Goal: Task Accomplishment & Management: Manage account settings

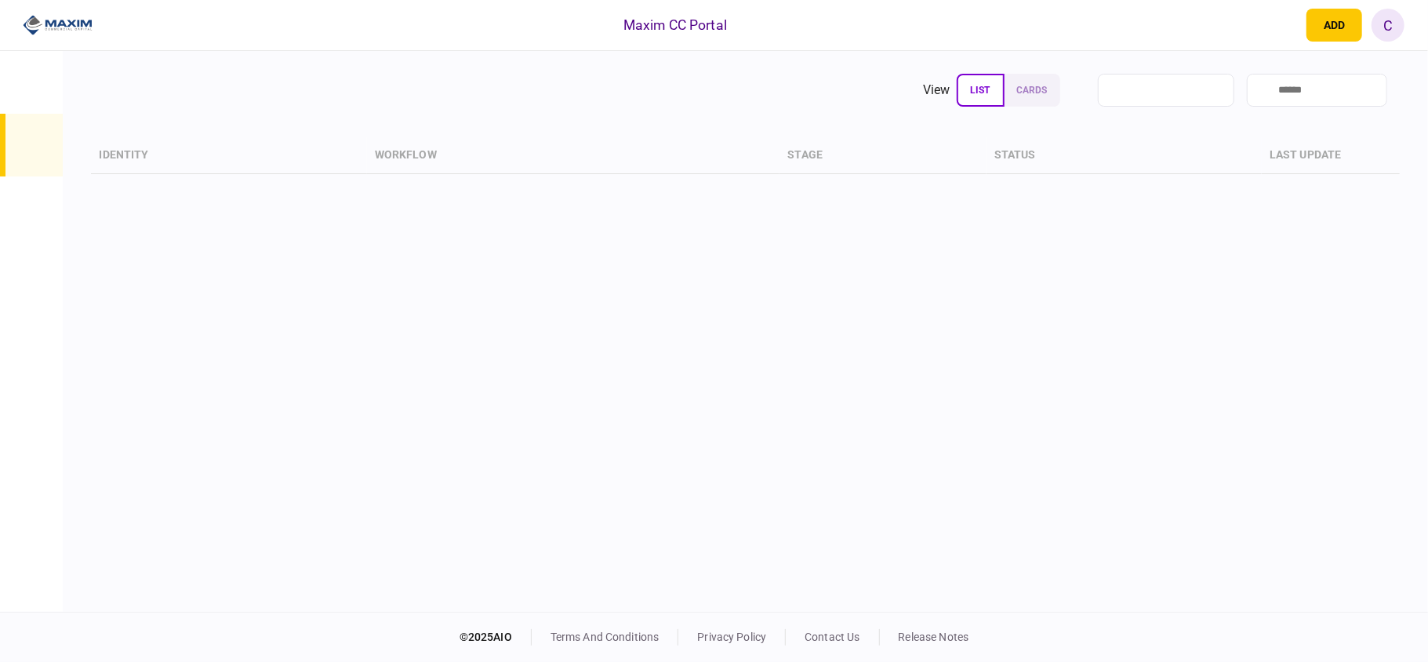
type input "****"
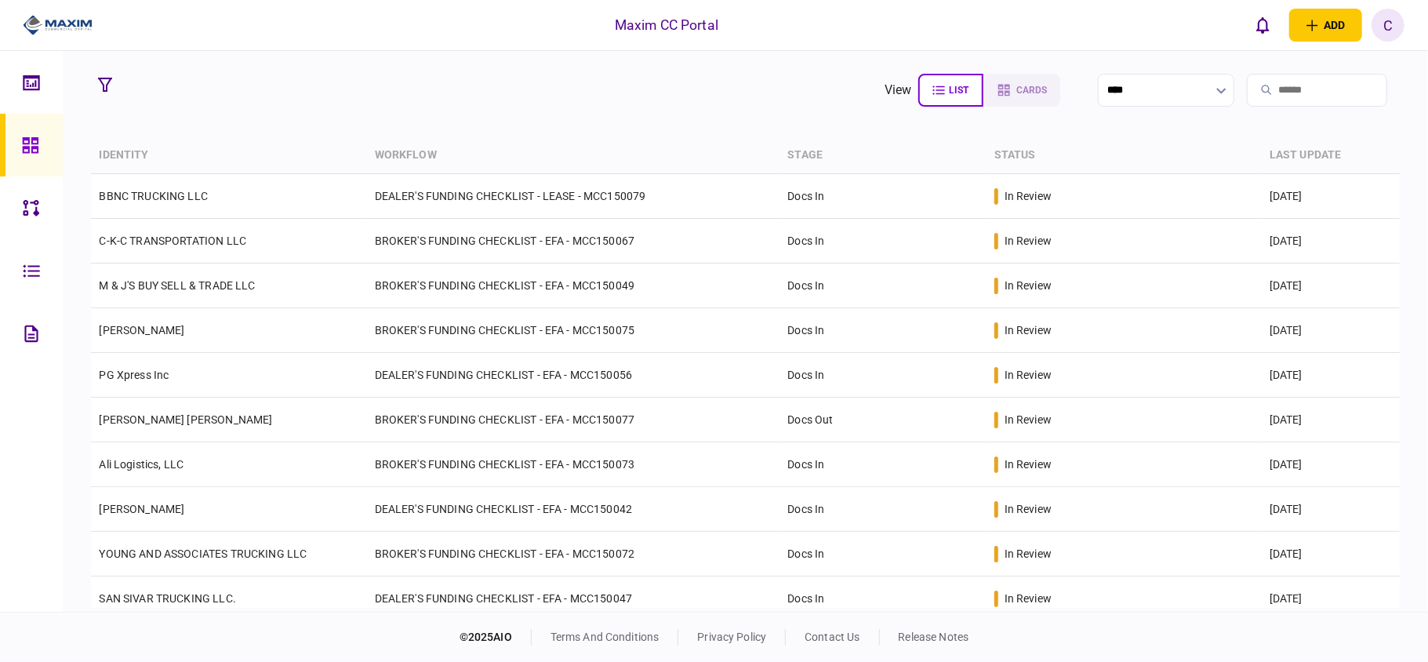
click at [279, 74] on section "view list cards ****" at bounding box center [745, 90] width 1308 height 39
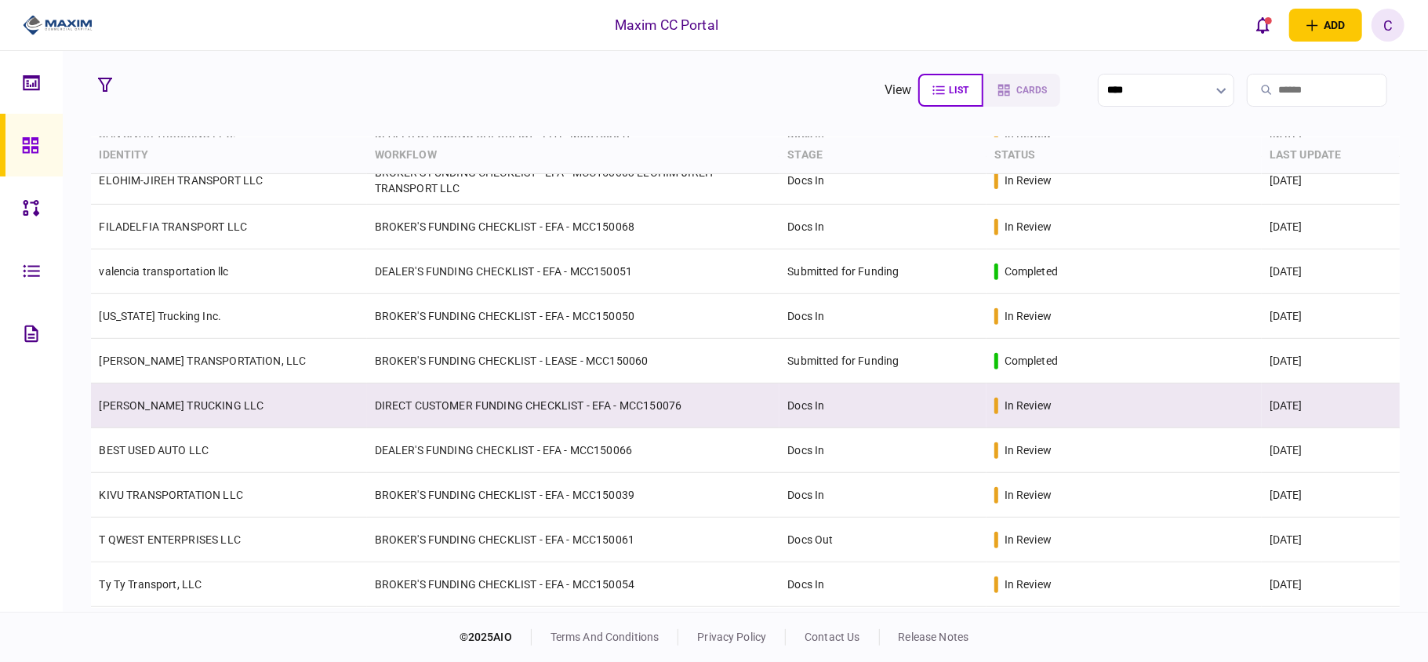
click at [433, 408] on td "DIRECT CUSTOMER FUNDING CHECKLIST - EFA - MCC150076" at bounding box center [573, 405] width 413 height 45
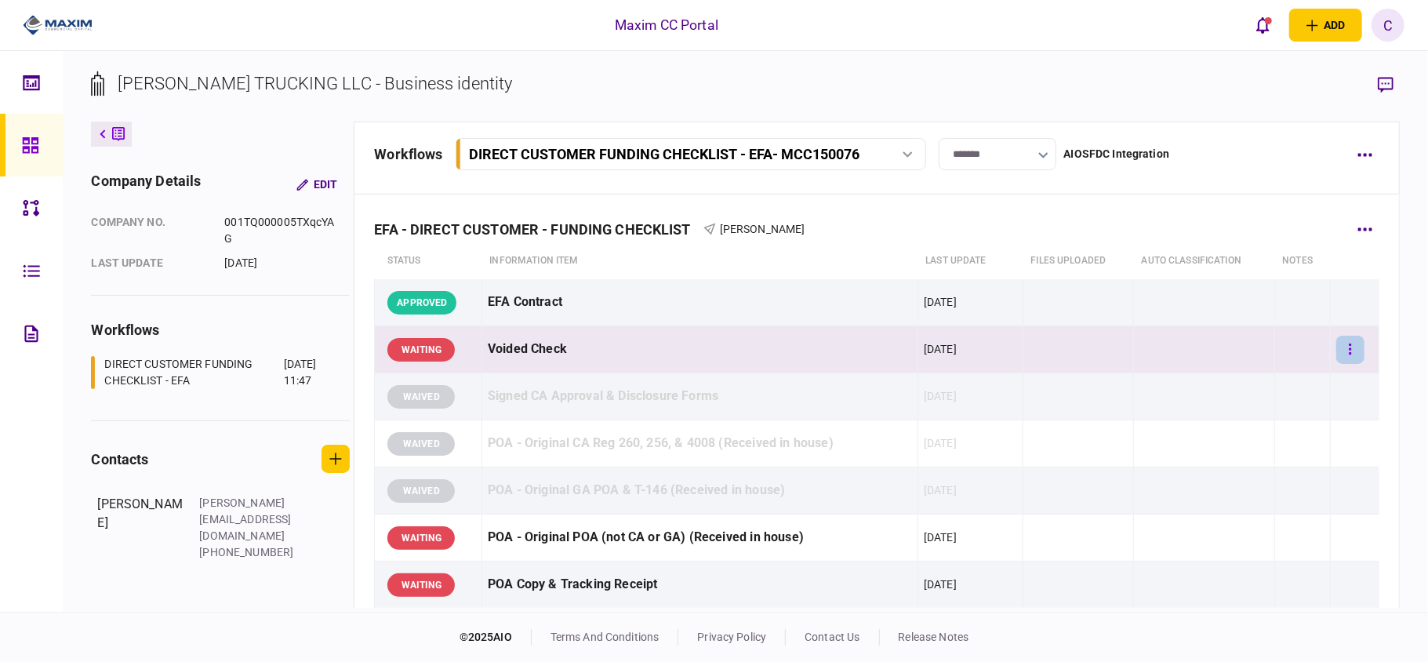
click at [1336, 346] on button "button" at bounding box center [1350, 350] width 28 height 28
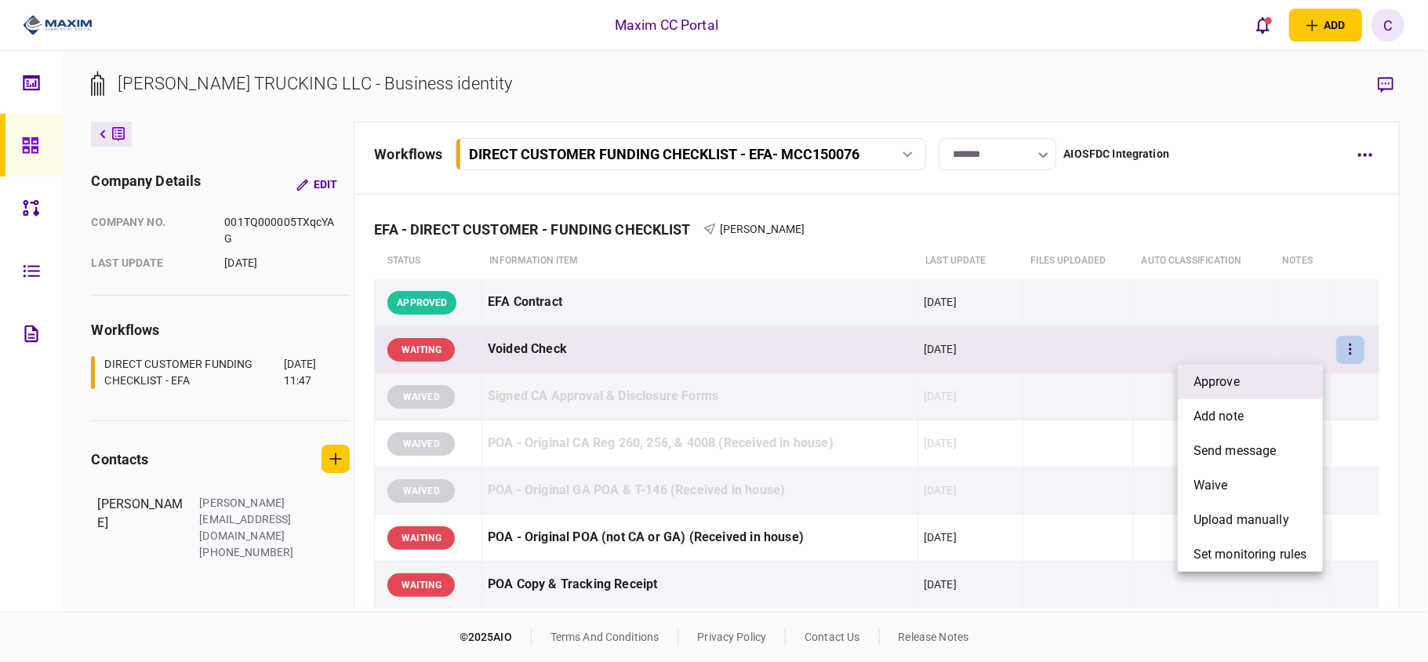
click at [1261, 379] on li "approve" at bounding box center [1250, 382] width 145 height 34
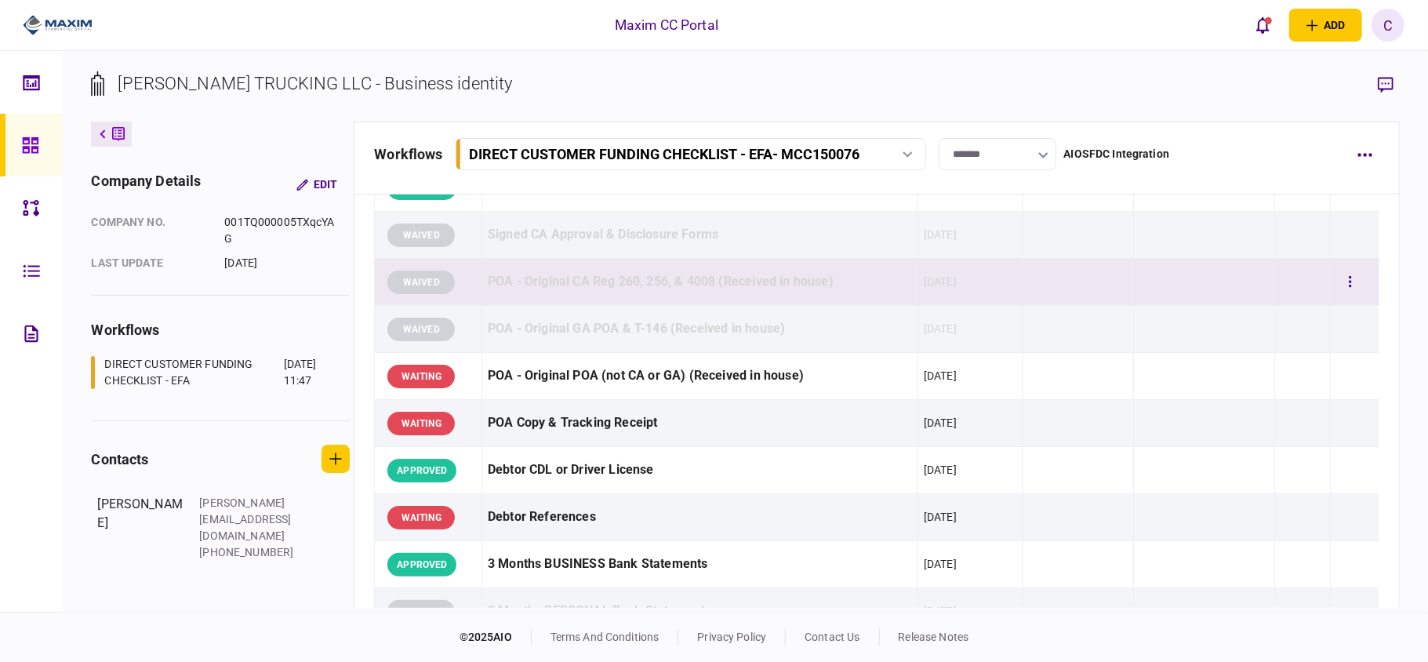
scroll to position [209, 0]
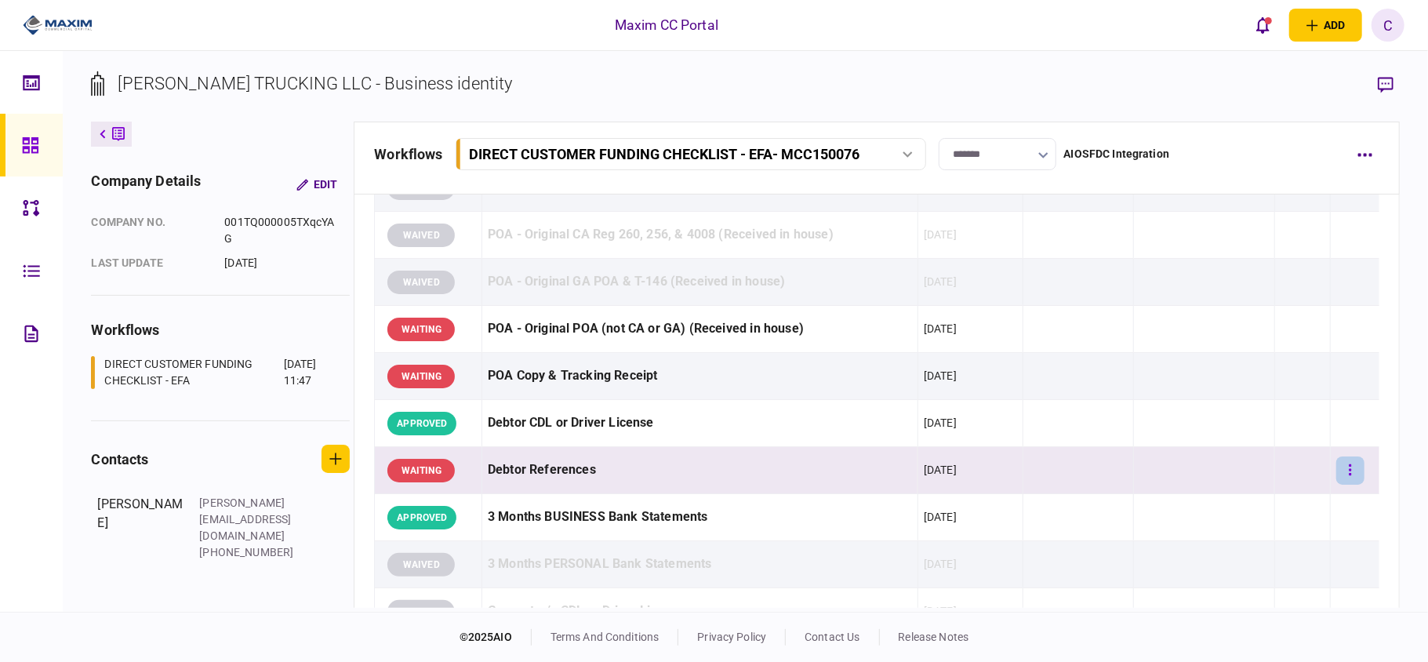
click at [1349, 474] on icon "button" at bounding box center [1350, 470] width 3 height 15
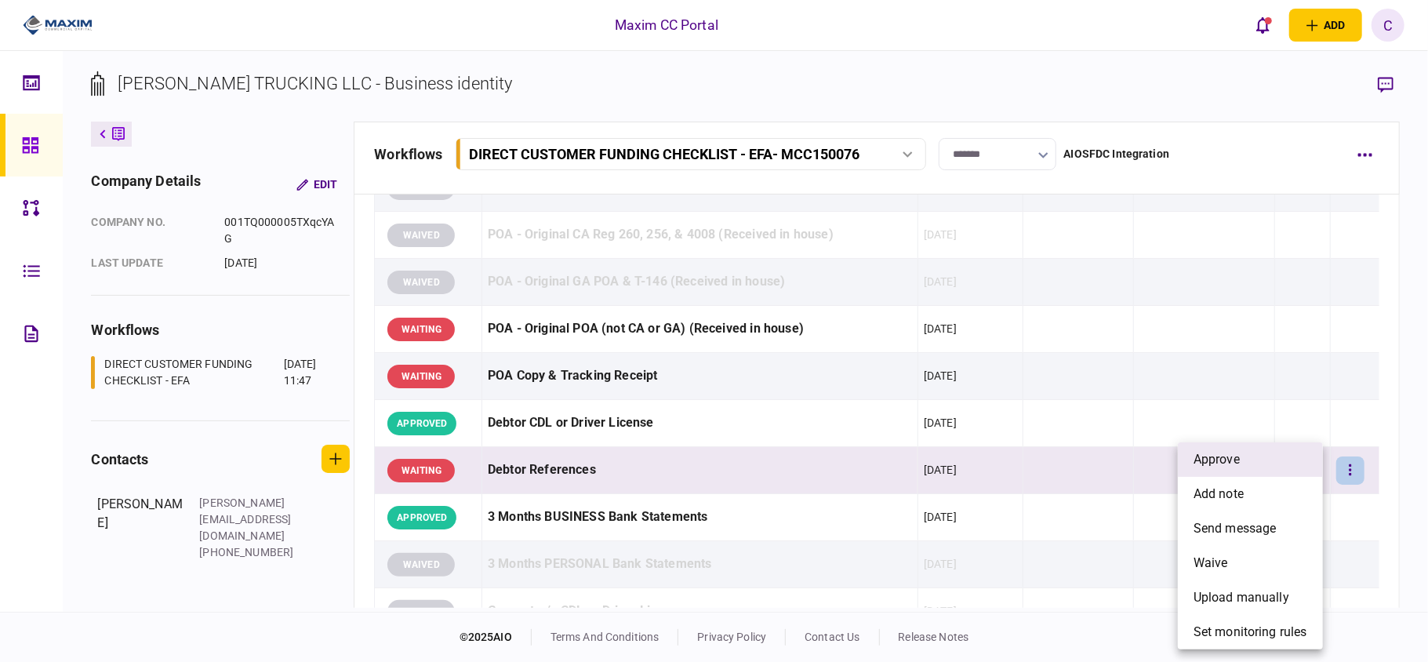
click at [1229, 462] on span "approve" at bounding box center [1216, 459] width 46 height 19
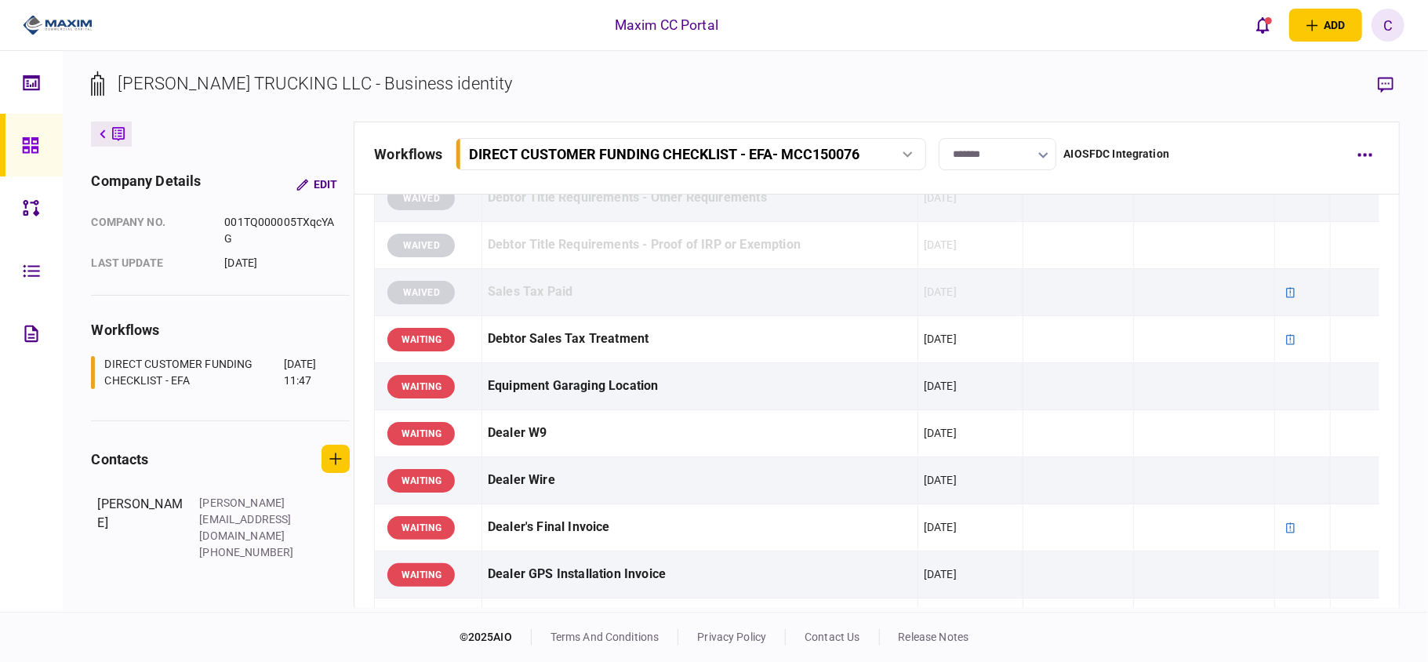
scroll to position [1149, 0]
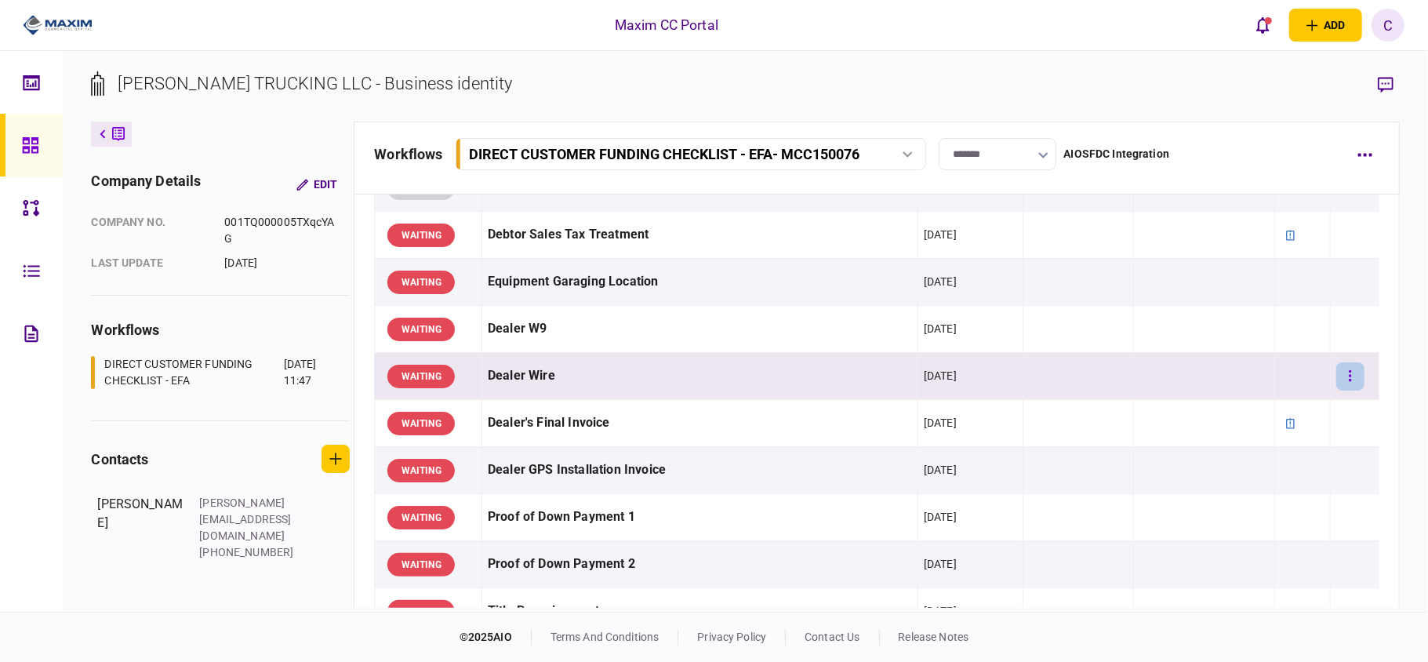
click at [1345, 380] on button "button" at bounding box center [1350, 376] width 28 height 28
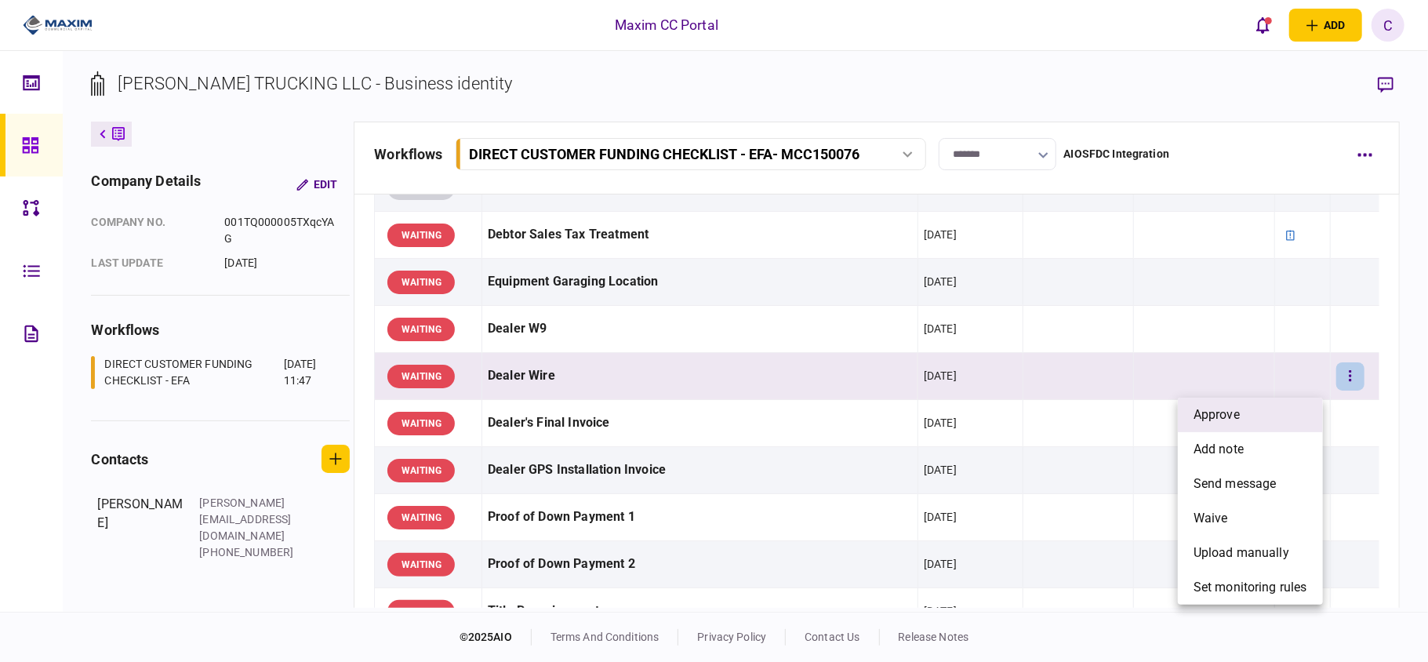
click at [1245, 418] on li "approve" at bounding box center [1250, 414] width 145 height 34
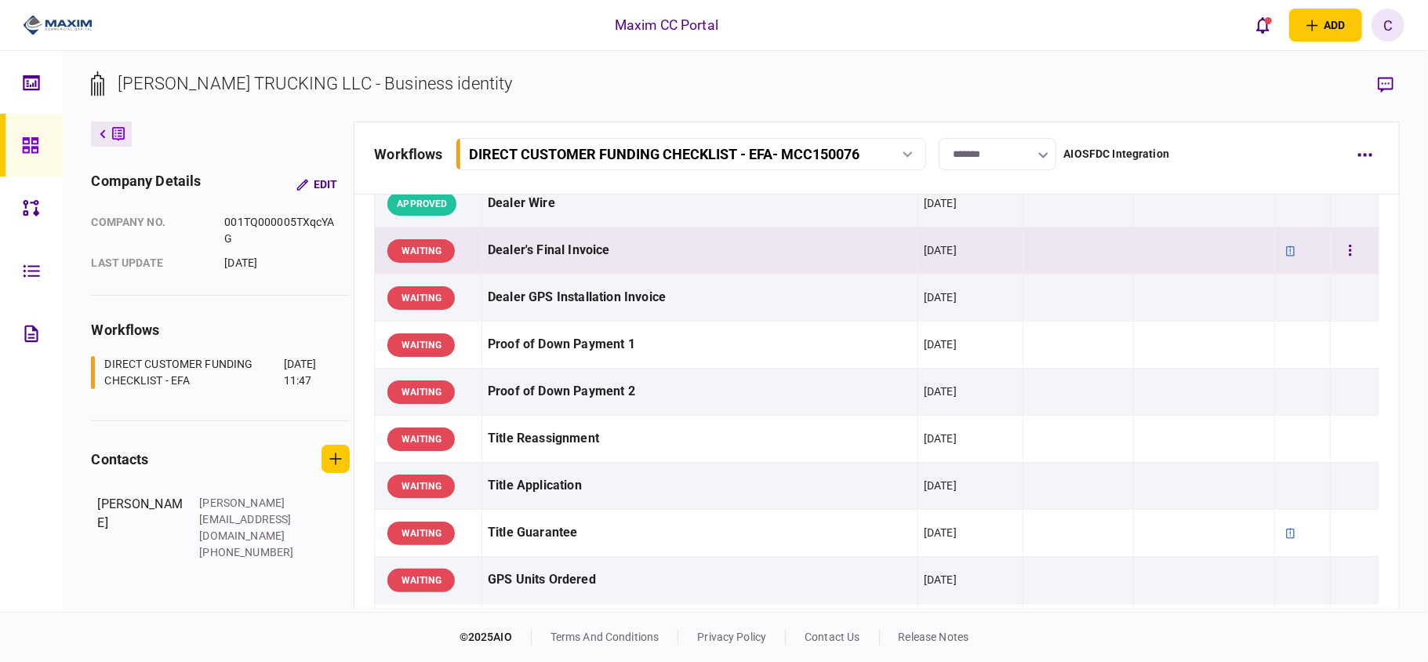
scroll to position [1359, 0]
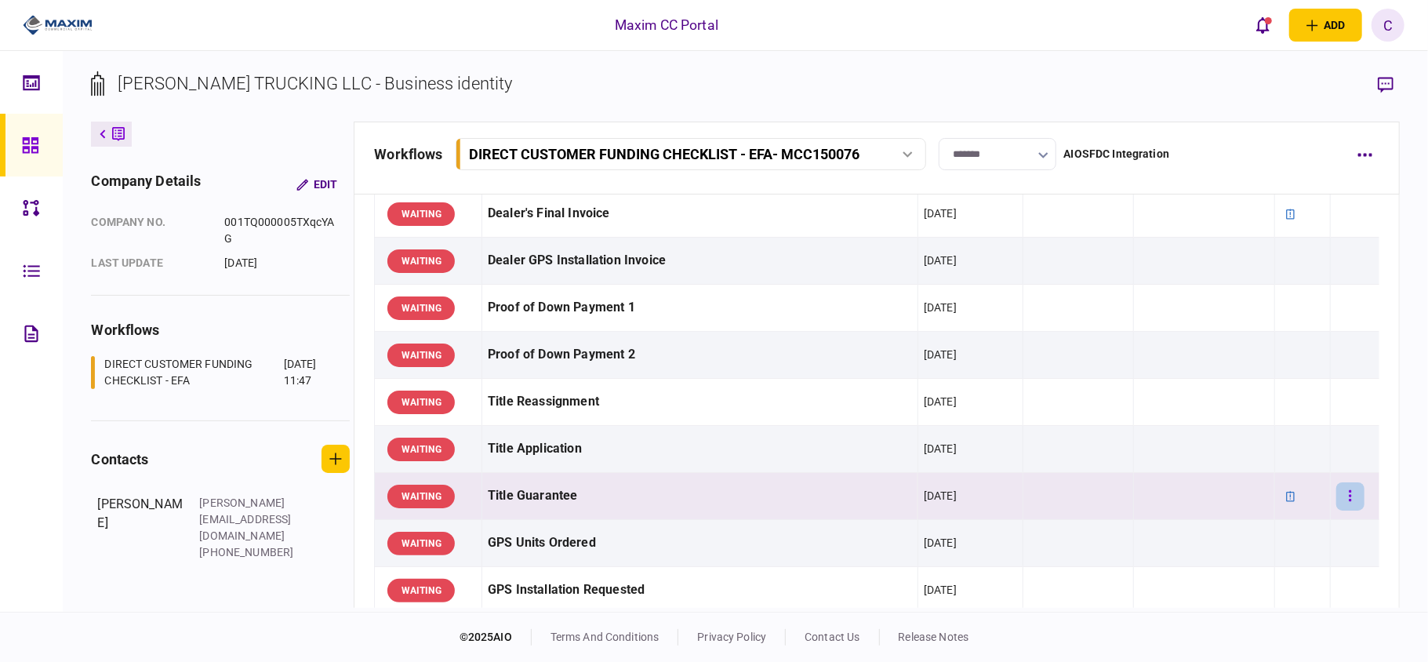
click at [1343, 499] on button "button" at bounding box center [1350, 496] width 28 height 28
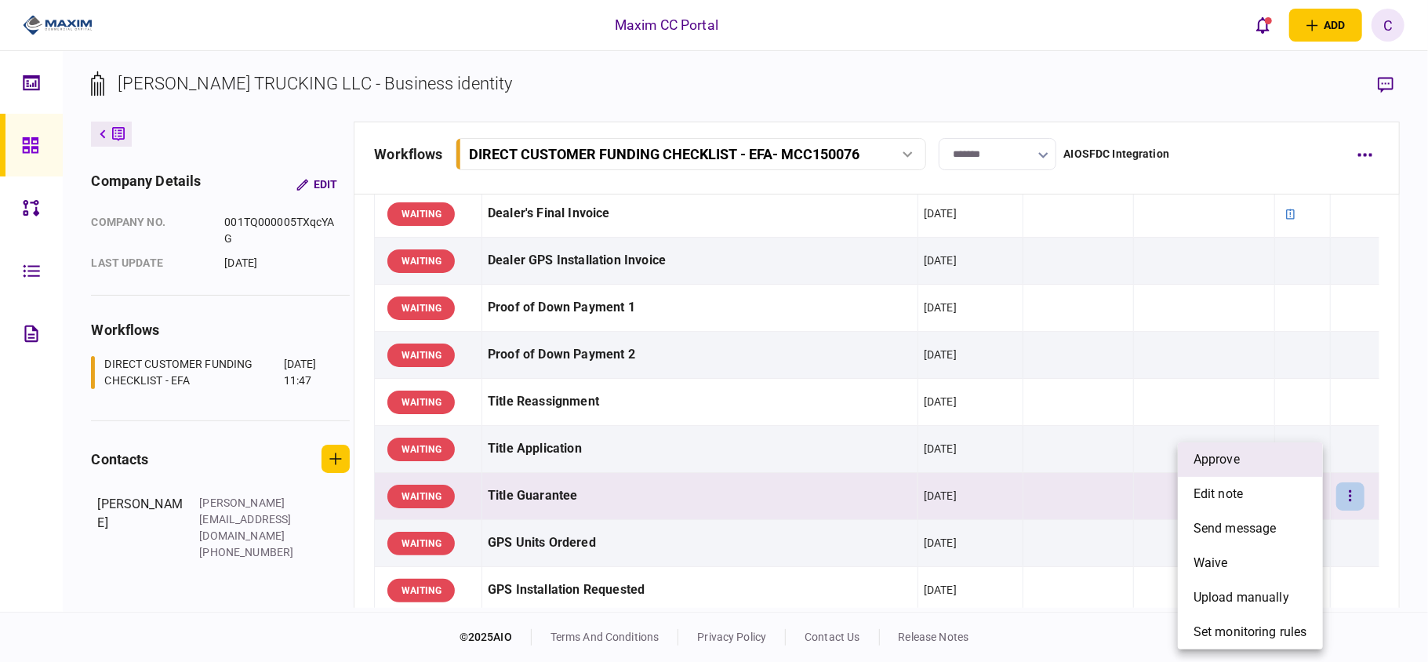
click at [1240, 459] on span "approve" at bounding box center [1216, 459] width 46 height 19
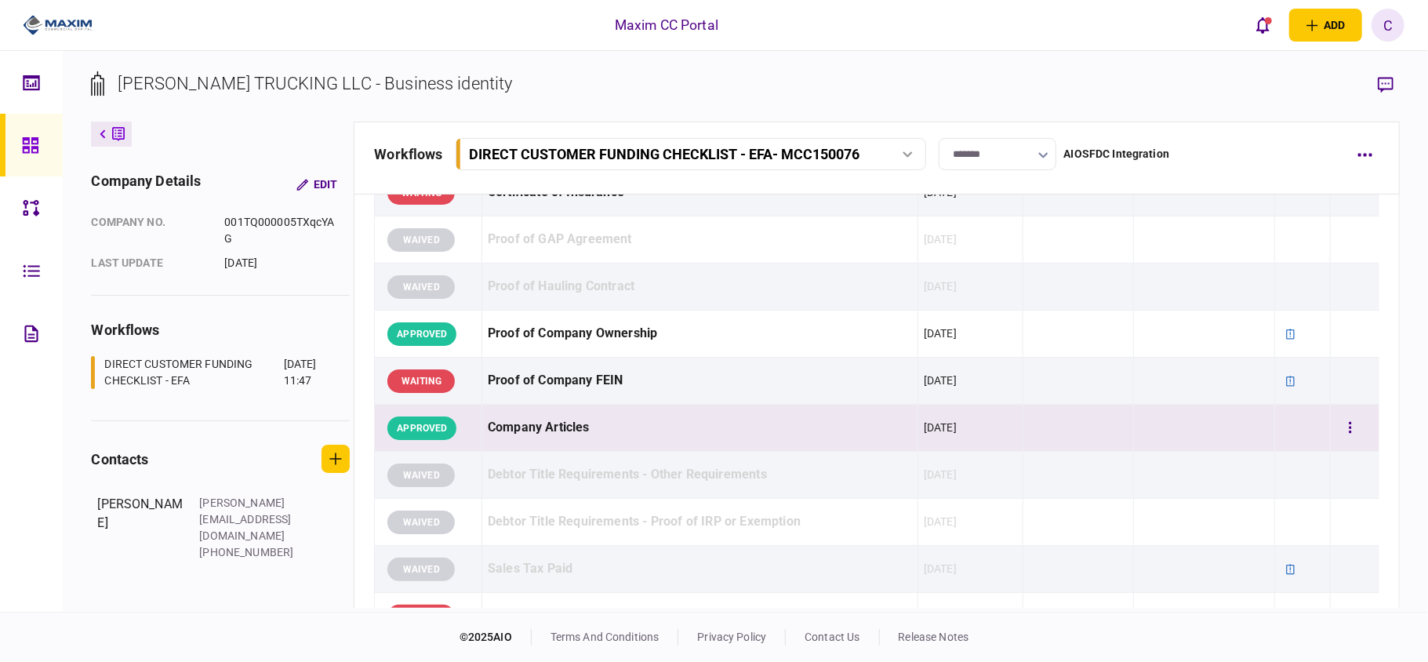
scroll to position [731, 0]
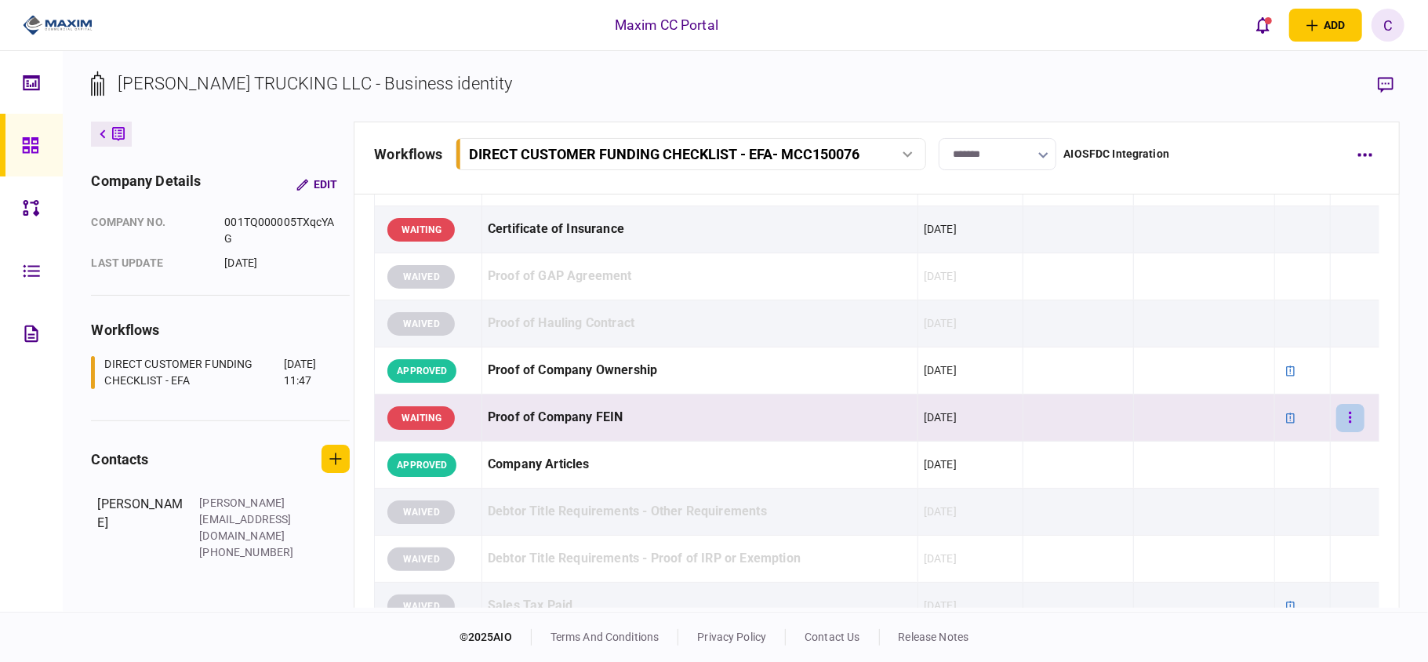
click at [1349, 419] on icon "button" at bounding box center [1350, 417] width 3 height 15
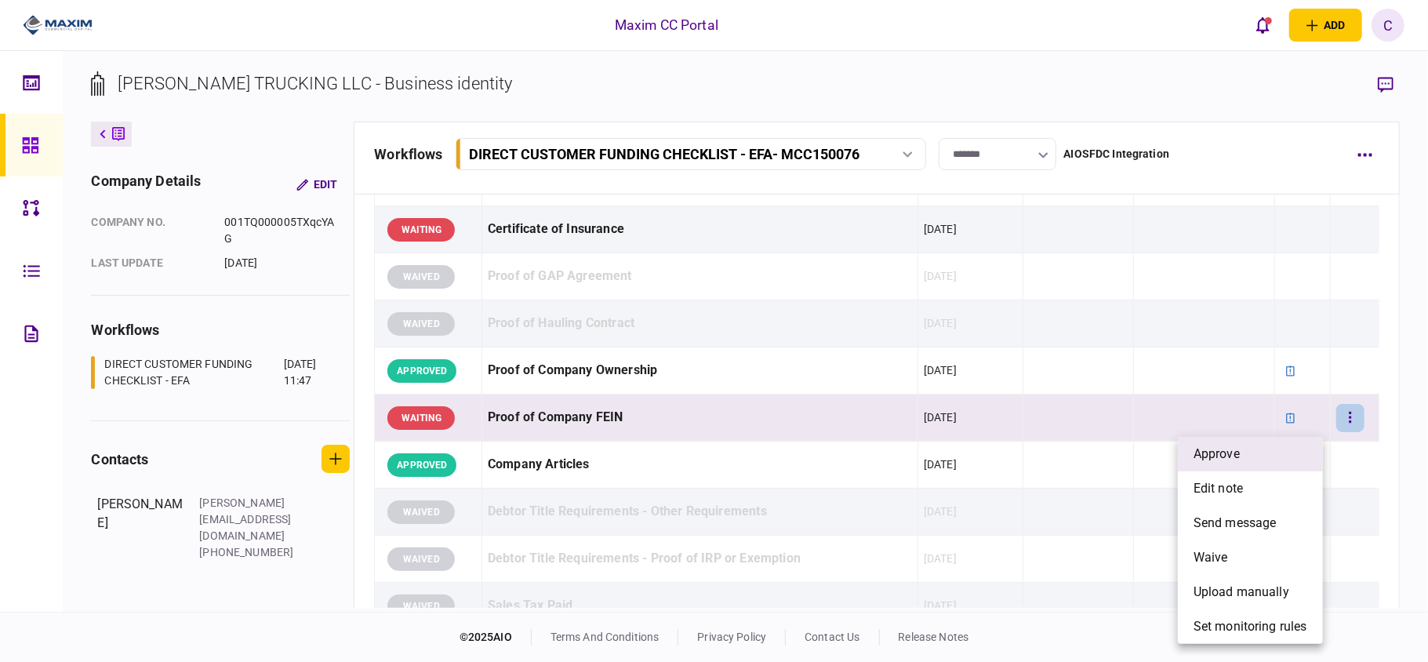
click at [1271, 450] on li "approve" at bounding box center [1250, 454] width 145 height 34
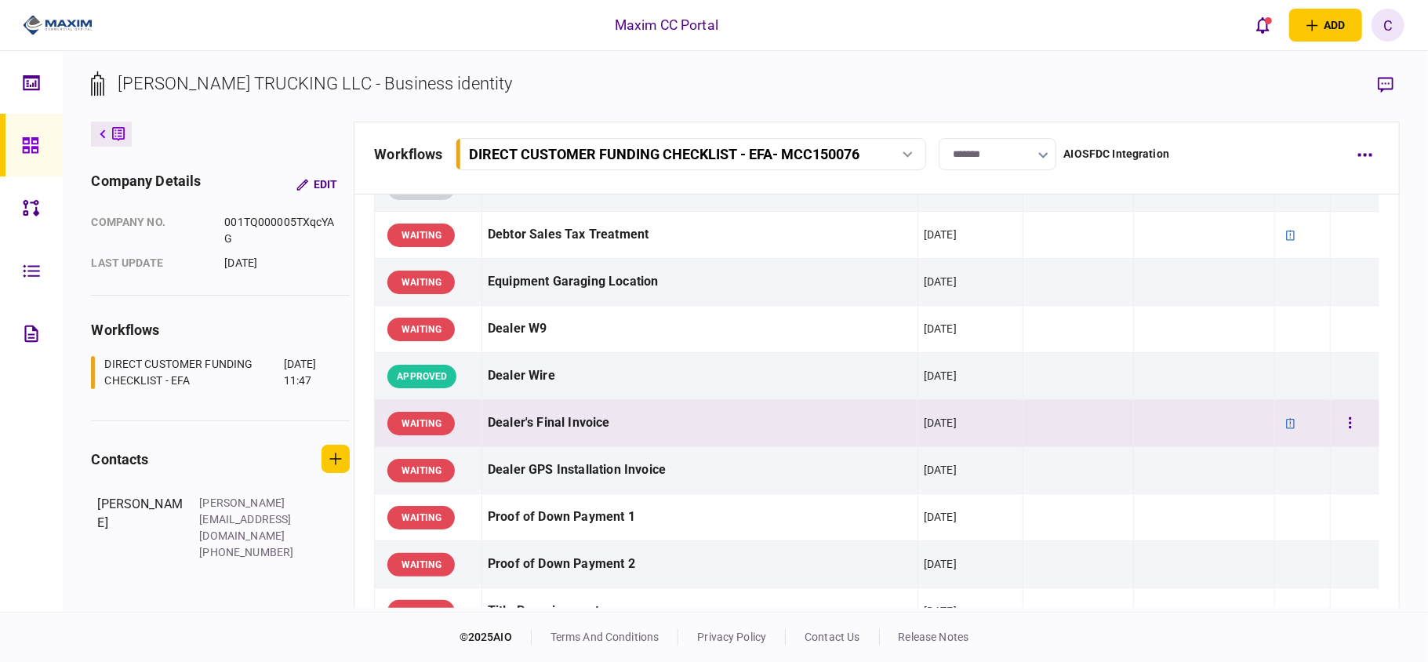
scroll to position [1254, 0]
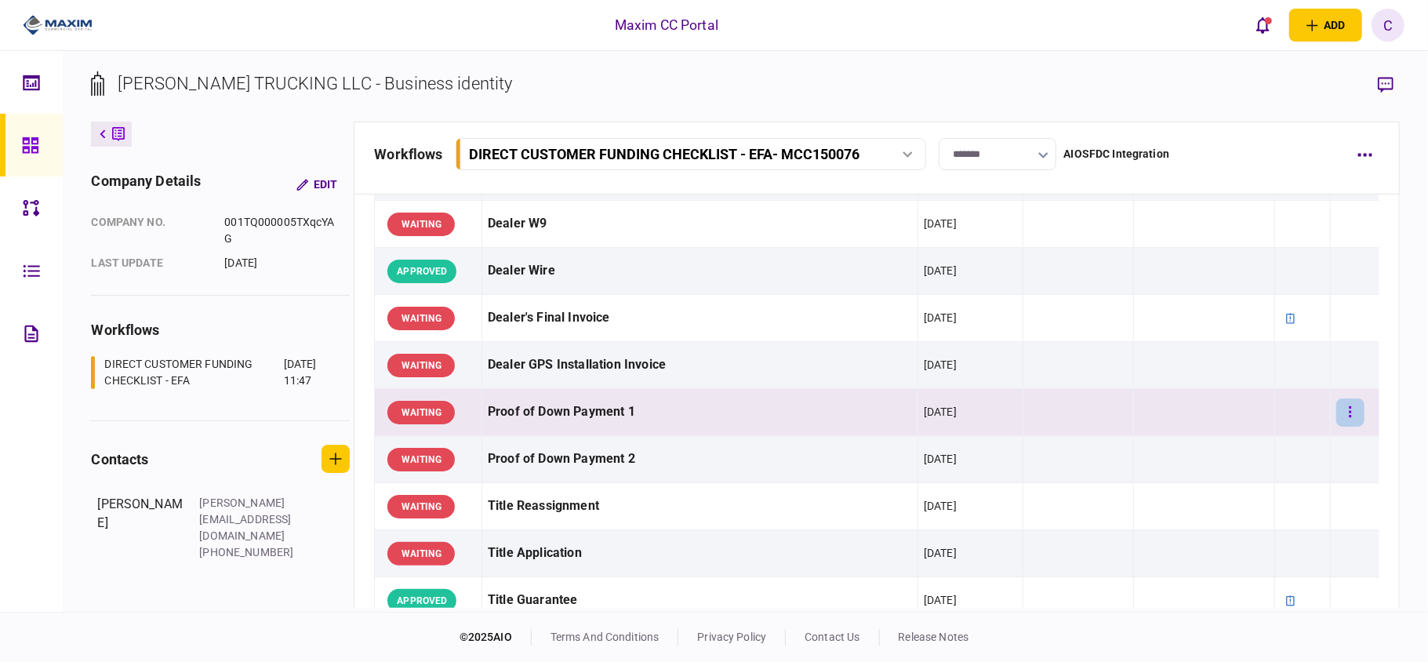
click at [1349, 417] on icon "button" at bounding box center [1350, 411] width 2 height 11
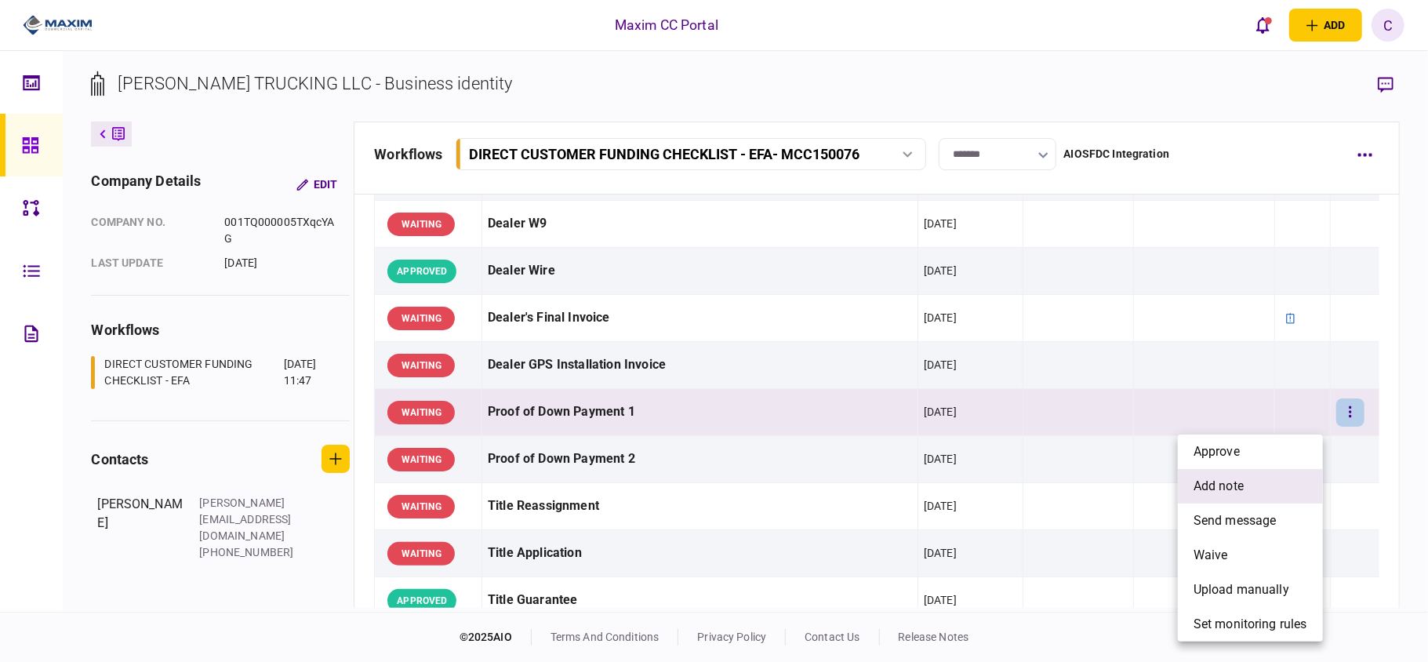
click at [1233, 484] on span "add note" at bounding box center [1218, 486] width 50 height 19
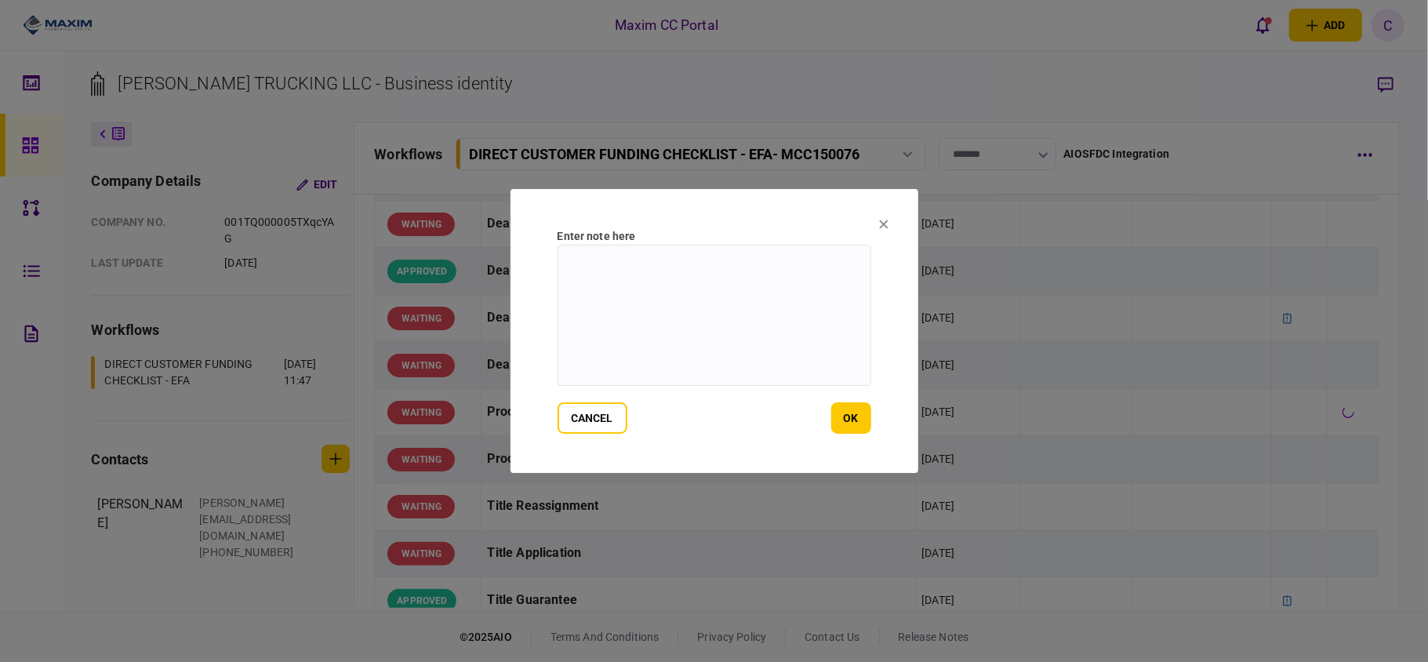
click at [594, 262] on textarea at bounding box center [714, 315] width 314 height 141
type textarea "*"
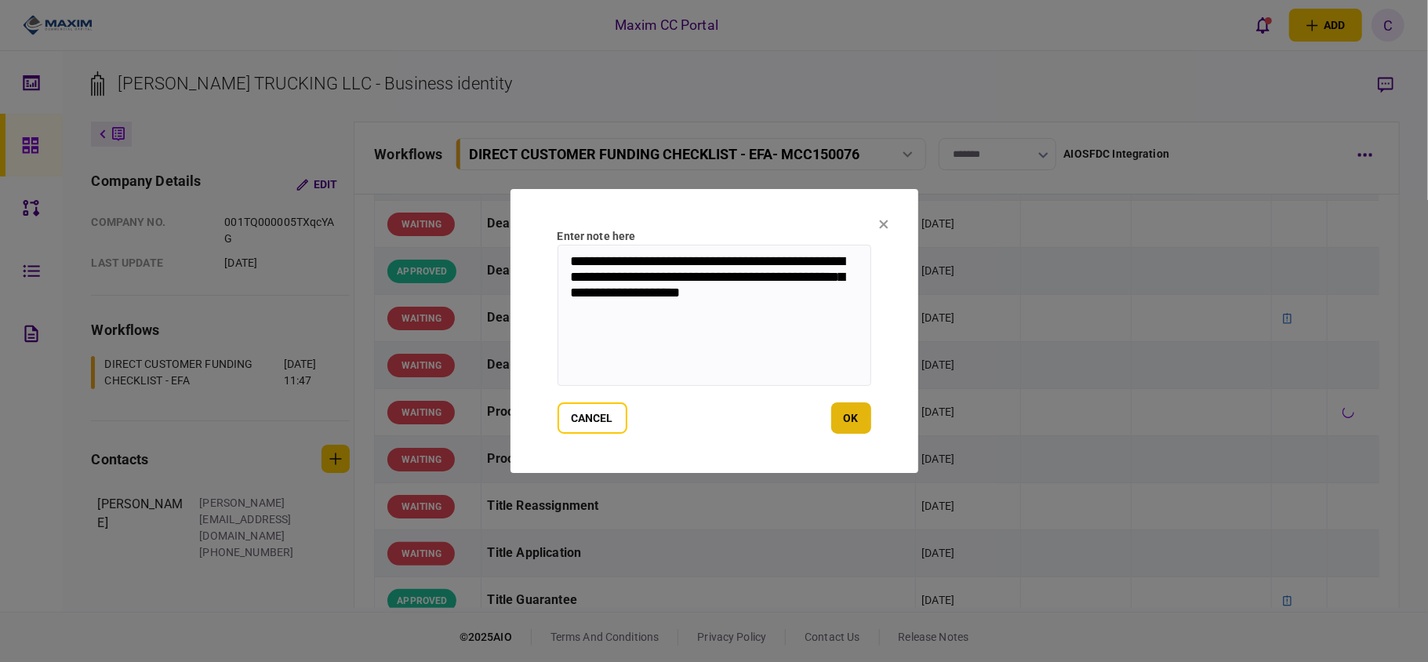
type textarea "**********"
click at [848, 423] on button "ok" at bounding box center [851, 417] width 40 height 31
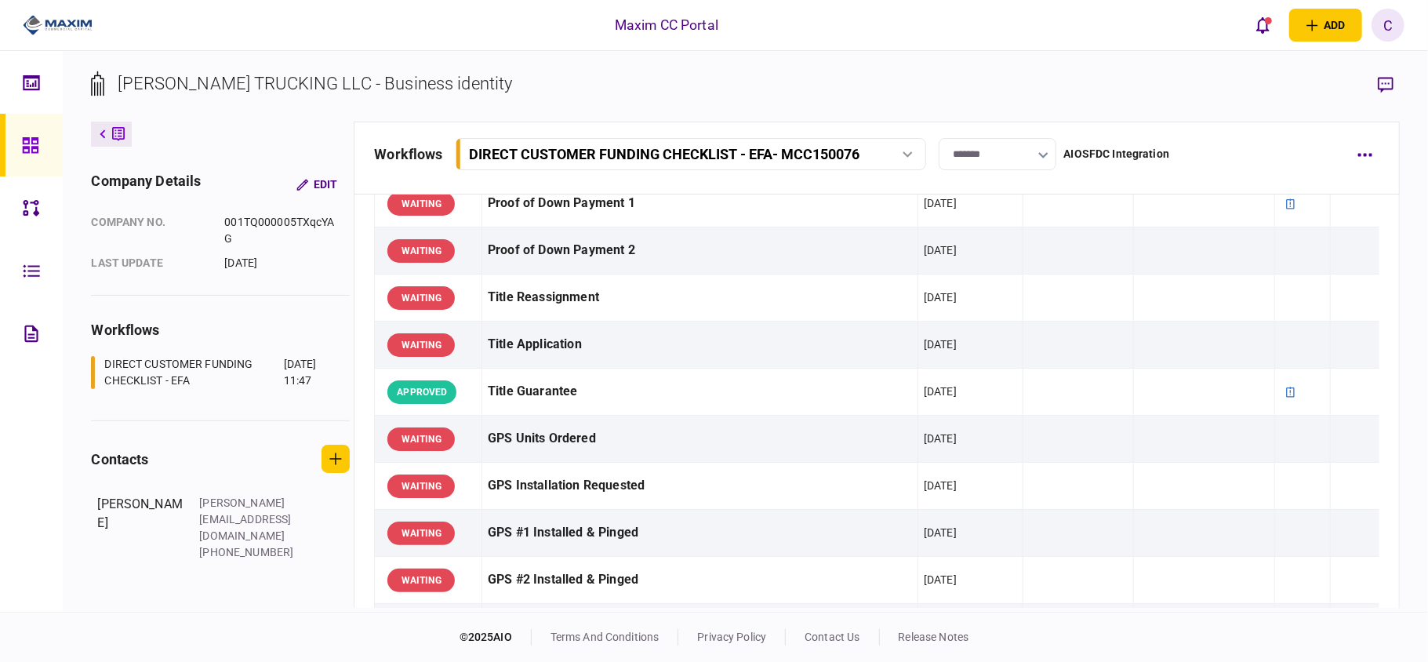
scroll to position [1359, 0]
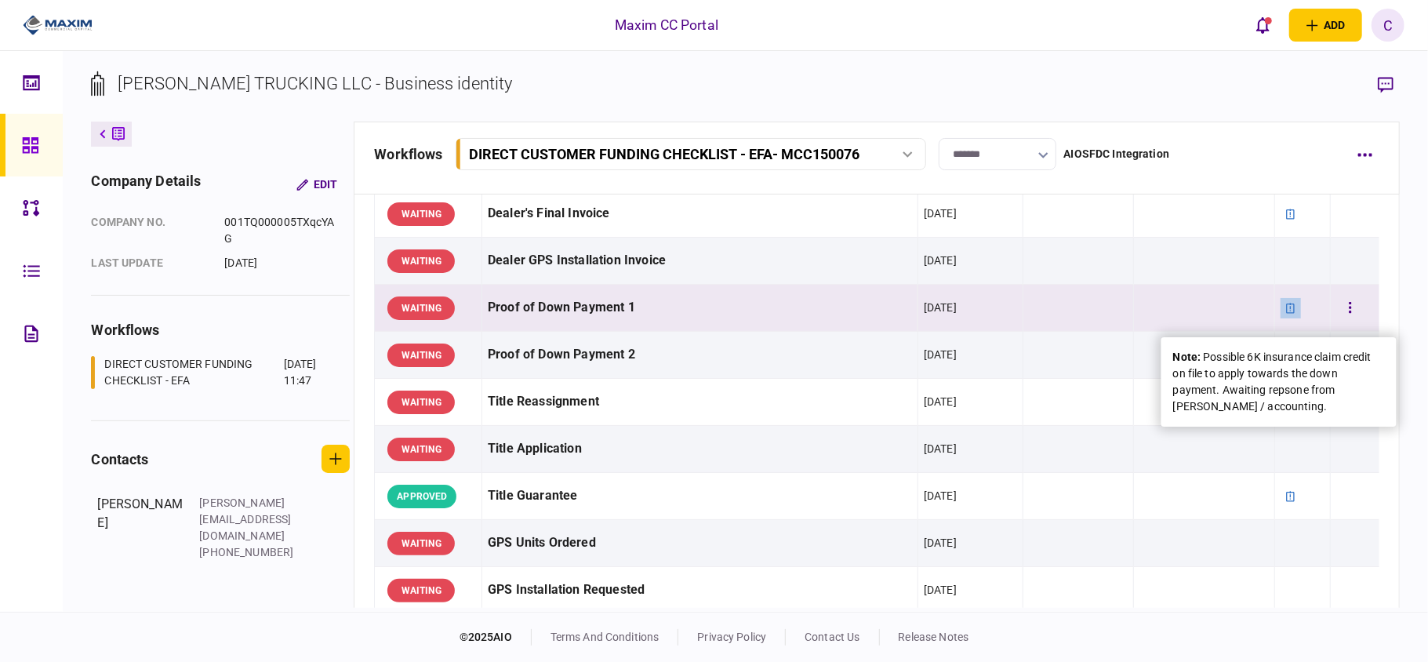
click at [1286, 311] on icon at bounding box center [1290, 308] width 9 height 10
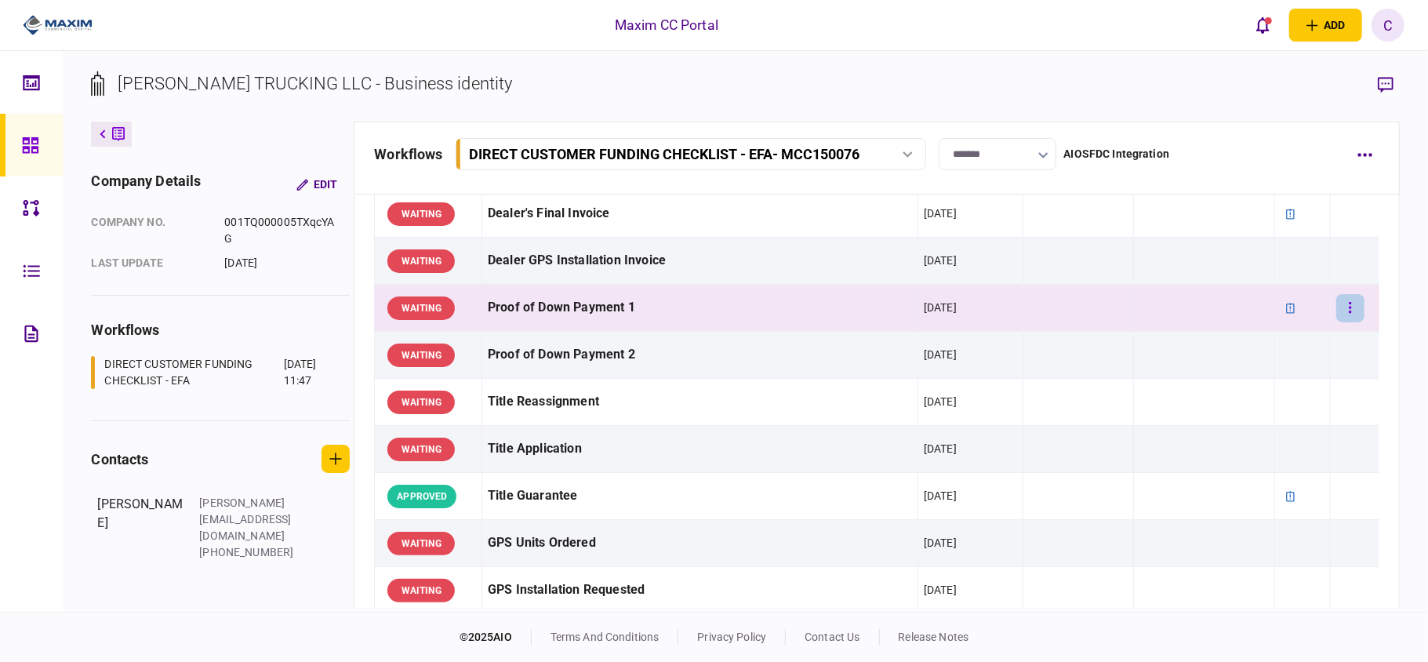
click at [1349, 312] on icon "button" at bounding box center [1350, 307] width 3 height 15
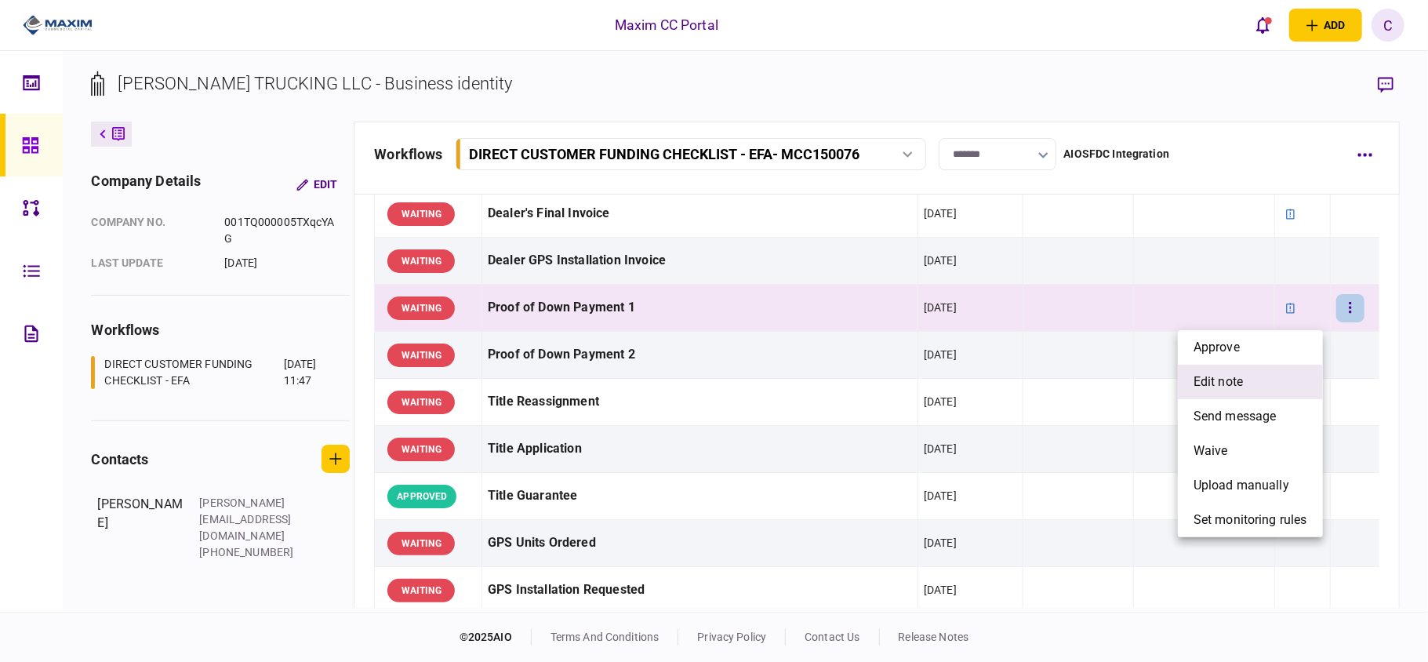
click at [1229, 375] on span "edit note" at bounding box center [1217, 381] width 49 height 19
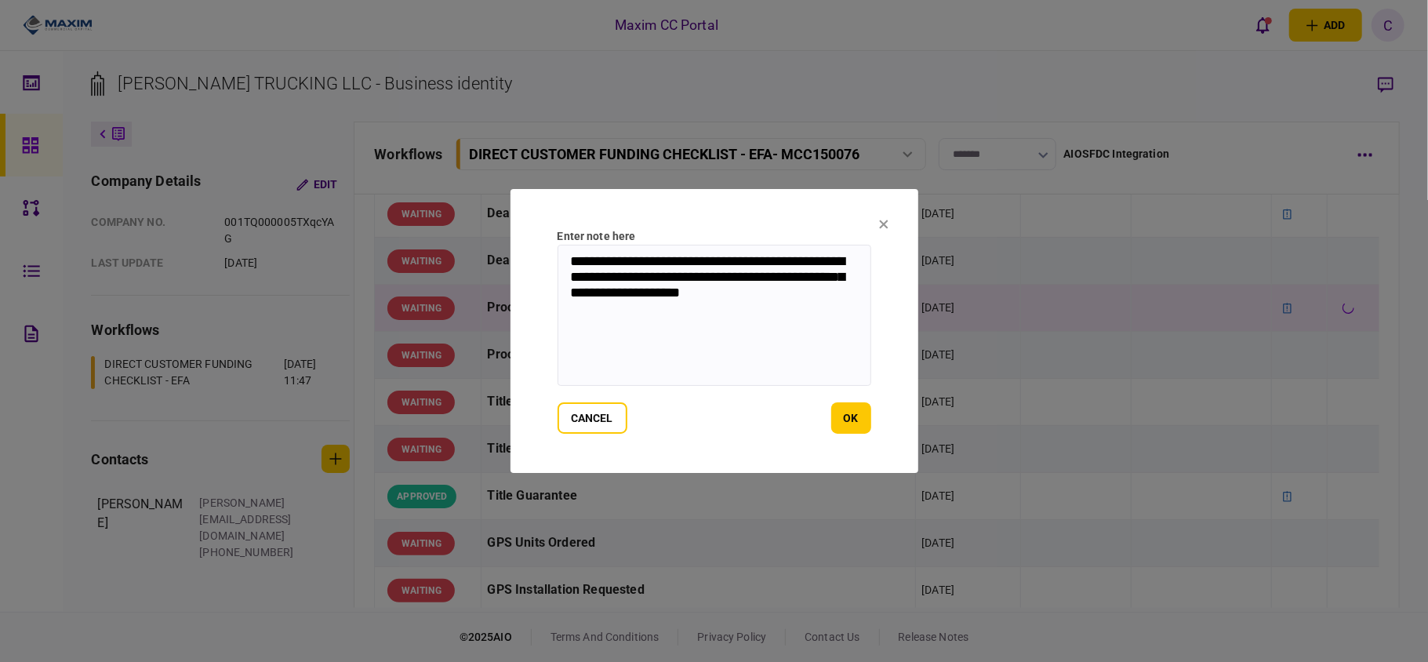
click at [571, 254] on textarea "**********" at bounding box center [714, 315] width 314 height 141
click at [804, 298] on textarea "**********" at bounding box center [714, 315] width 314 height 141
paste textarea "**********"
click at [728, 331] on textarea "**********" at bounding box center [714, 315] width 314 height 141
type textarea "**********"
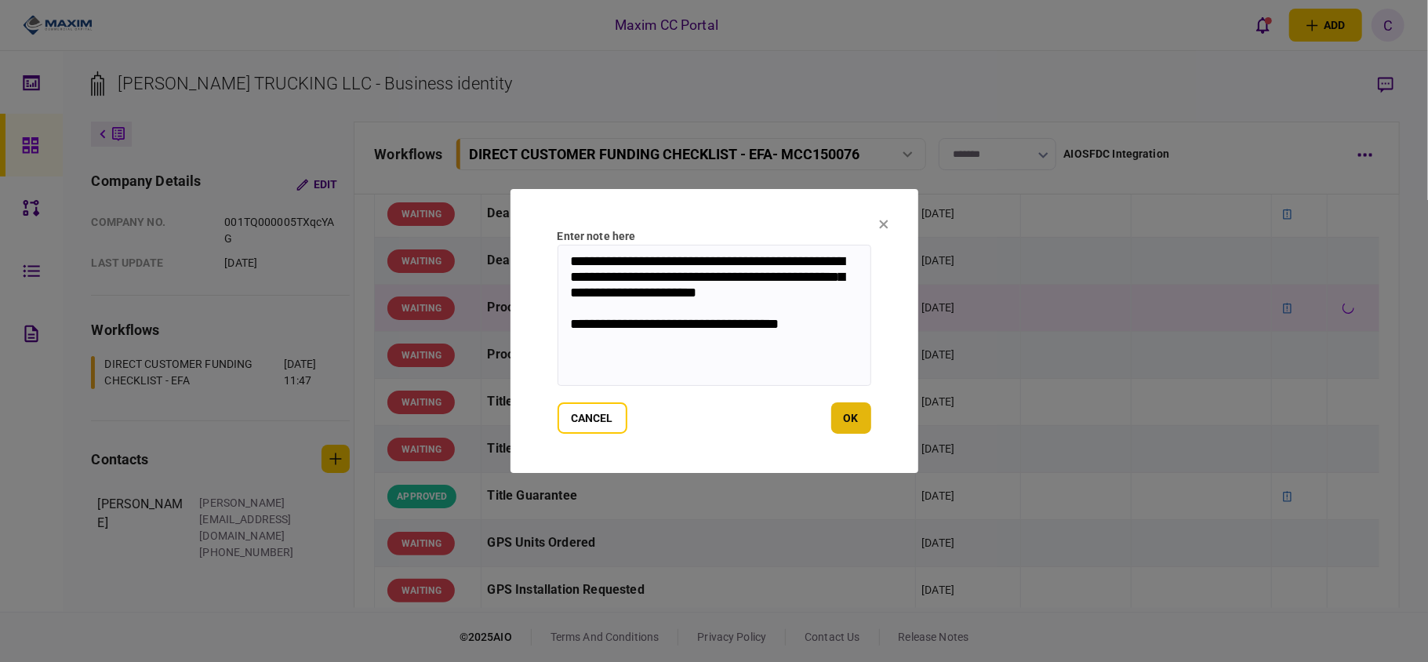
click at [854, 409] on button "ok" at bounding box center [851, 417] width 40 height 31
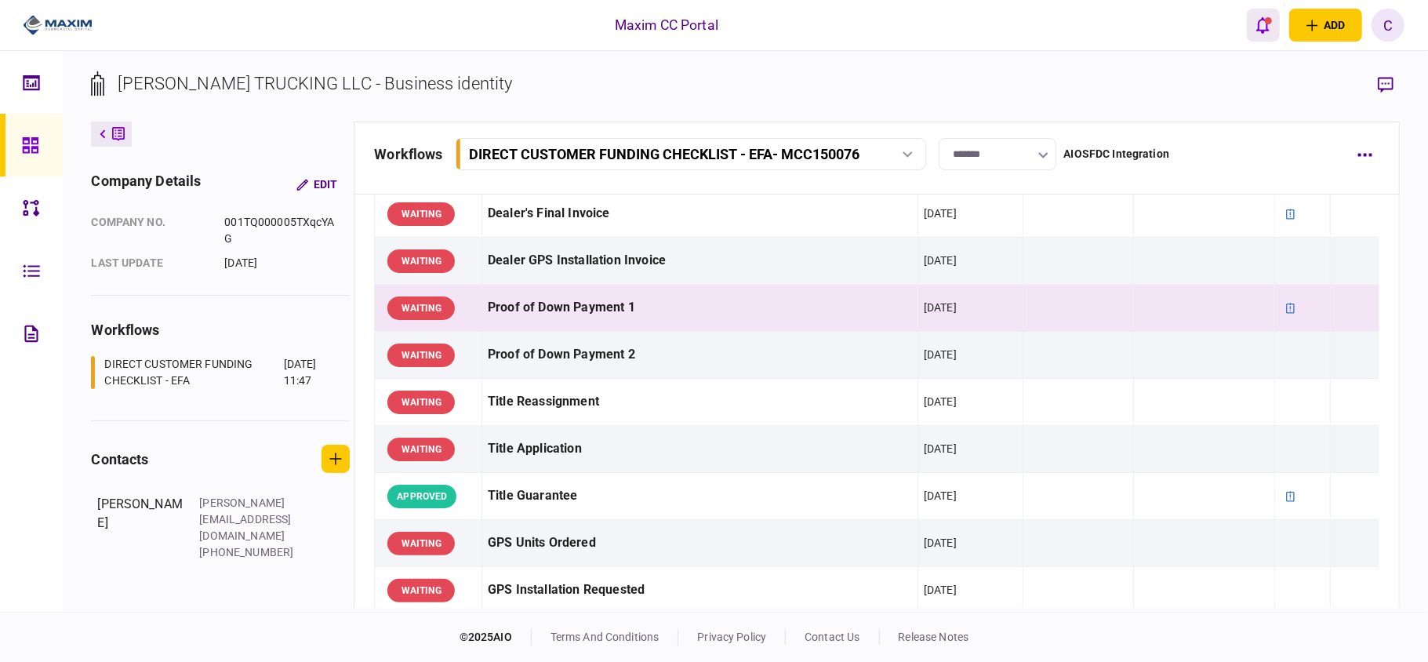
click at [1258, 30] on icon "open notifications list" at bounding box center [1262, 25] width 13 height 16
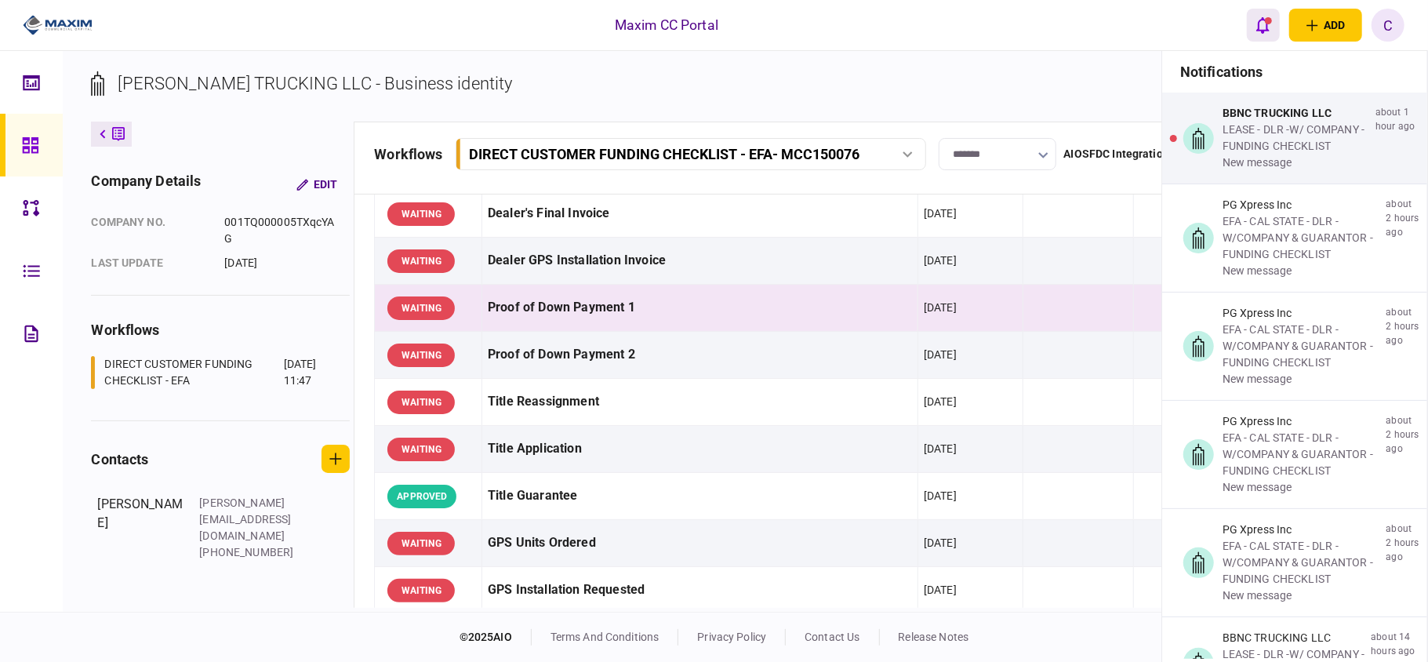
click at [1258, 30] on icon "open notifications list" at bounding box center [1262, 25] width 13 height 16
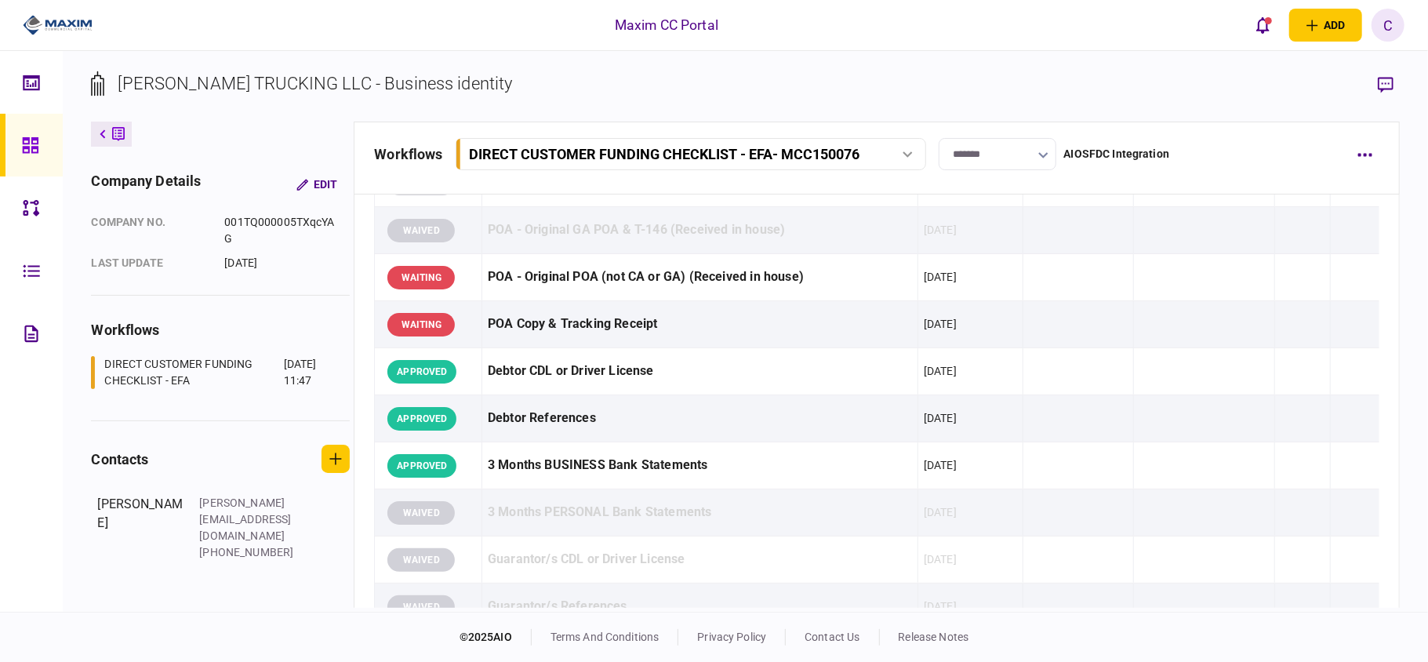
scroll to position [0, 0]
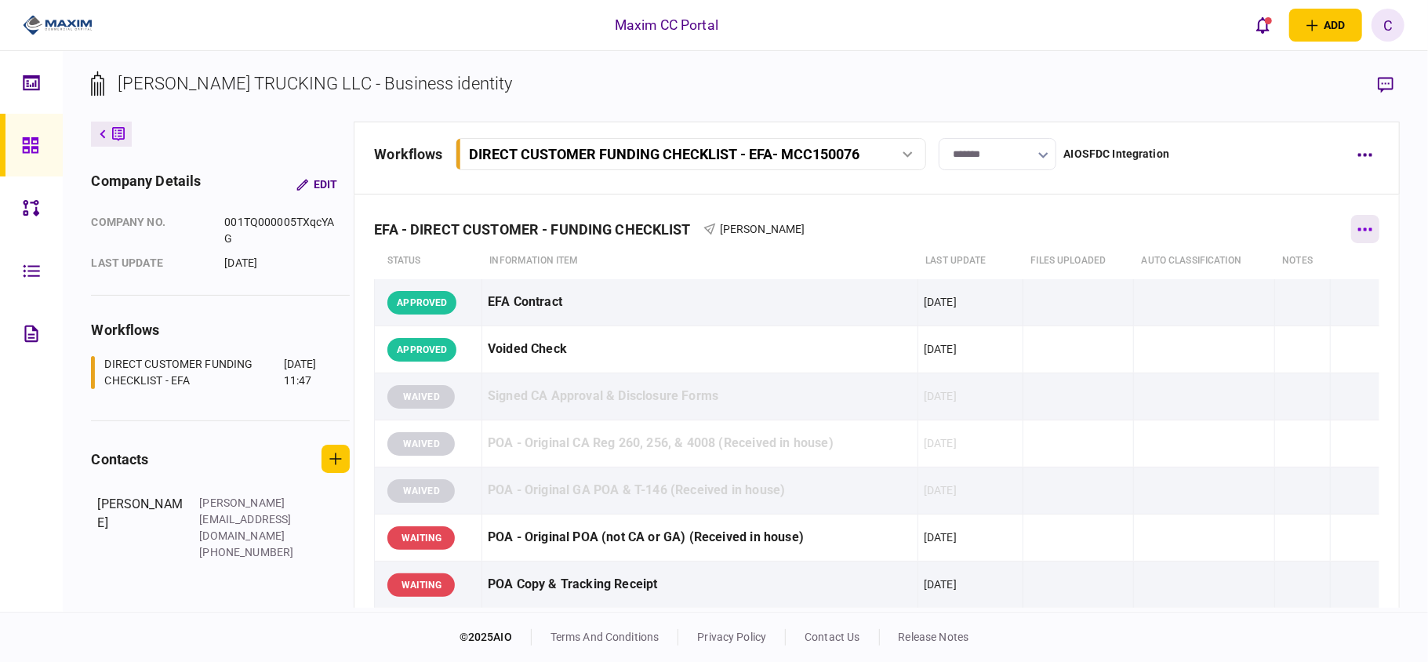
click at [1352, 227] on button "button" at bounding box center [1365, 229] width 28 height 28
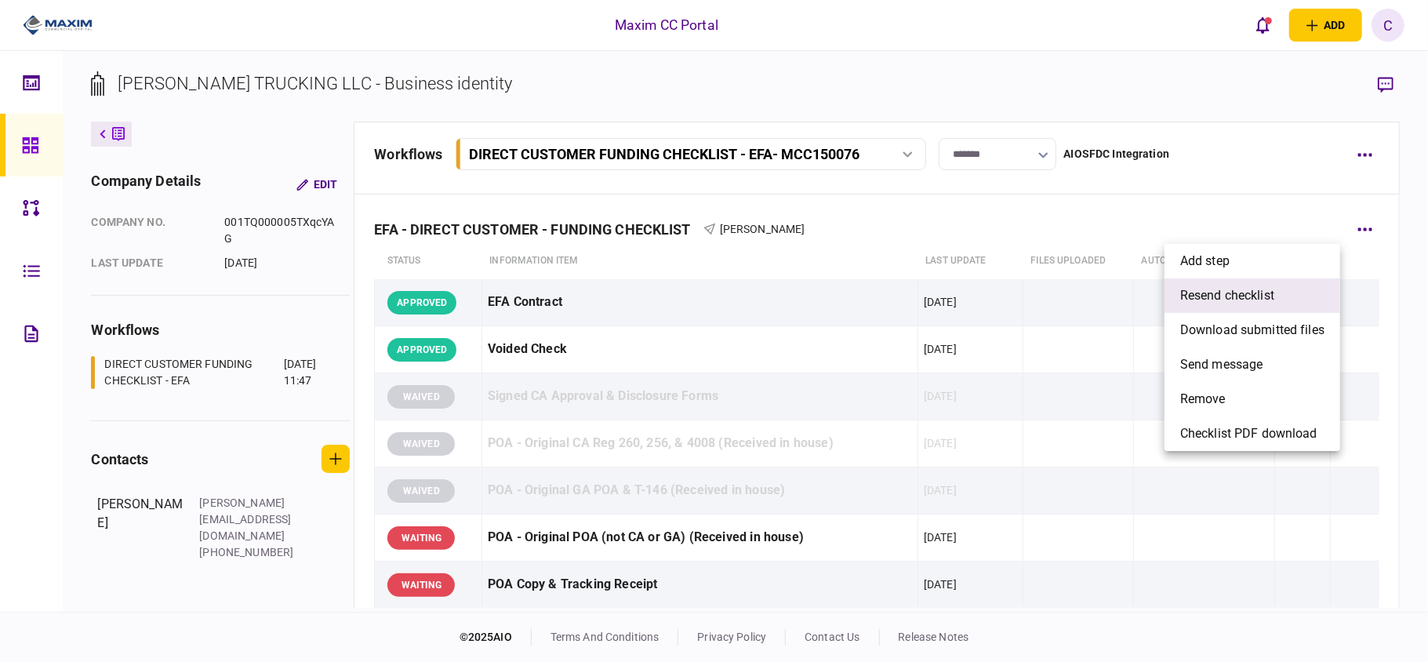
click at [1208, 301] on span "resend checklist" at bounding box center [1227, 295] width 94 height 19
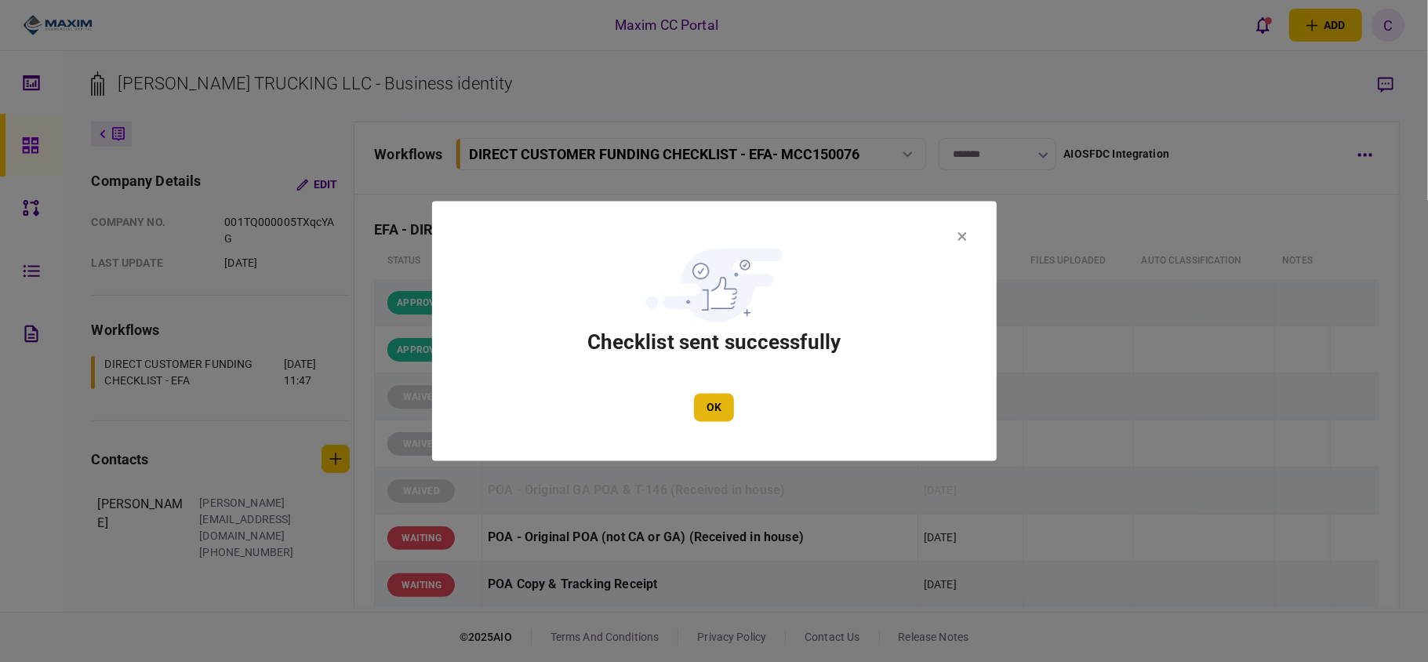
click at [718, 417] on button "OK" at bounding box center [714, 408] width 40 height 28
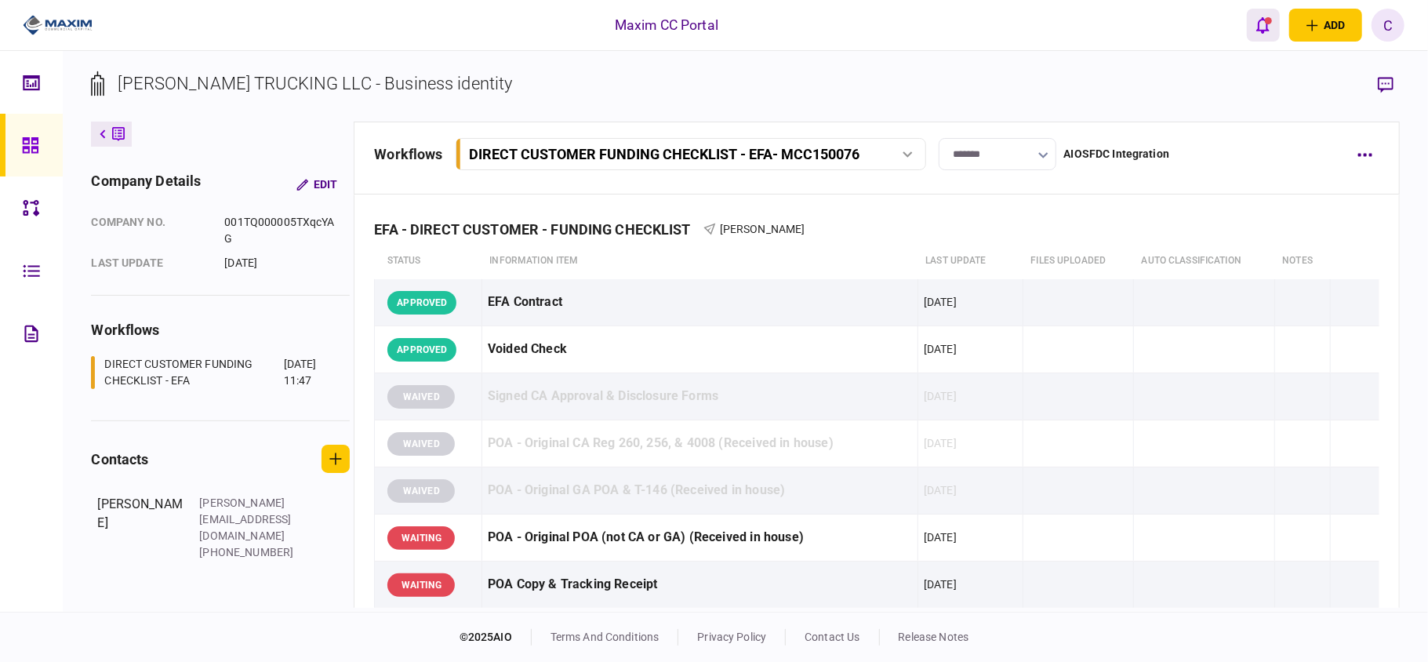
click at [1261, 25] on icon "open notifications list" at bounding box center [1262, 24] width 13 height 17
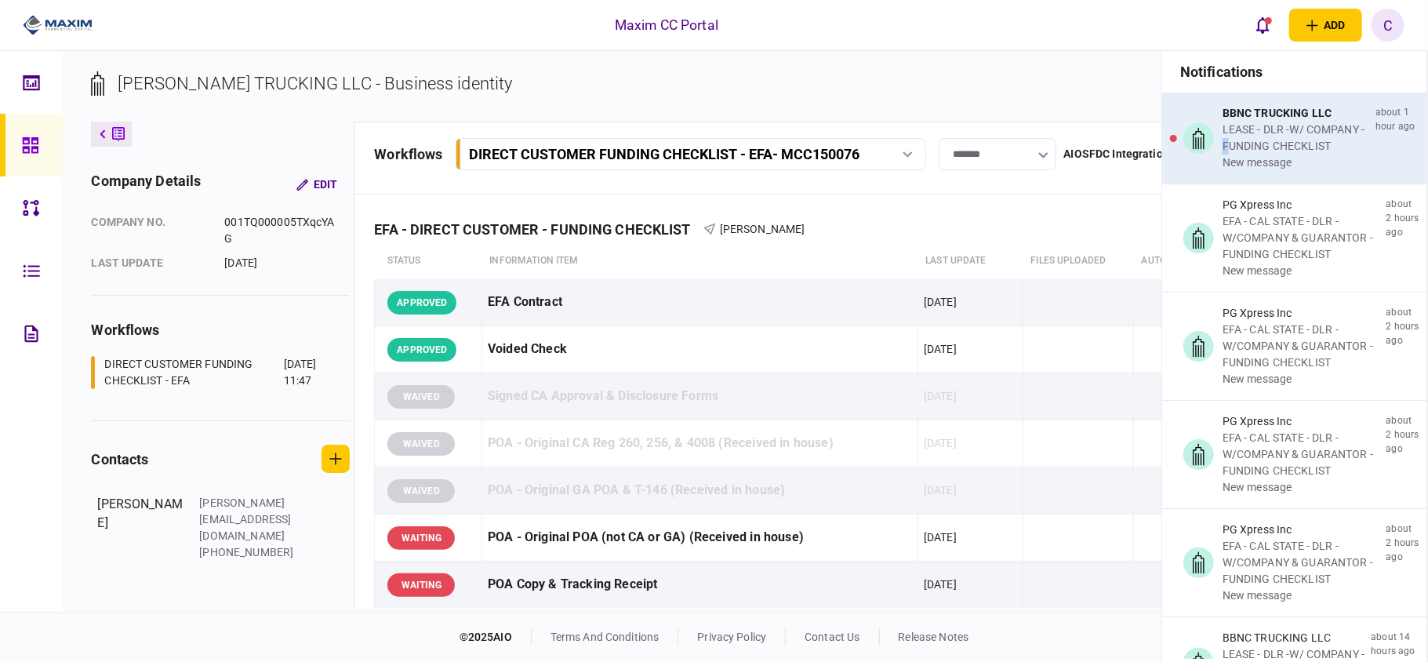
click at [1226, 142] on div "LEASE - DLR -W/ COMPANY - FUNDING CHECKLIST" at bounding box center [1295, 138] width 147 height 33
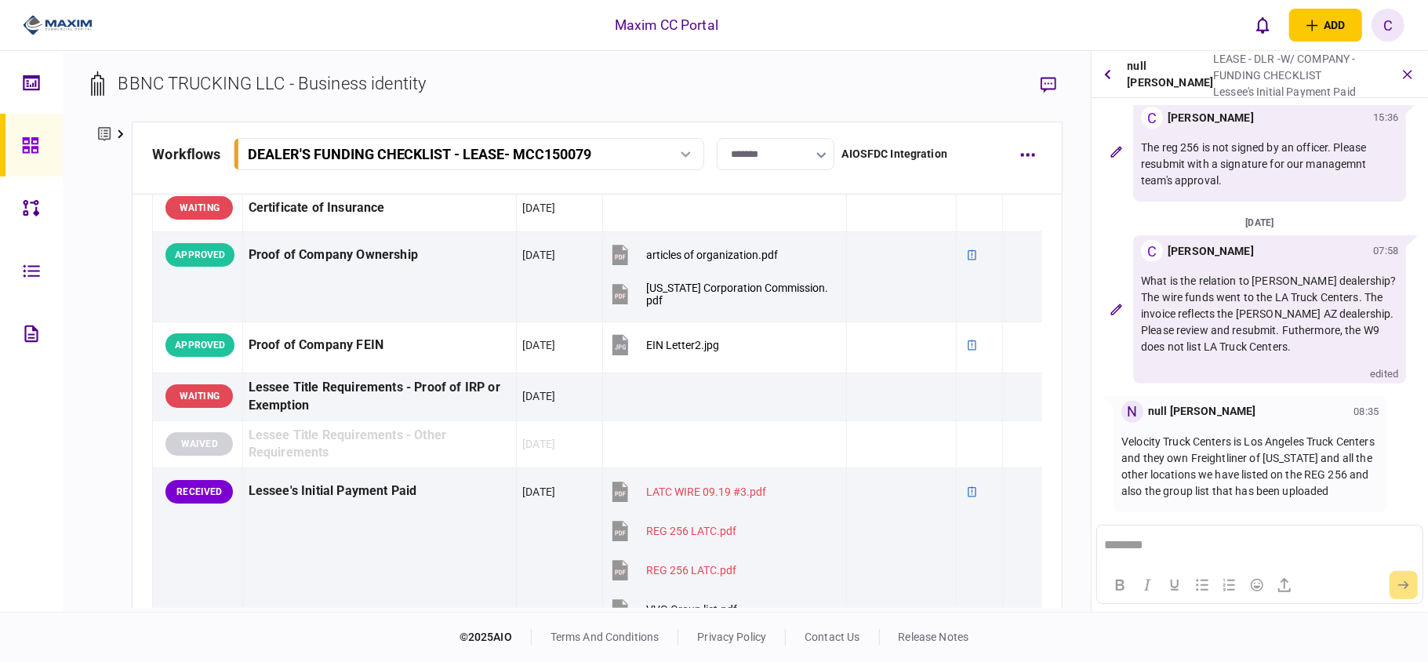
scroll to position [522, 0]
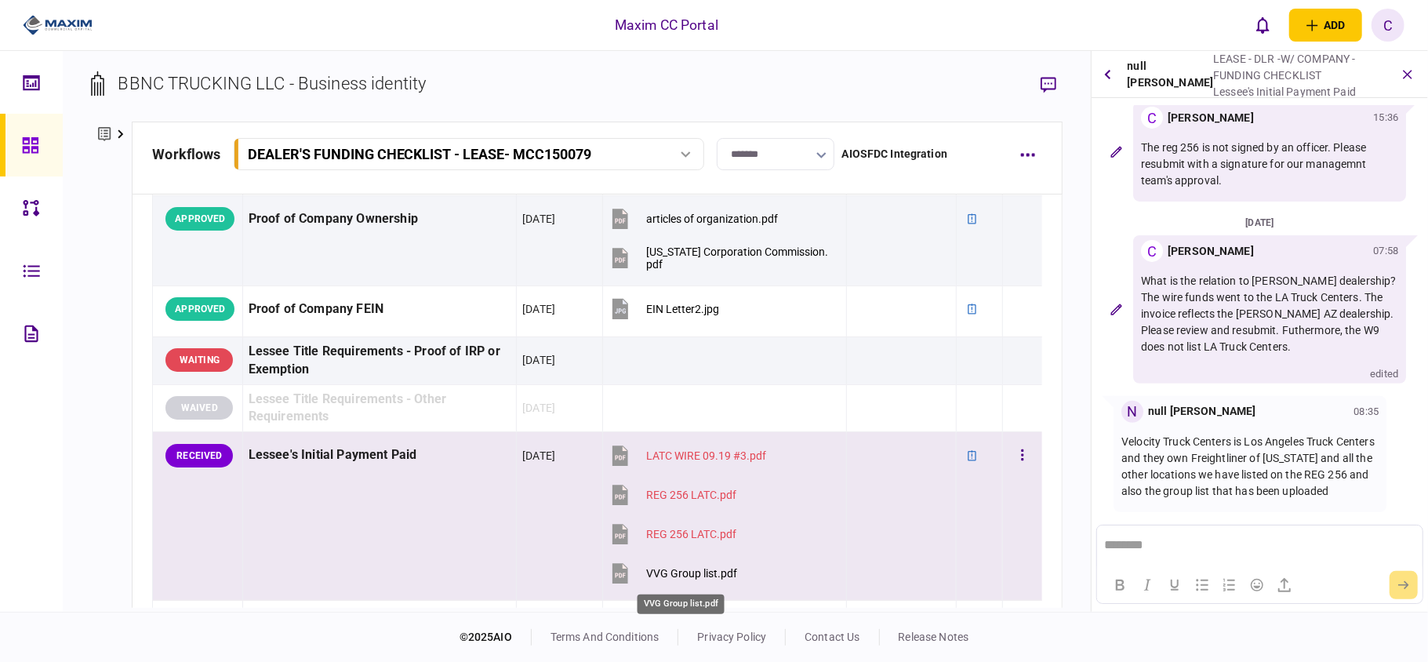
click at [677, 577] on div "VVG Group list.pdf" at bounding box center [691, 573] width 91 height 13
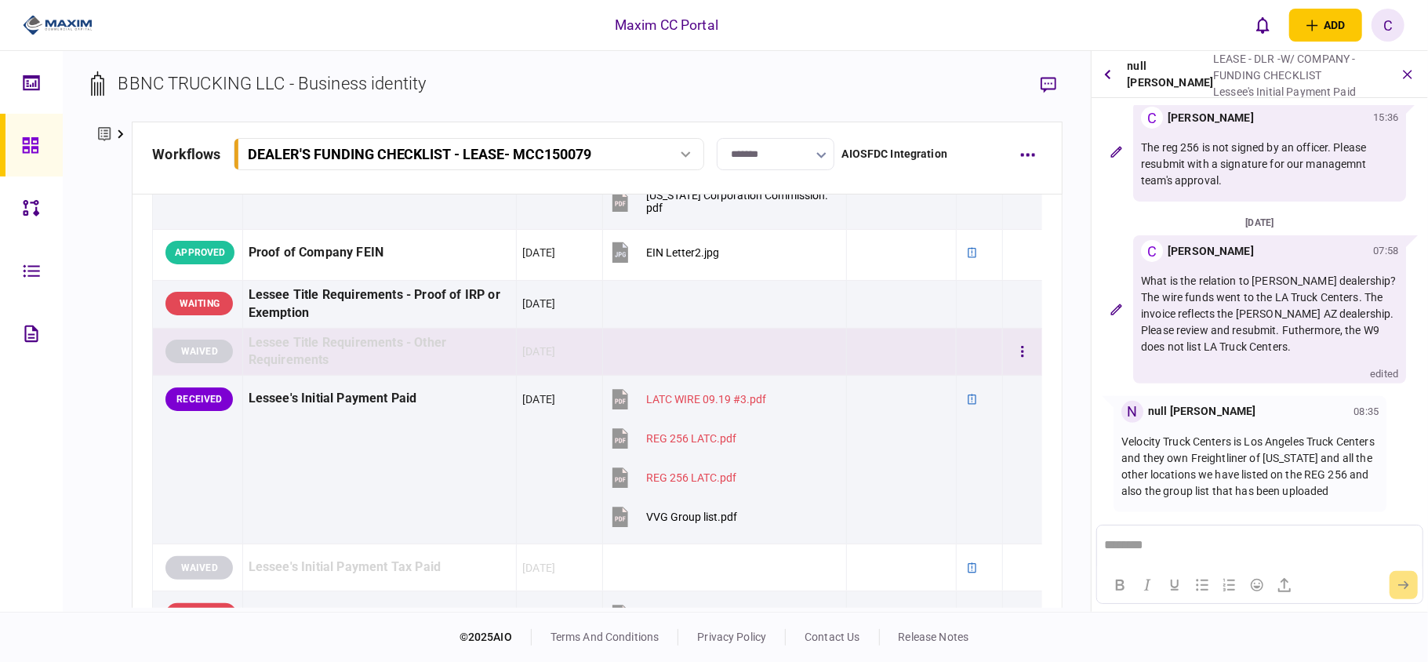
scroll to position [627, 0]
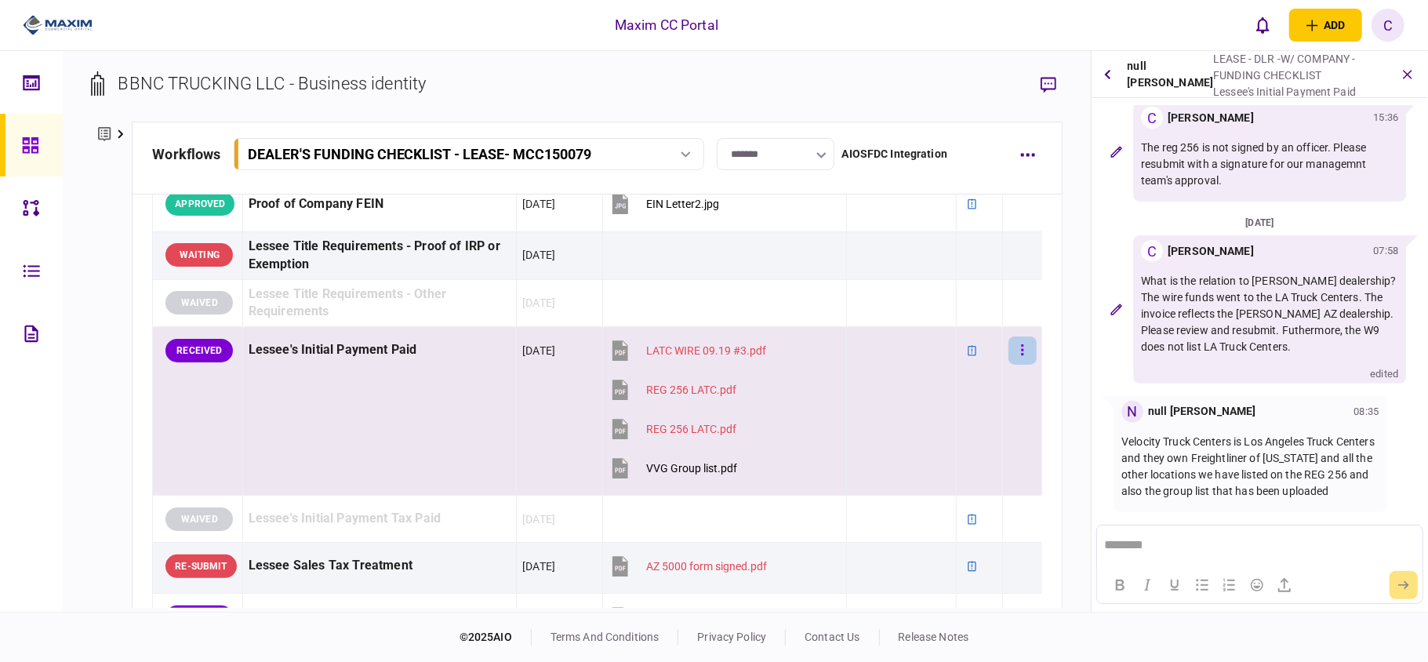
click at [1015, 349] on button "button" at bounding box center [1022, 350] width 28 height 28
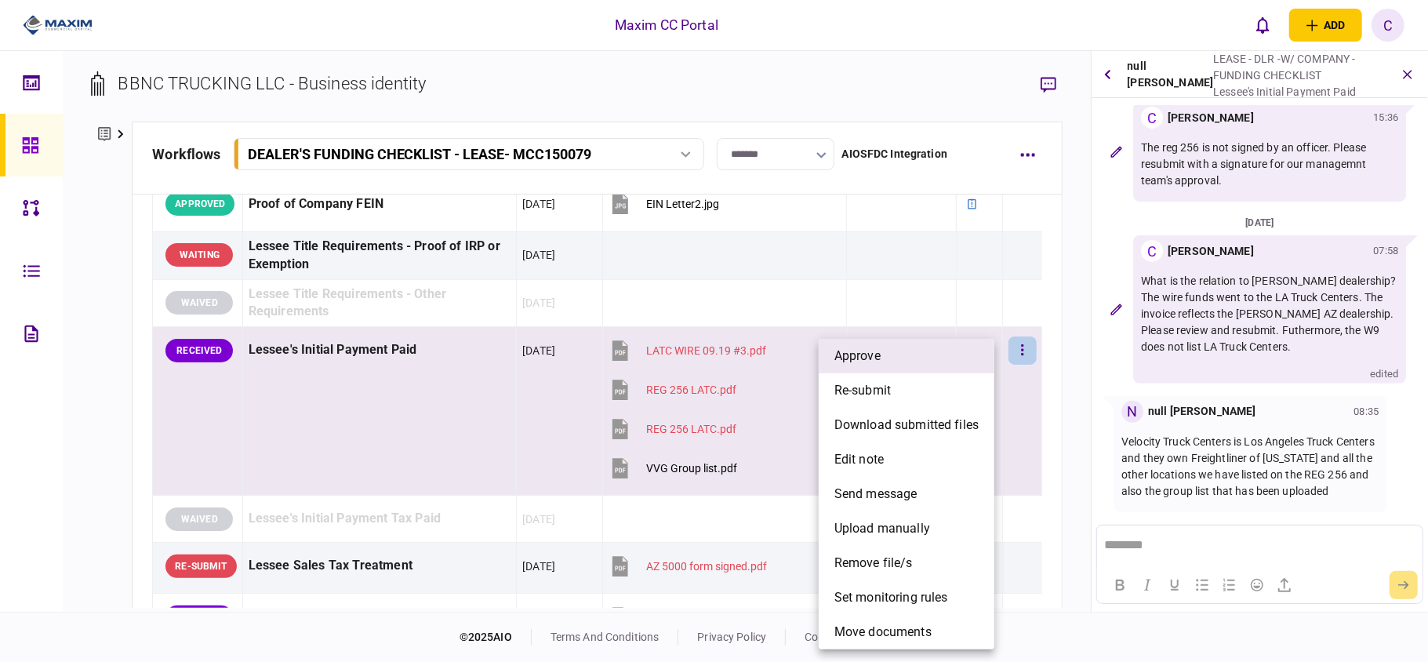
click at [928, 356] on li "approve" at bounding box center [907, 356] width 176 height 34
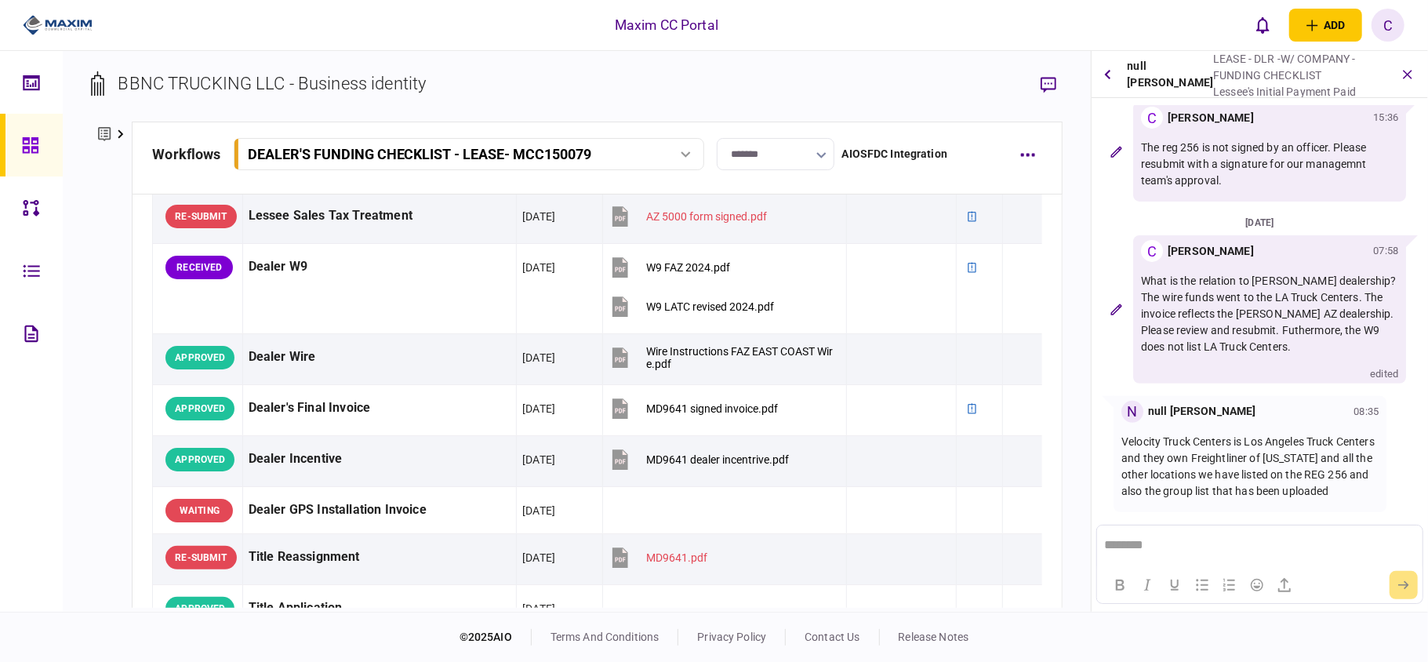
scroll to position [941, 0]
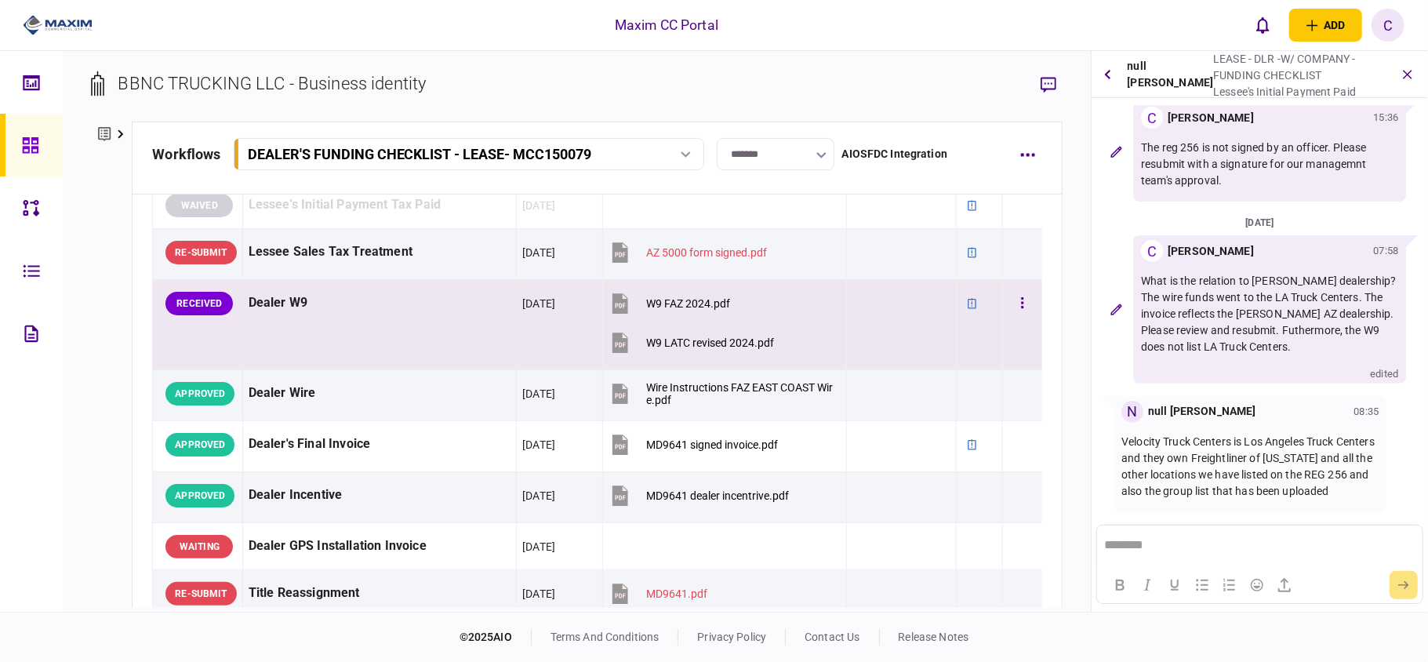
click at [807, 339] on section "W9 LATC revised 2024.pdf" at bounding box center [720, 344] width 224 height 39
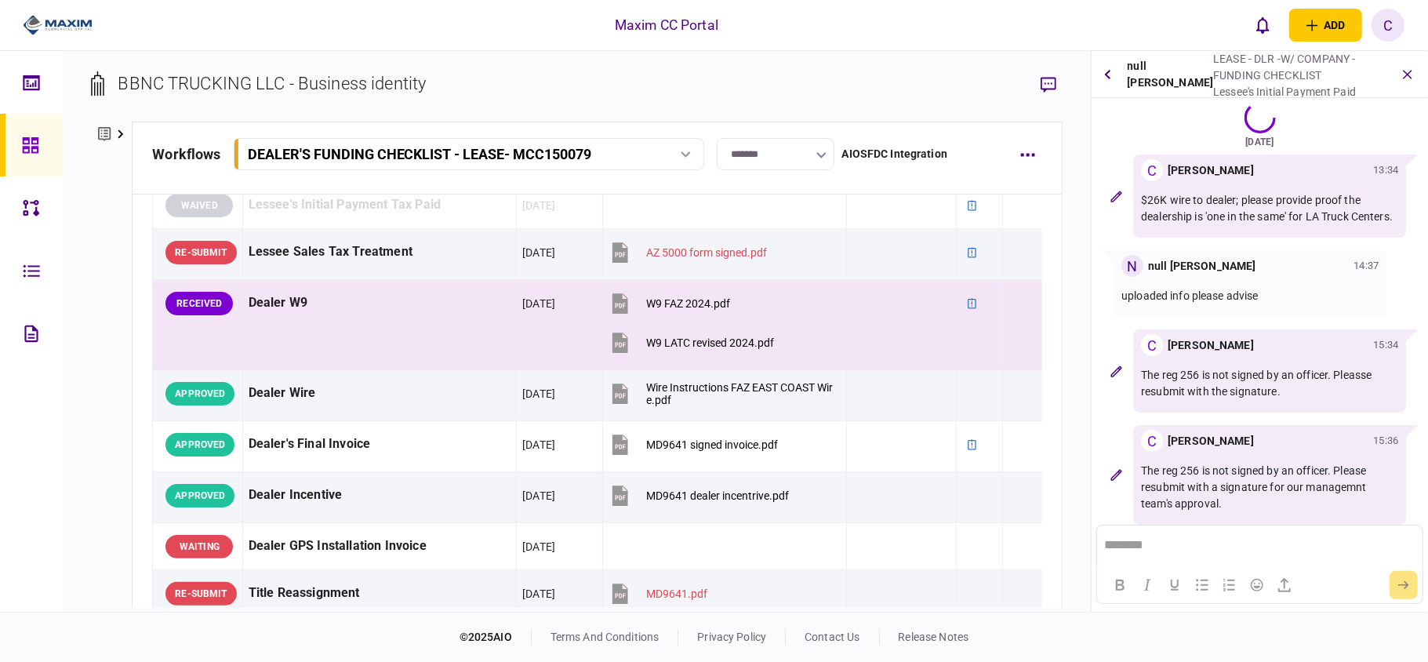
scroll to position [0, 0]
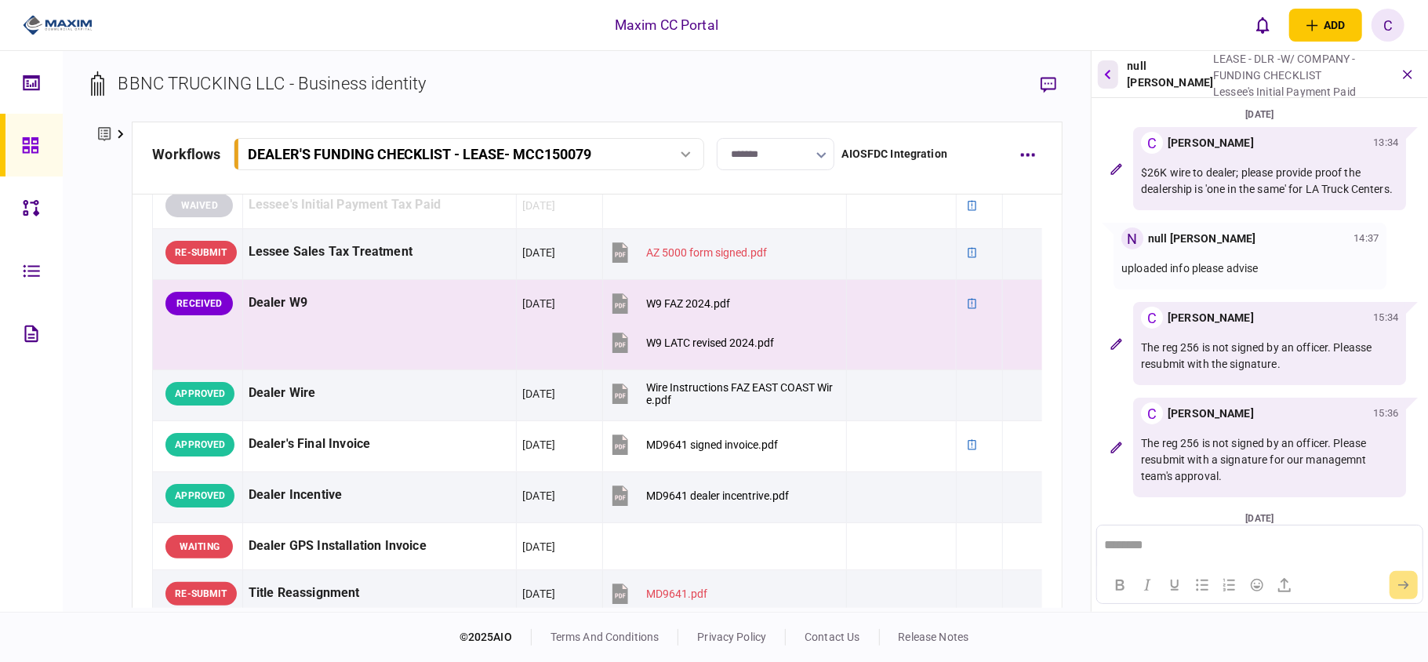
click at [1112, 71] on button "button" at bounding box center [1108, 74] width 20 height 28
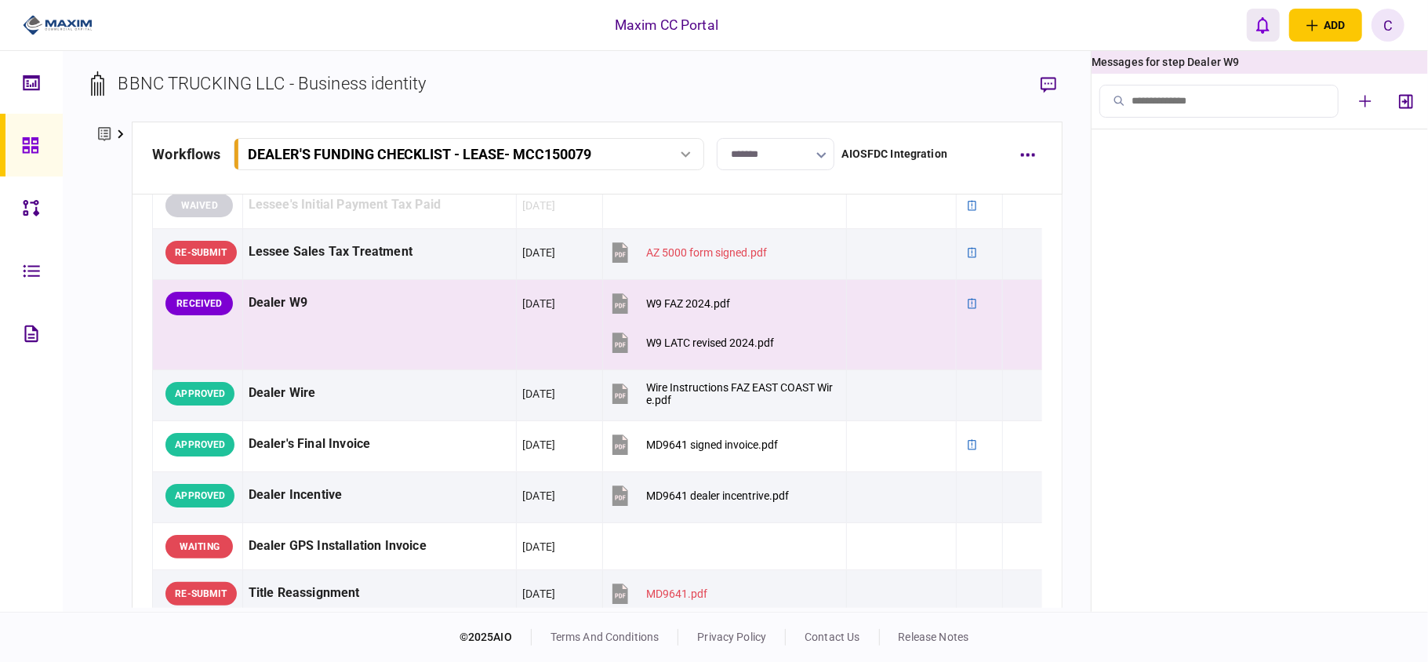
click at [1262, 20] on icon "open notifications list" at bounding box center [1262, 24] width 13 height 17
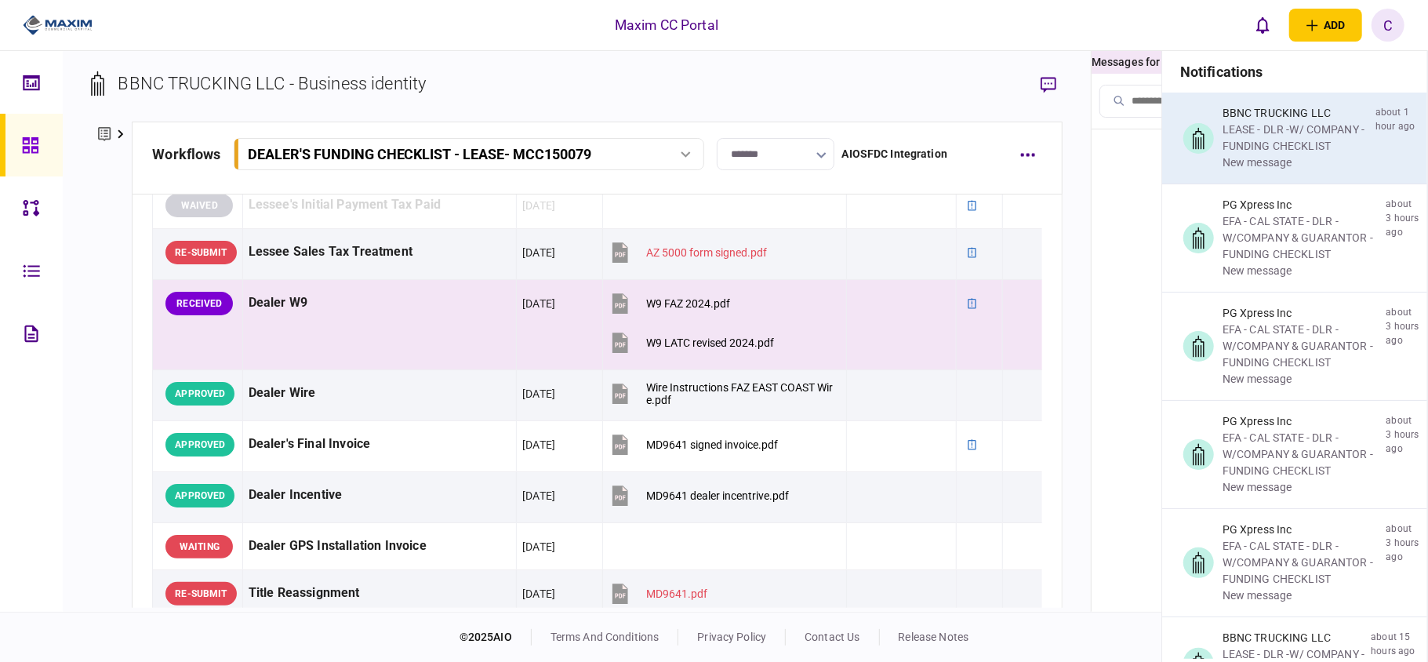
click at [1276, 132] on div "LEASE - DLR -W/ COMPANY - FUNDING CHECKLIST" at bounding box center [1295, 138] width 147 height 33
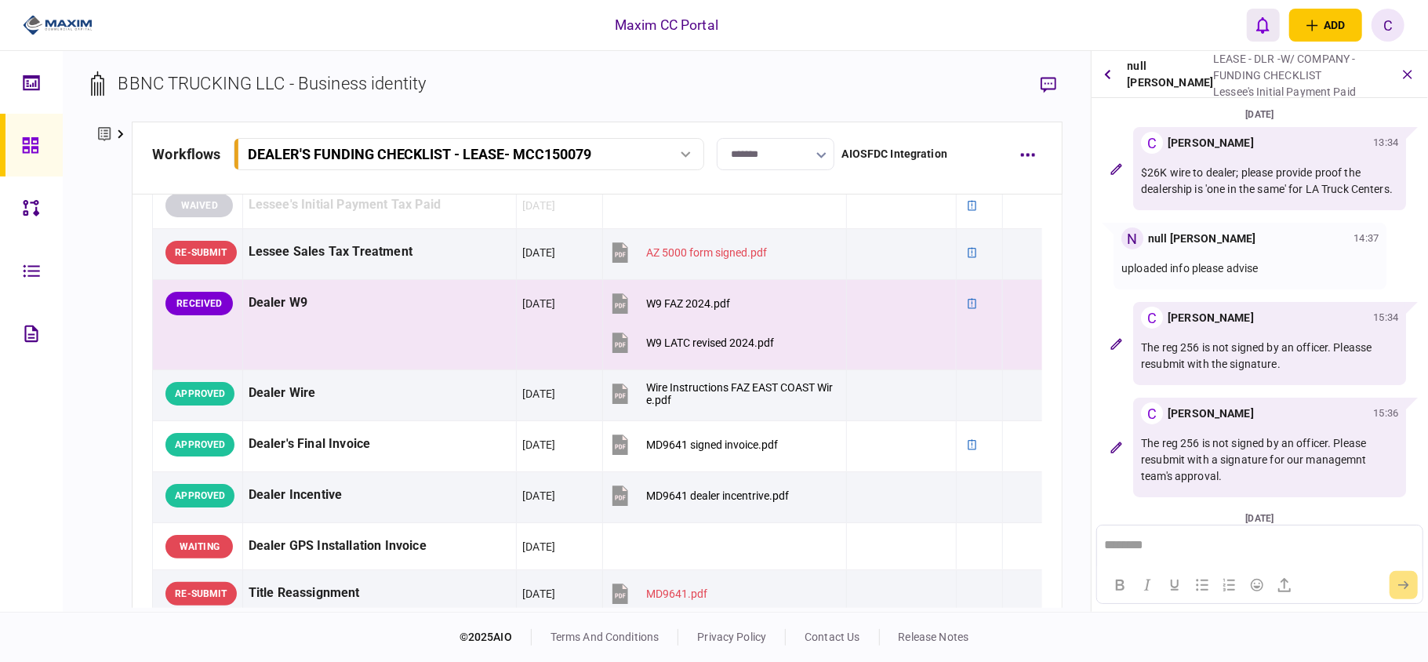
scroll to position [327, 0]
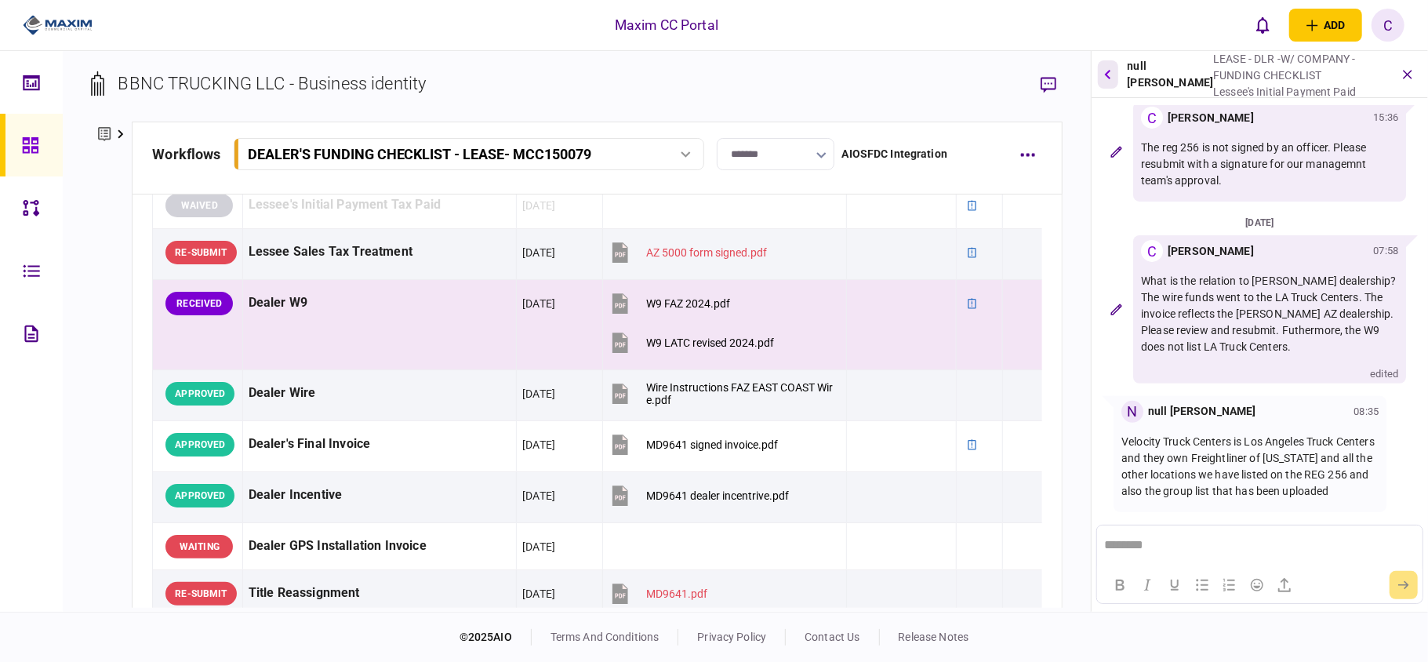
click at [1109, 71] on icon "button" at bounding box center [1108, 74] width 6 height 10
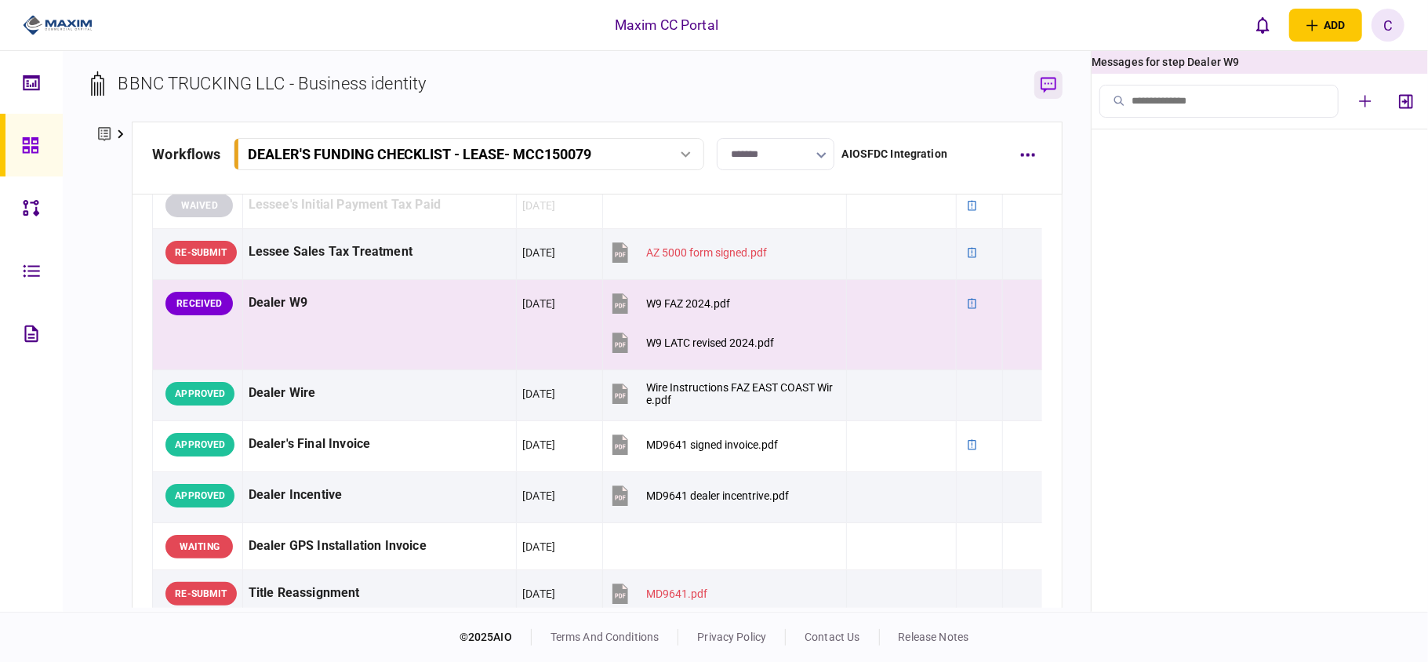
click at [1044, 82] on icon "button" at bounding box center [1048, 85] width 16 height 16
click at [1054, 83] on icon "button" at bounding box center [1048, 85] width 16 height 16
click at [681, 349] on div "W9 LATC revised 2024.pdf" at bounding box center [710, 342] width 128 height 13
click at [1011, 301] on button "button" at bounding box center [1022, 303] width 28 height 28
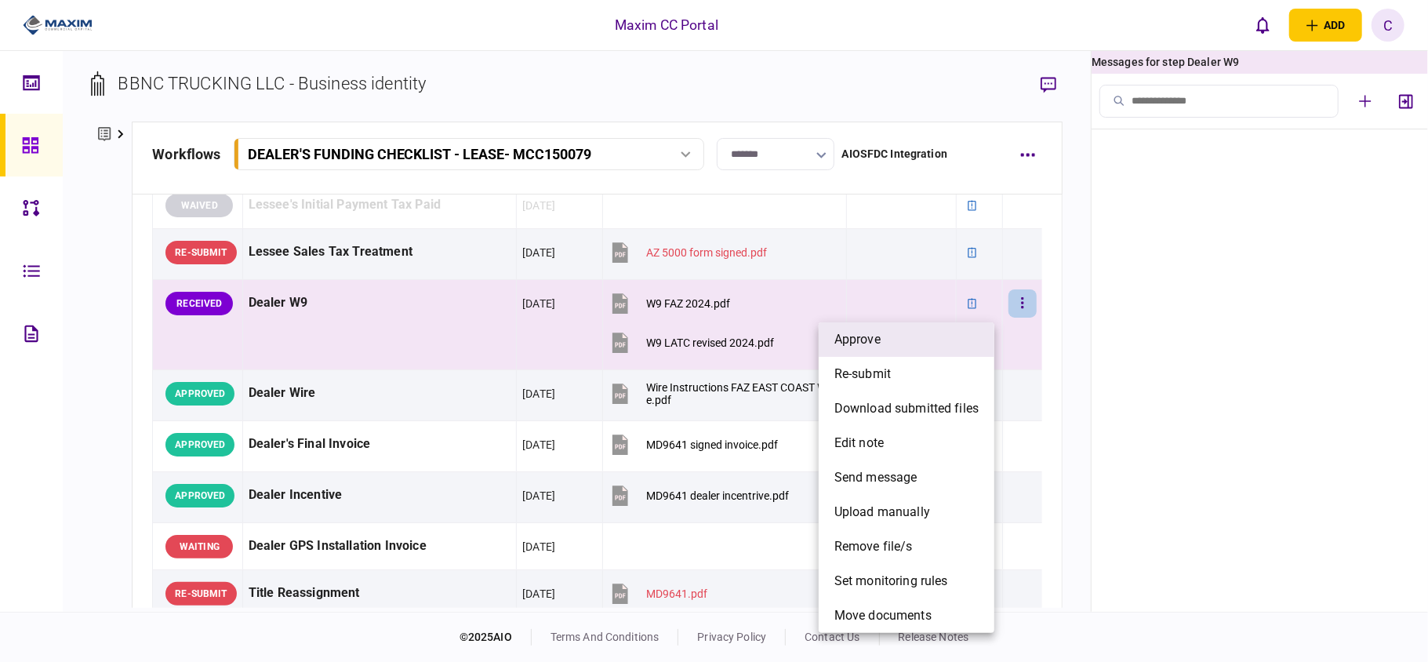
click at [860, 327] on li "approve" at bounding box center [907, 339] width 176 height 34
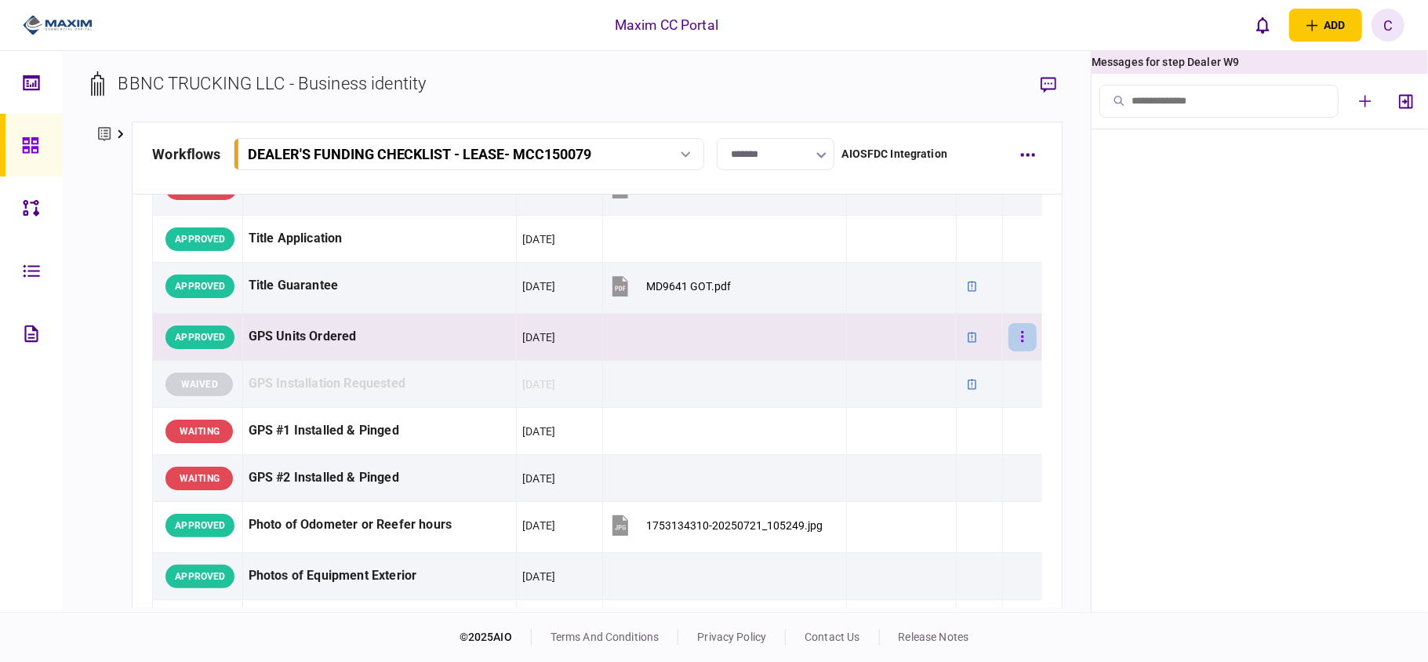
scroll to position [1339, 0]
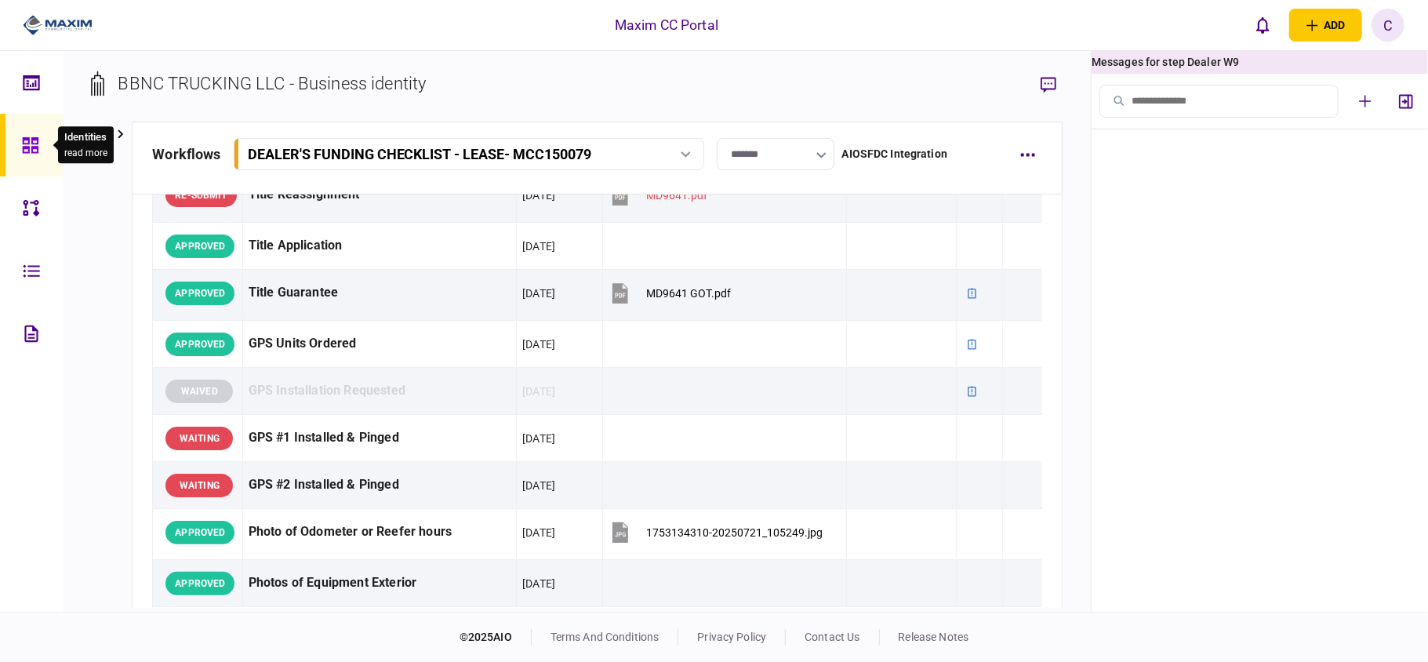
click at [23, 133] on div at bounding box center [34, 145] width 25 height 63
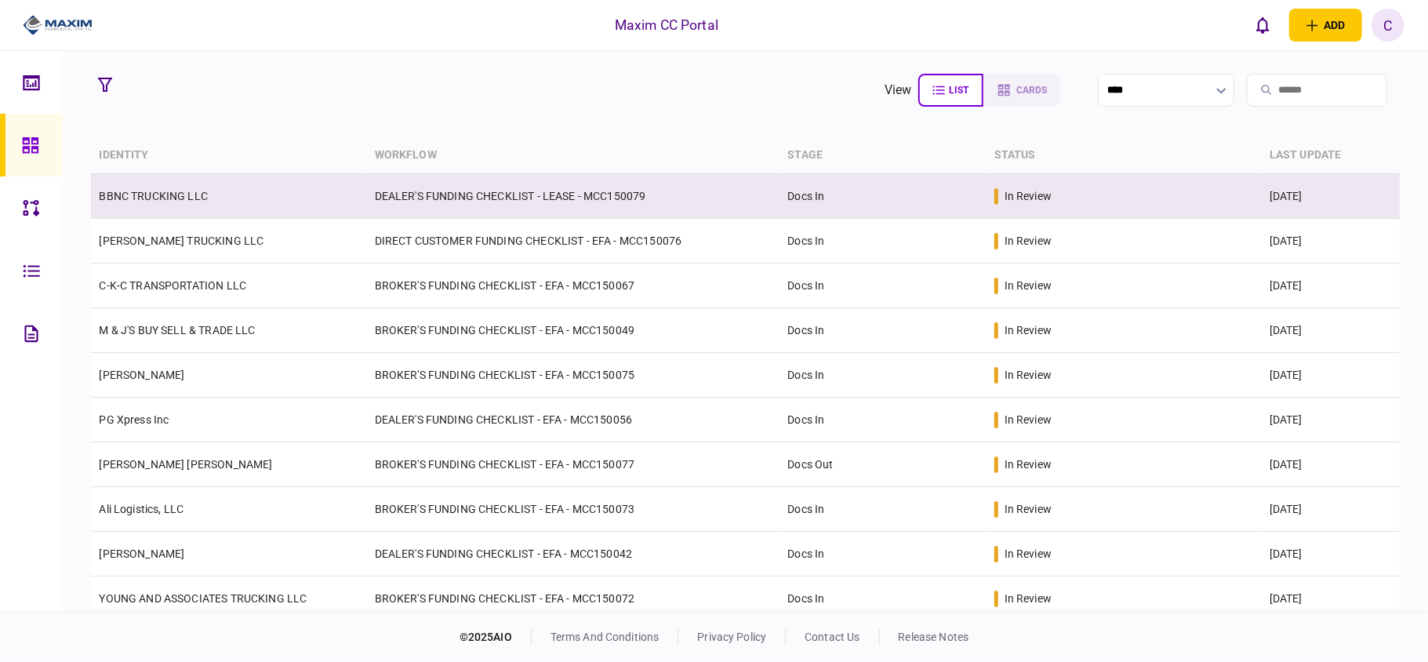
click at [336, 196] on td "BBNC TRUCKING LLC" at bounding box center [228, 196] width 275 height 45
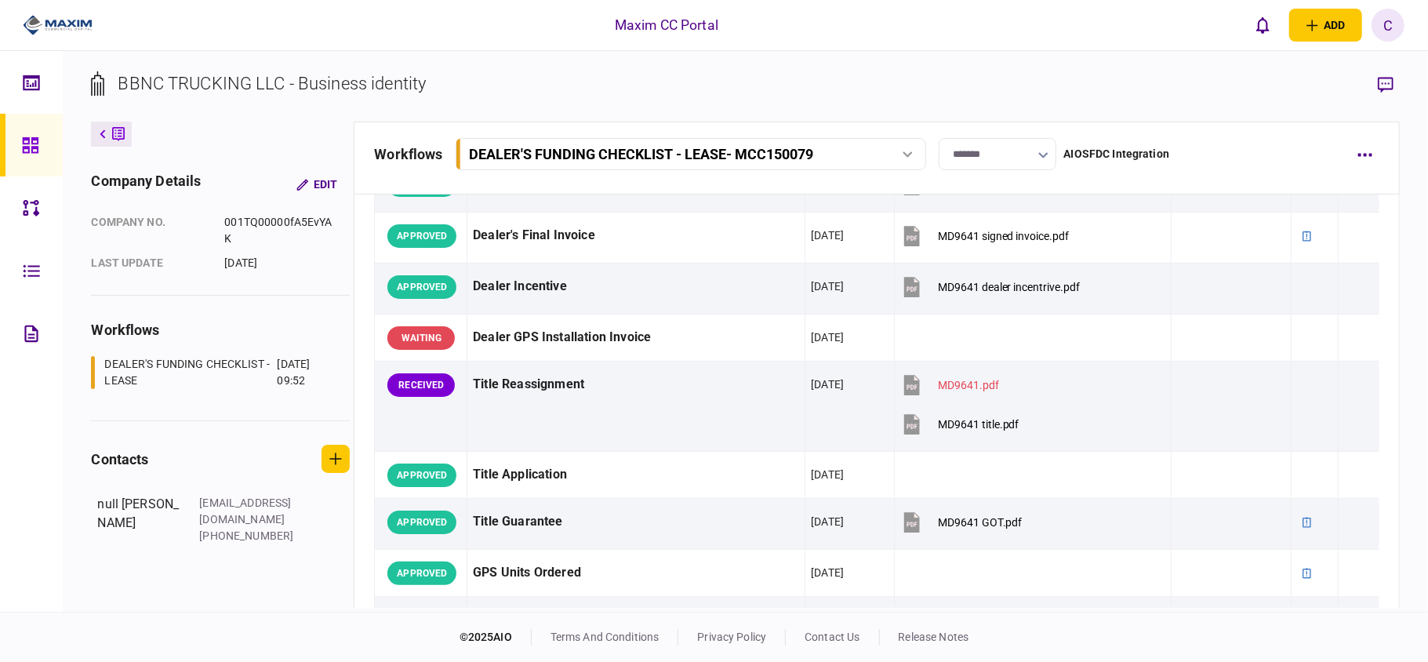
scroll to position [1149, 0]
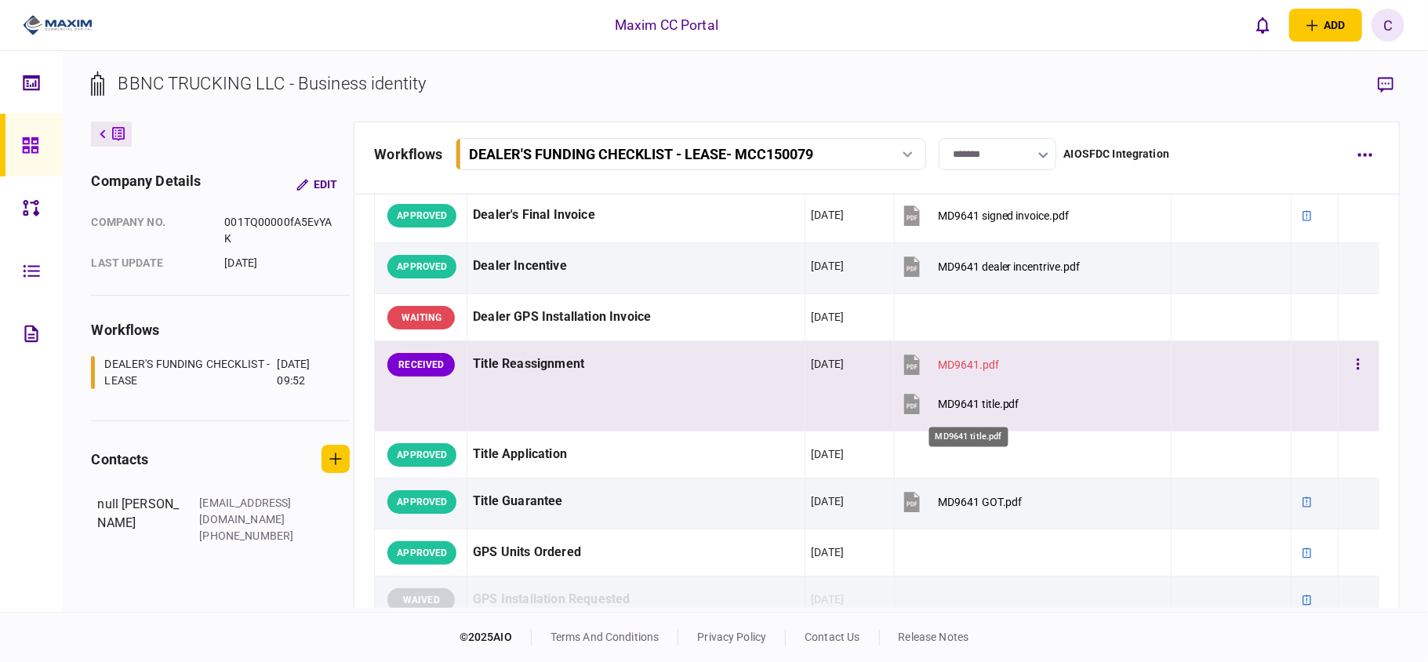
click at [950, 403] on div "MD9641 title.pdf" at bounding box center [979, 403] width 82 height 13
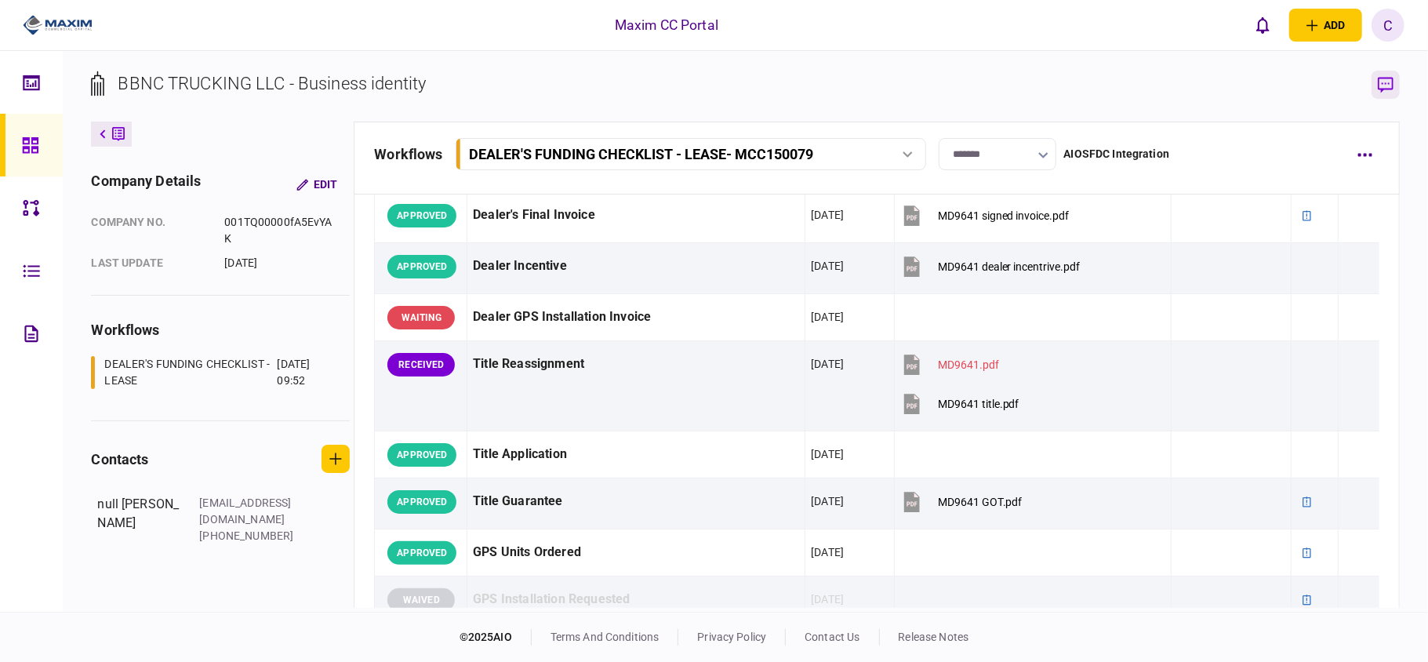
click at [1396, 82] on button "button" at bounding box center [1385, 85] width 28 height 28
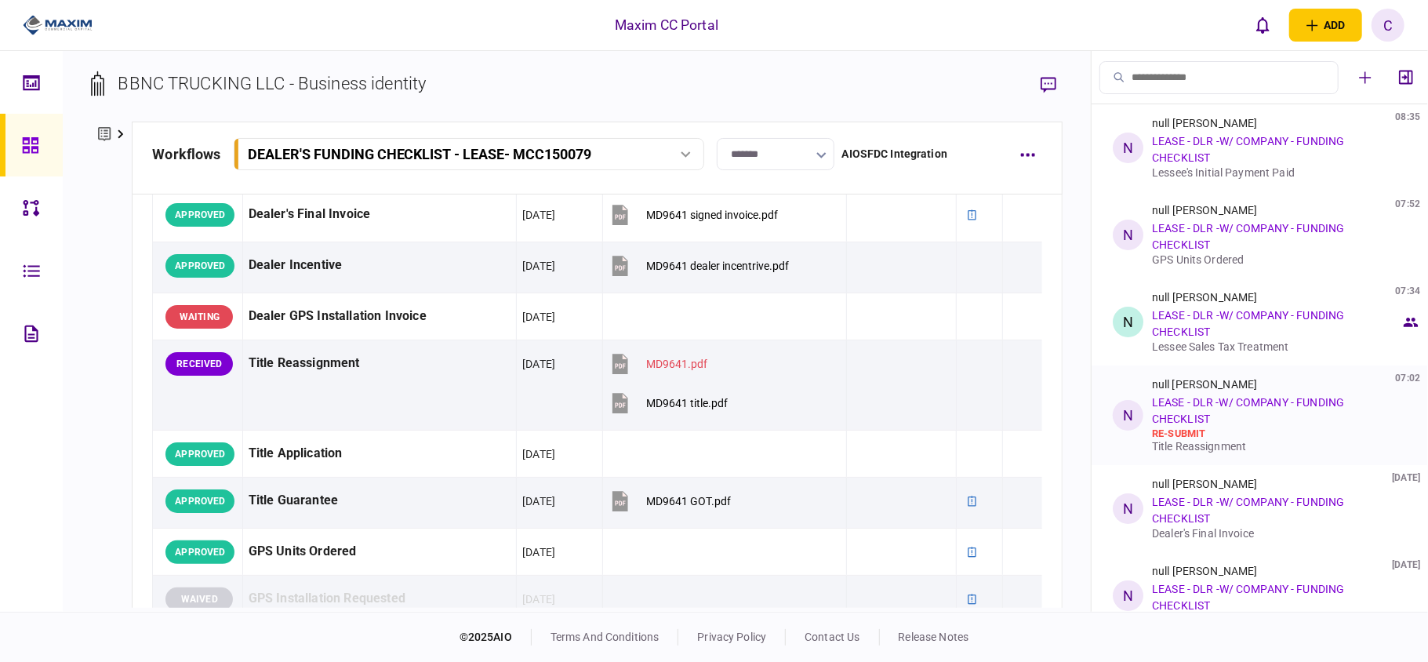
click at [1195, 436] on div "re-submit" at bounding box center [1276, 433] width 249 height 13
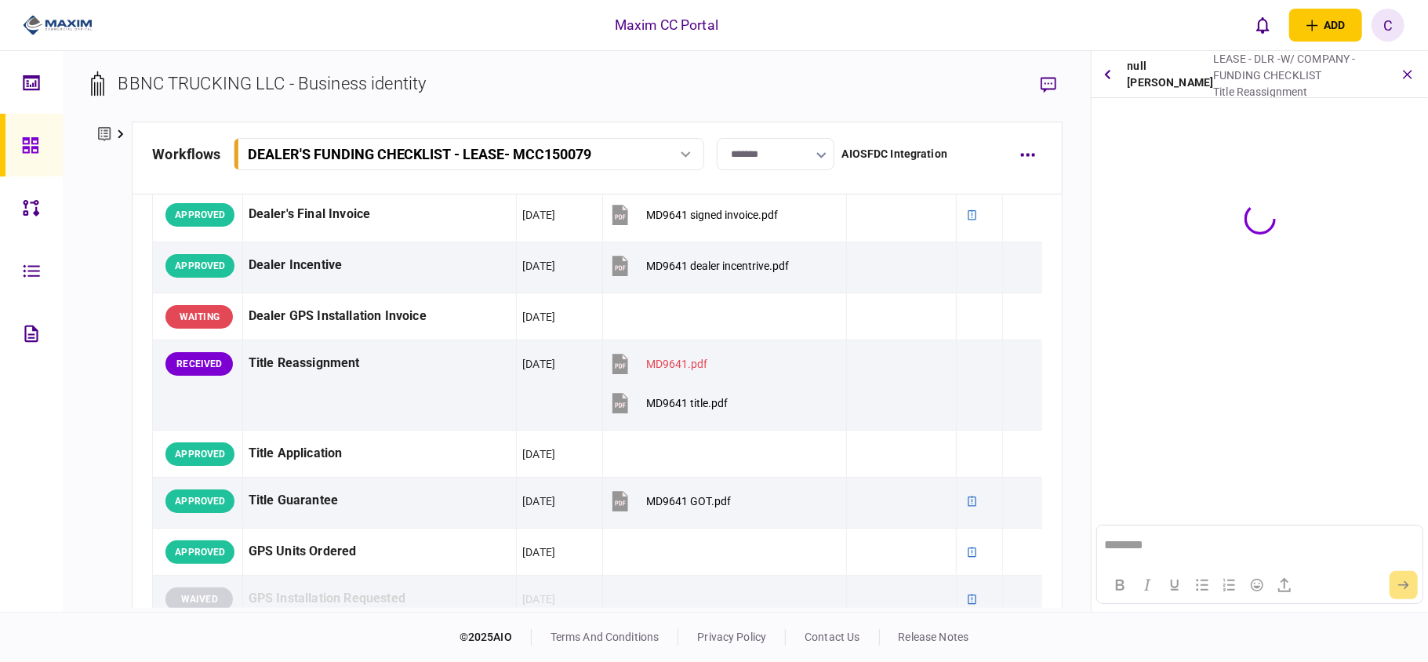
scroll to position [0, 0]
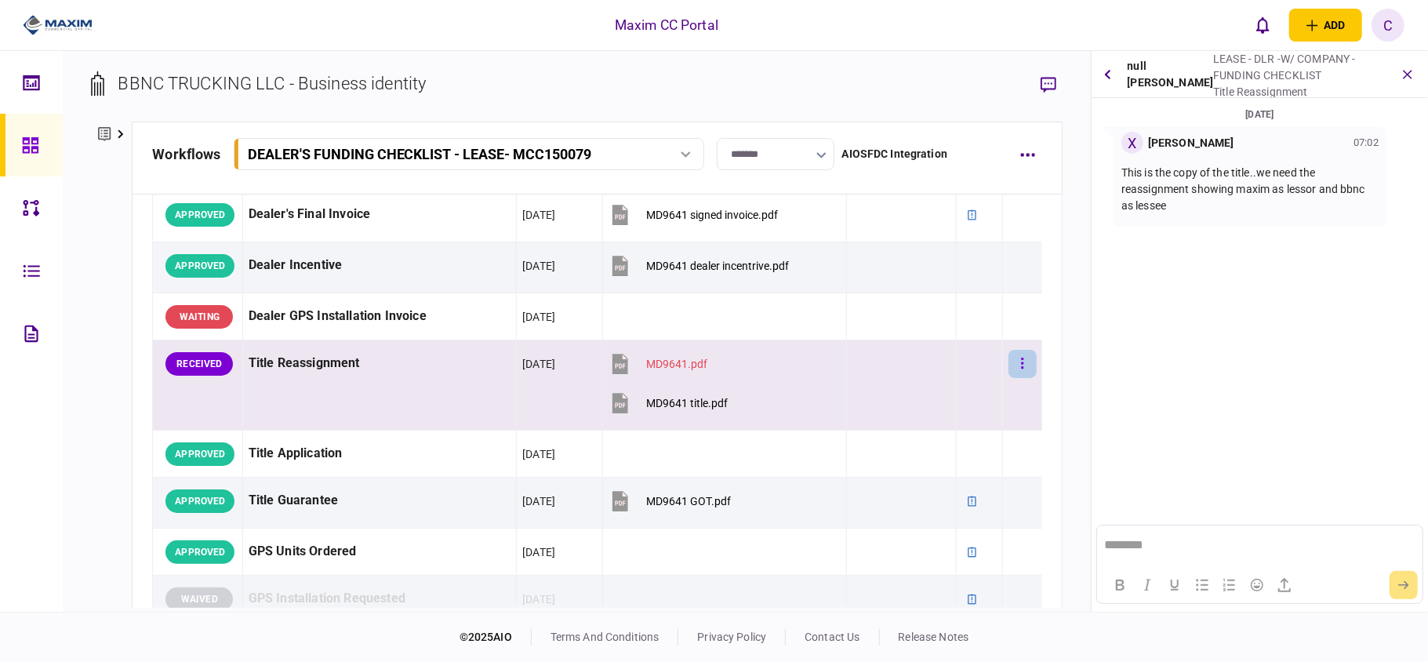
click at [1011, 370] on button "button" at bounding box center [1022, 364] width 28 height 28
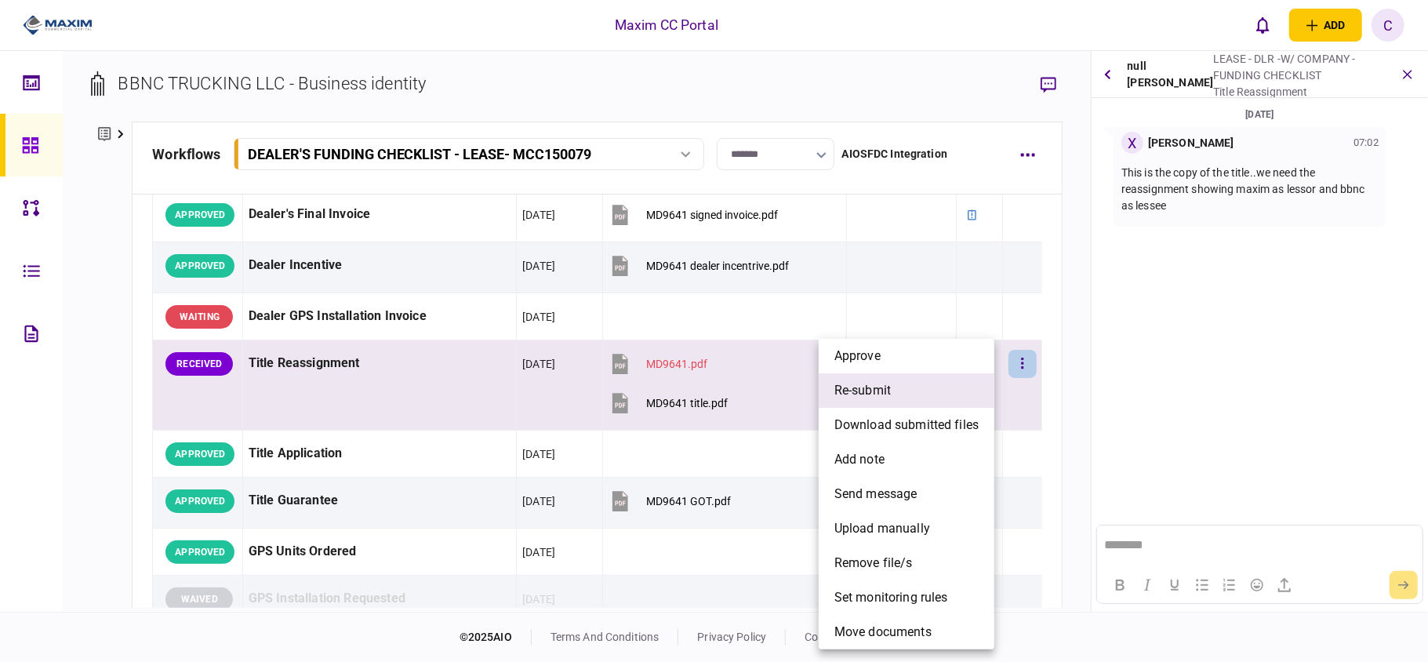
click at [860, 387] on span "re-submit" at bounding box center [862, 390] width 56 height 19
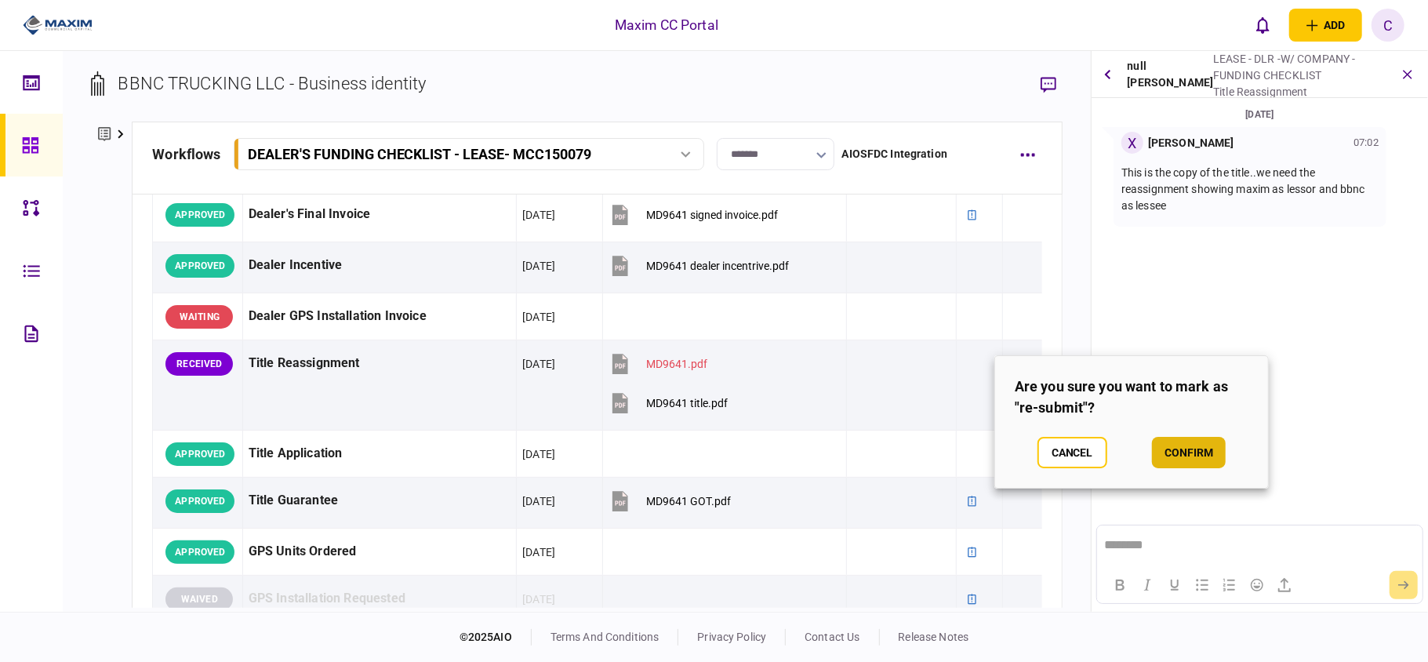
click at [1181, 448] on button "confirm" at bounding box center [1189, 452] width 74 height 31
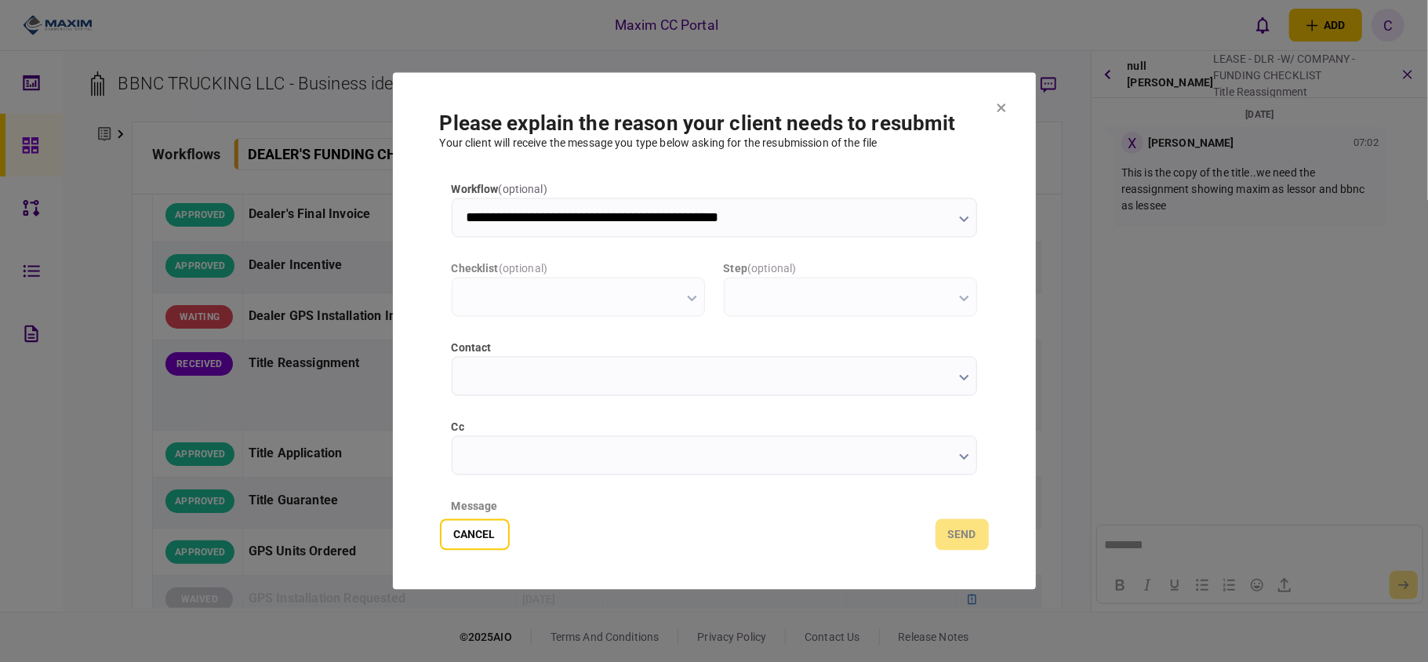
type input "**********"
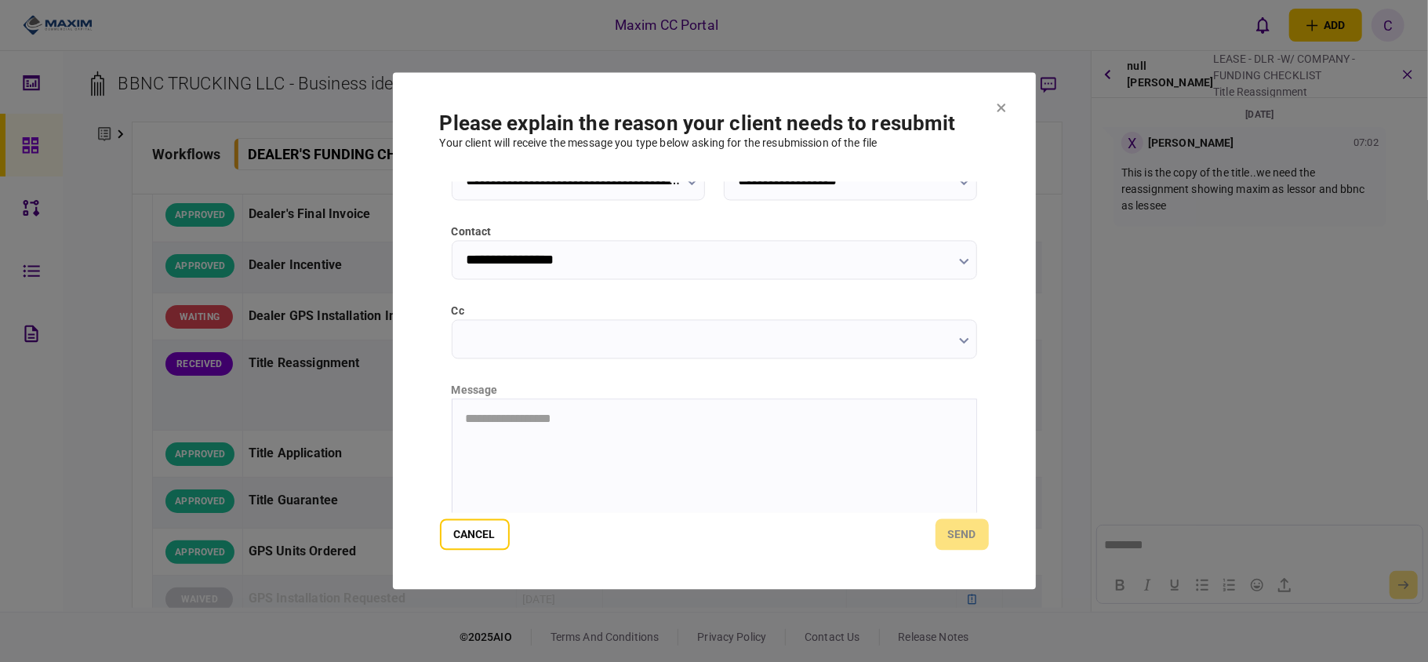
scroll to position [94, 0]
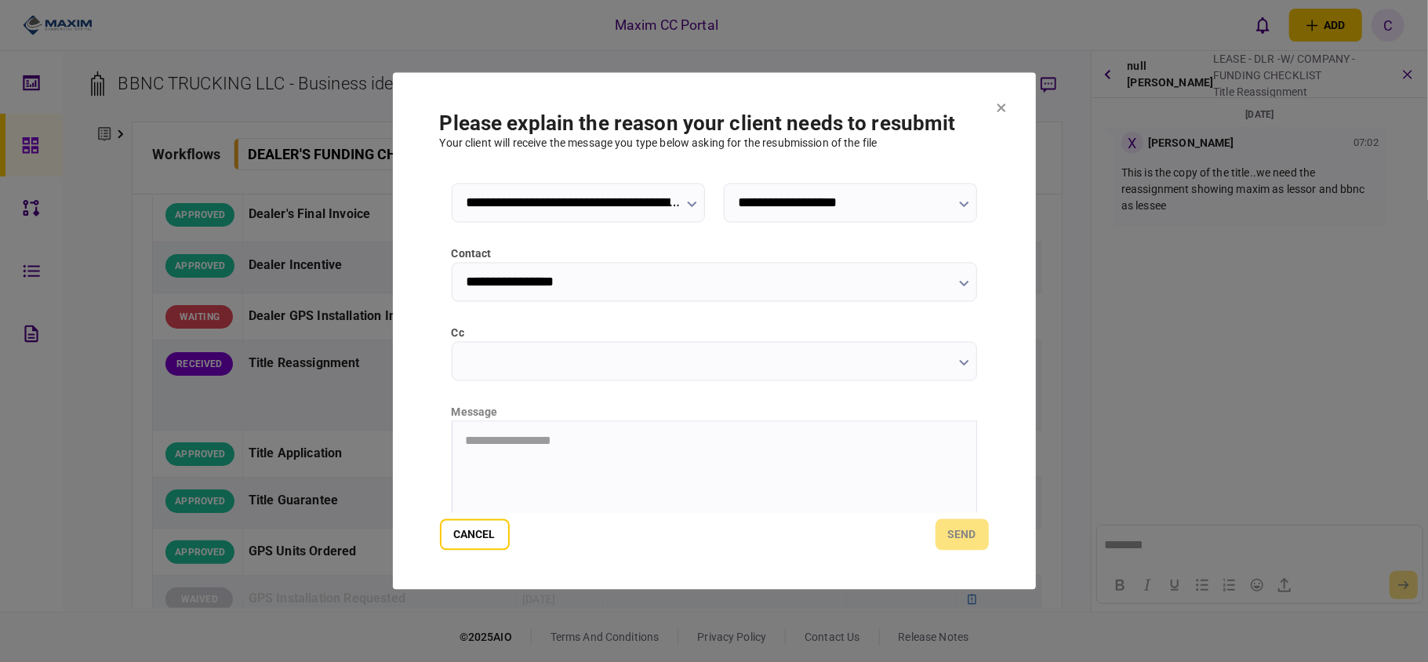
click at [492, 280] on input "**********" at bounding box center [714, 282] width 525 height 39
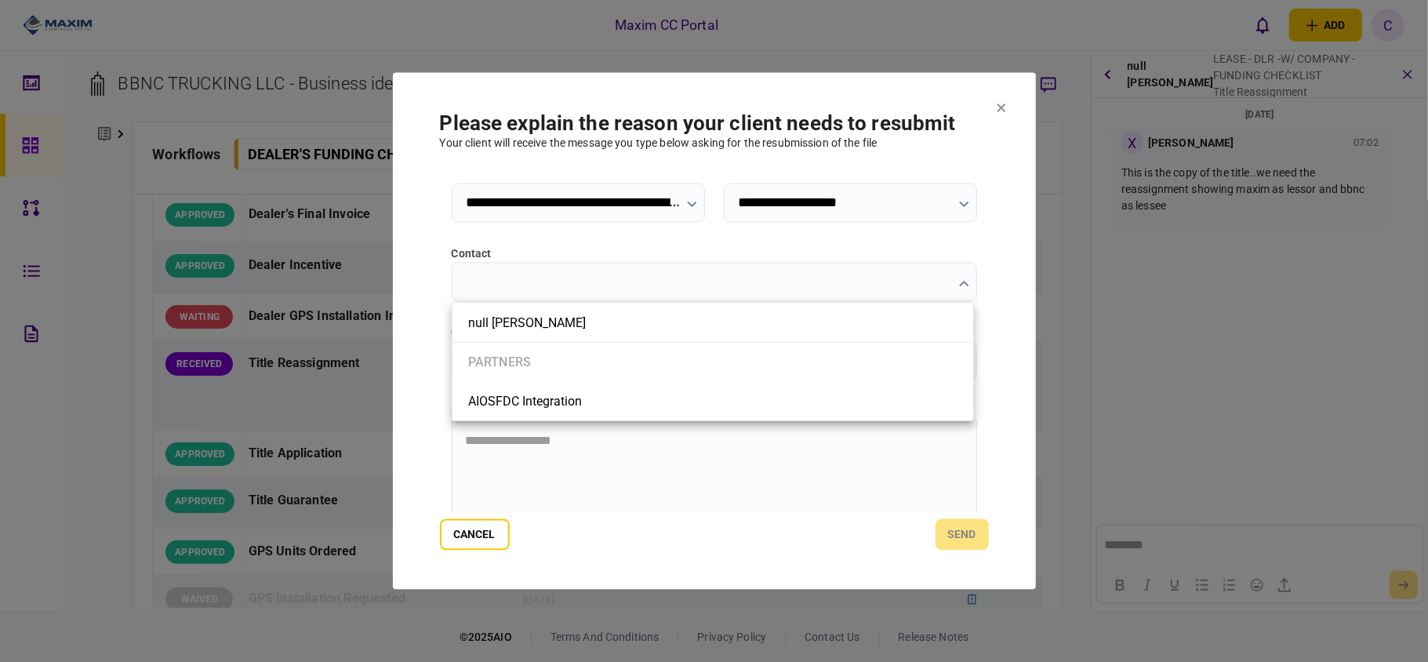
click at [477, 525] on div at bounding box center [714, 331] width 1428 height 662
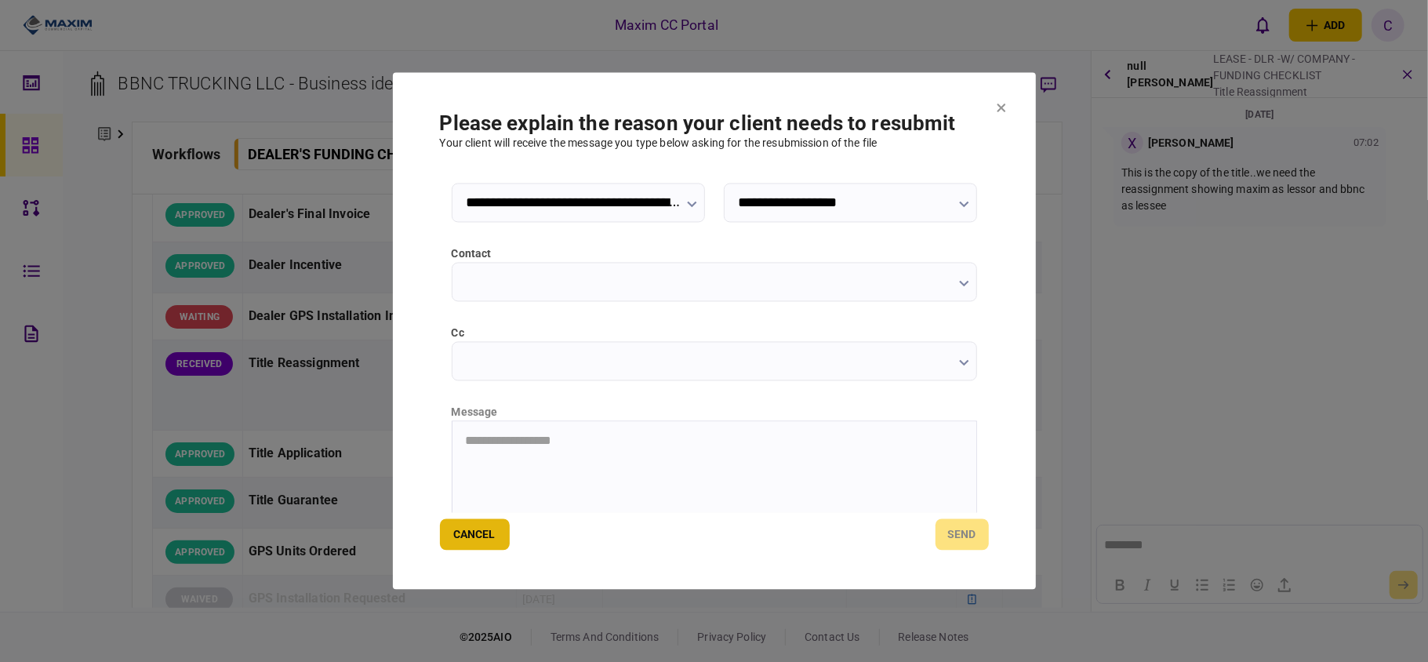
click at [466, 531] on button "Cancel" at bounding box center [475, 534] width 70 height 31
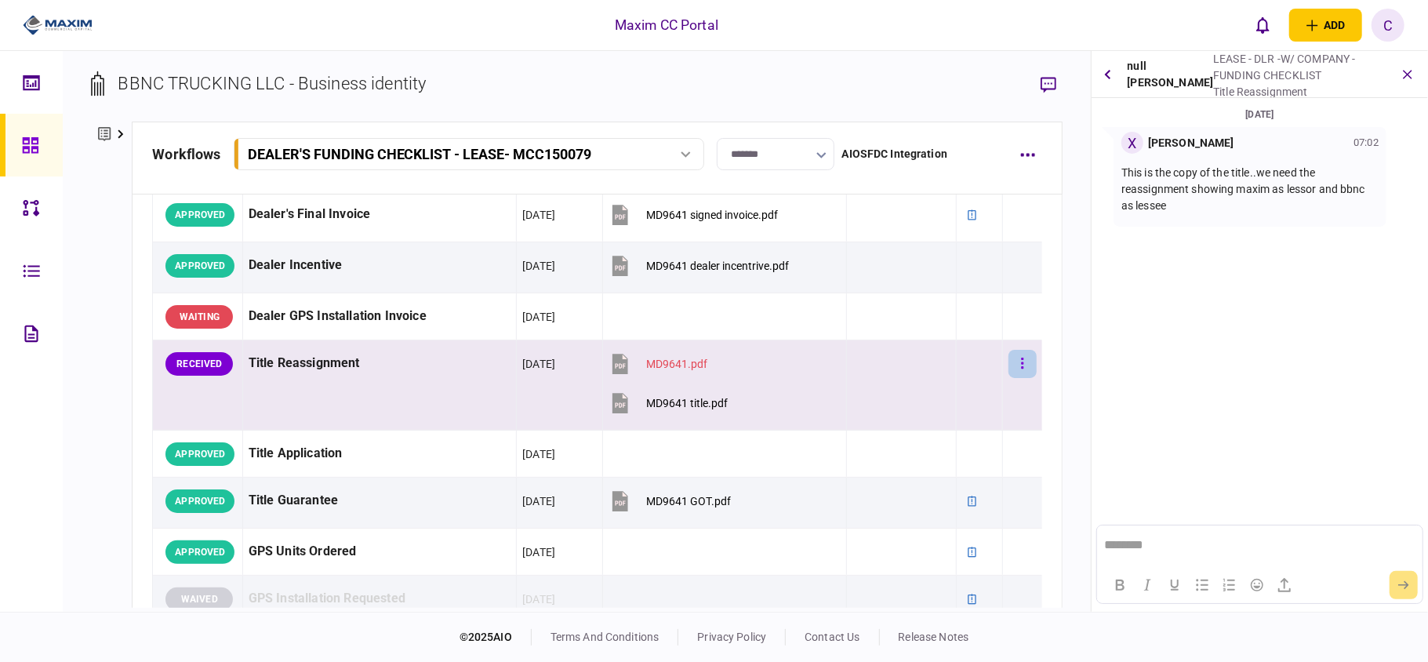
click at [1021, 365] on icon "button" at bounding box center [1022, 363] width 2 height 11
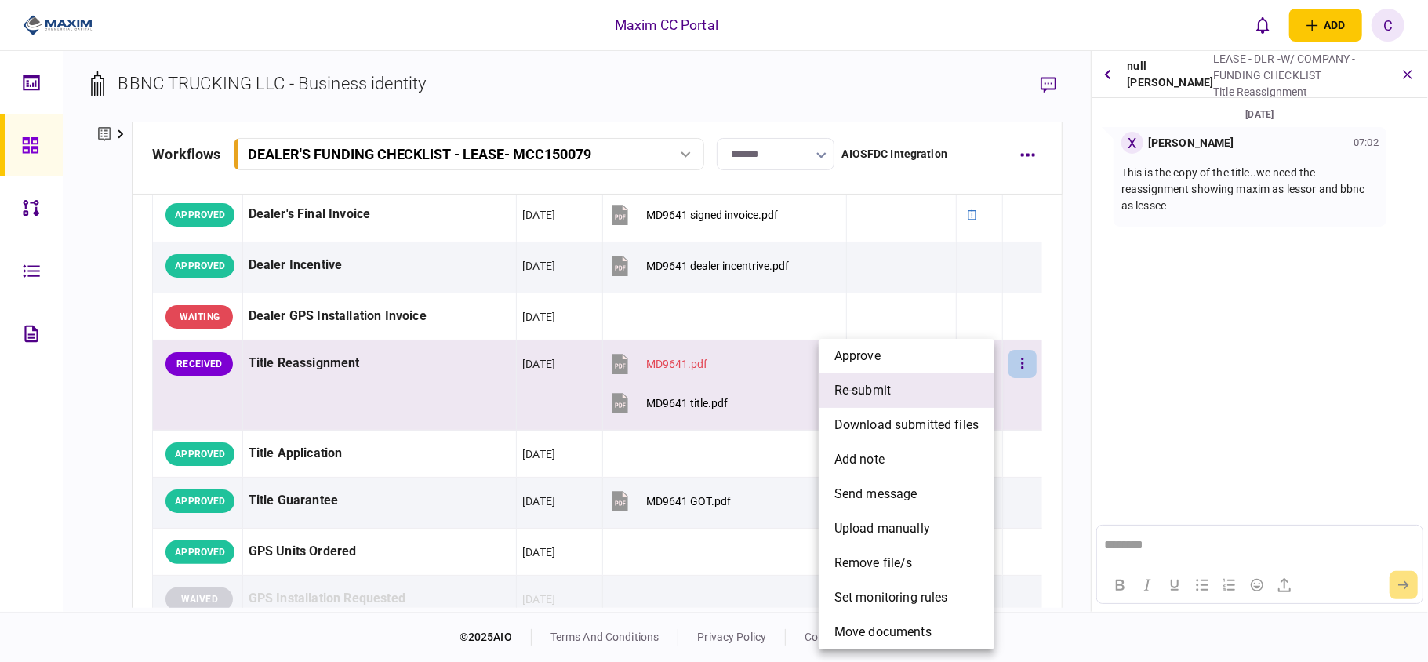
click at [847, 400] on li "re-submit" at bounding box center [907, 390] width 176 height 34
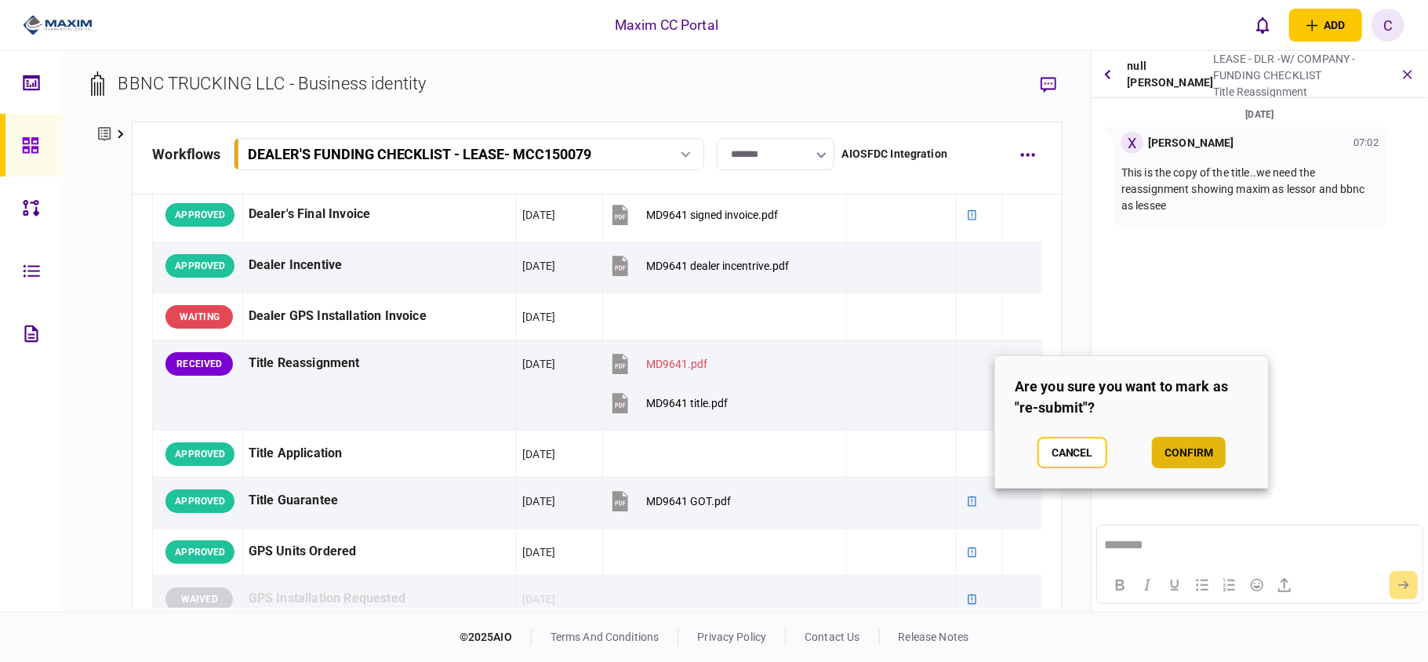
click at [1187, 449] on button "confirm" at bounding box center [1189, 452] width 74 height 31
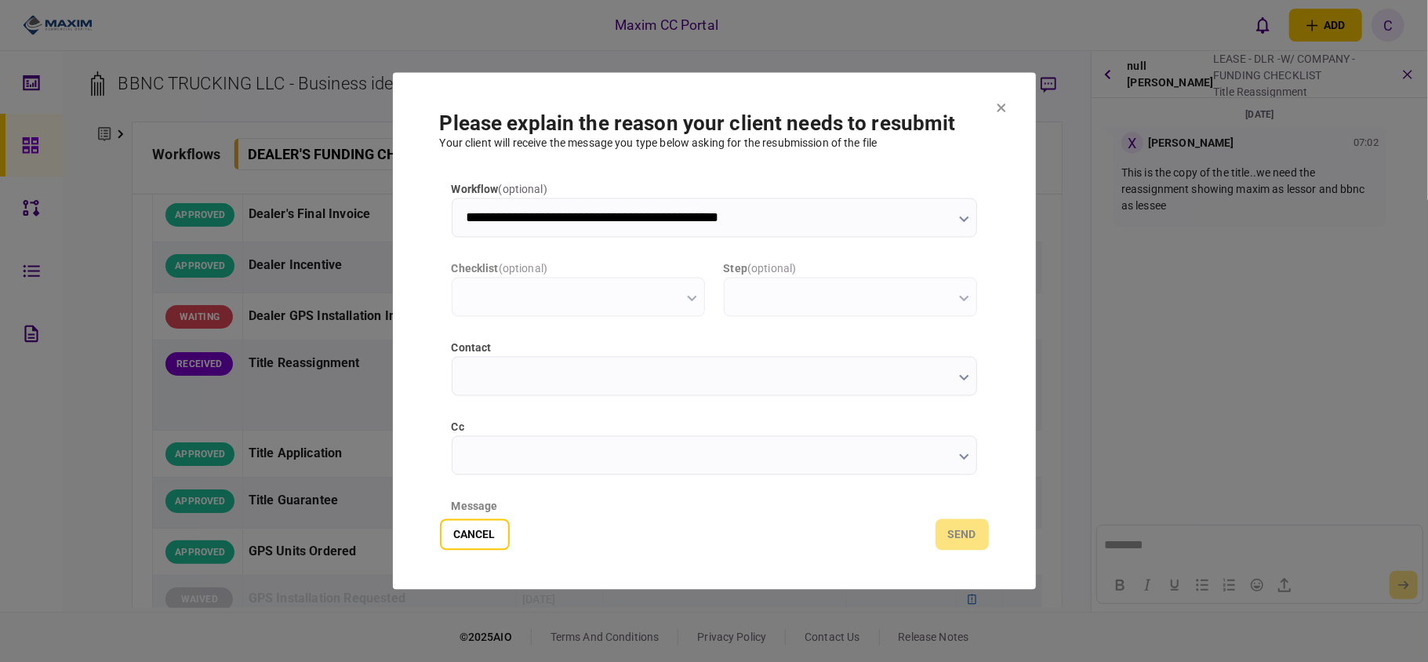
scroll to position [0, 0]
type input "**********"
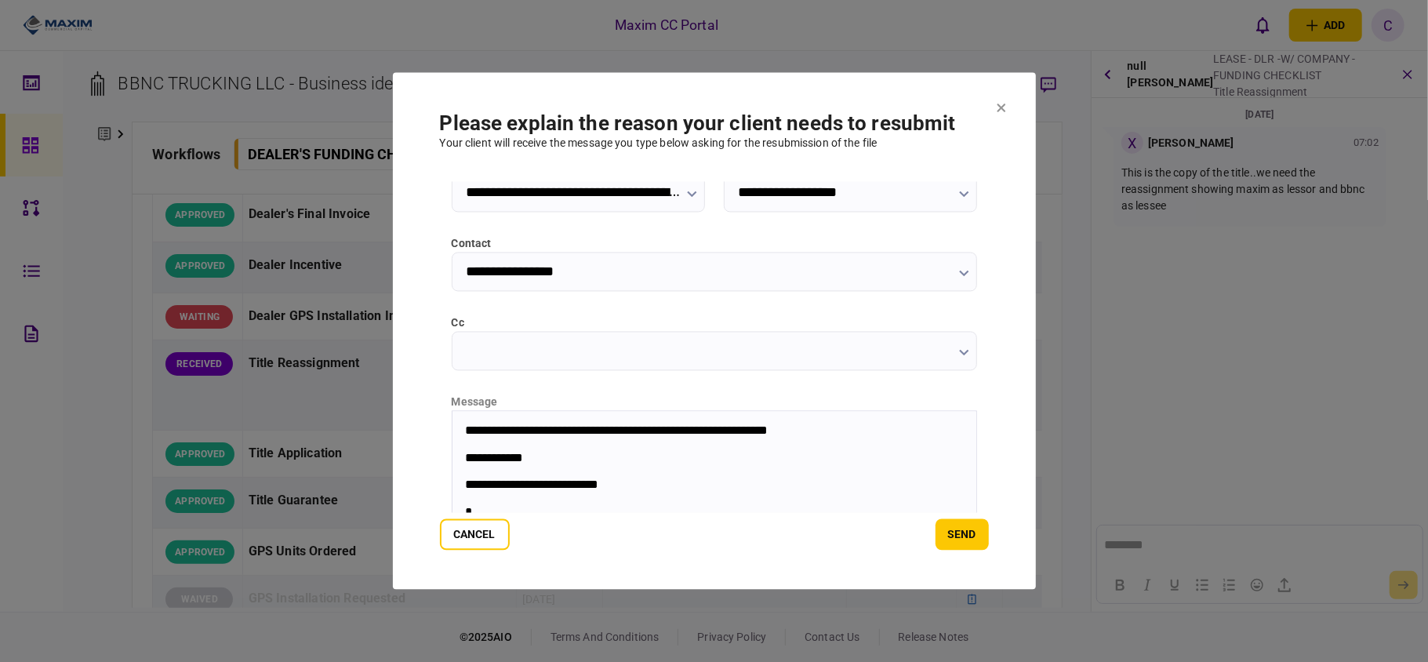
scroll to position [111, 0]
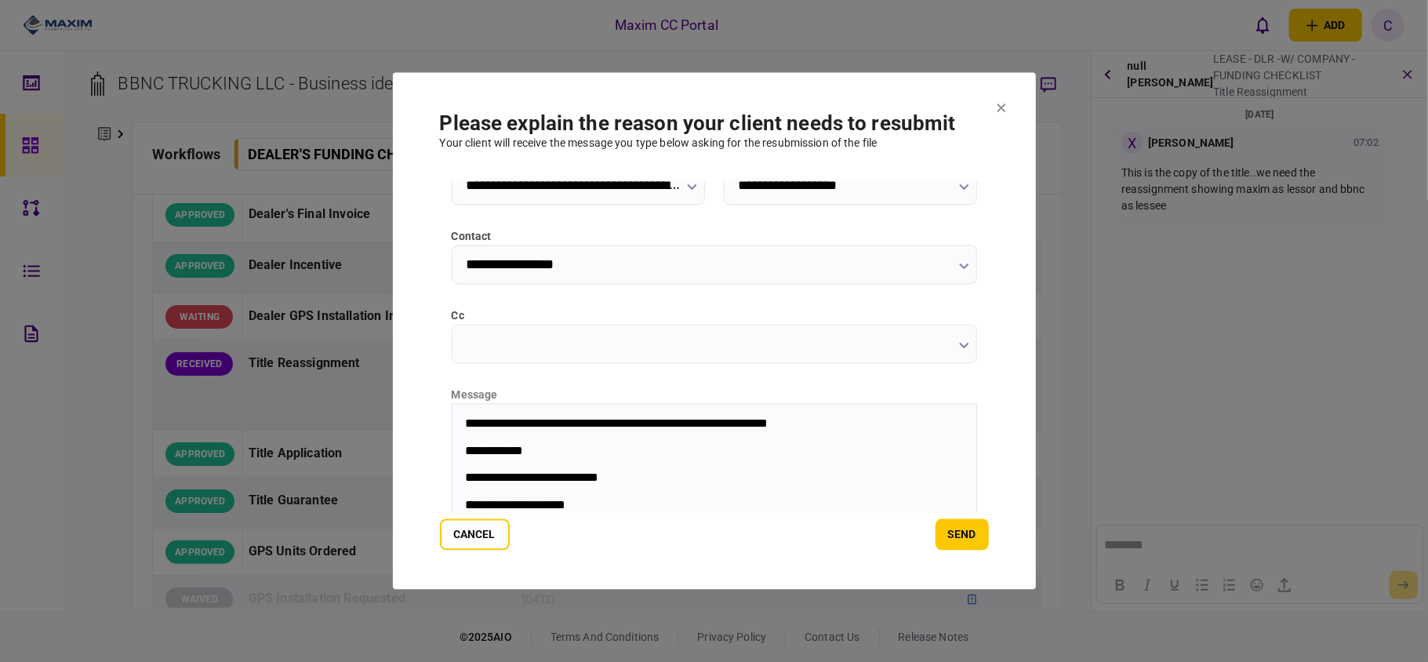
click at [501, 437] on body "**********" at bounding box center [714, 477] width 524 height 122
click at [464, 447] on p "**********" at bounding box center [712, 451] width 496 height 15
click at [537, 450] on p "*********" at bounding box center [704, 451] width 480 height 15
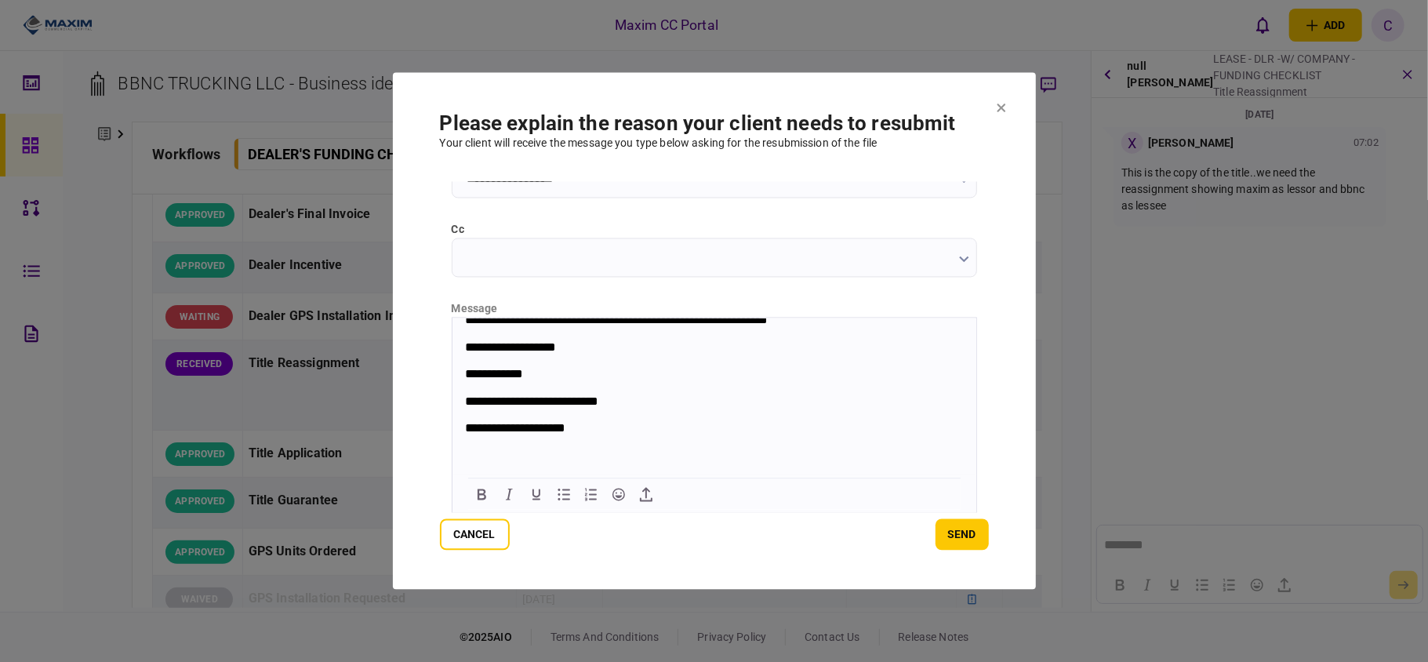
scroll to position [0, 0]
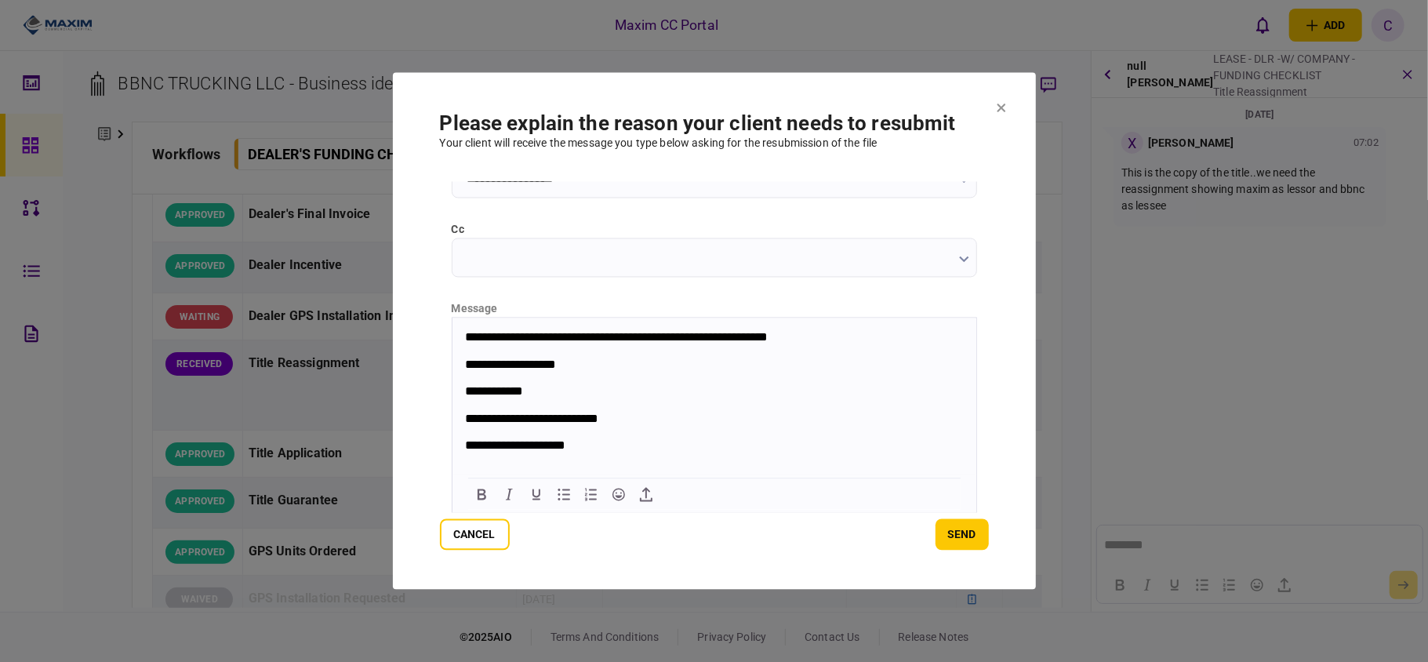
click at [799, 338] on p "**********" at bounding box center [704, 337] width 480 height 15
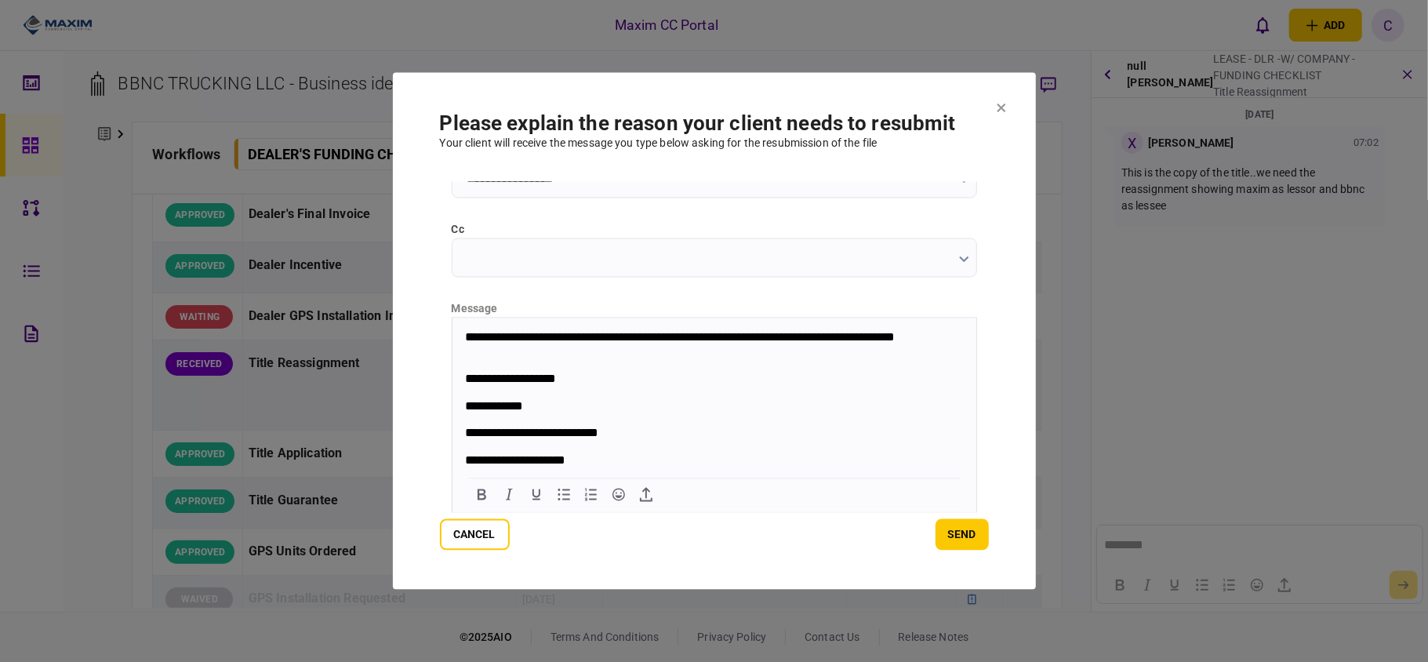
click at [460, 377] on body "**********" at bounding box center [714, 412] width 524 height 164
click at [957, 521] on button "send" at bounding box center [961, 534] width 53 height 31
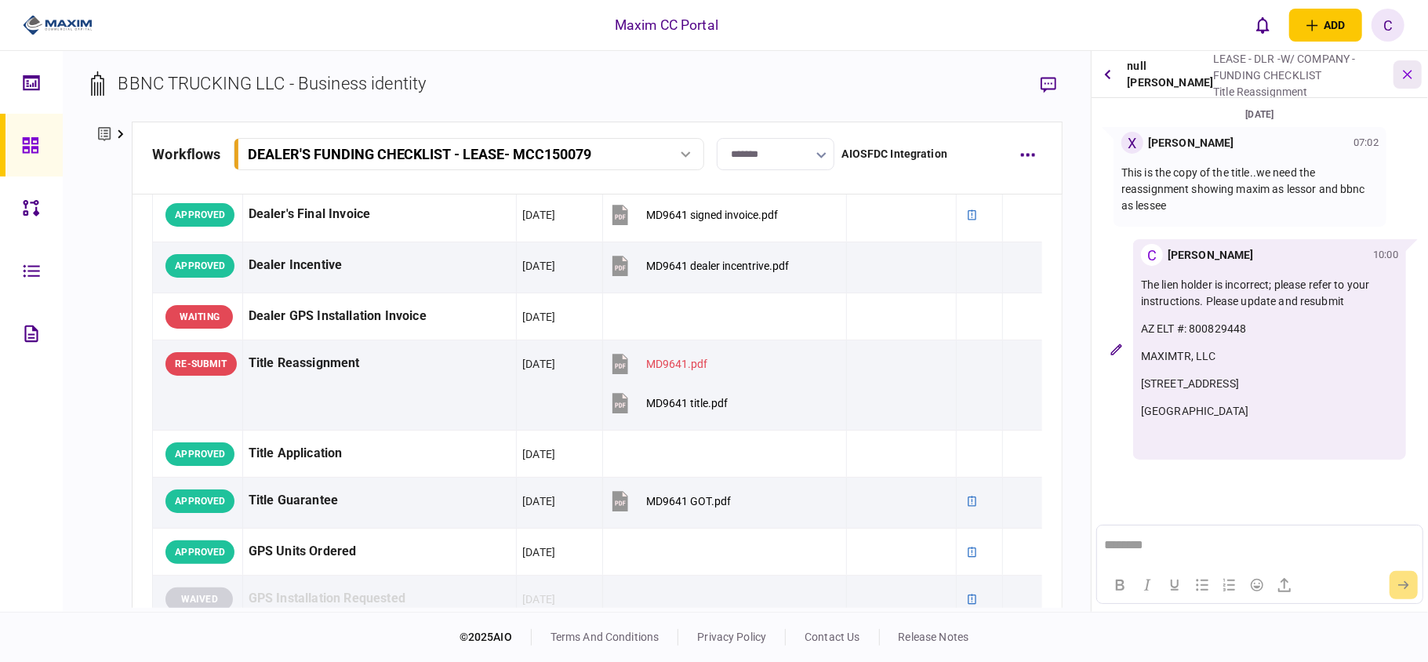
click at [1408, 71] on icon "button" at bounding box center [1408, 74] width 18 height 18
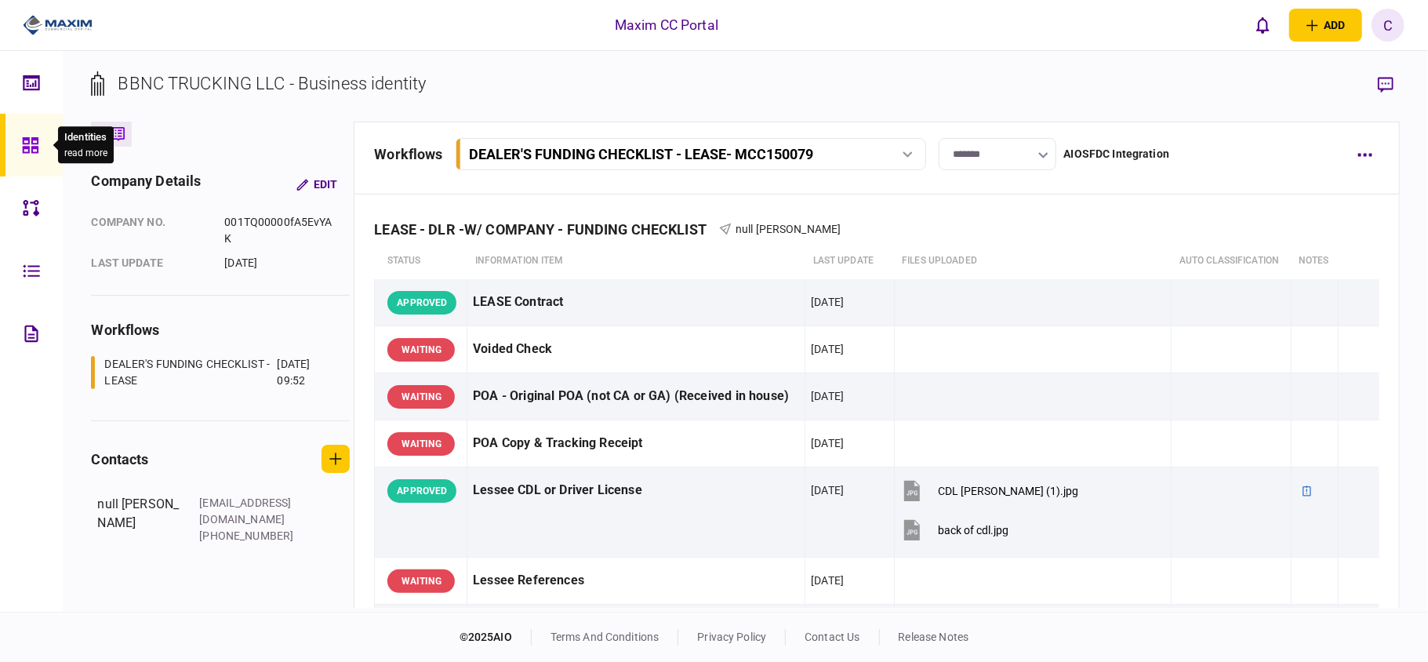
drag, startPoint x: 32, startPoint y: 132, endPoint x: 0, endPoint y: 148, distance: 35.8
click at [32, 132] on div at bounding box center [34, 145] width 25 height 63
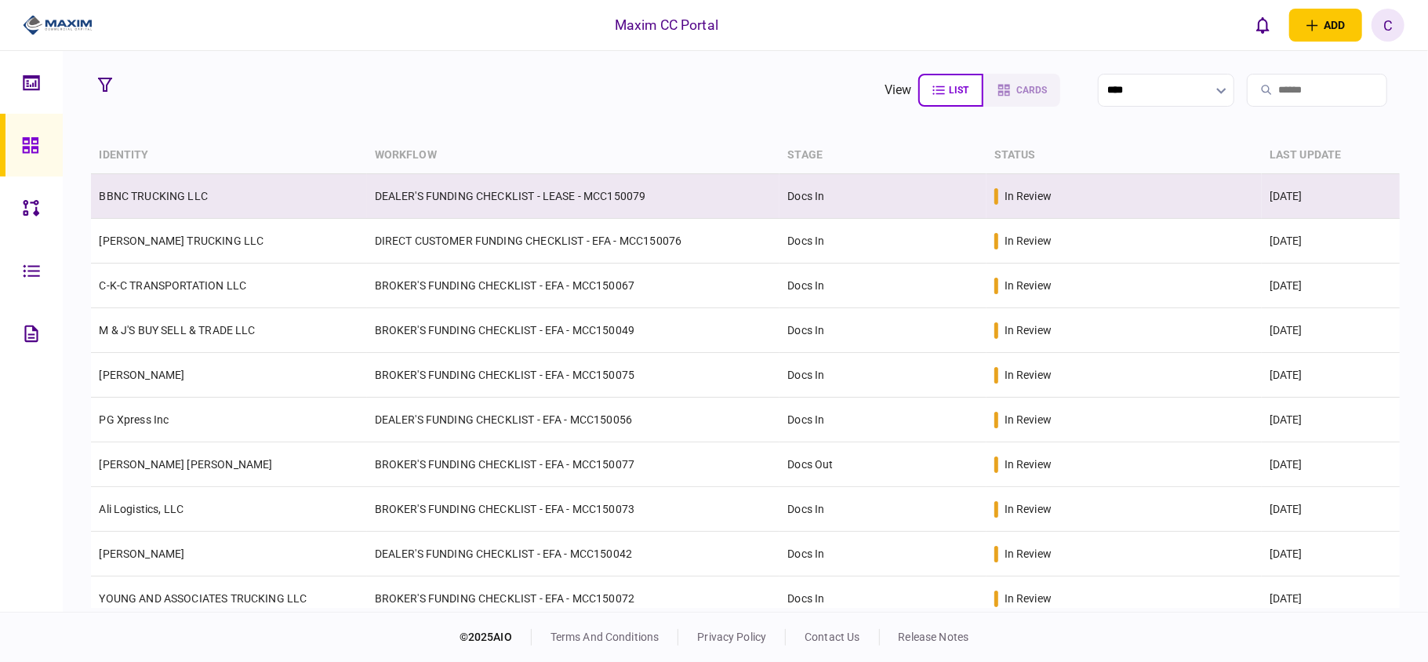
click at [171, 205] on td "BBNC TRUCKING LLC" at bounding box center [228, 196] width 275 height 45
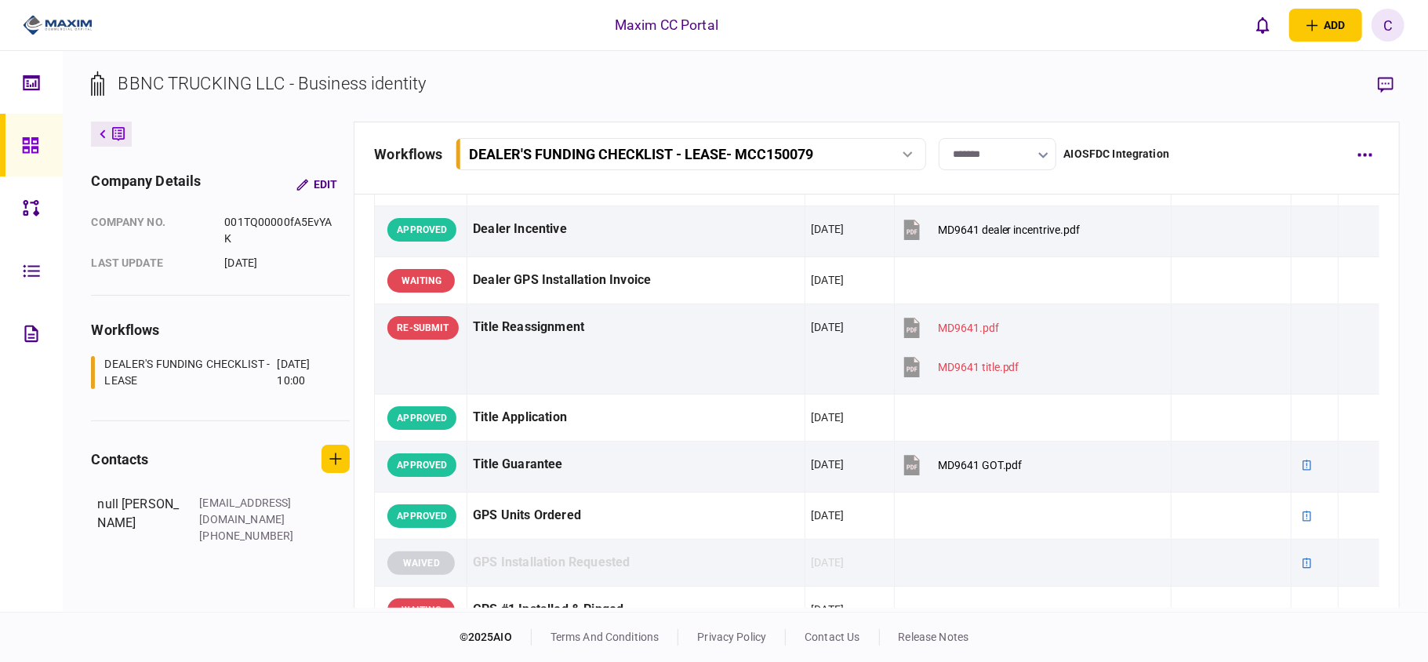
scroll to position [1149, 0]
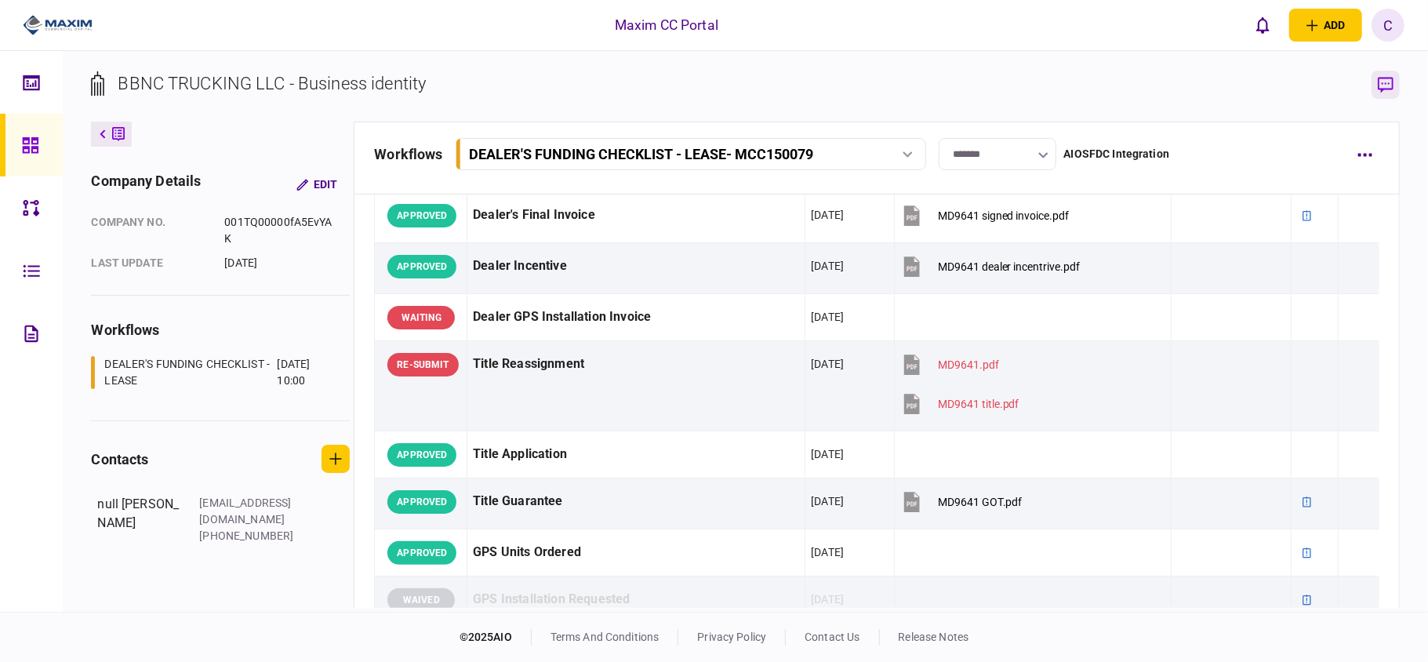
click at [1386, 85] on icon "button" at bounding box center [1386, 85] width 16 height 16
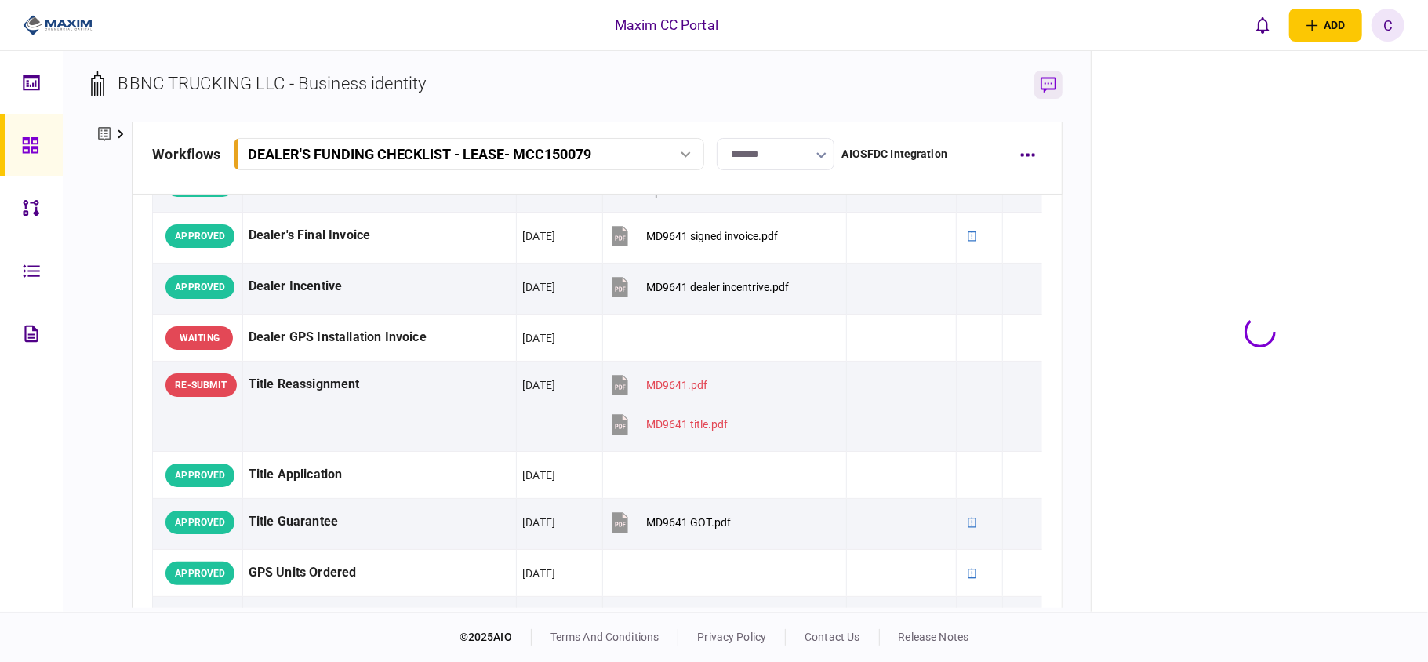
scroll to position [1171, 0]
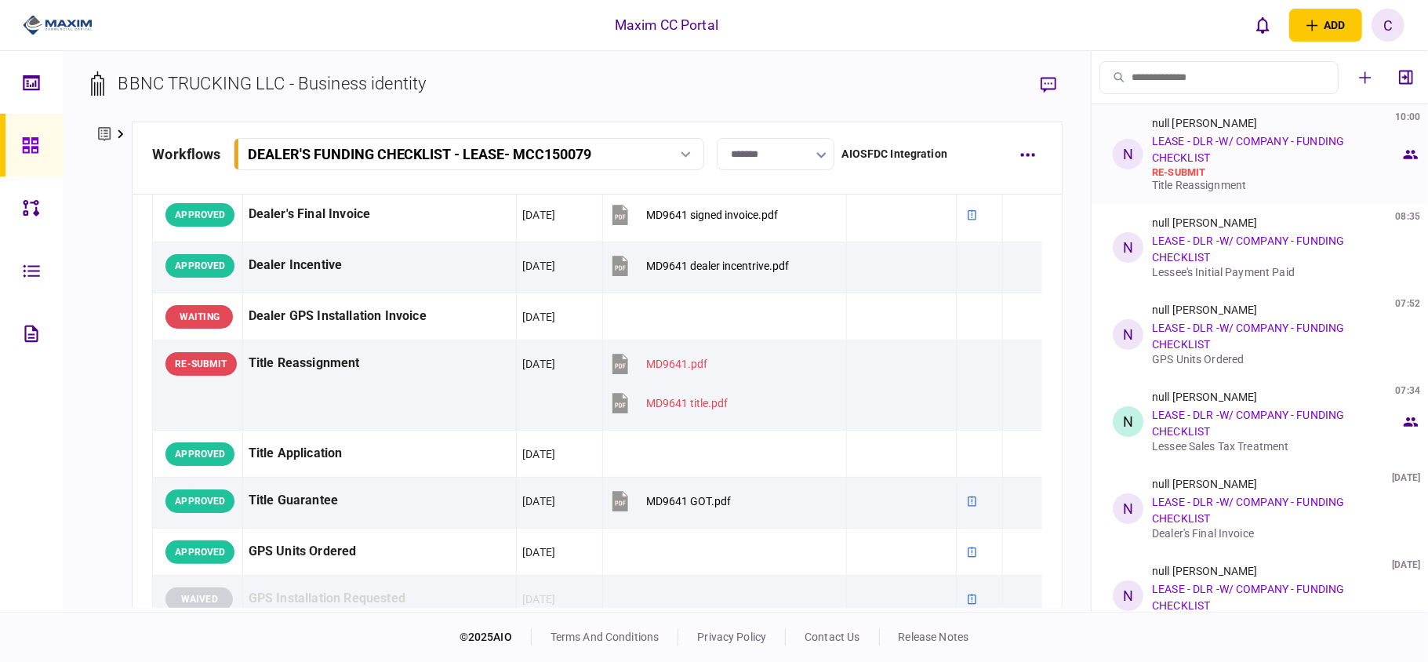
click at [1247, 161] on div "null [PERSON_NAME] 10:00 LEASE - DLR -W/ COMPANY - FUNDING CHECKLIST re-submit …" at bounding box center [1276, 154] width 249 height 74
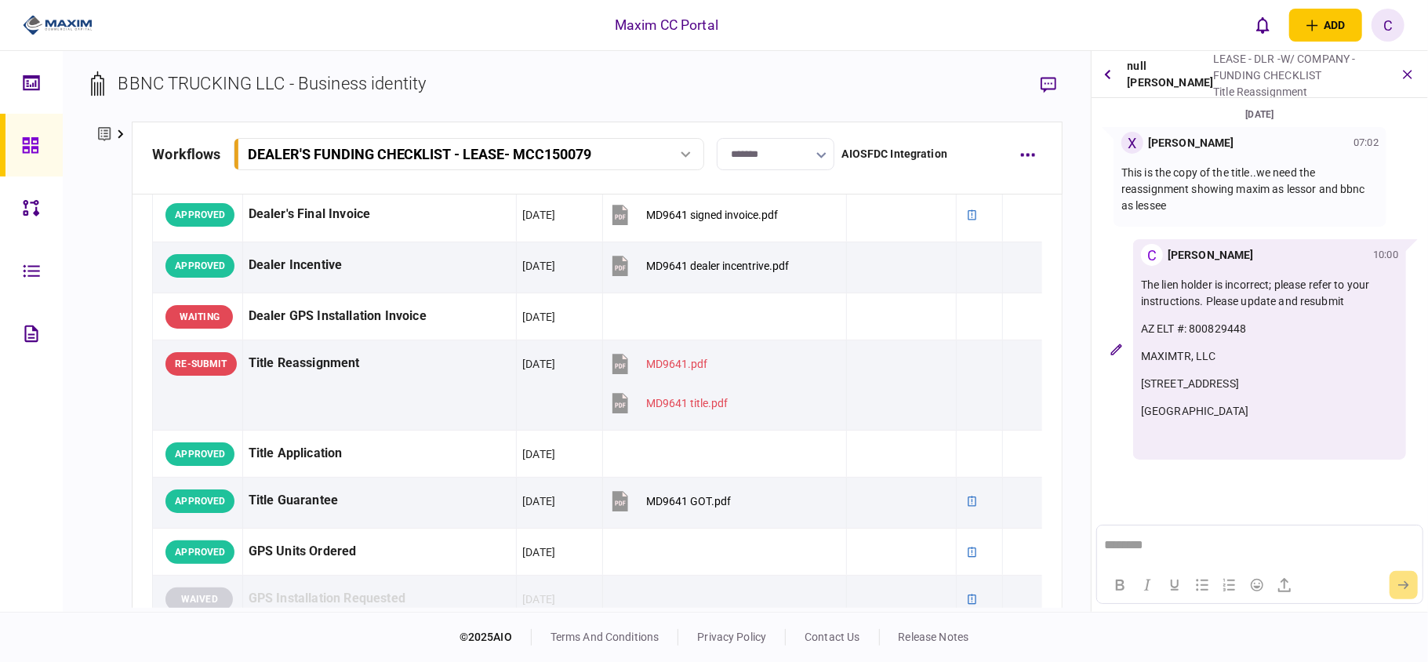
scroll to position [0, 0]
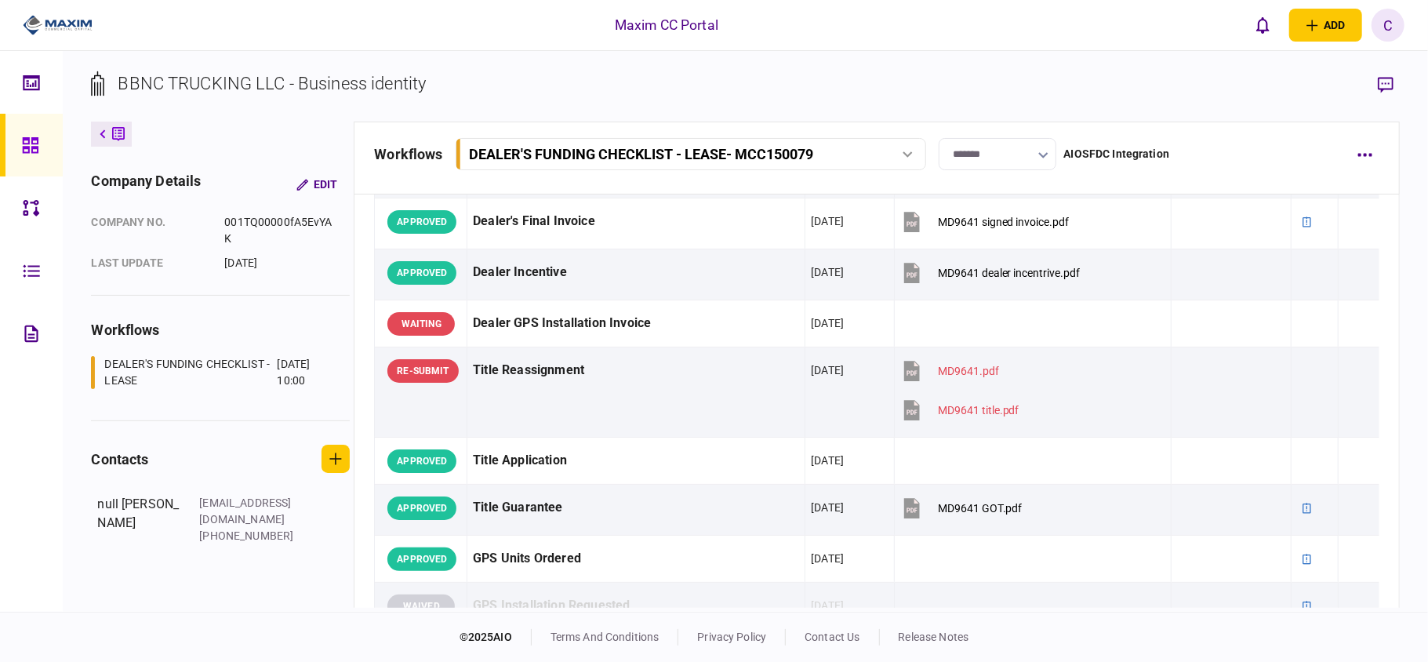
scroll to position [1149, 0]
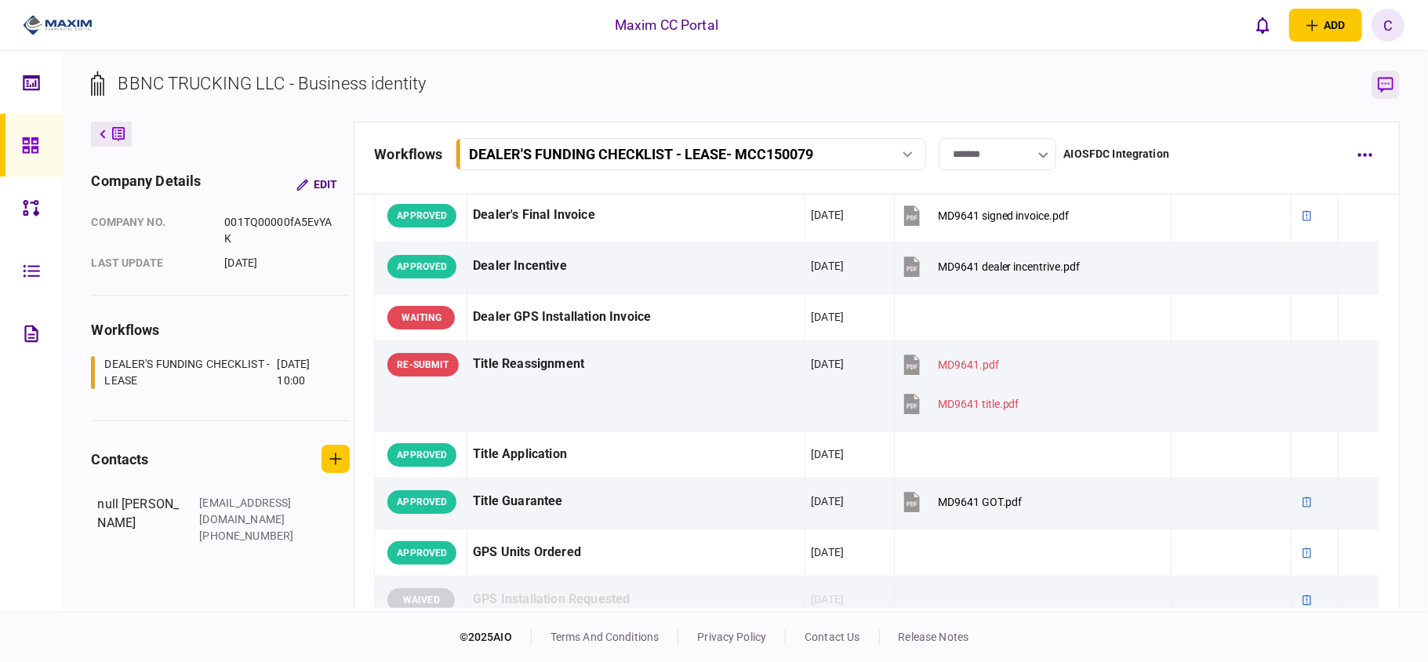
click at [1383, 85] on icon "button" at bounding box center [1386, 85] width 16 height 16
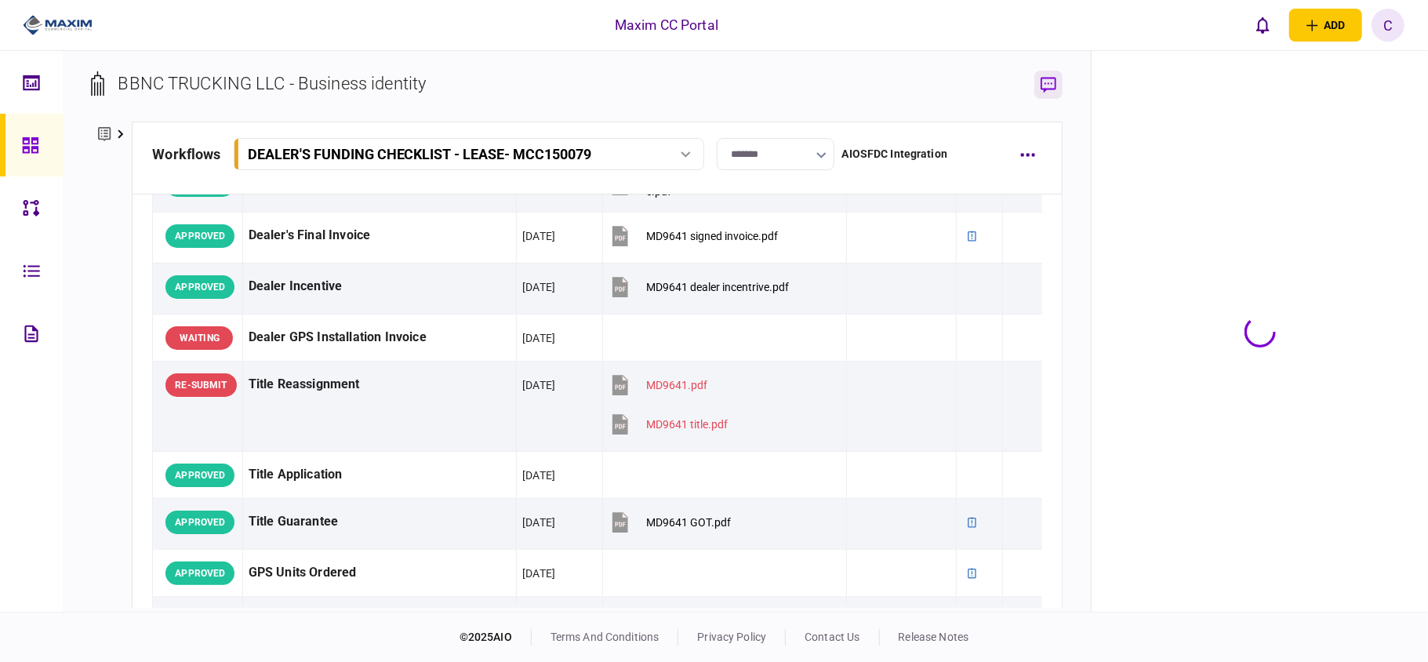
scroll to position [1171, 0]
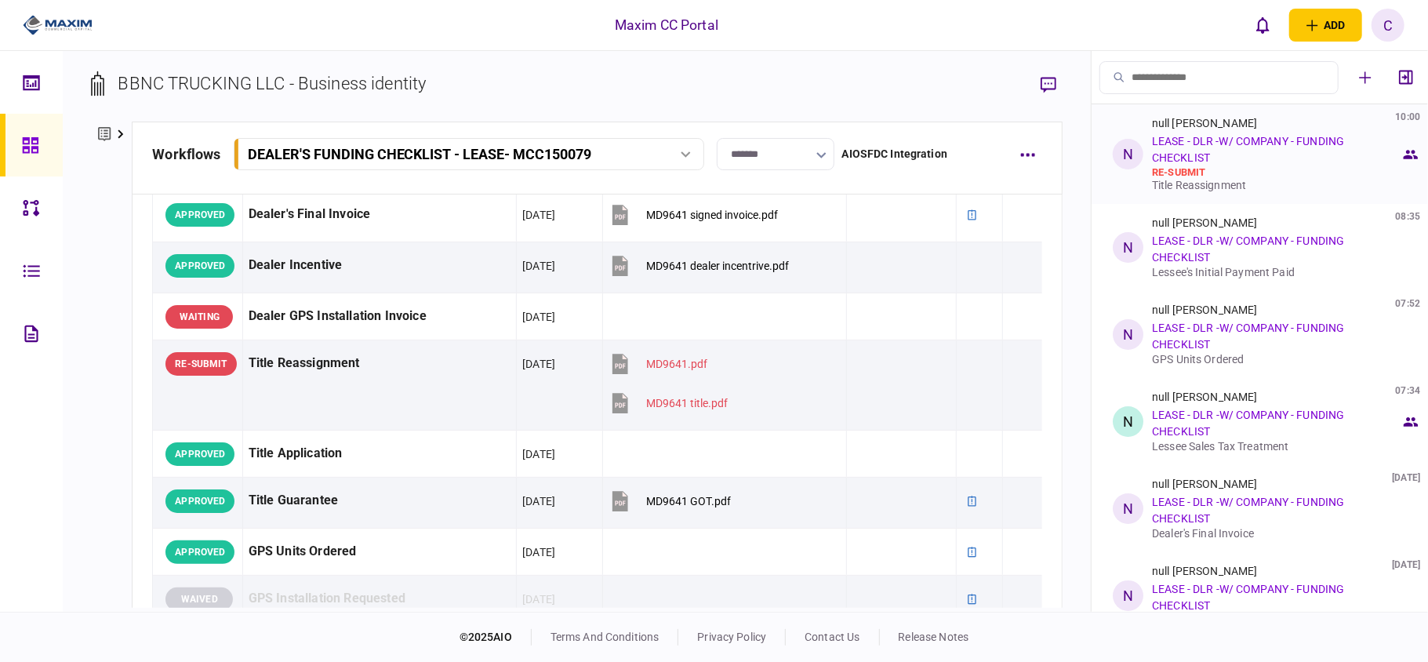
click at [1243, 151] on div "null [PERSON_NAME] 10:00 LEASE - DLR -W/ COMPANY - FUNDING CHECKLIST re-submit …" at bounding box center [1276, 154] width 249 height 74
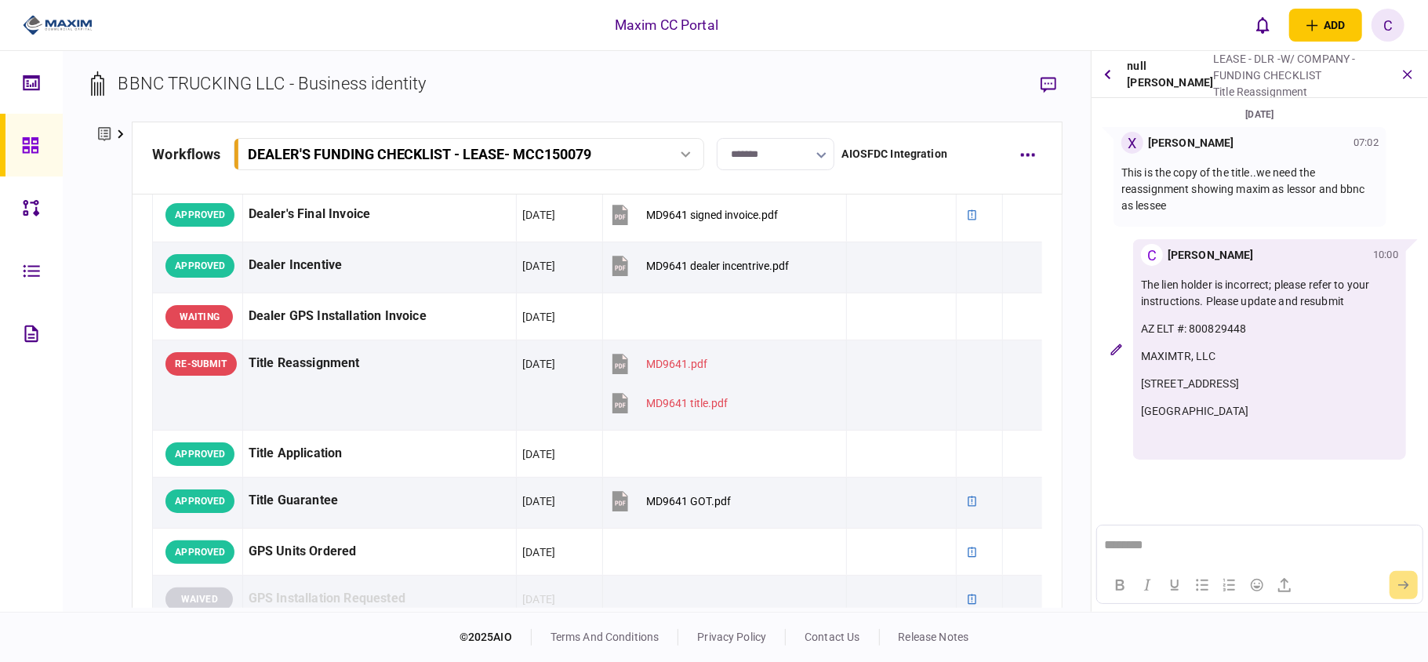
scroll to position [0, 0]
drag, startPoint x: 1292, startPoint y: 406, endPoint x: 1142, endPoint y: 277, distance: 198.5
click at [1142, 277] on div "The lien holder is incorrect; please refer to your instructions. Please update …" at bounding box center [1269, 362] width 257 height 170
copy div "The lien holder is incorrect; please refer to your instructions. Please update …"
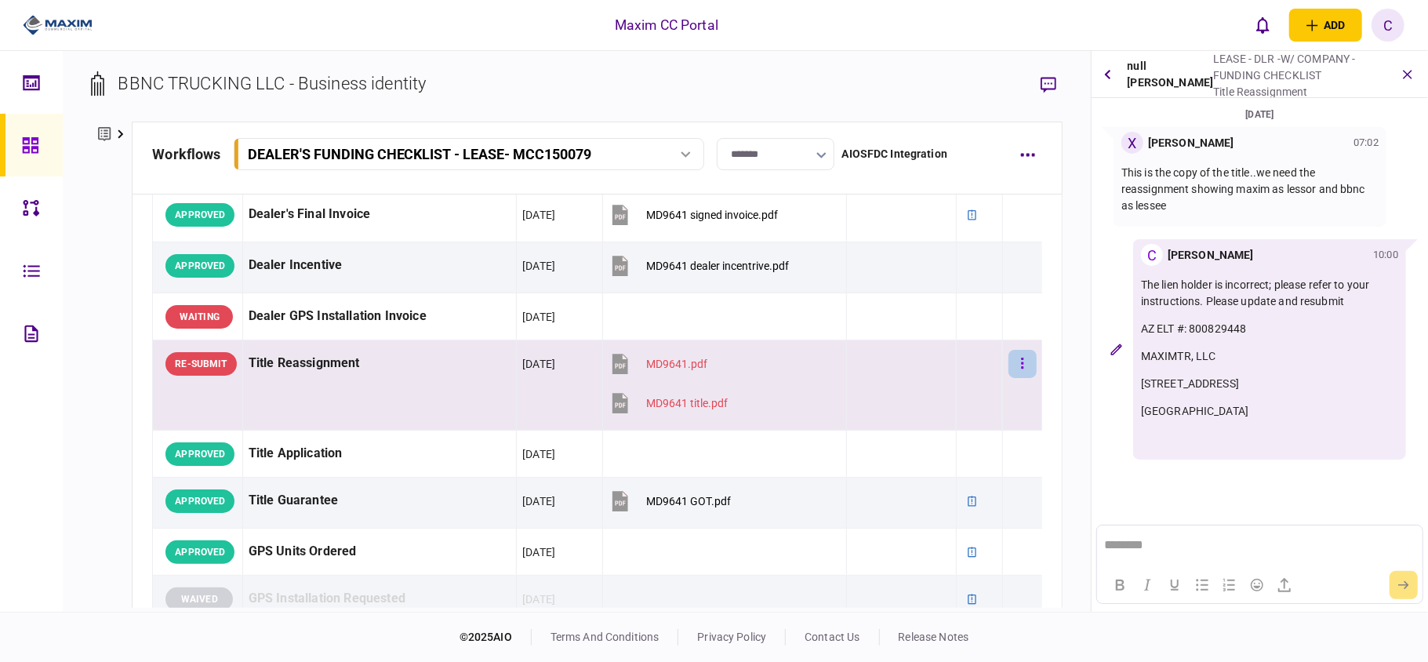
click at [1011, 365] on button "button" at bounding box center [1022, 364] width 28 height 28
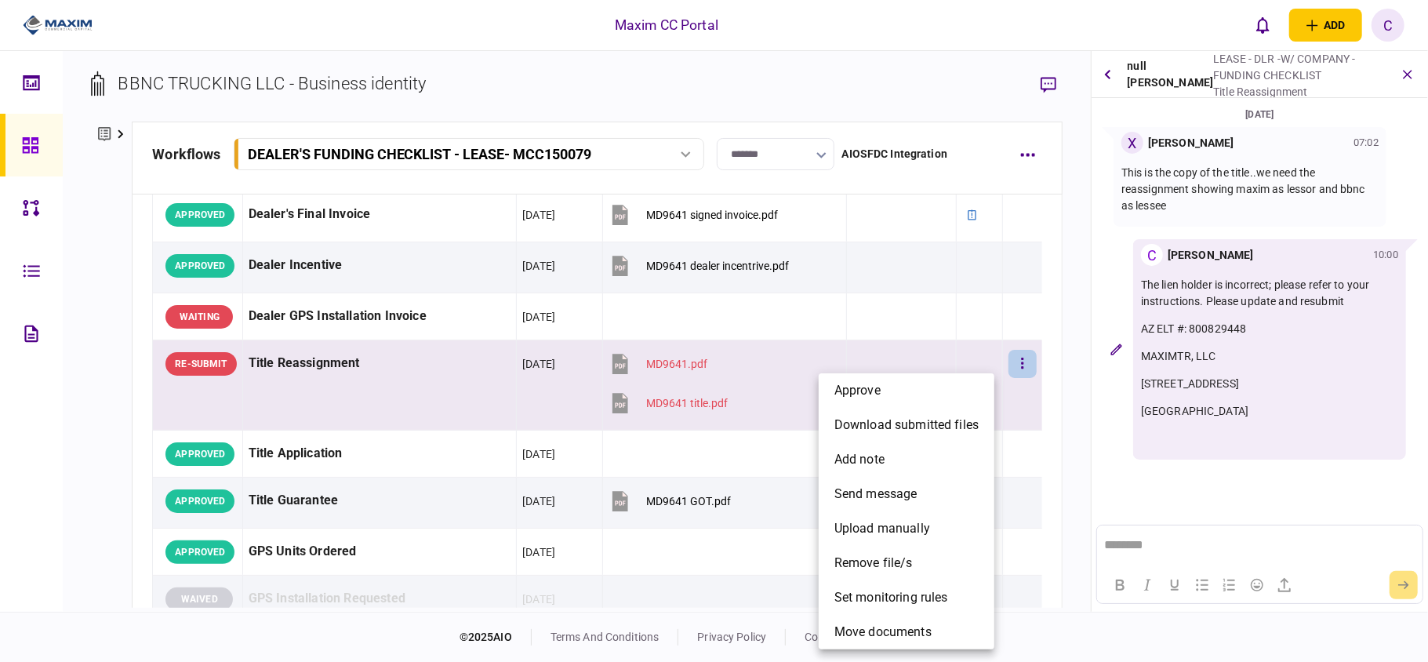
click at [1010, 368] on div at bounding box center [714, 331] width 1428 height 662
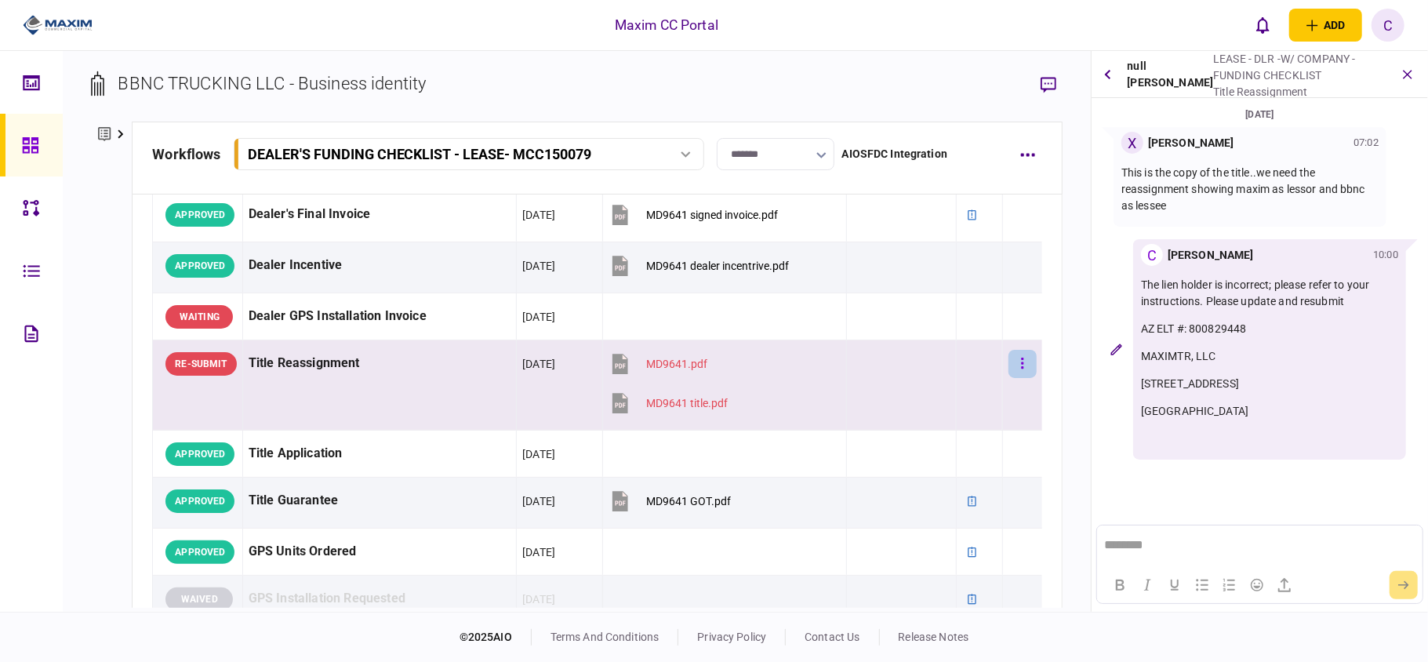
click at [1021, 371] on icon "button" at bounding box center [1022, 363] width 3 height 15
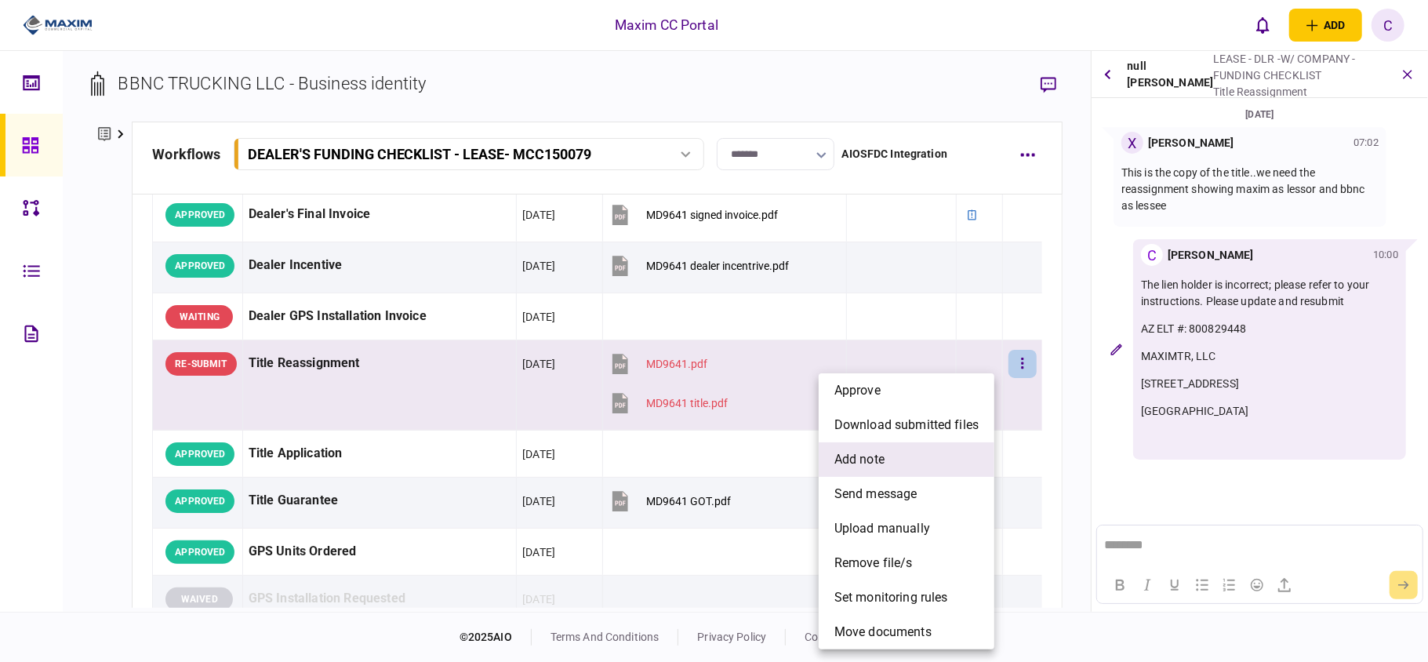
click at [847, 452] on span "add note" at bounding box center [859, 459] width 50 height 19
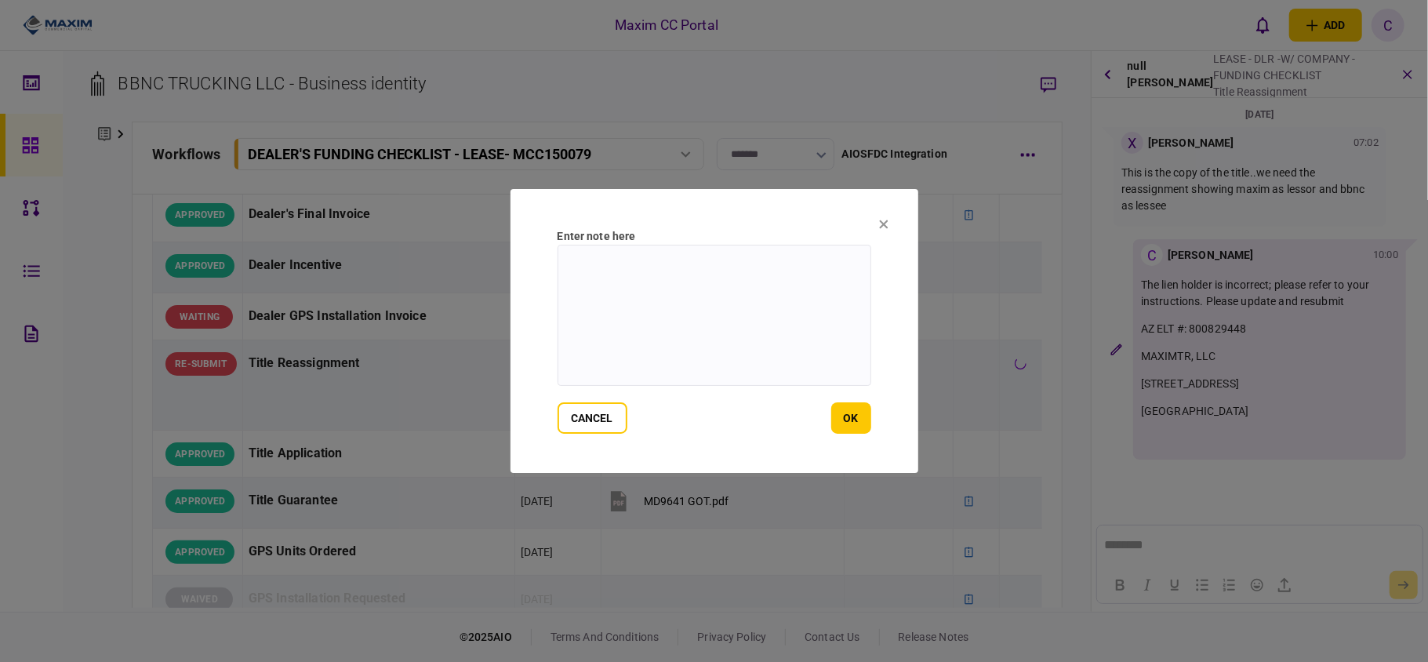
click at [717, 286] on textarea at bounding box center [714, 315] width 314 height 141
paste textarea "**********"
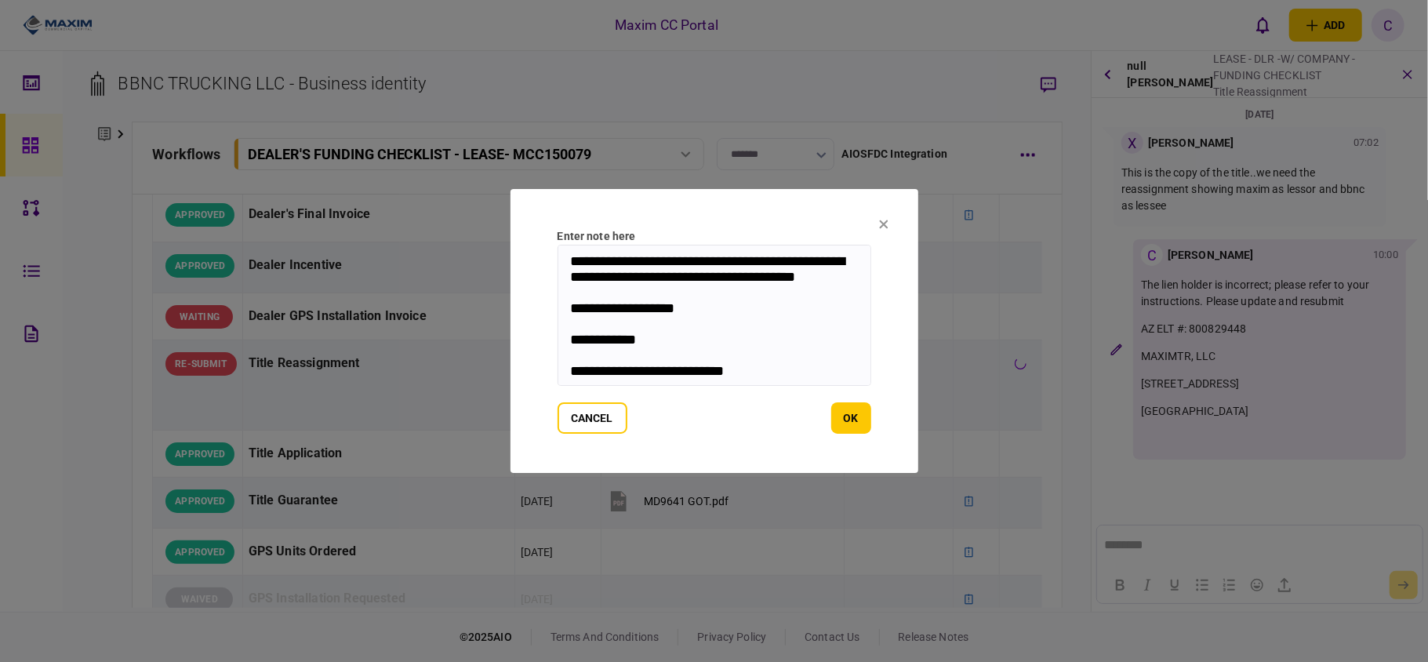
scroll to position [53, 0]
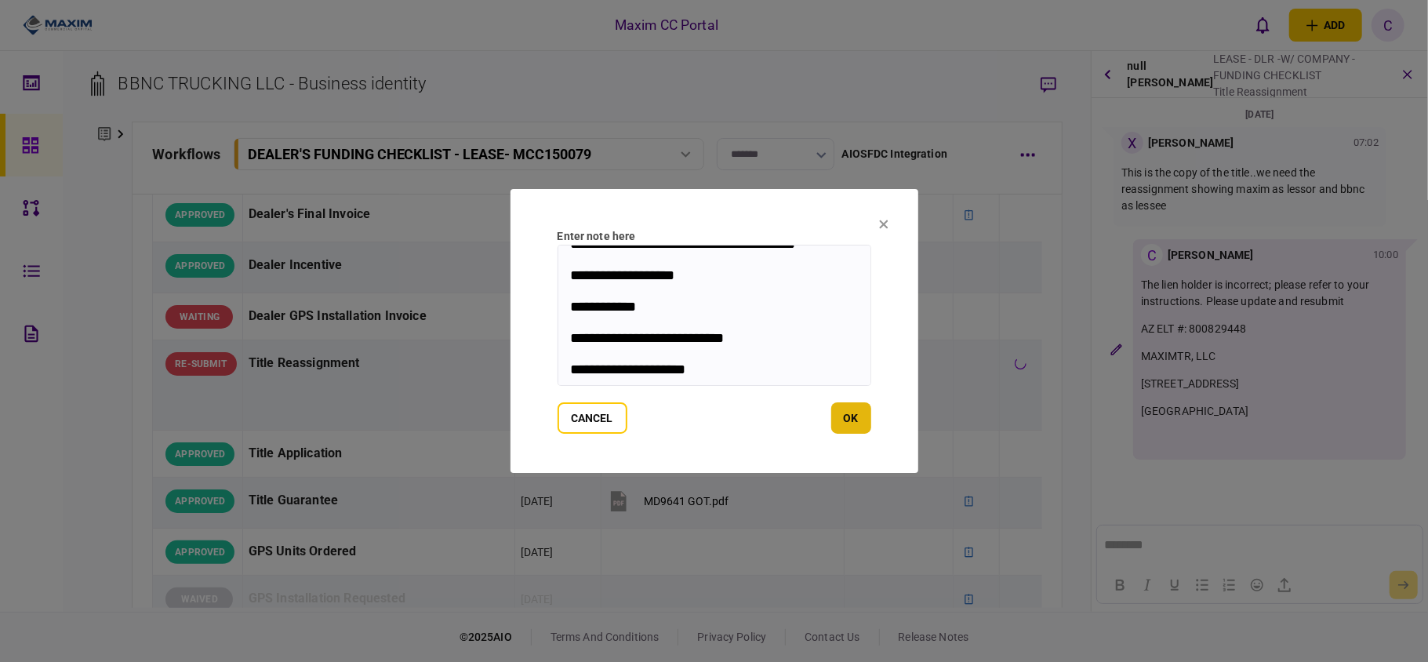
type textarea "**********"
click at [848, 411] on button "ok" at bounding box center [851, 417] width 40 height 31
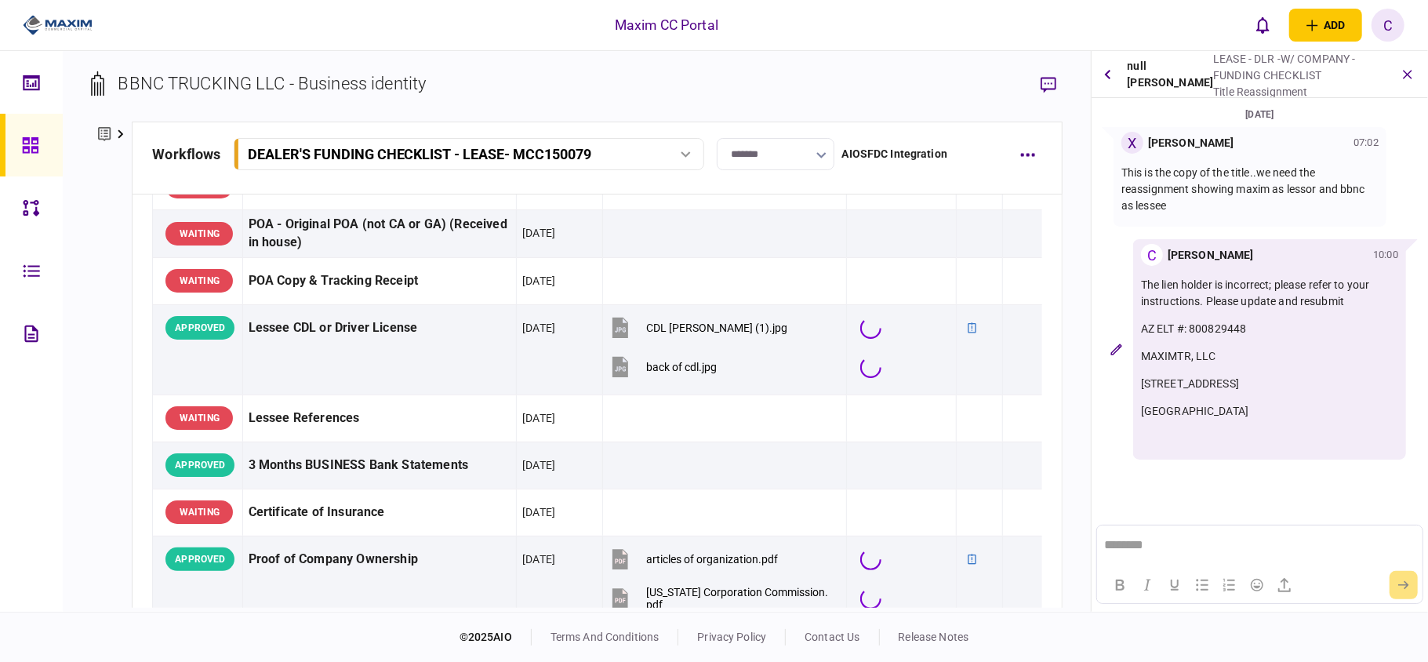
scroll to position [1171, 0]
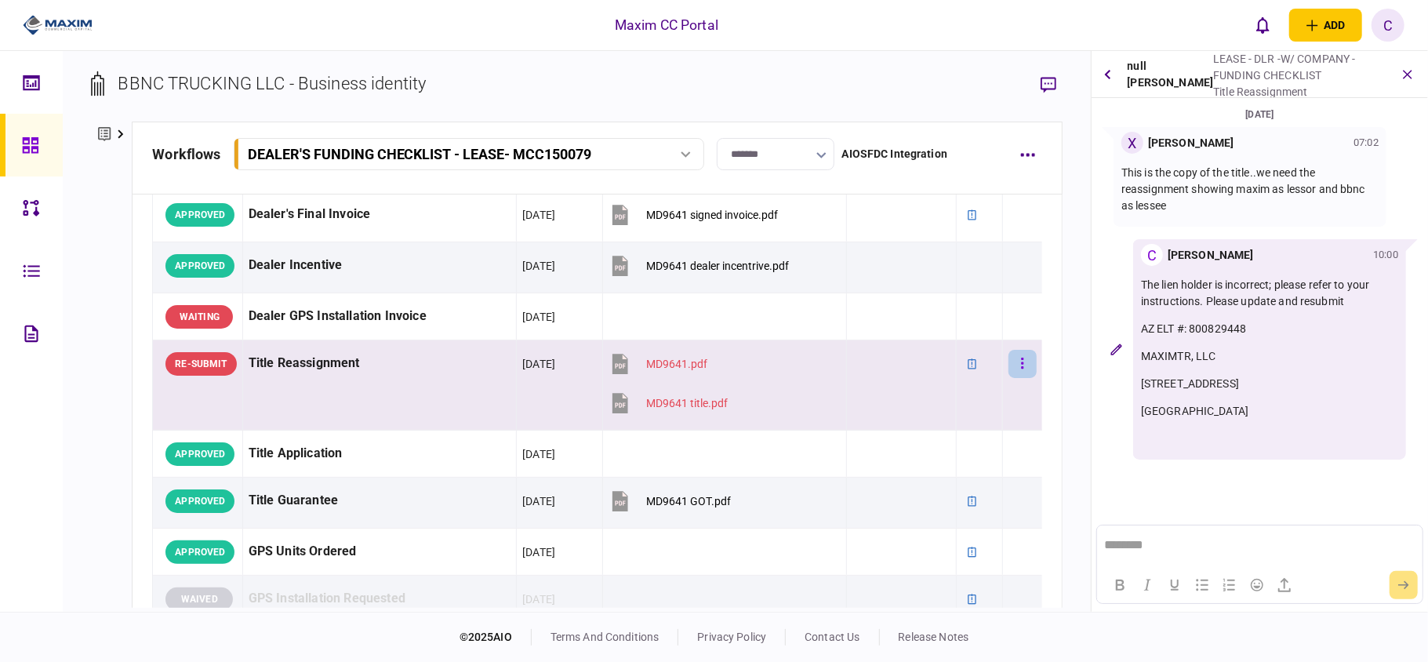
click at [1016, 368] on button "button" at bounding box center [1022, 364] width 28 height 28
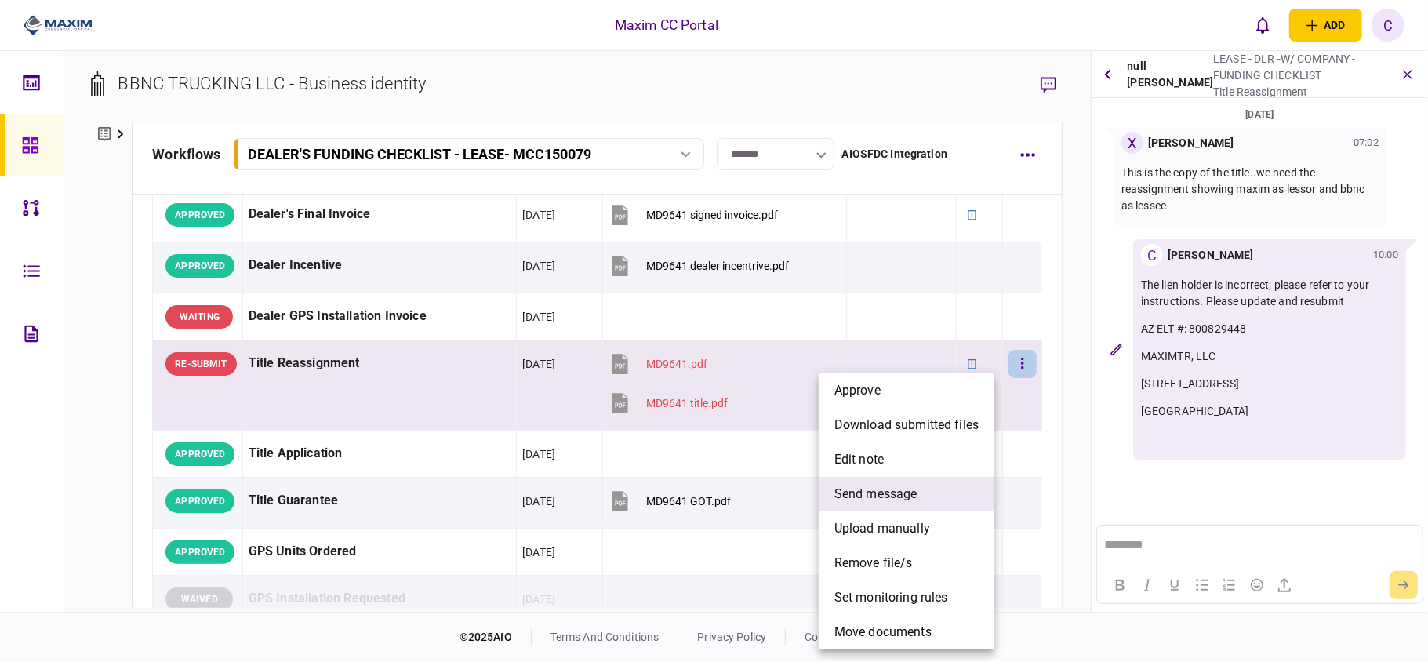
click at [917, 496] on li "send message" at bounding box center [907, 494] width 176 height 34
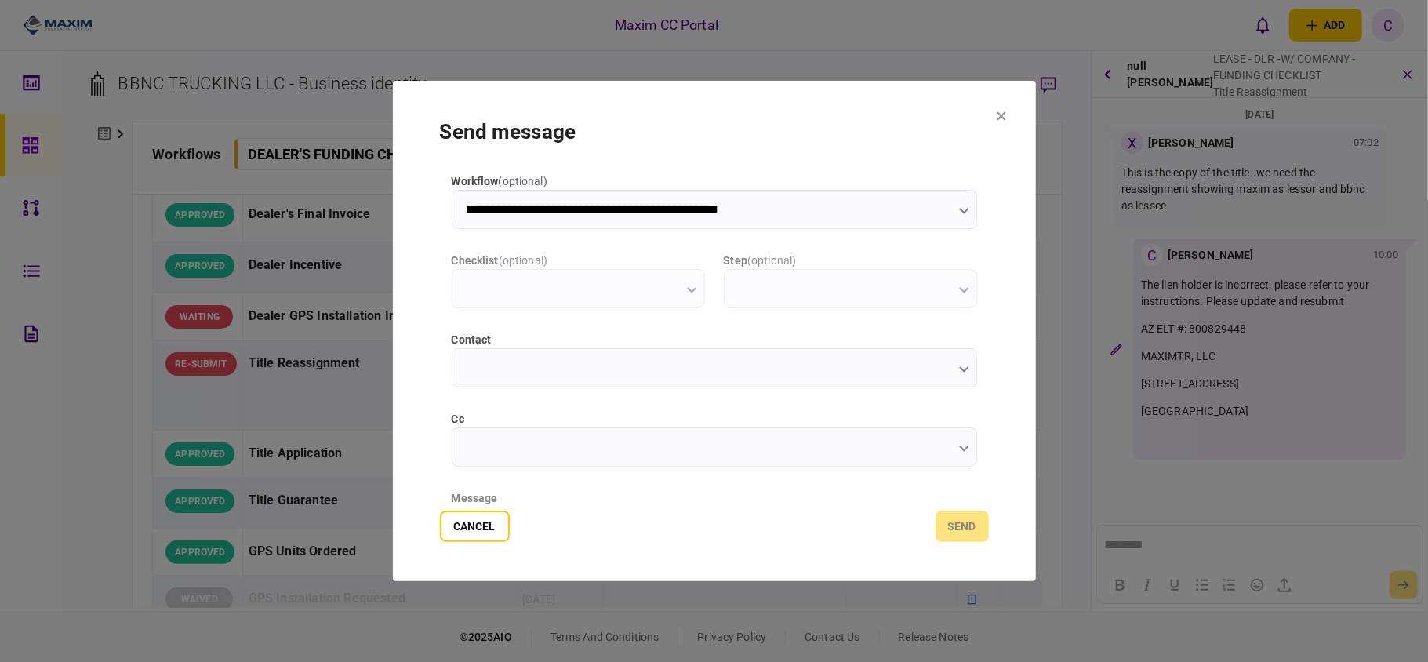
scroll to position [0, 0]
type input "**********"
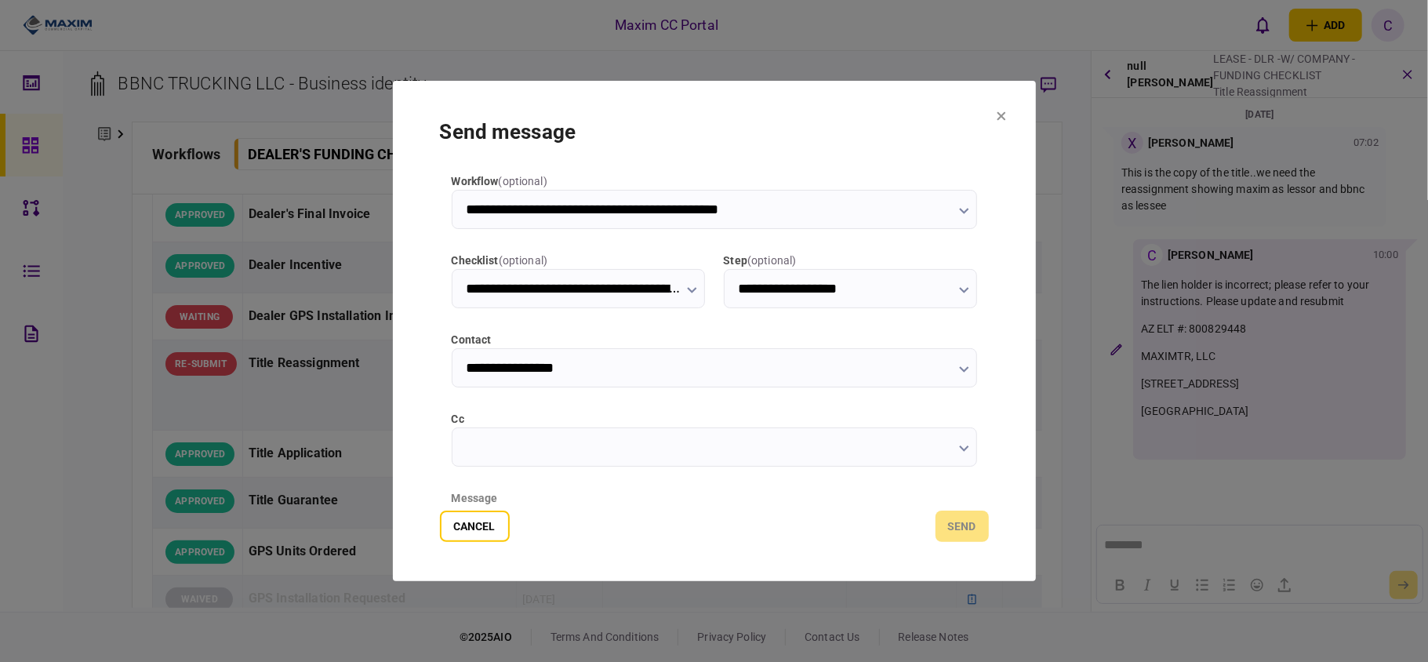
click at [496, 370] on input "**********" at bounding box center [714, 367] width 525 height 39
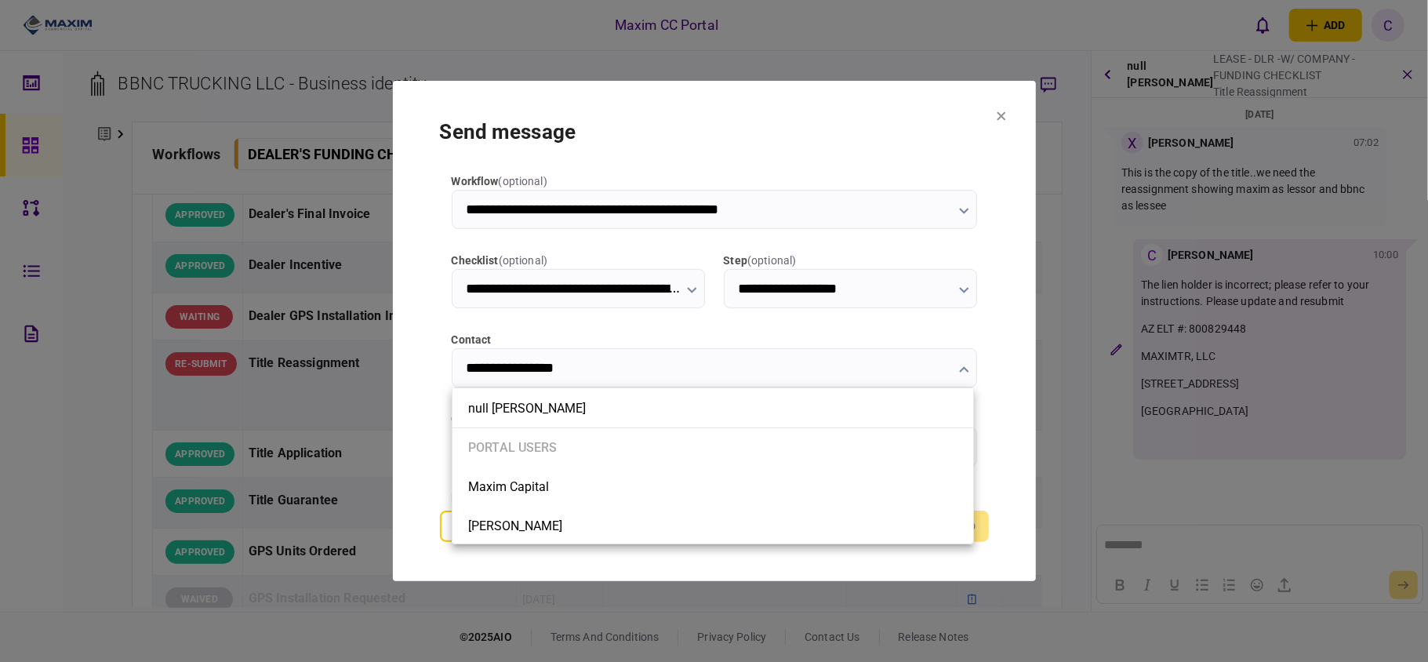
click at [489, 368] on div at bounding box center [714, 331] width 1428 height 662
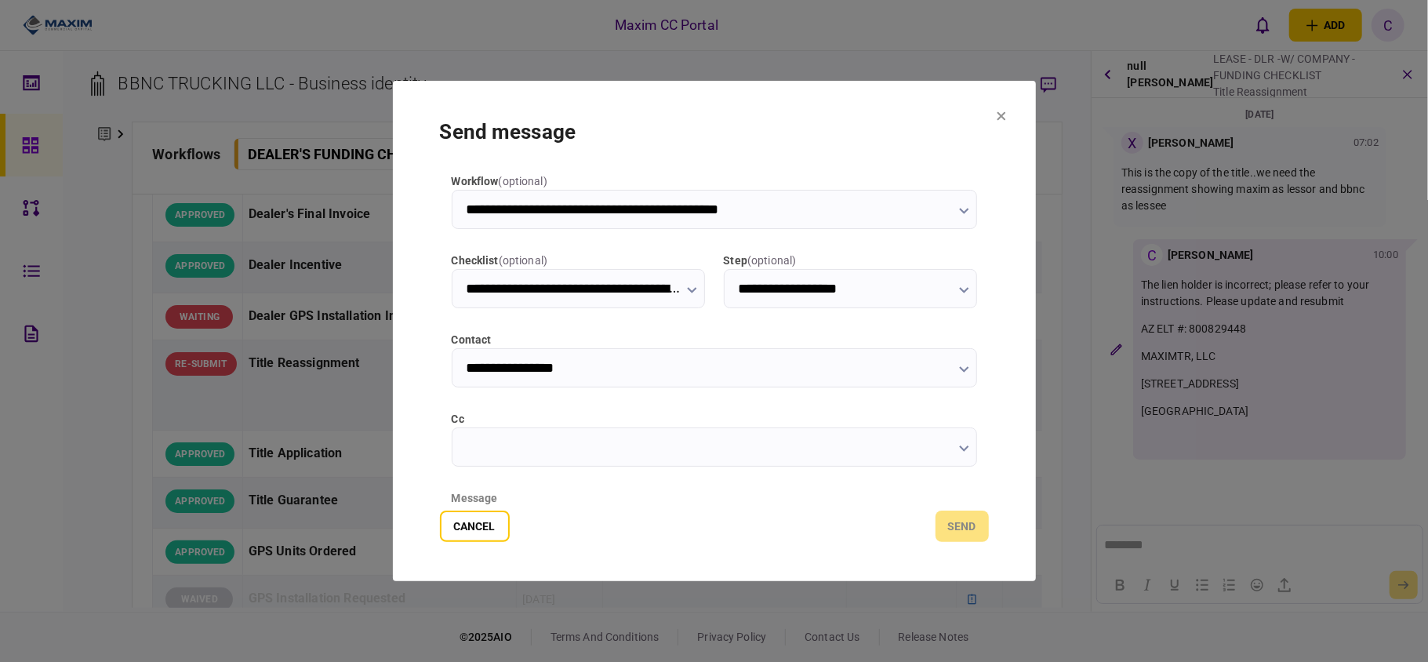
click at [489, 368] on input "**********" at bounding box center [714, 367] width 525 height 39
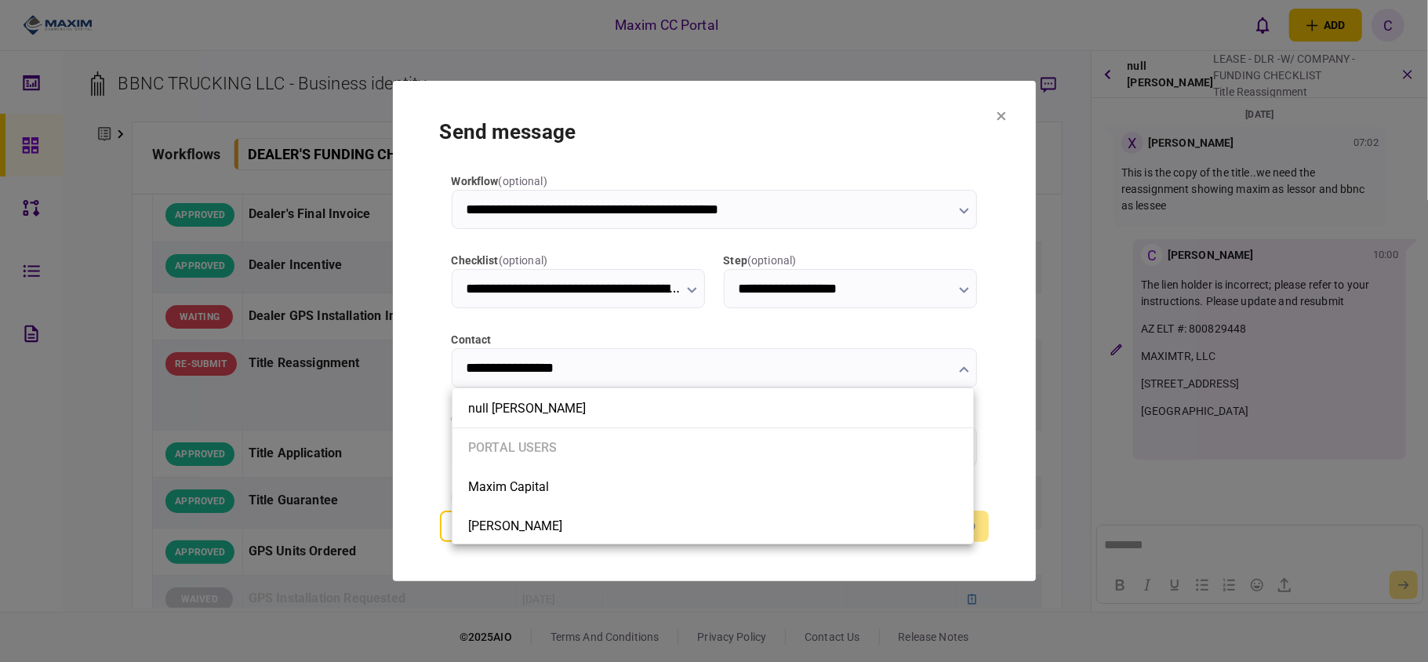
click at [489, 368] on div at bounding box center [714, 331] width 1428 height 662
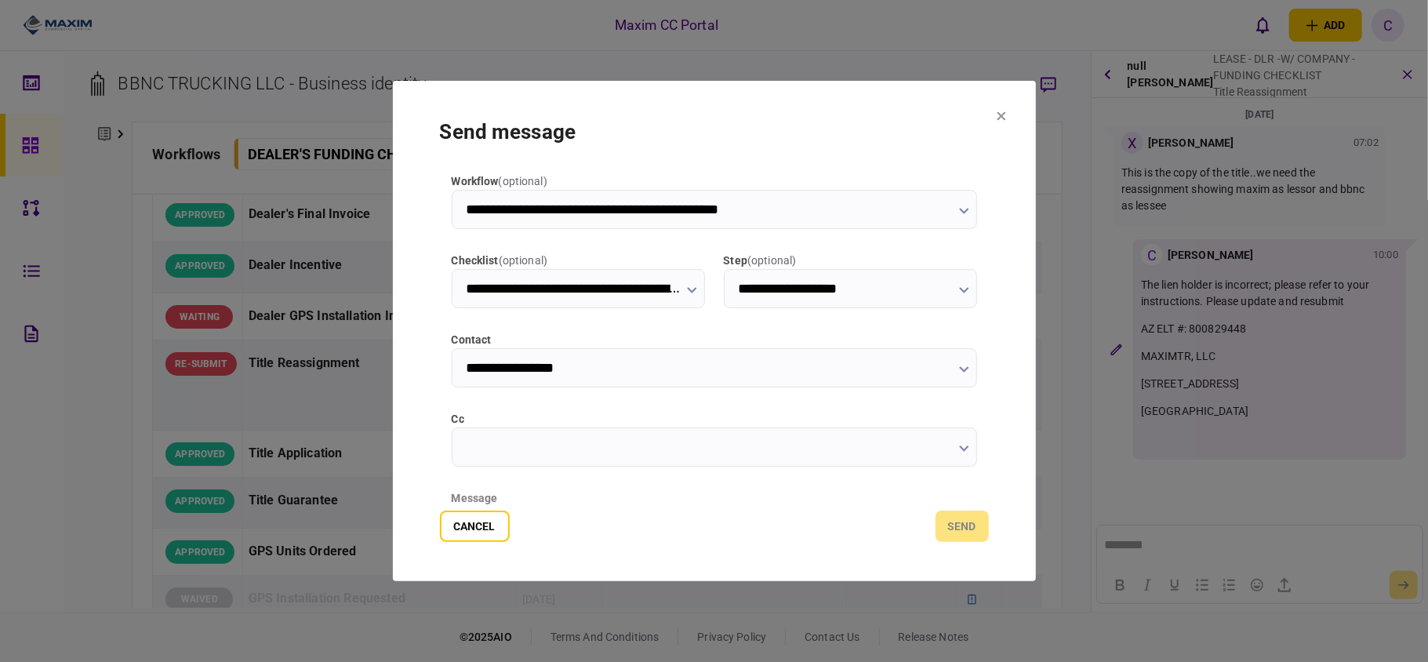
click at [677, 367] on input "**********" at bounding box center [714, 367] width 525 height 39
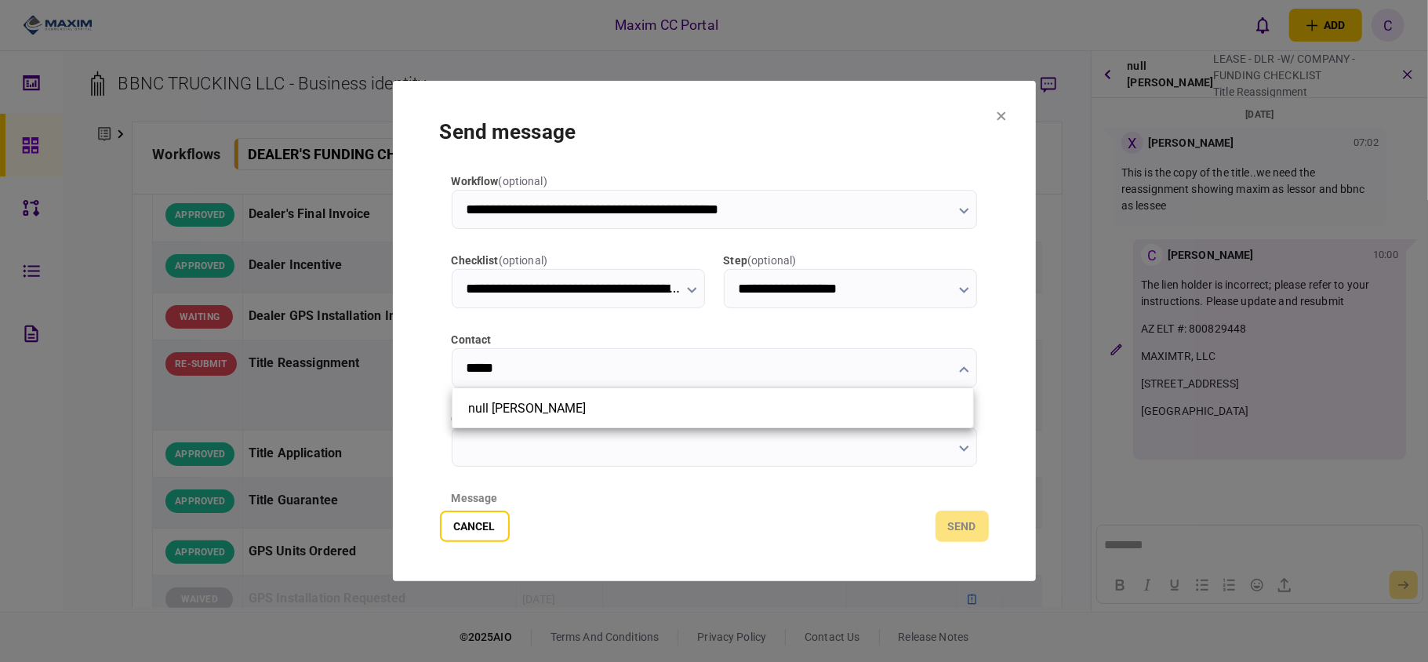
type input "*****"
click at [456, 530] on div at bounding box center [714, 331] width 1428 height 662
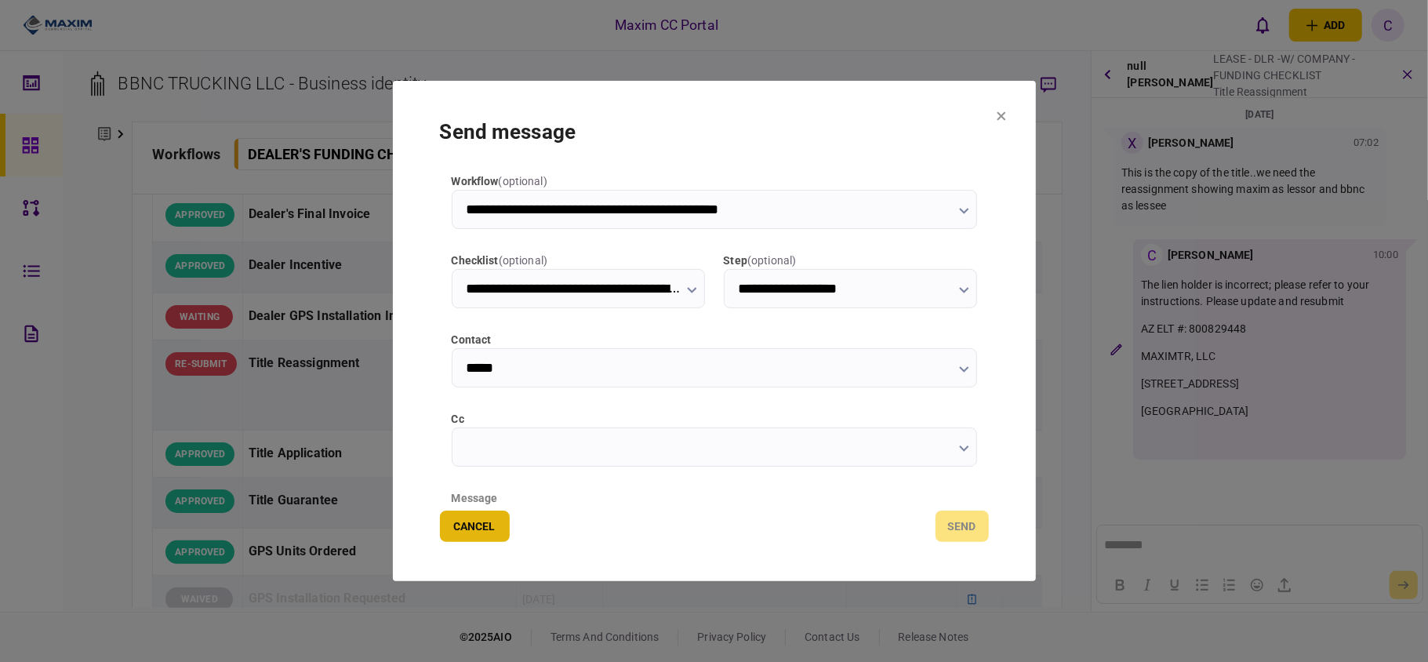
click at [481, 531] on button "Cancel" at bounding box center [475, 525] width 70 height 31
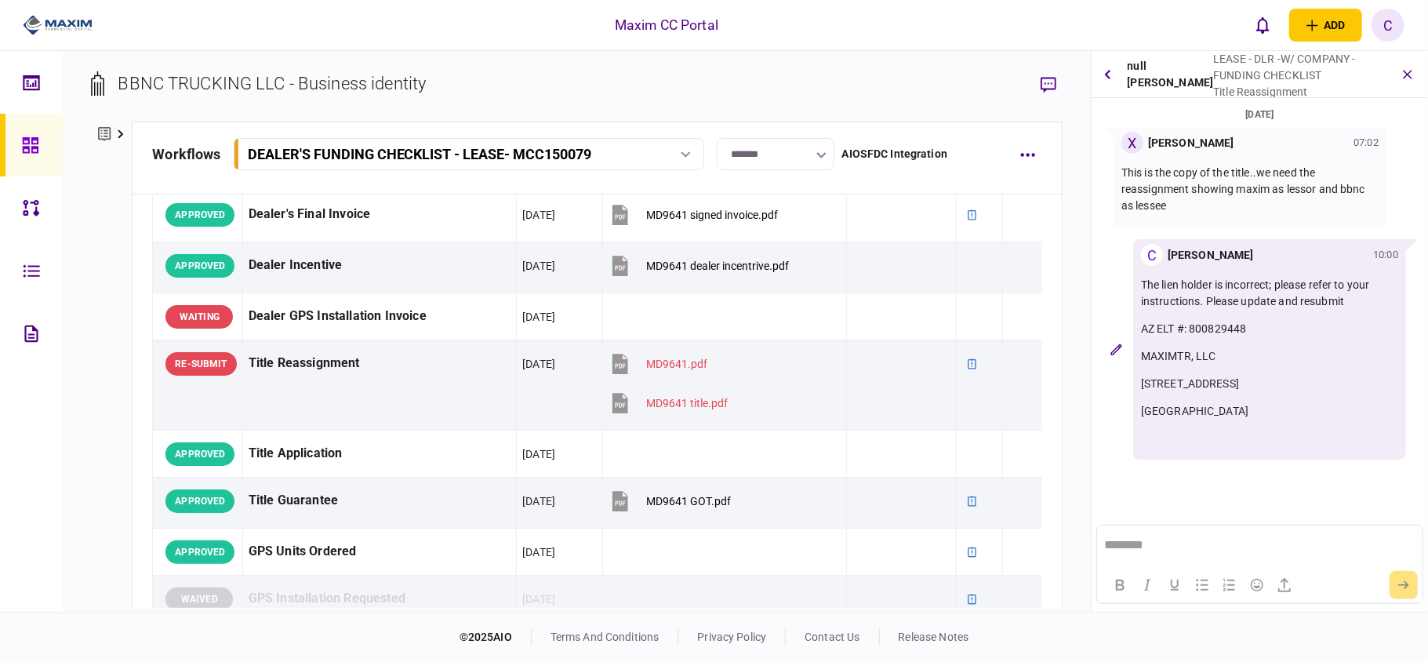
click at [107, 132] on icon at bounding box center [104, 134] width 13 height 16
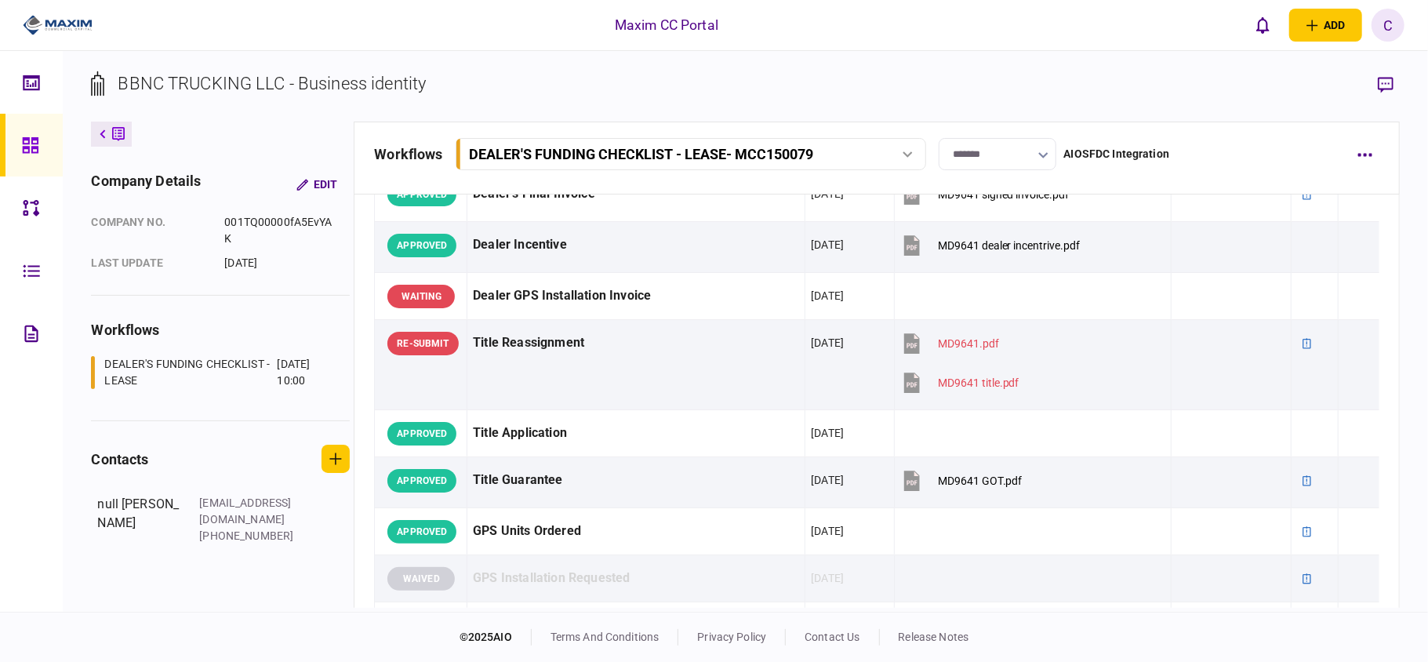
scroll to position [1149, 0]
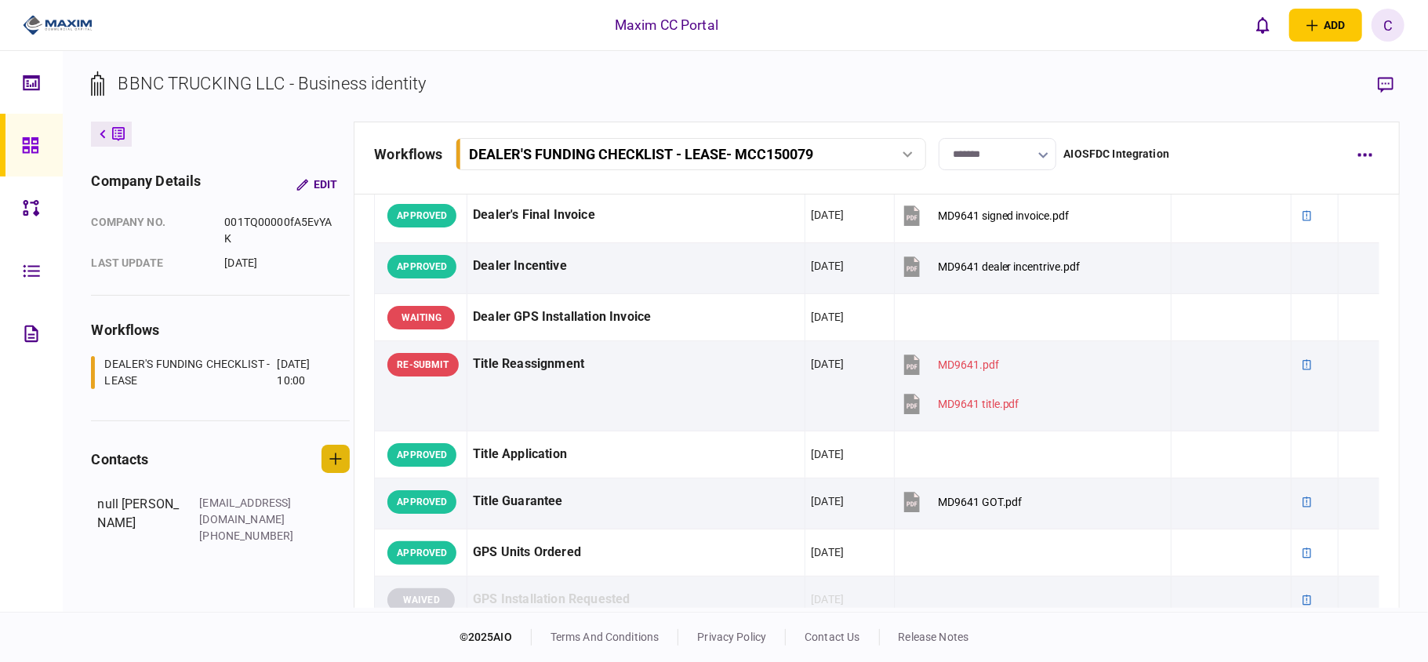
click at [330, 463] on icon "button" at bounding box center [335, 458] width 13 height 13
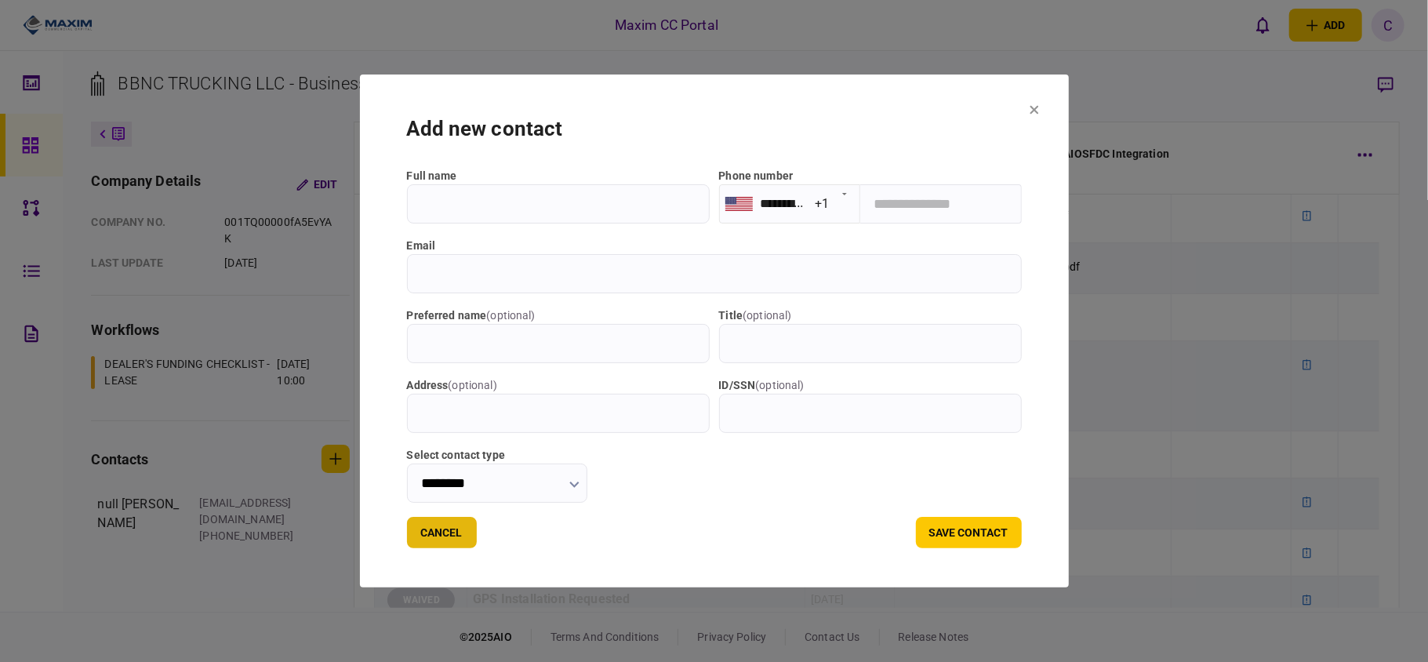
click at [439, 530] on button "Cancel" at bounding box center [442, 532] width 70 height 31
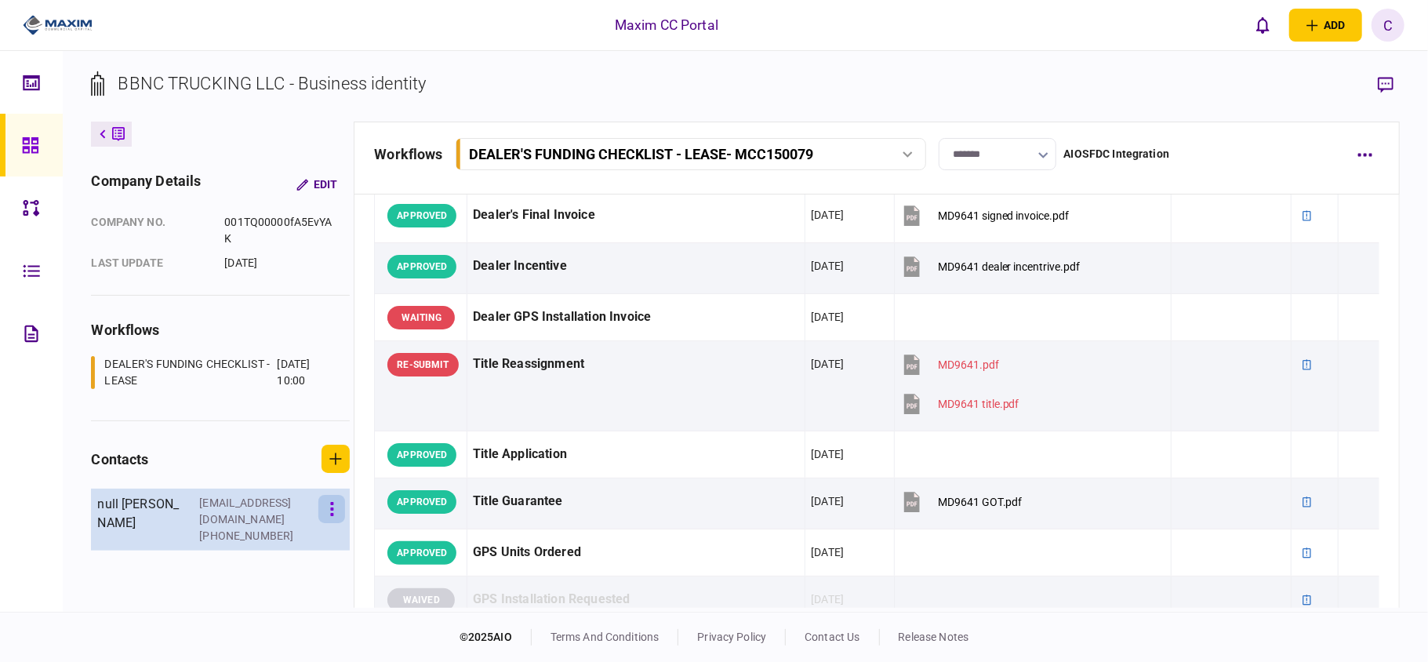
click at [324, 514] on button "button" at bounding box center [331, 509] width 27 height 28
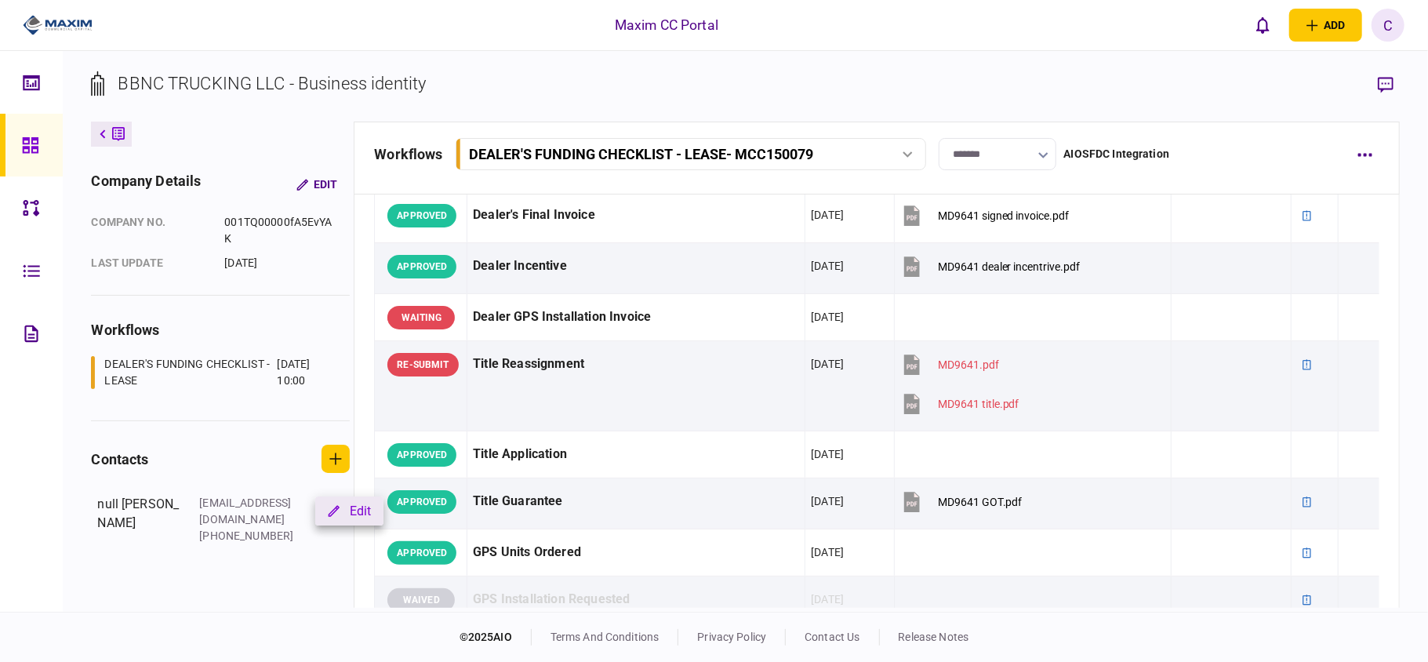
click at [351, 513] on button "Edit" at bounding box center [349, 510] width 68 height 29
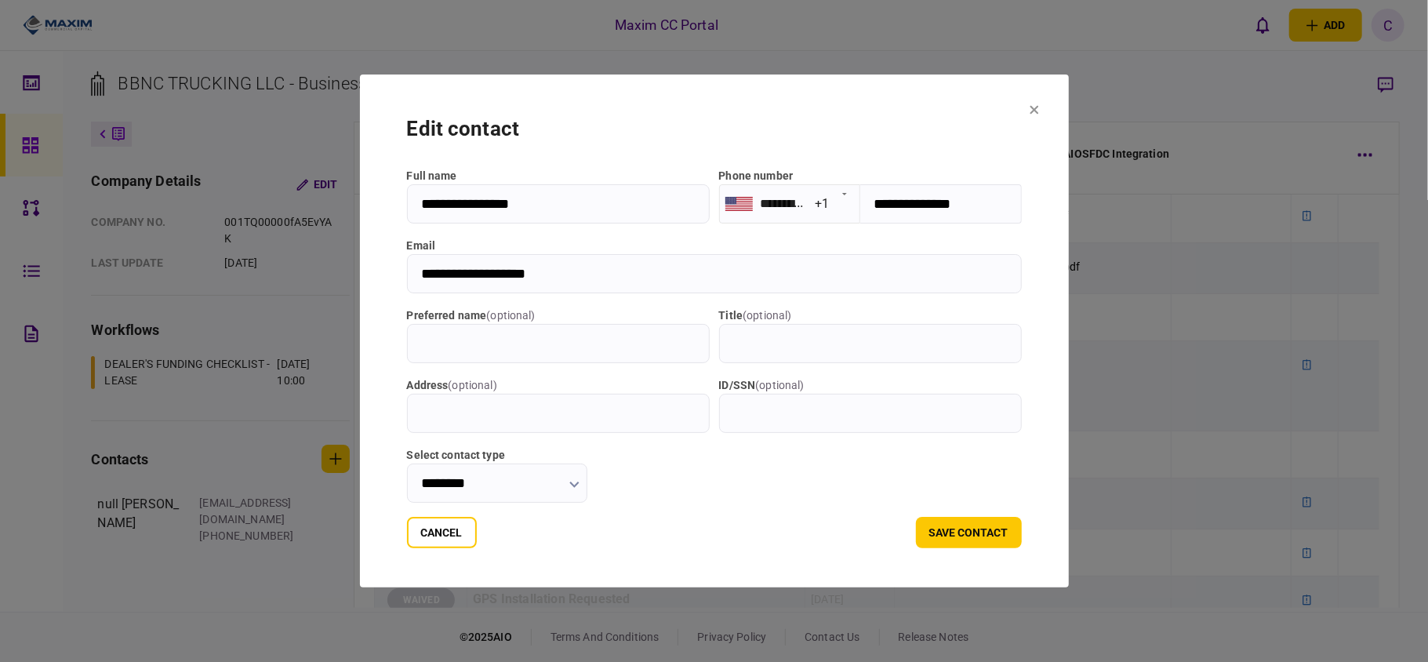
click at [447, 205] on input "**********" at bounding box center [558, 203] width 303 height 39
type input "**********"
click at [945, 531] on button "save contact" at bounding box center [969, 532] width 106 height 31
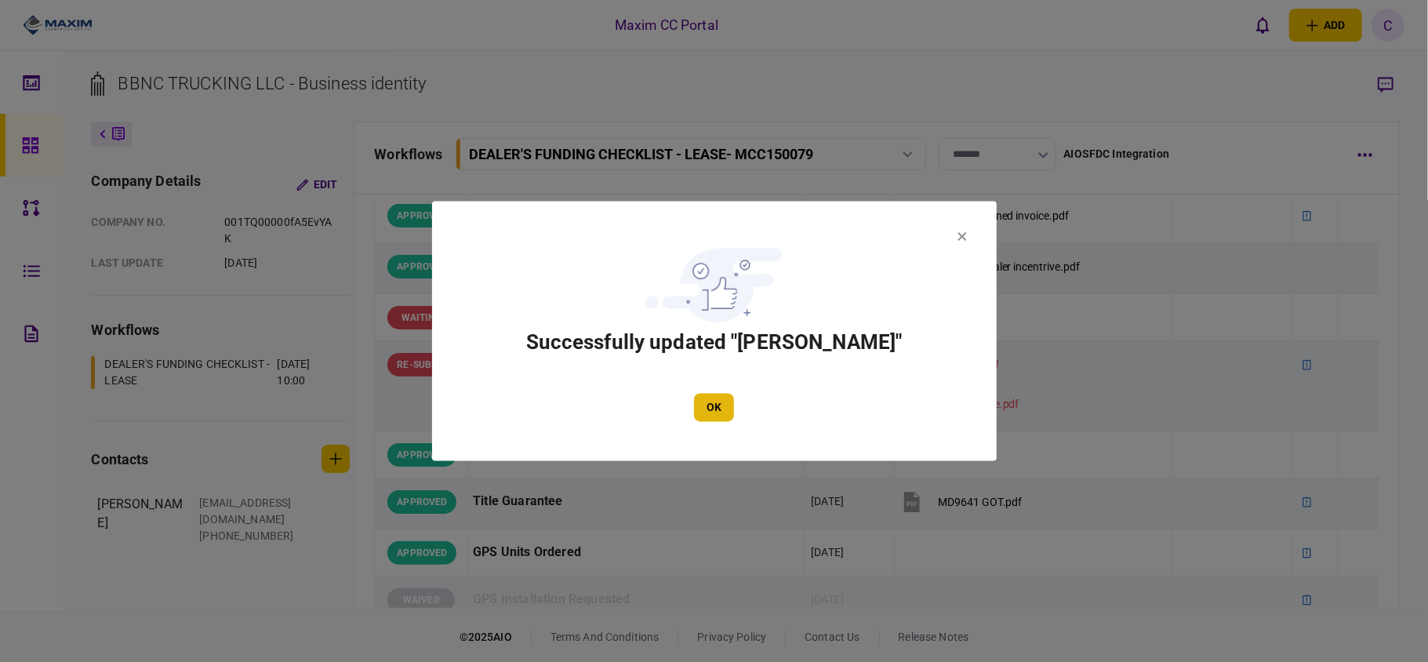
click at [706, 399] on button "OK" at bounding box center [714, 408] width 40 height 28
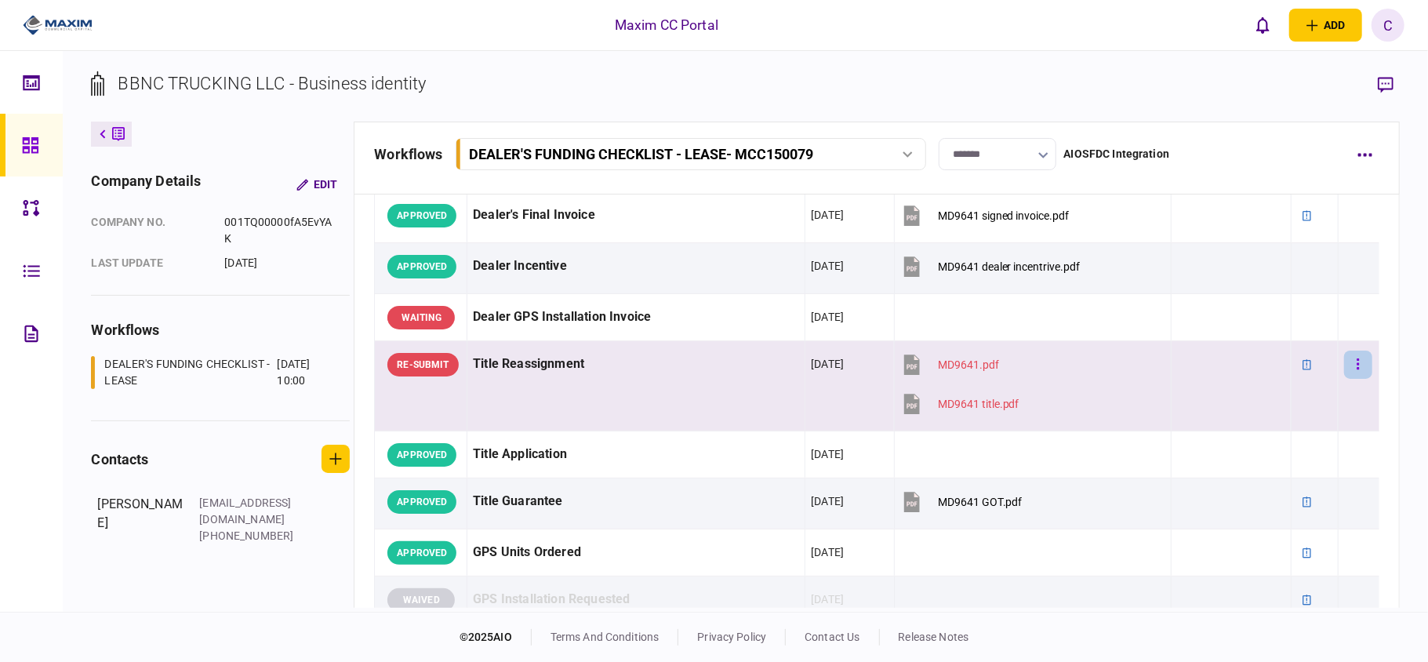
click at [1347, 365] on button "button" at bounding box center [1358, 364] width 28 height 28
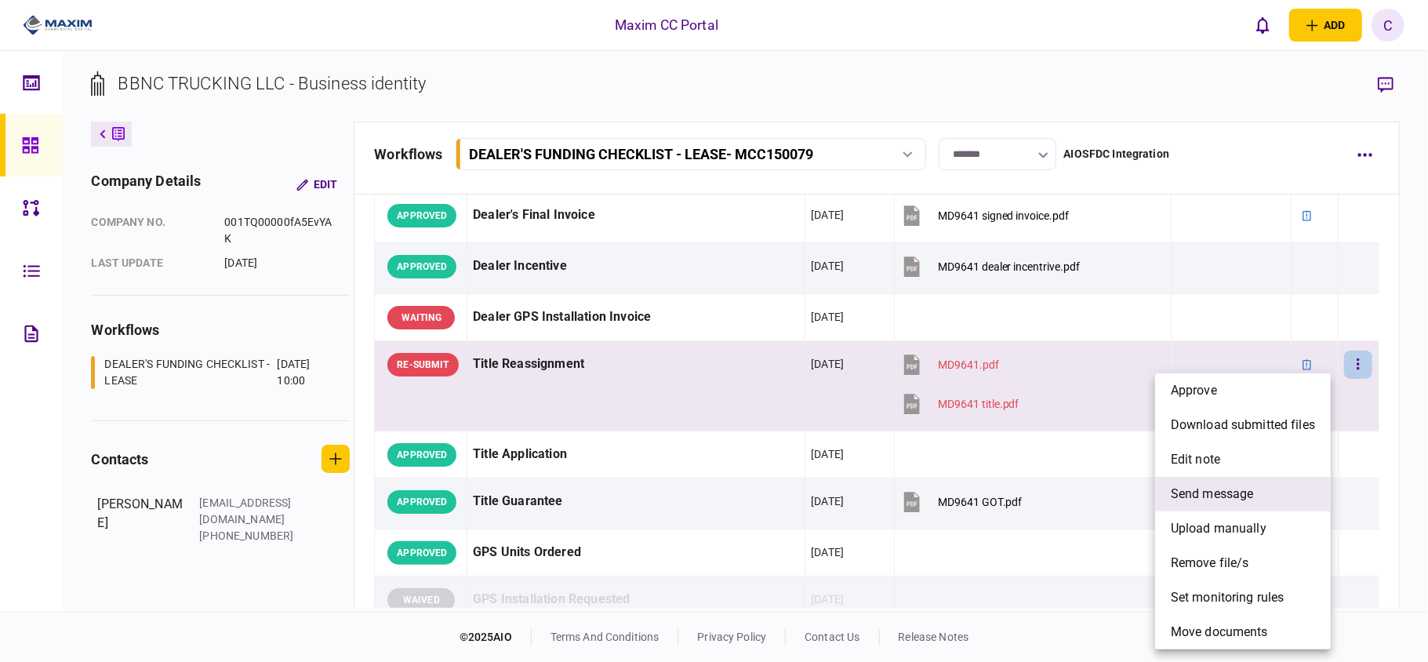
click at [1225, 488] on span "send message" at bounding box center [1212, 494] width 83 height 19
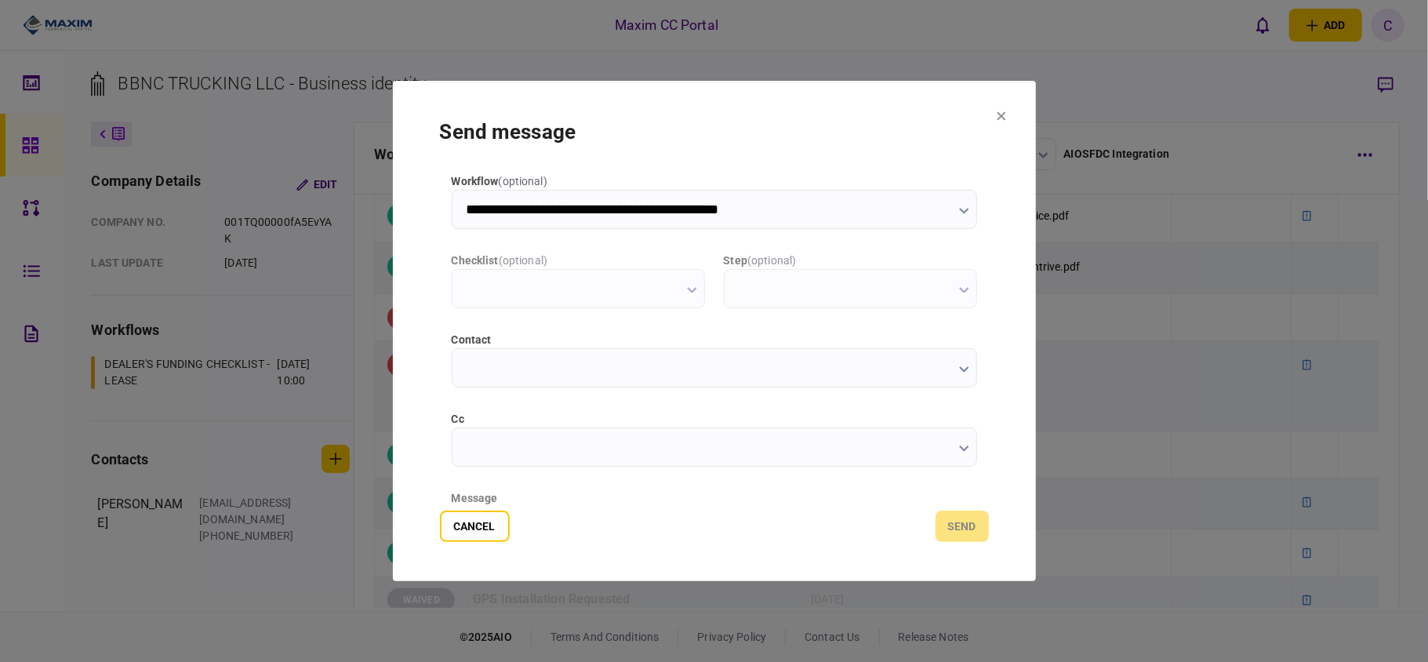
scroll to position [0, 0]
type input "**********"
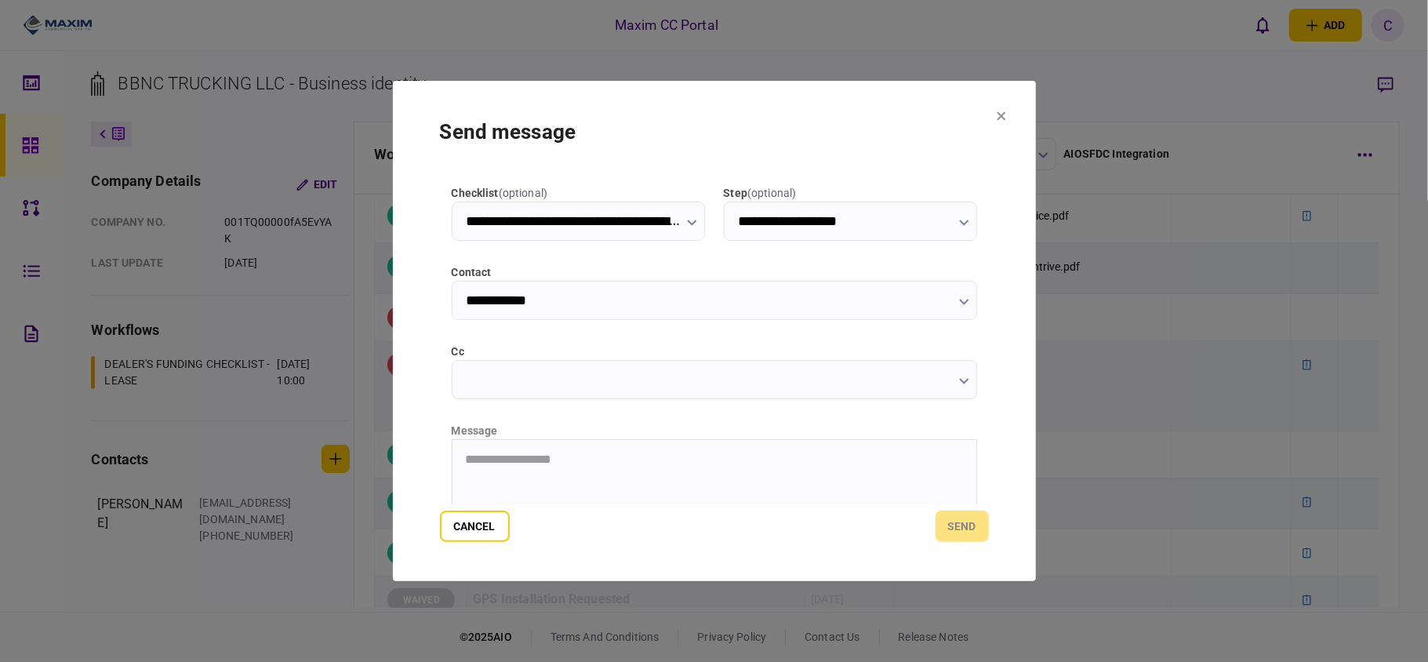
scroll to position [198, 0]
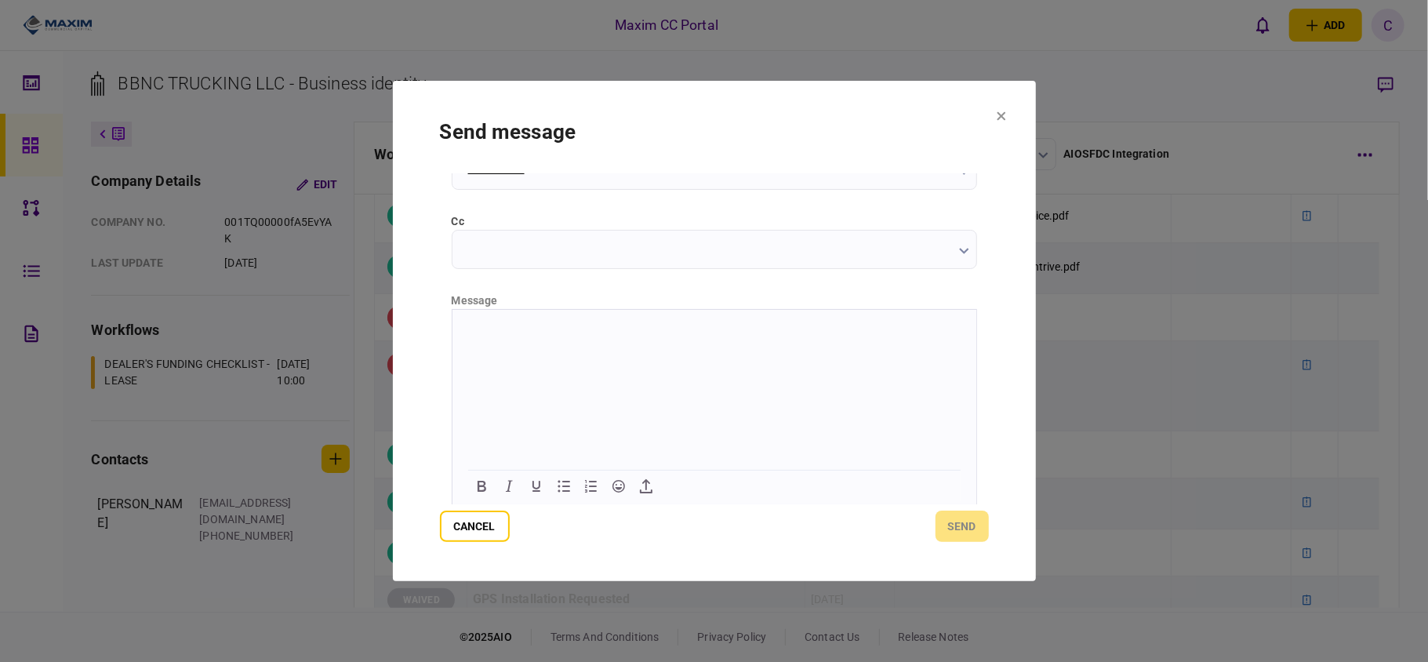
click at [597, 340] on html at bounding box center [714, 328] width 524 height 38
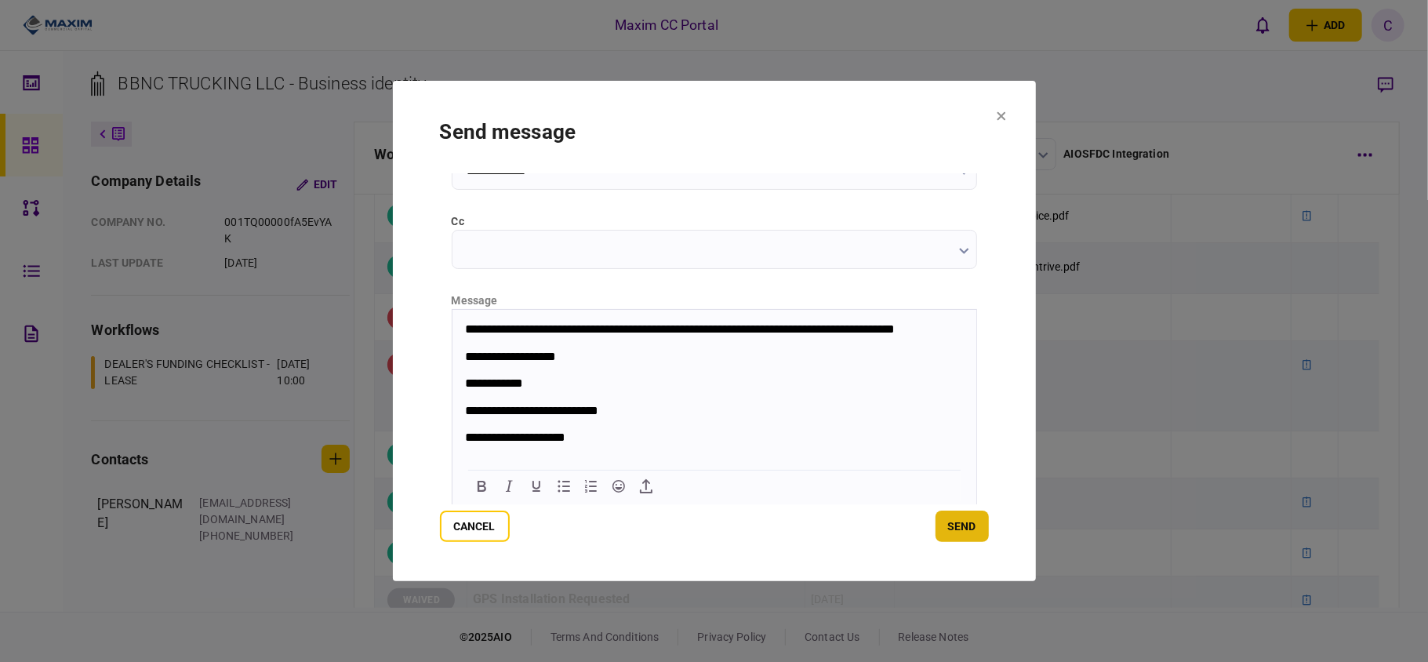
click at [950, 521] on button "send" at bounding box center [961, 525] width 53 height 31
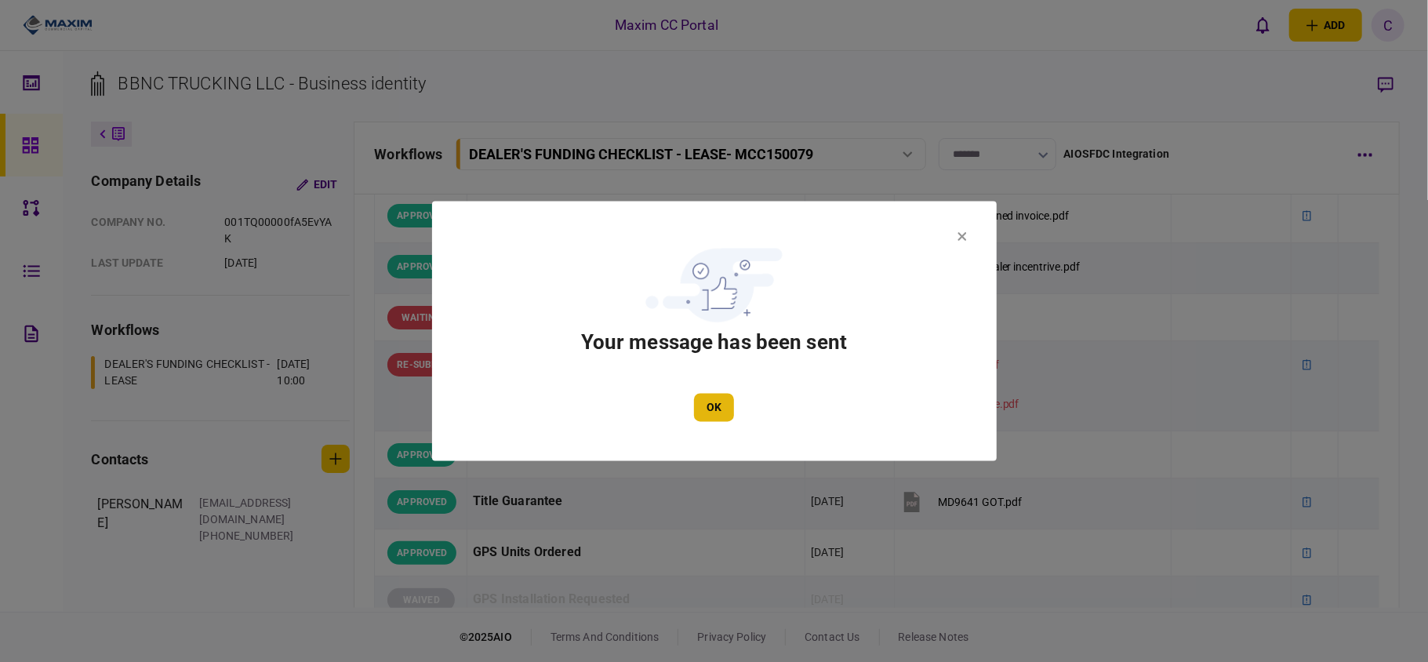
click at [702, 394] on button "OK" at bounding box center [714, 408] width 40 height 28
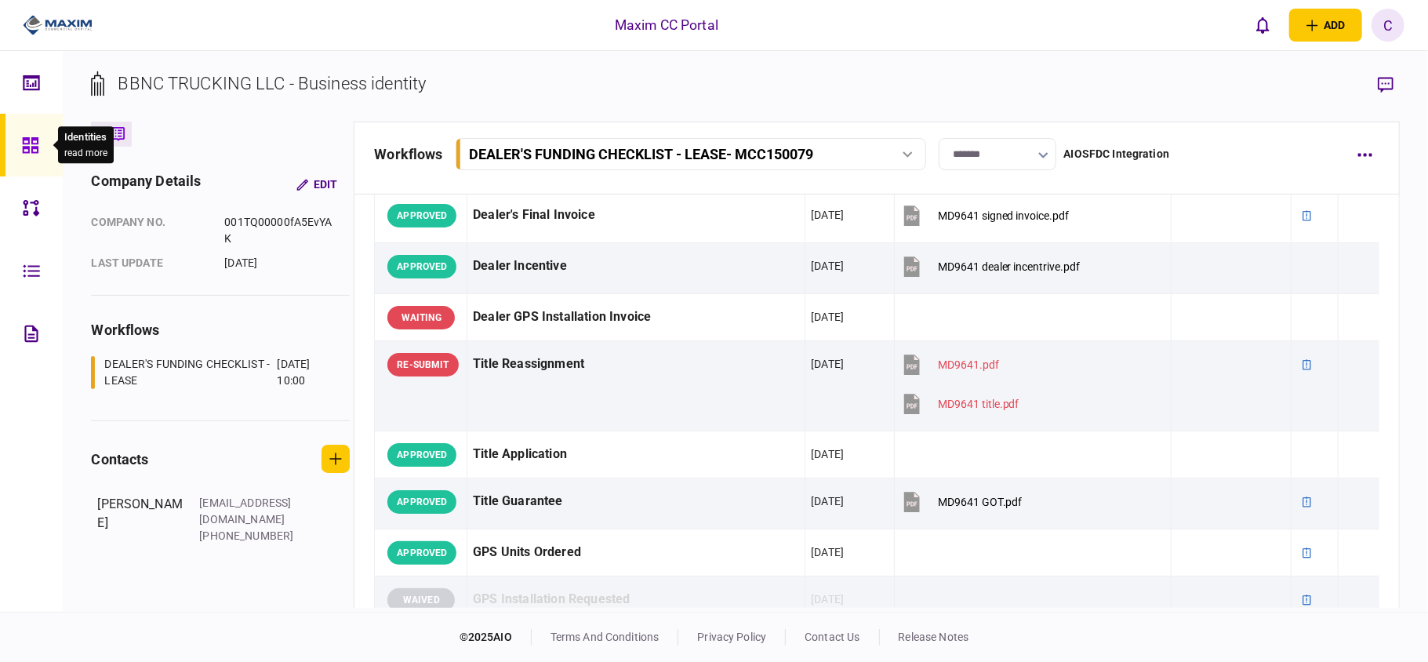
click at [31, 151] on icon at bounding box center [30, 145] width 16 height 16
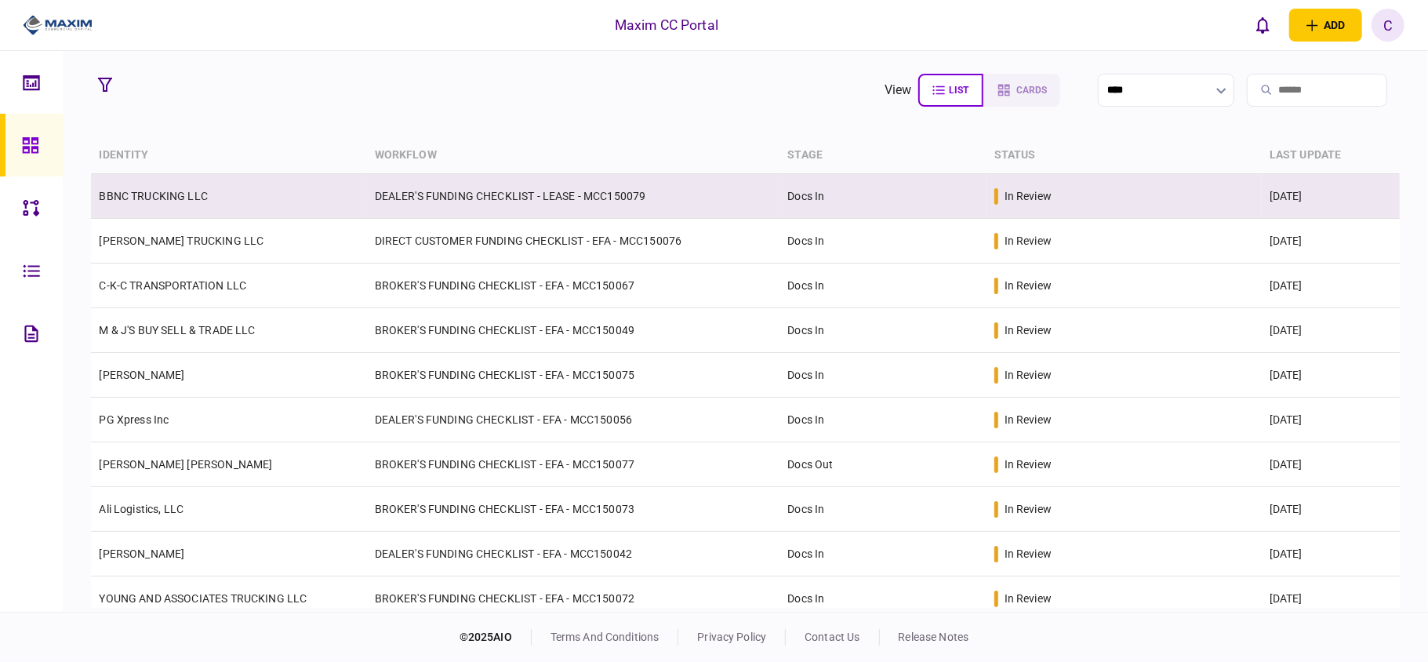
click at [230, 186] on td "BBNC TRUCKING LLC" at bounding box center [228, 196] width 275 height 45
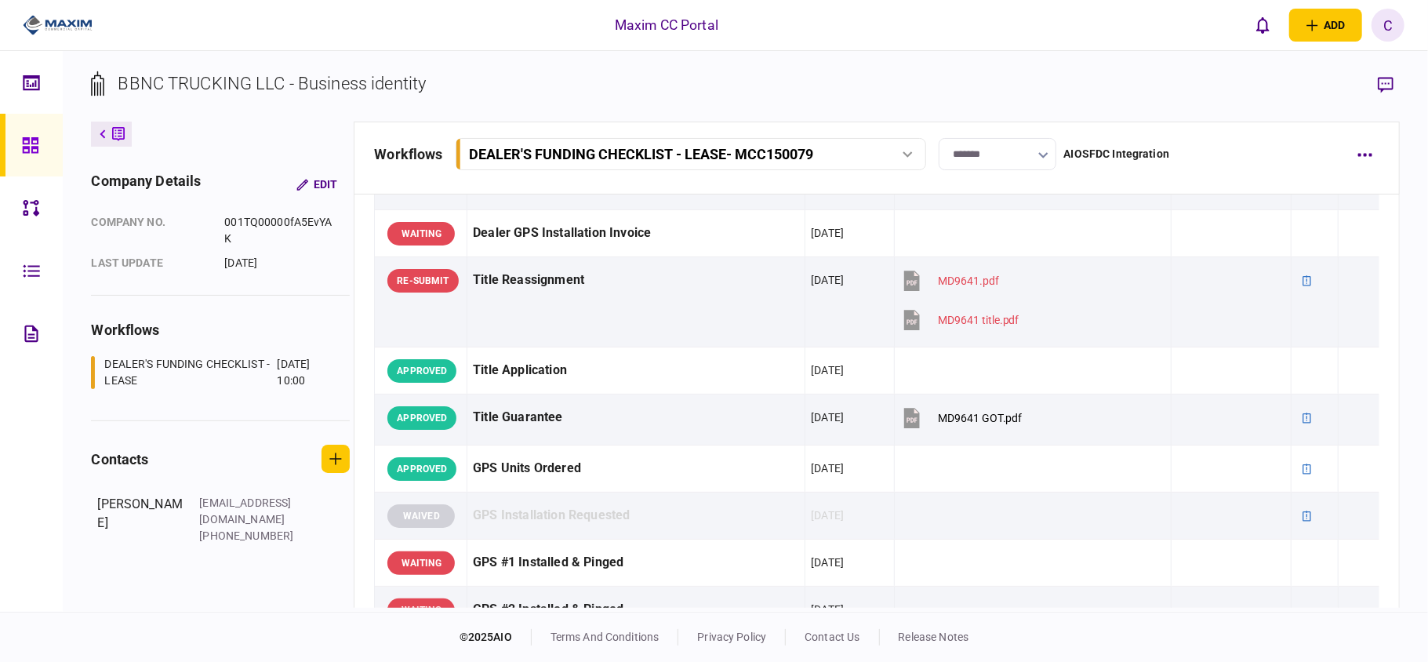
scroll to position [1254, 0]
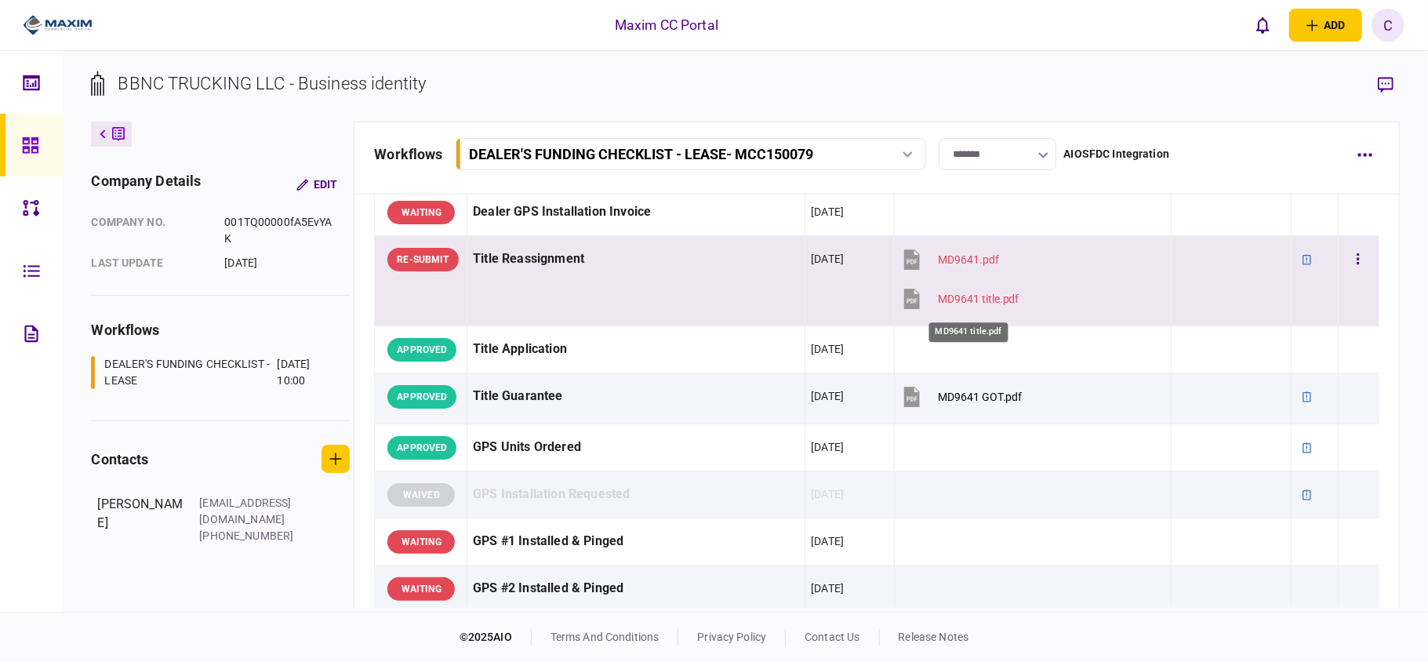
click at [960, 299] on div "MD9641 title.pdf" at bounding box center [979, 298] width 82 height 13
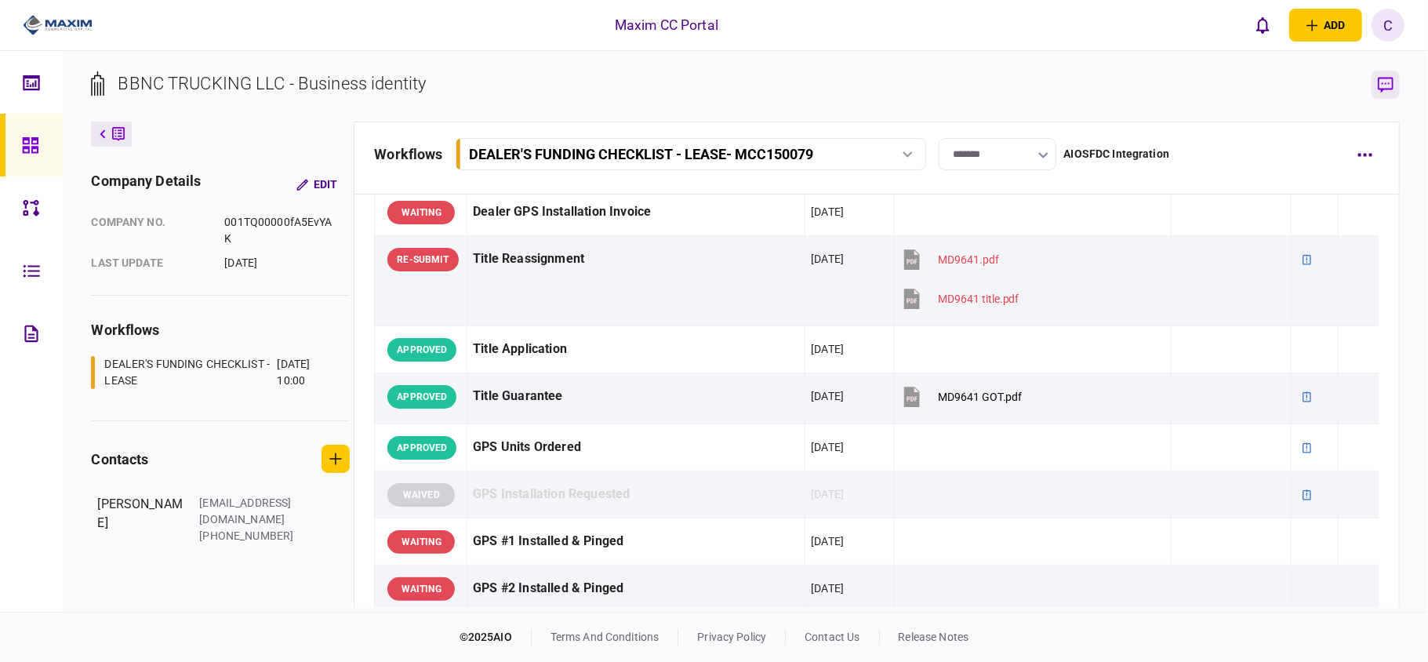
click at [1385, 82] on icon "button" at bounding box center [1386, 85] width 16 height 16
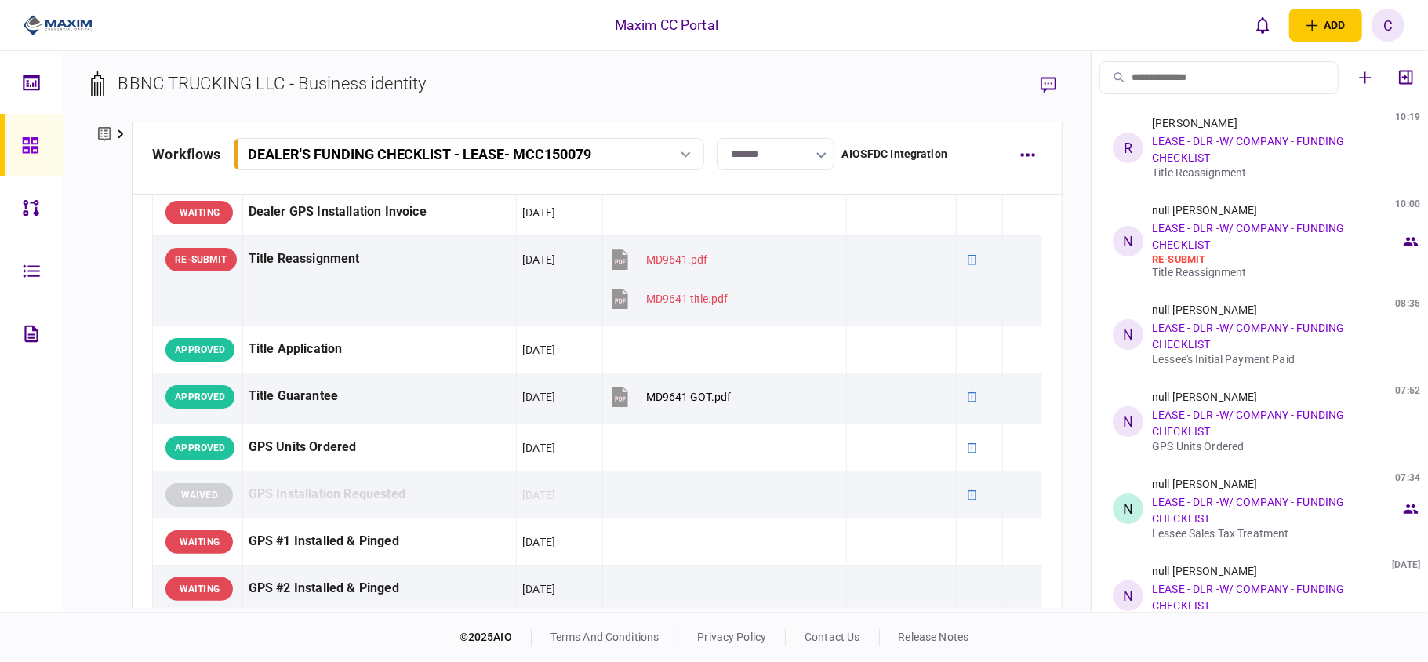
drag, startPoint x: 1321, startPoint y: 251, endPoint x: 1359, endPoint y: 229, distance: 43.6
click at [1359, 229] on div "null [PERSON_NAME] 10:00 LEASE - DLR -W/ COMPANY - FUNDING CHECKLIST re-submit …" at bounding box center [1276, 241] width 249 height 74
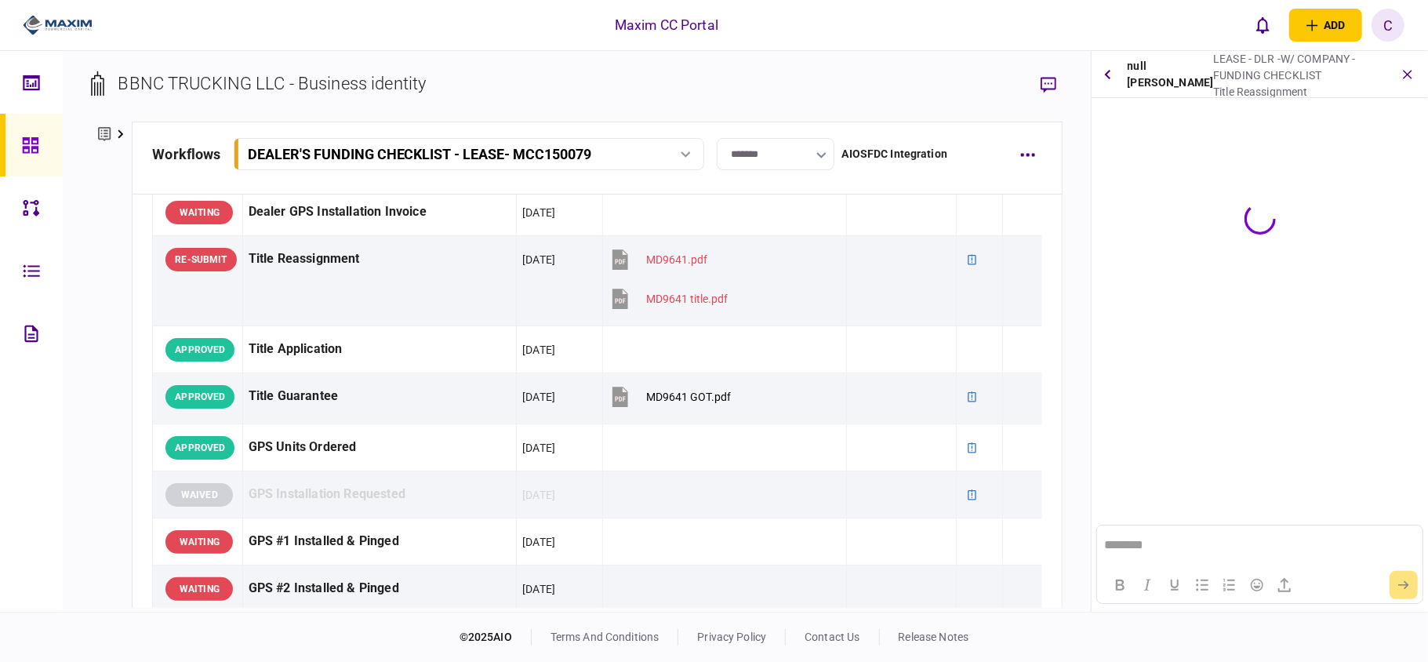
scroll to position [0, 0]
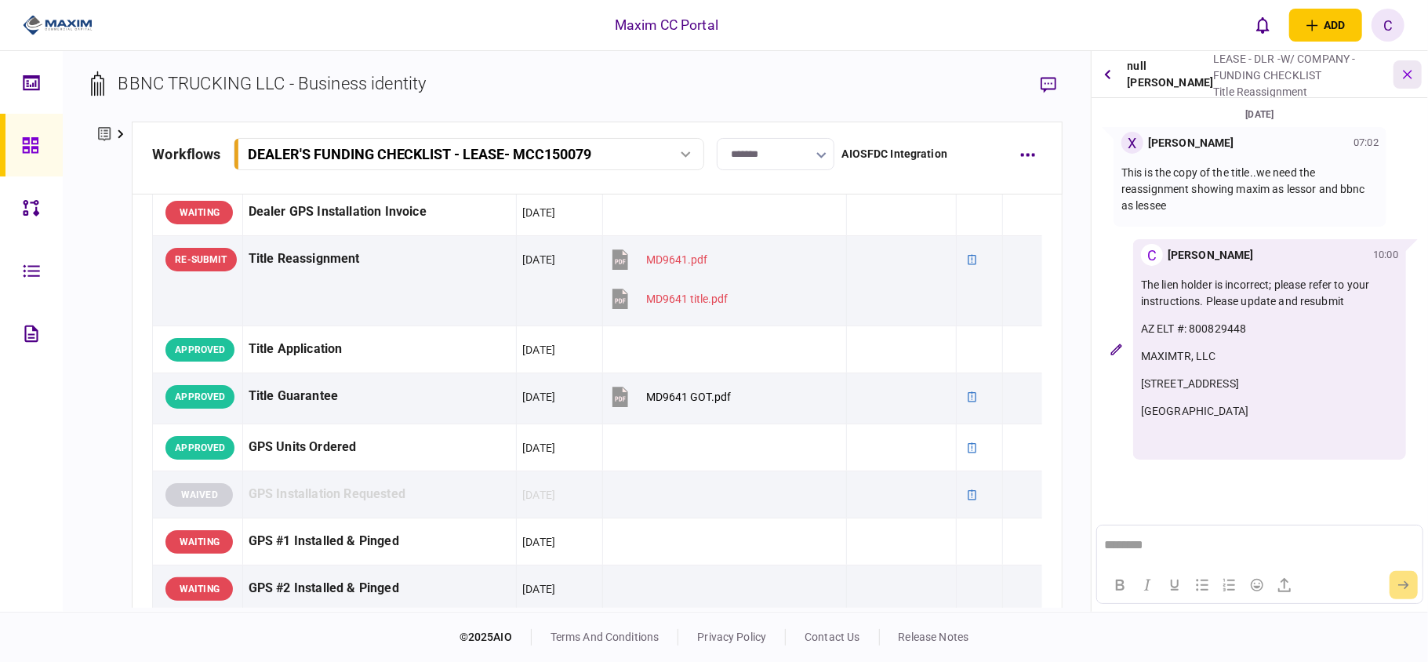
click at [1410, 75] on icon "button" at bounding box center [1408, 74] width 18 height 18
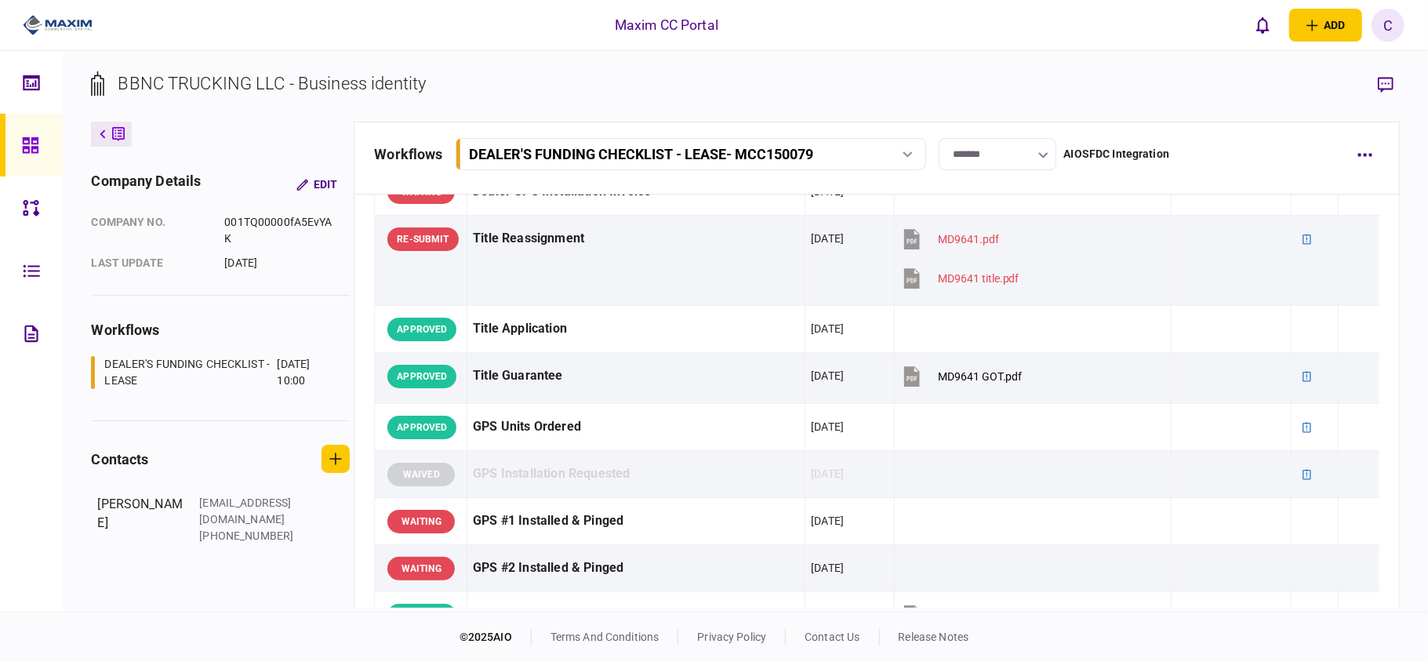
scroll to position [1254, 0]
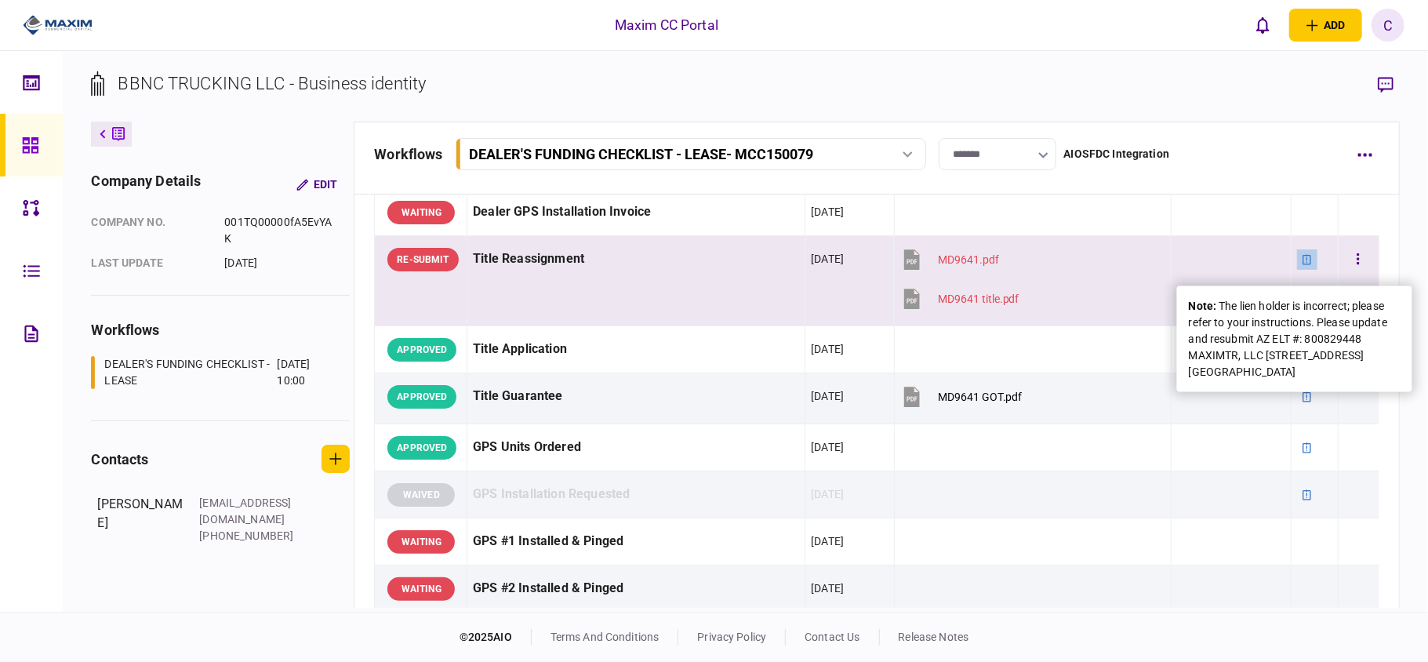
click at [1302, 264] on icon at bounding box center [1306, 259] width 9 height 10
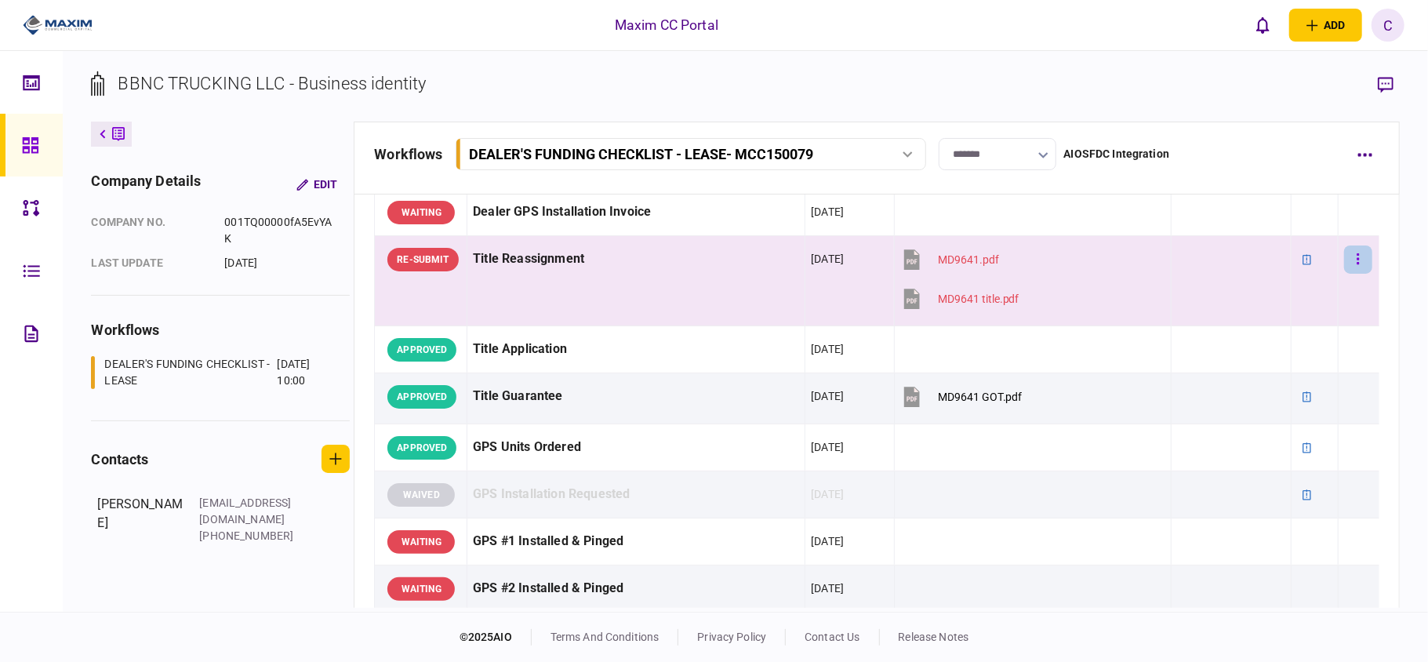
click at [1355, 262] on button "button" at bounding box center [1358, 259] width 28 height 28
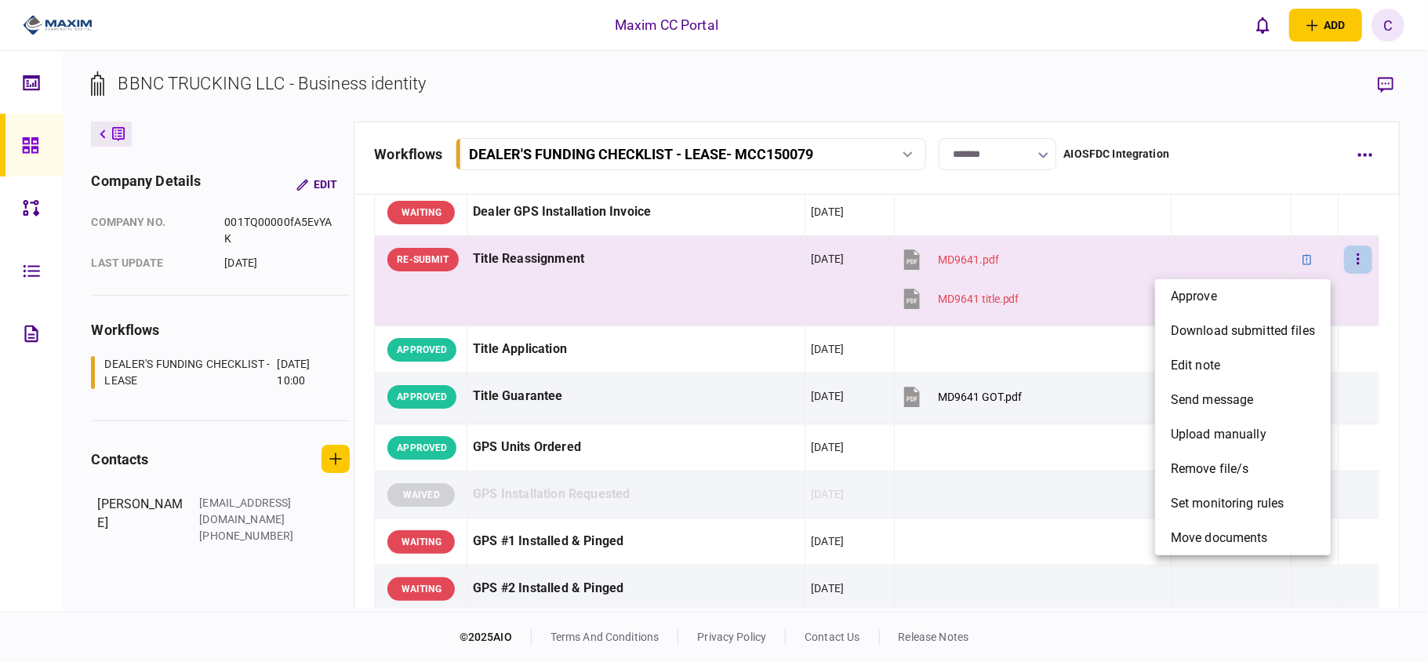
click at [1386, 85] on div at bounding box center [714, 331] width 1428 height 662
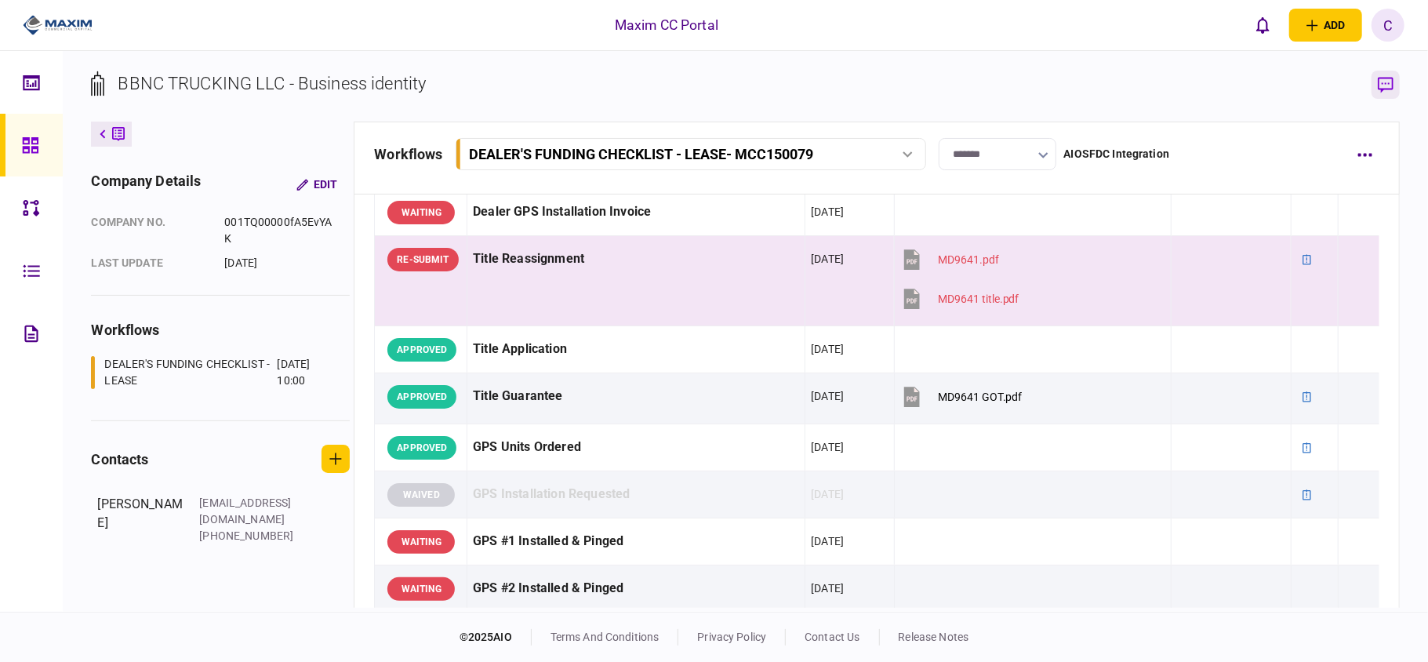
click at [1381, 83] on icon "button" at bounding box center [1386, 85] width 16 height 16
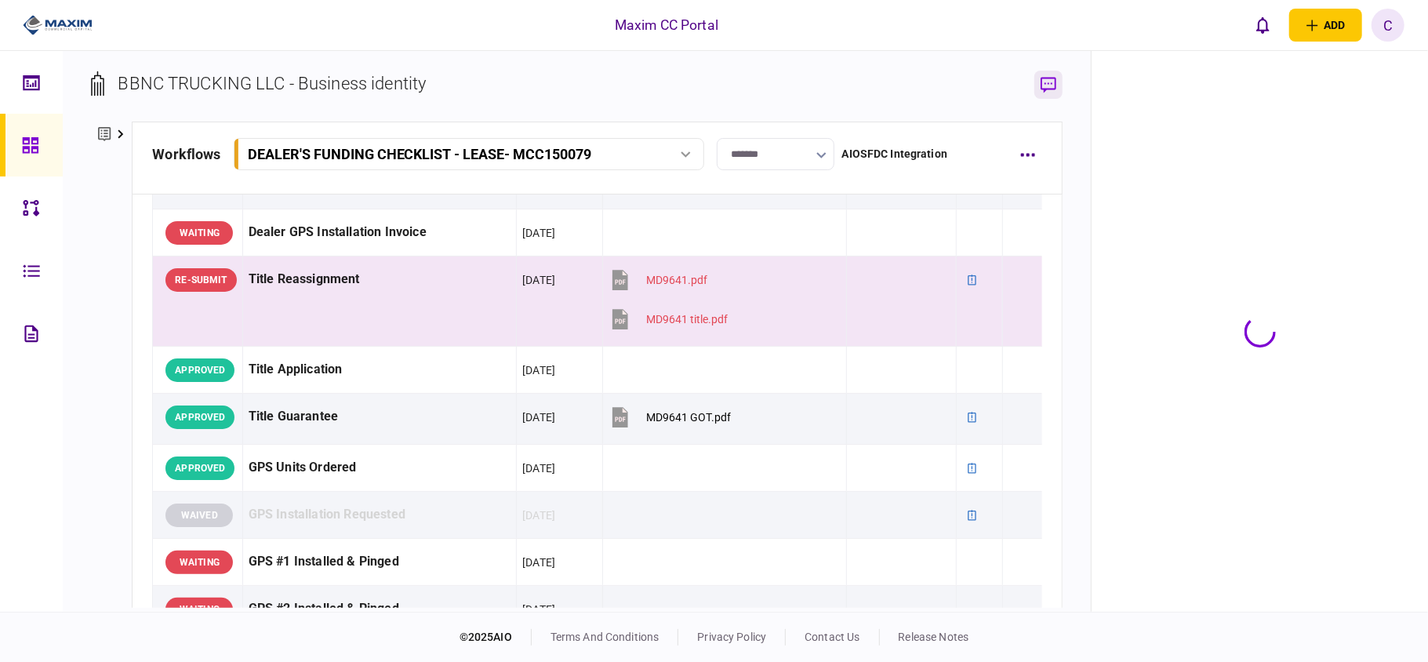
scroll to position [1275, 0]
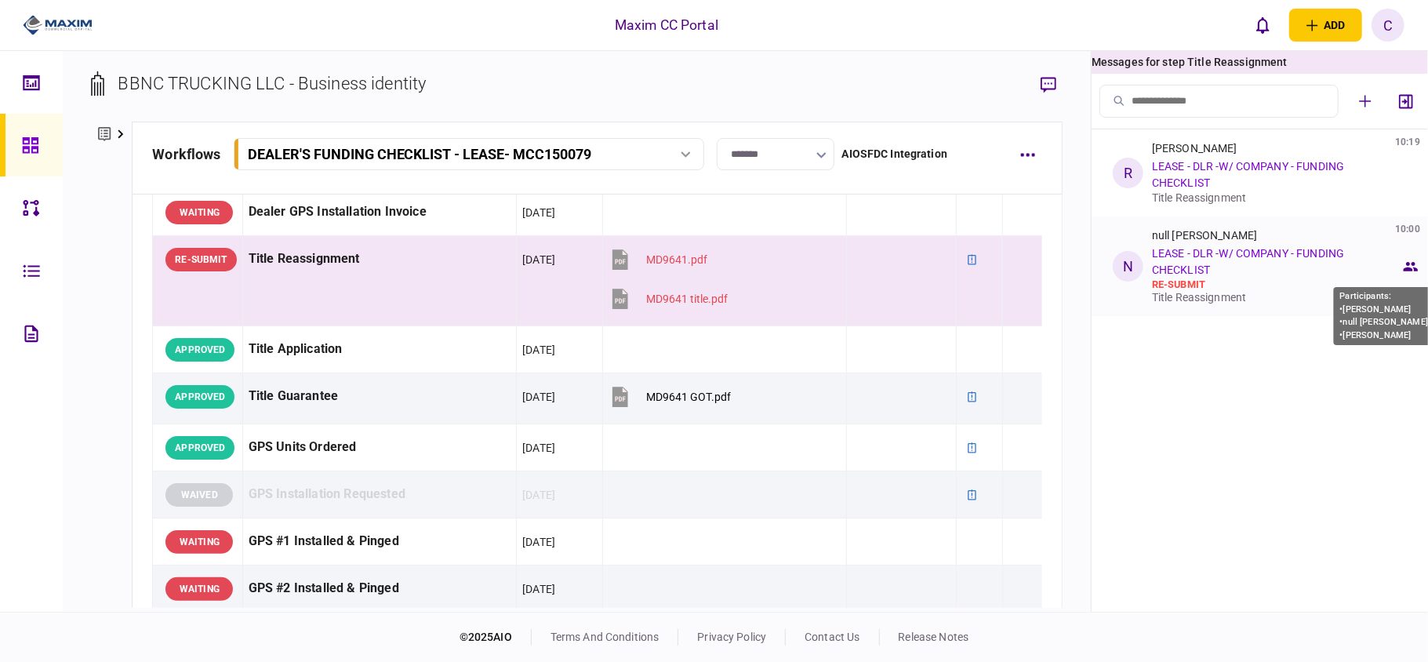
click at [1407, 264] on icon at bounding box center [1411, 266] width 16 height 19
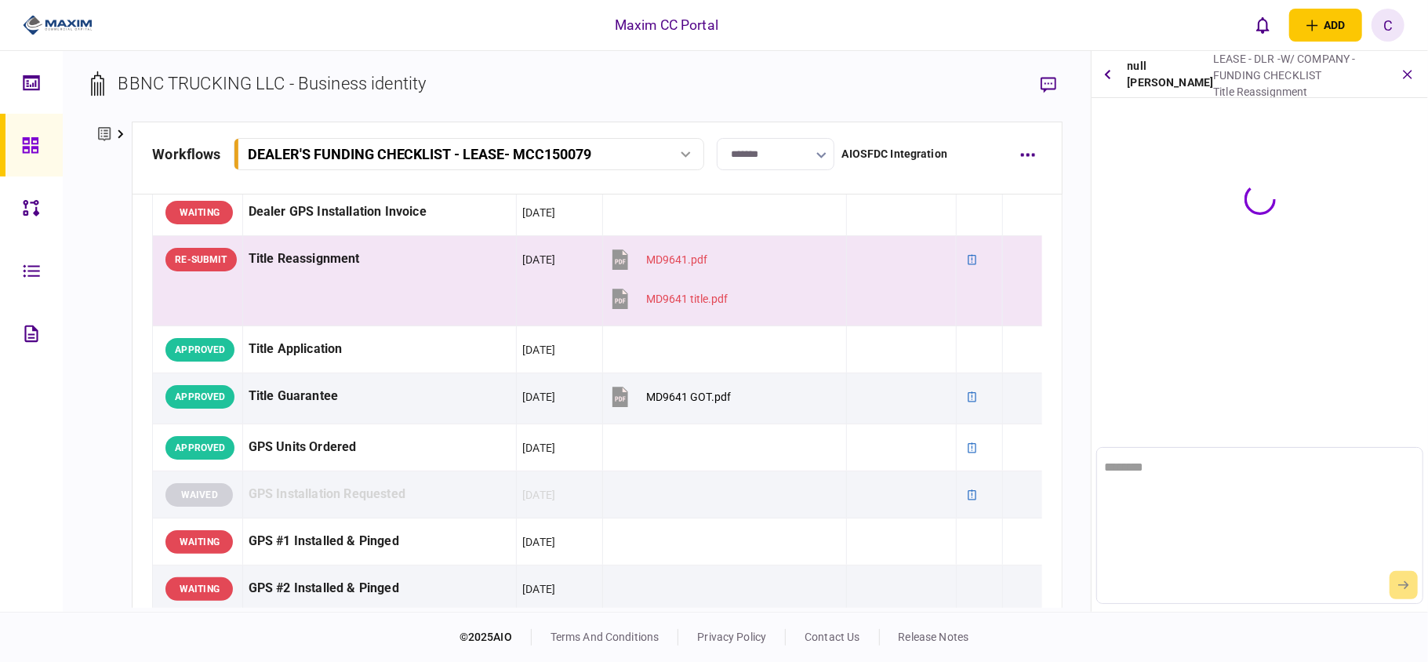
scroll to position [0, 0]
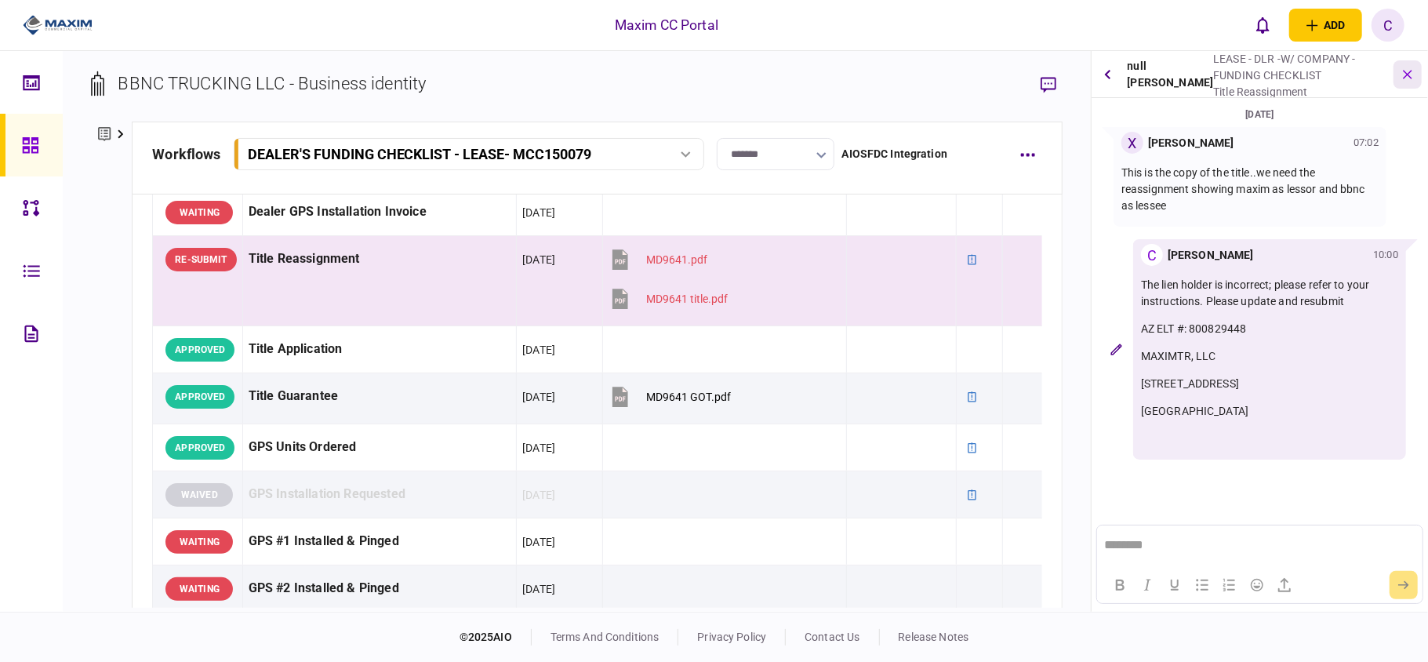
click at [1412, 72] on icon "button" at bounding box center [1408, 74] width 18 height 18
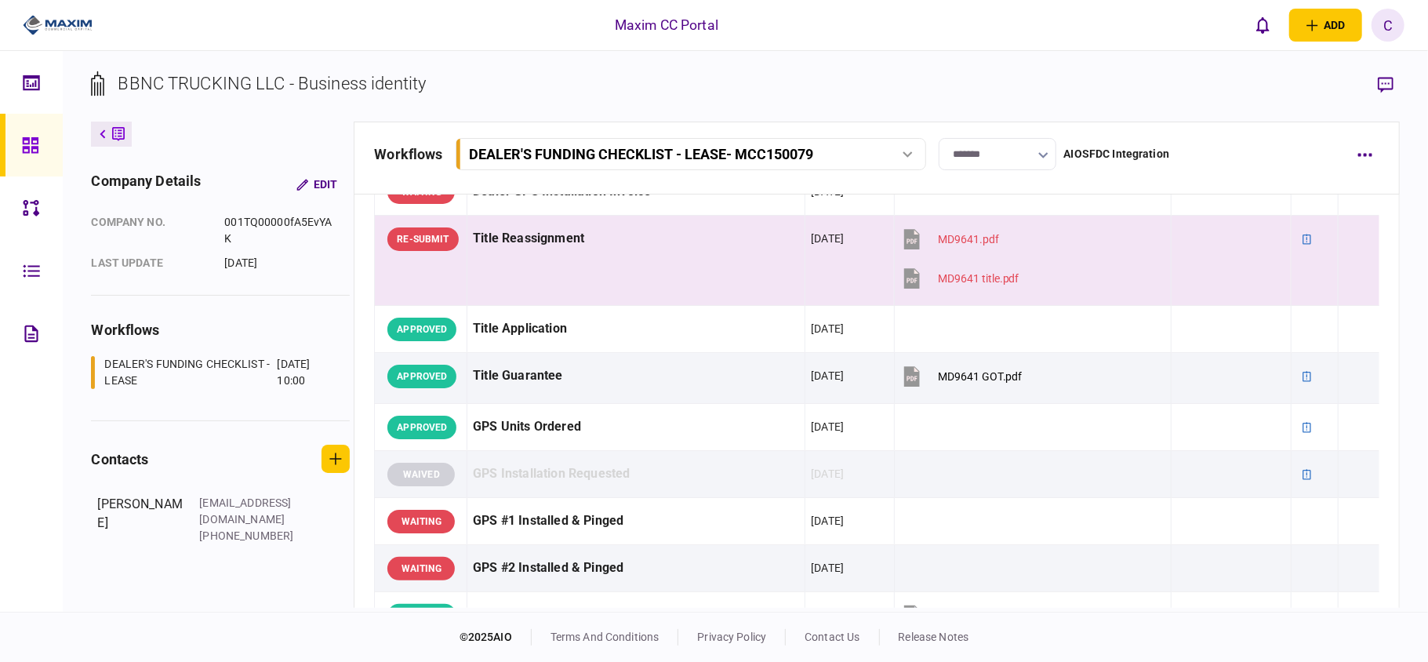
scroll to position [1254, 0]
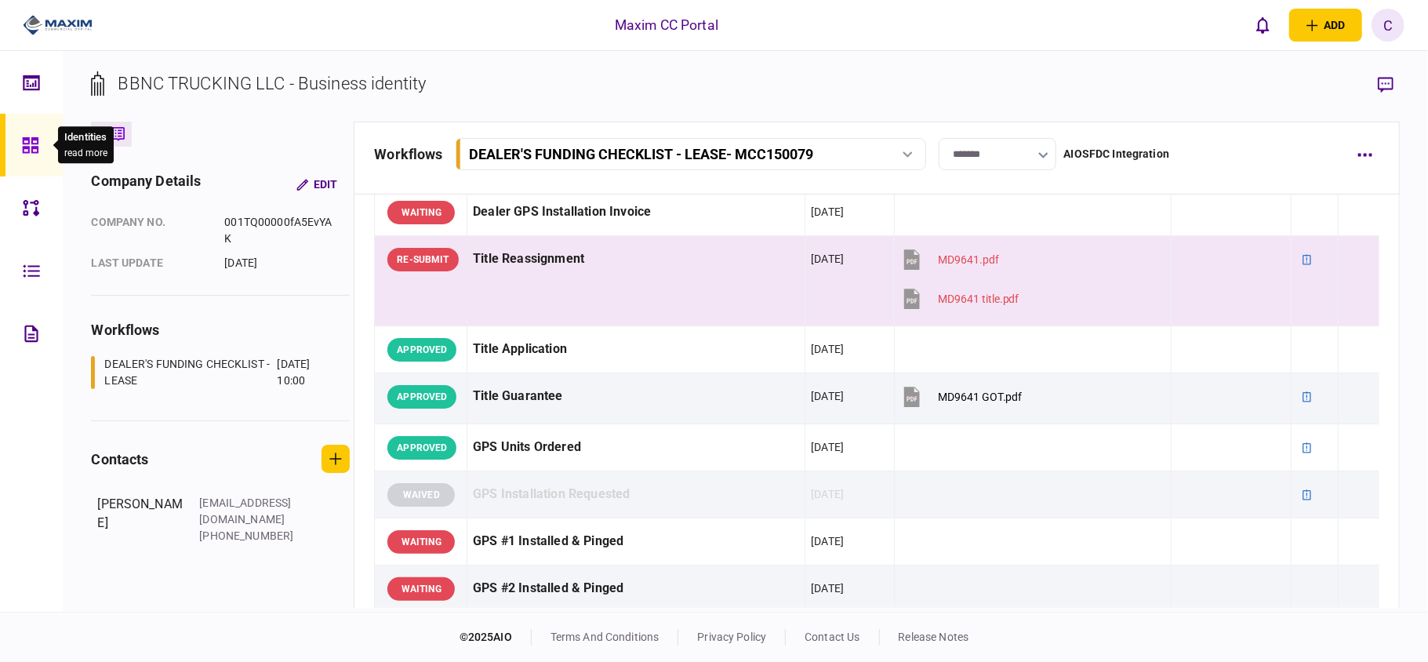
click at [27, 141] on icon at bounding box center [30, 145] width 17 height 18
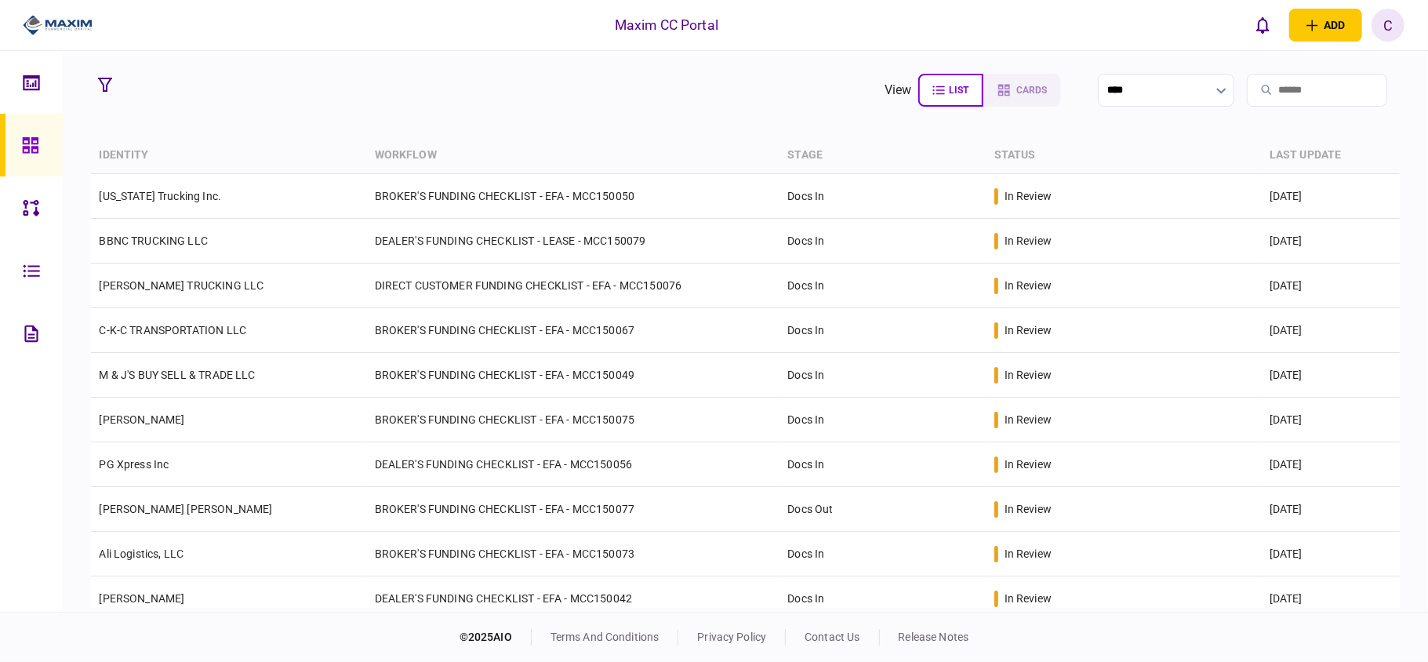
click at [524, 89] on section "view list cards ****" at bounding box center [745, 90] width 1308 height 39
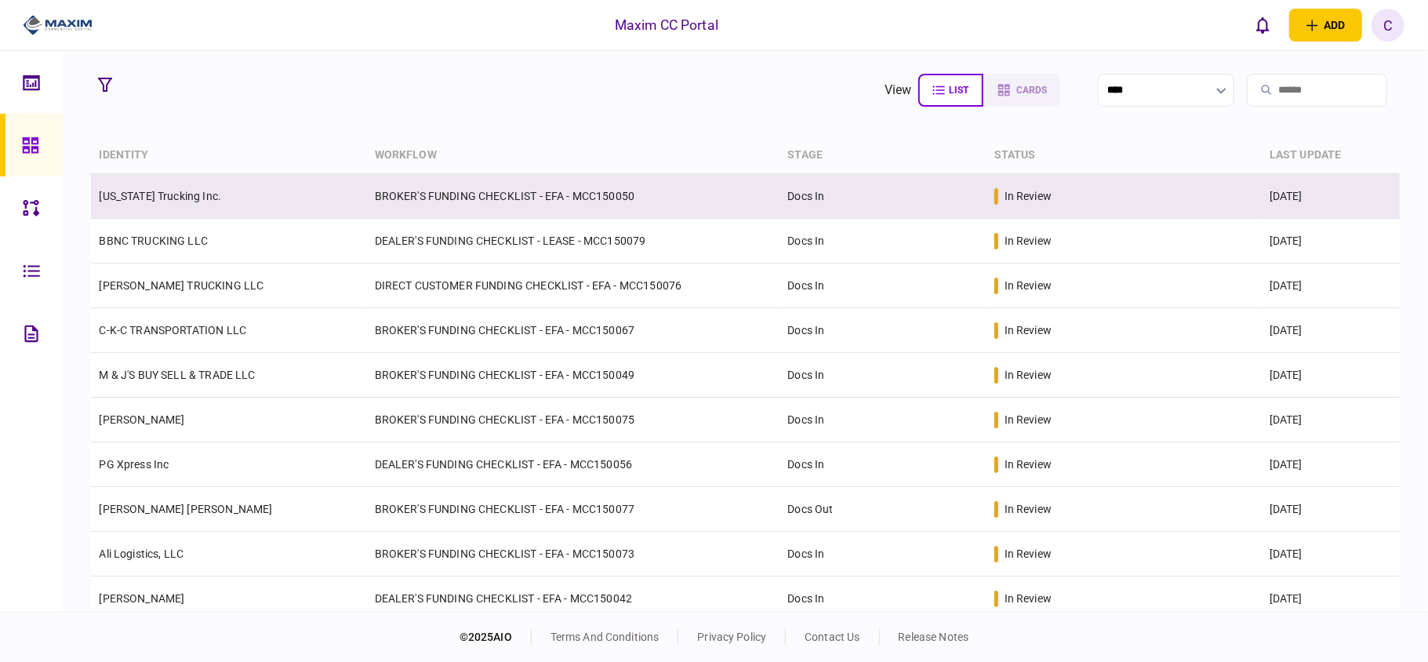
click at [465, 192] on td "BROKER'S FUNDING CHECKLIST - EFA - MCC150050" at bounding box center [573, 196] width 413 height 45
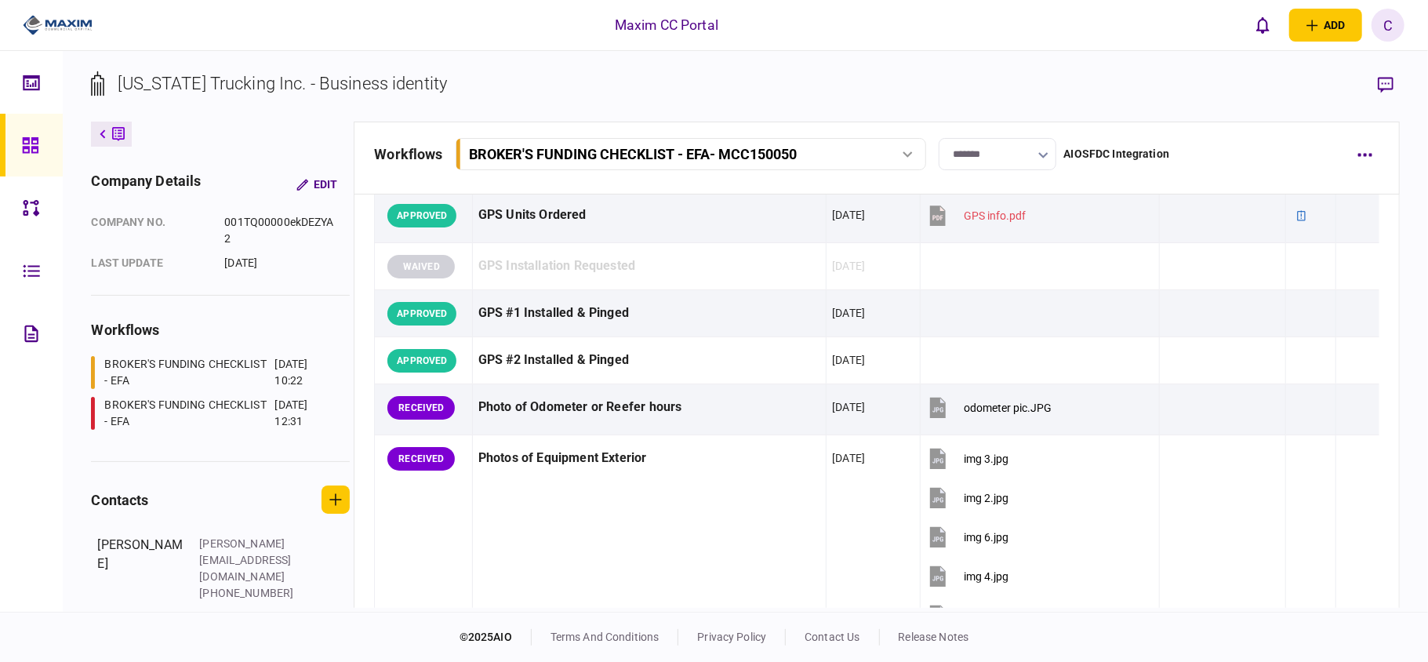
scroll to position [1359, 0]
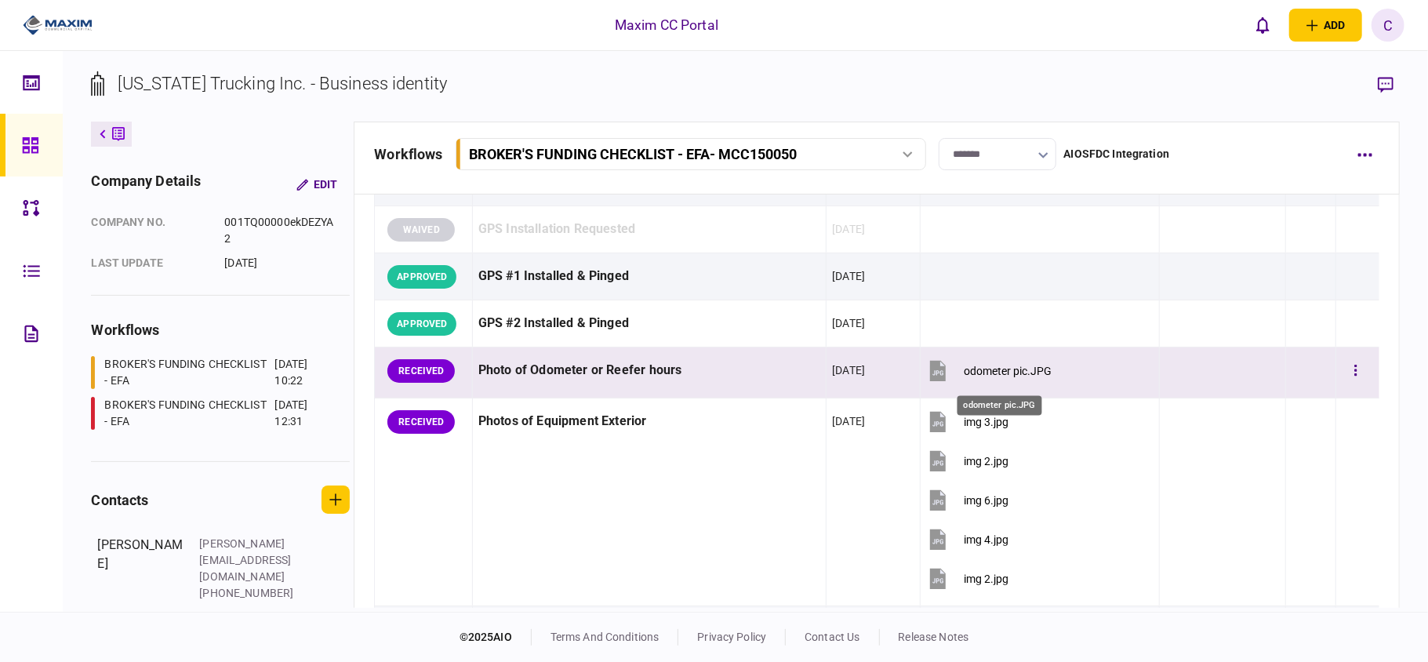
click at [966, 377] on div "odometer pic.JPG" at bounding box center [1008, 371] width 88 height 13
click at [1354, 370] on icon "button" at bounding box center [1355, 370] width 3 height 15
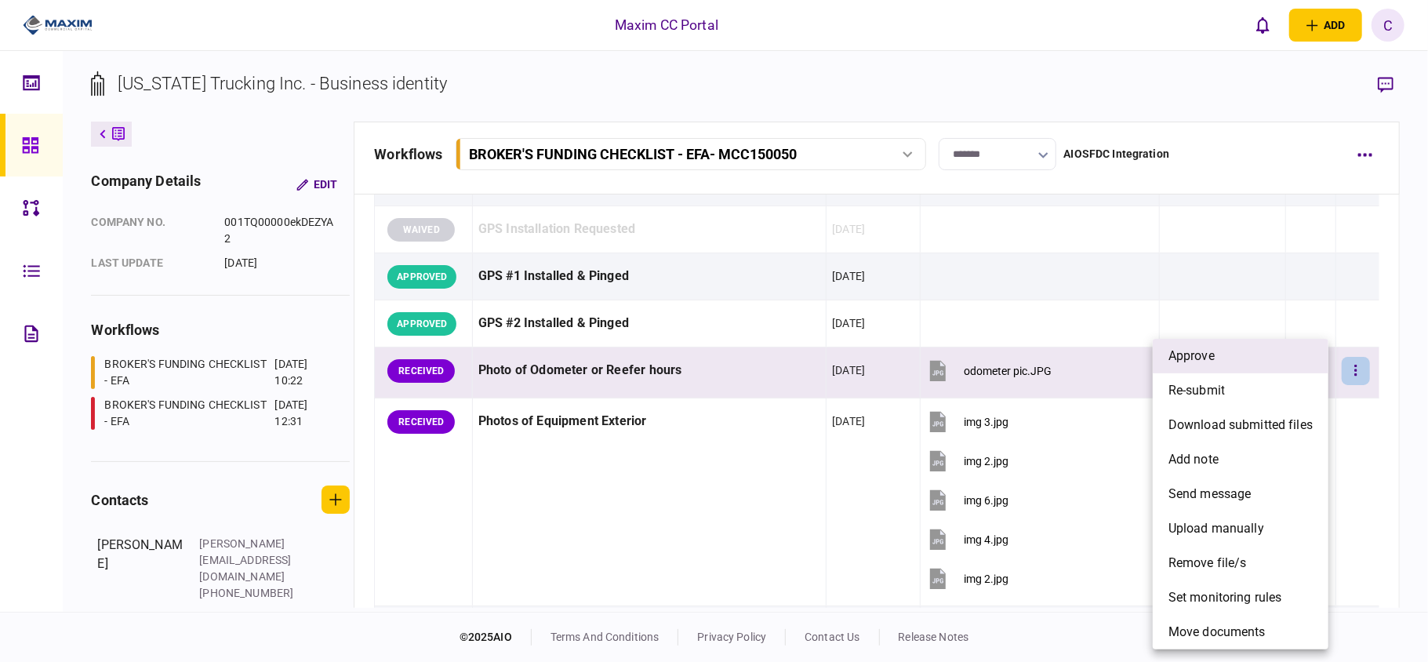
click at [1220, 361] on li "approve" at bounding box center [1241, 356] width 176 height 34
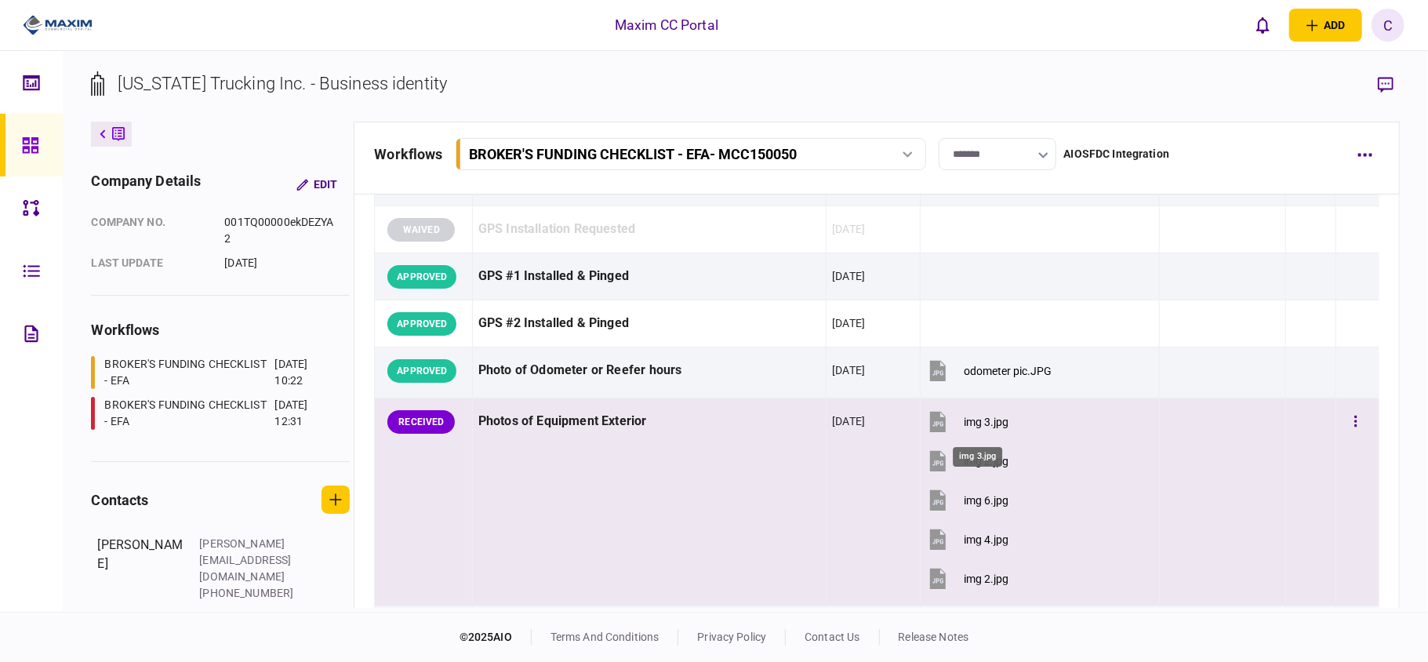
click at [966, 428] on div "img 3.jpg" at bounding box center [986, 422] width 45 height 13
click at [1354, 425] on icon "button" at bounding box center [1355, 421] width 2 height 11
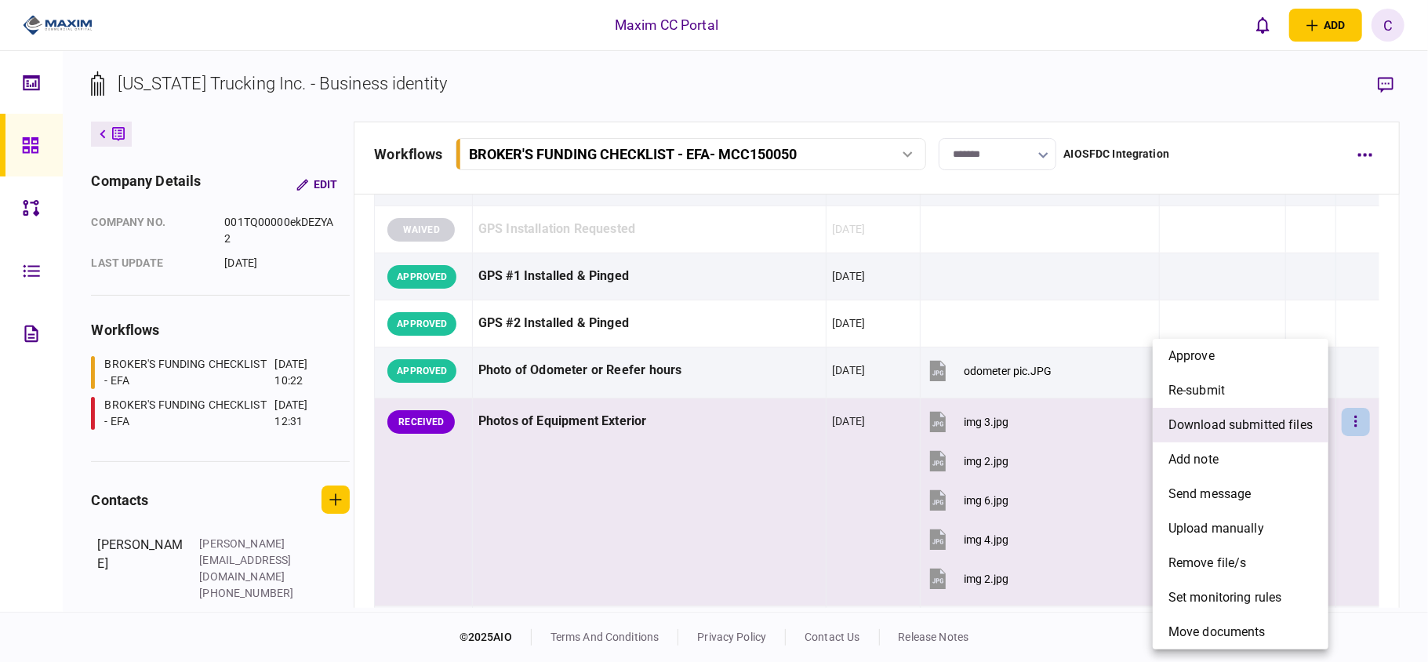
click at [1201, 414] on li "download submitted files" at bounding box center [1241, 425] width 176 height 34
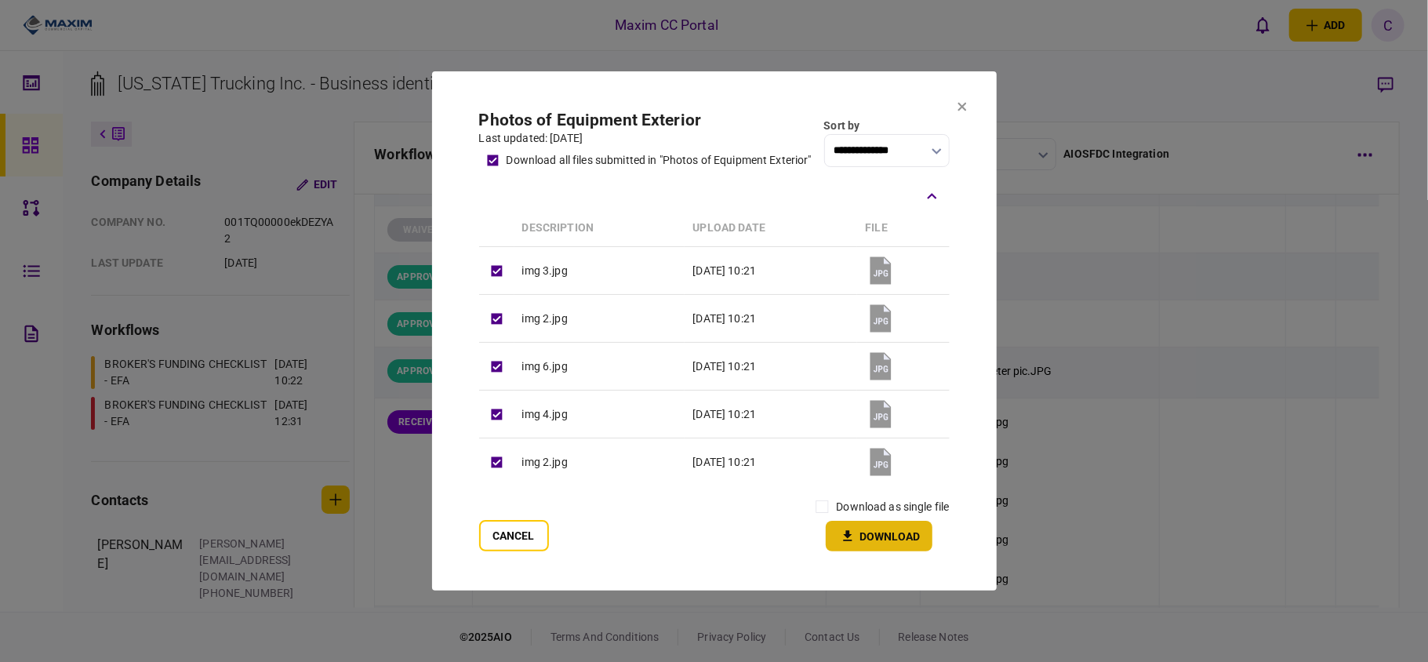
click at [835, 543] on button "Download" at bounding box center [879, 536] width 107 height 31
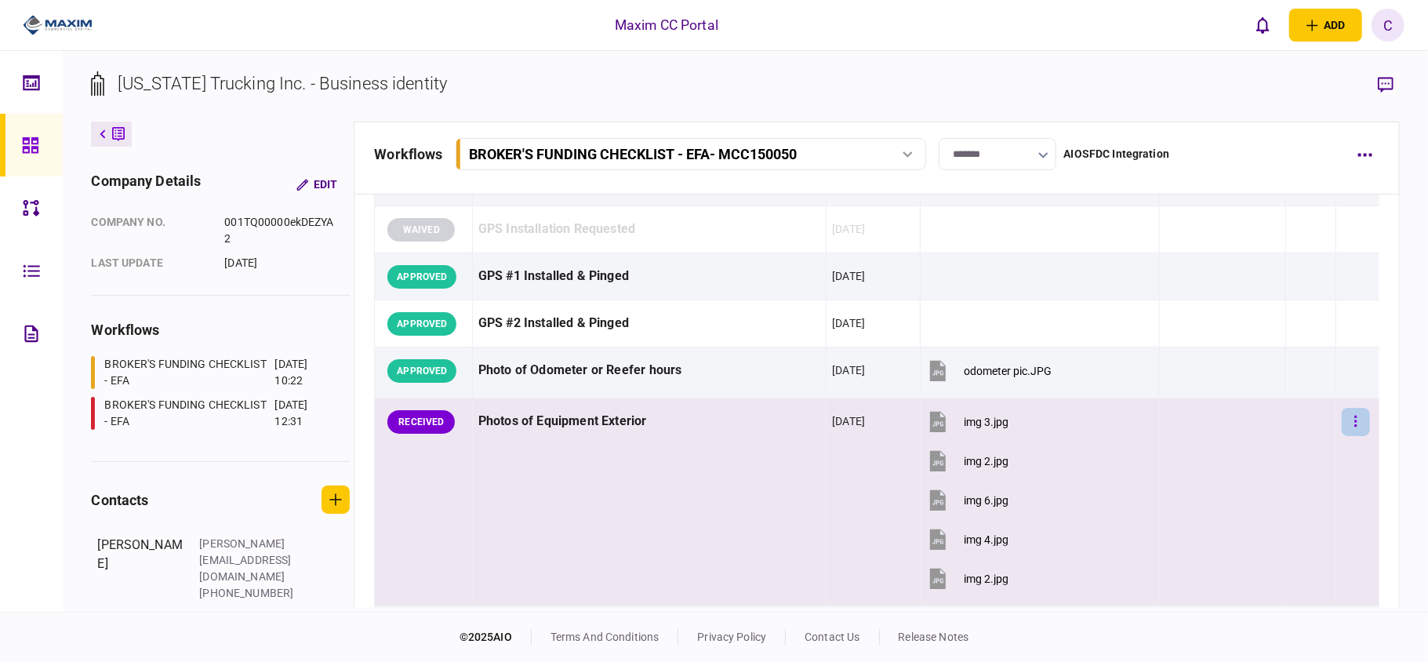
click at [1354, 425] on icon "button" at bounding box center [1355, 421] width 3 height 15
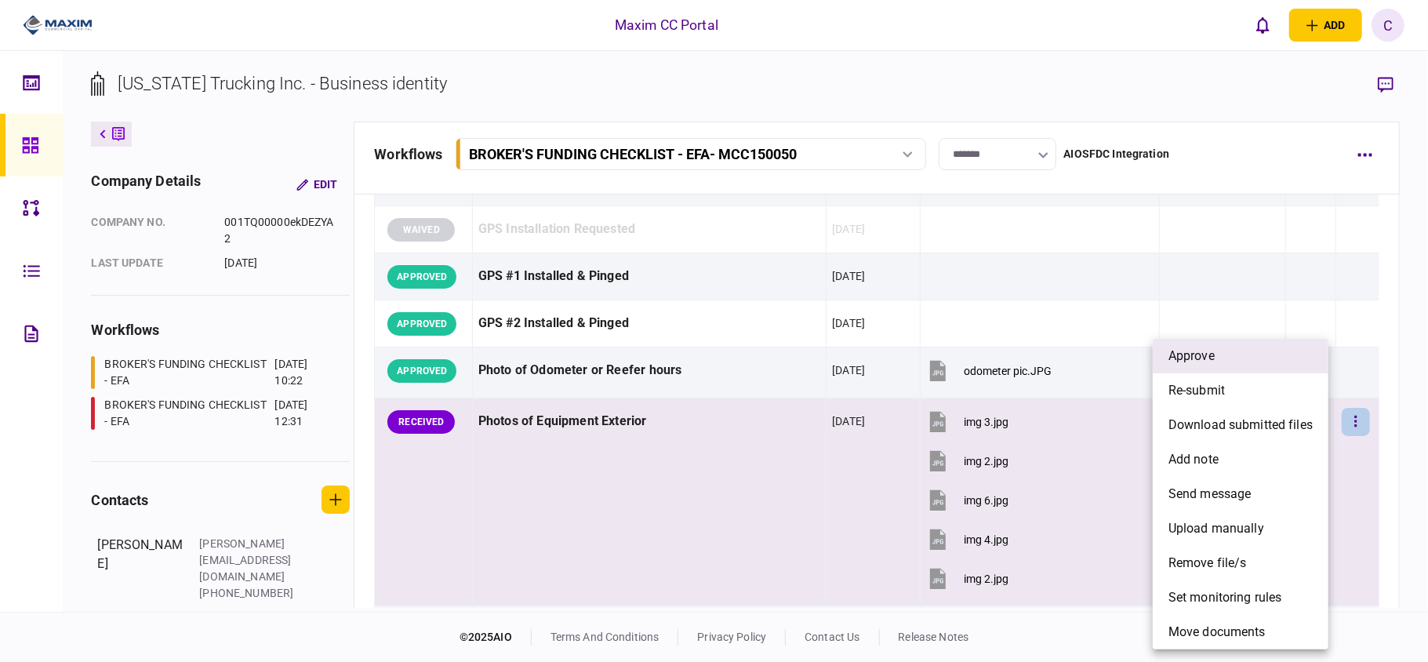
click at [1211, 355] on span "approve" at bounding box center [1191, 356] width 46 height 19
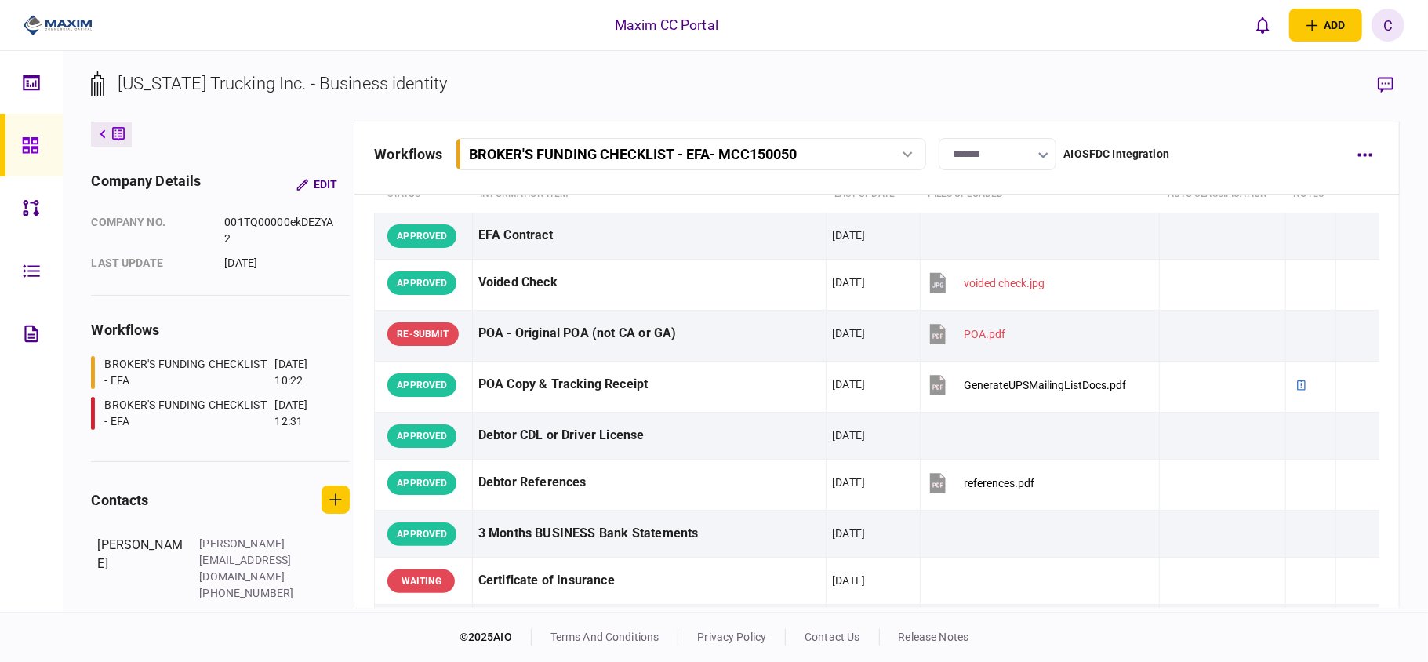
scroll to position [0, 0]
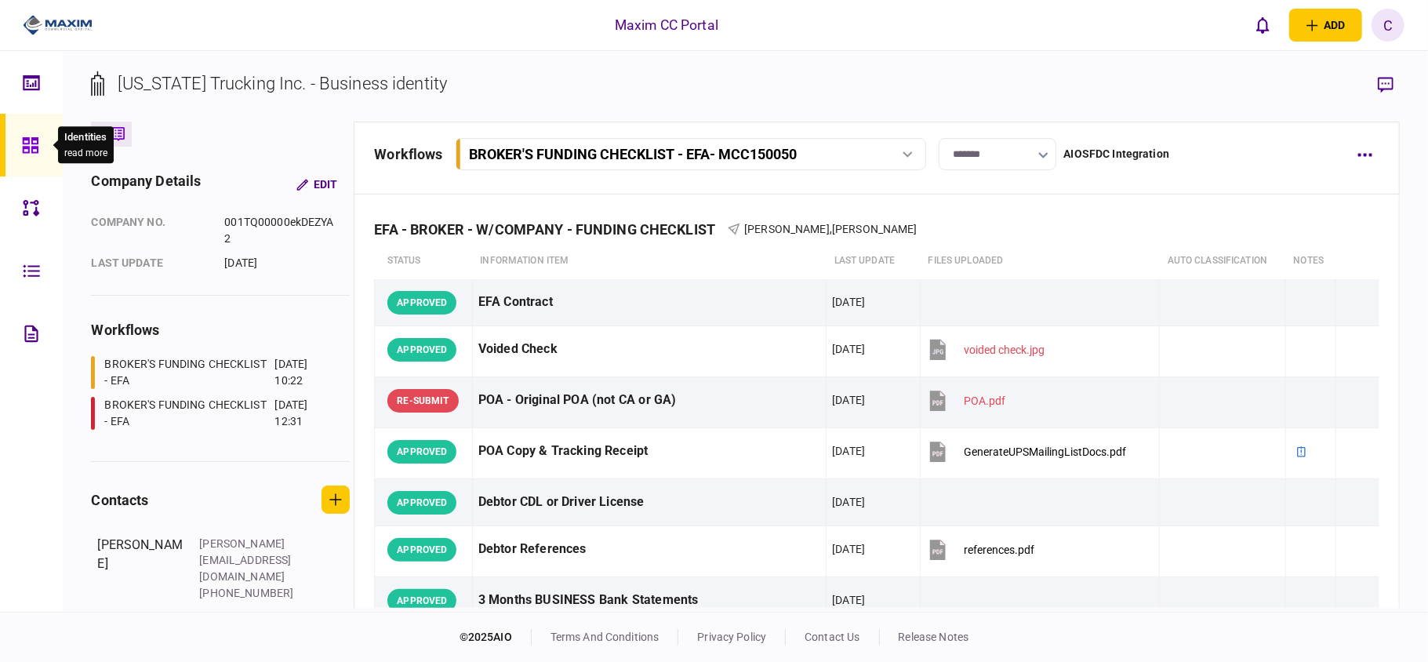
click at [33, 144] on icon at bounding box center [30, 145] width 17 height 18
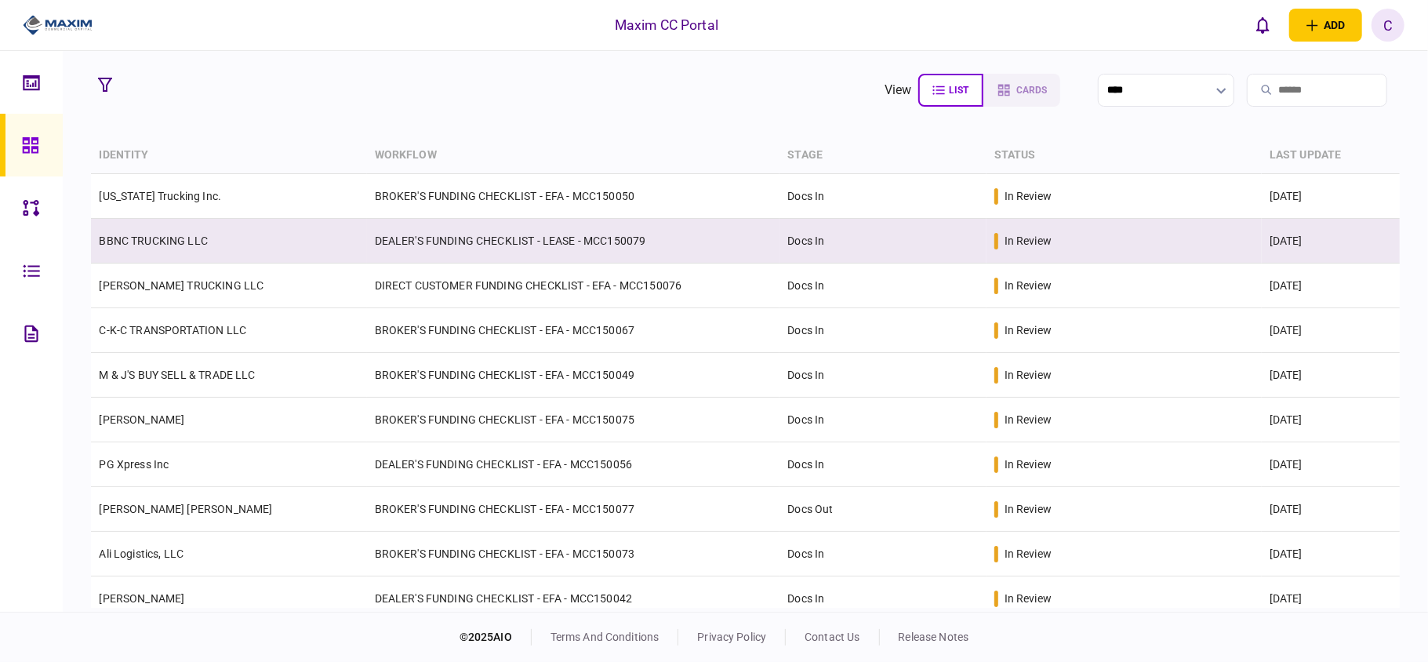
click at [436, 235] on td "DEALER'S FUNDING CHECKLIST - LEASE - MCC150079" at bounding box center [573, 241] width 413 height 45
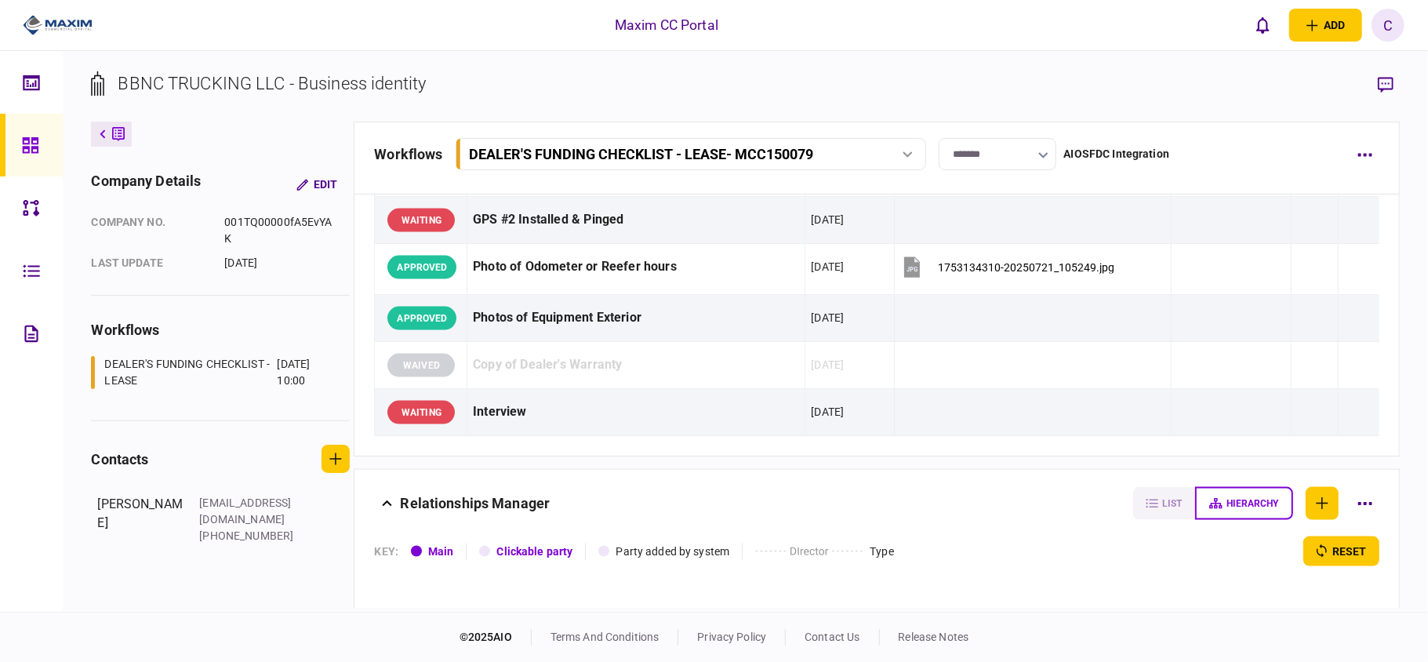
scroll to position [1637, 0]
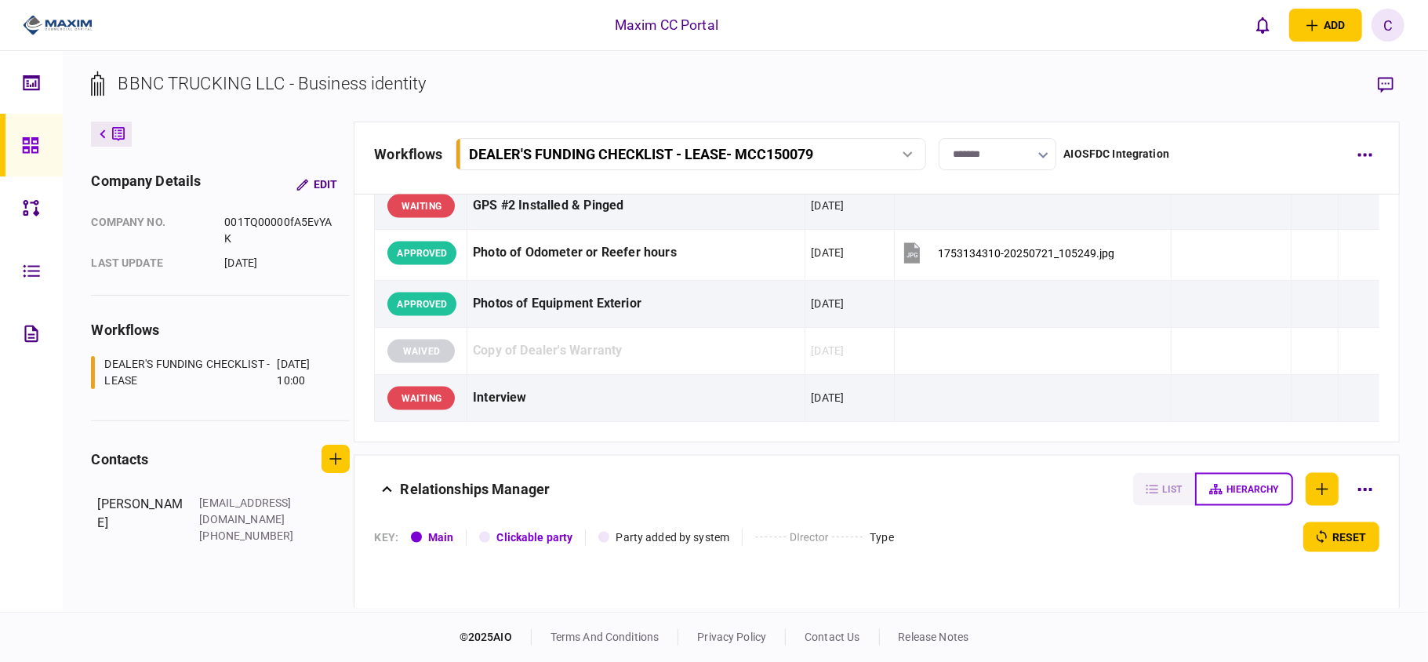
click at [35, 145] on icon at bounding box center [30, 145] width 17 height 18
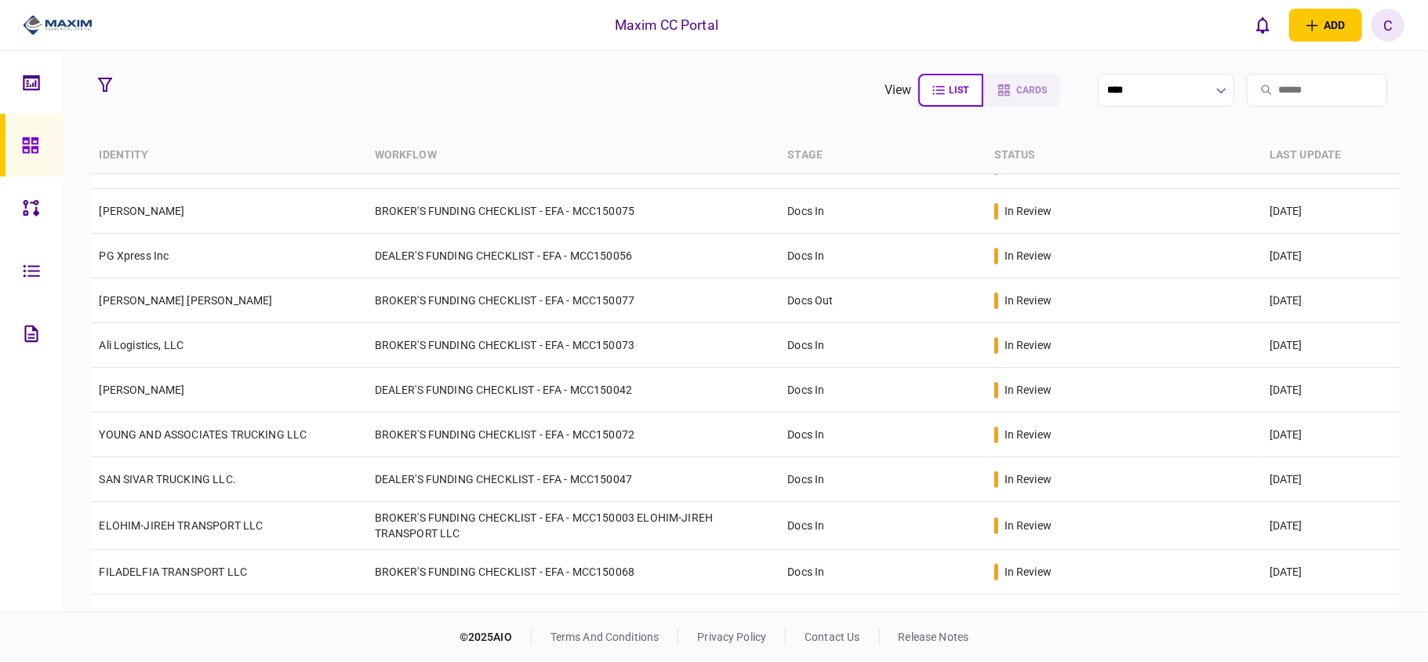
scroll to position [418, 0]
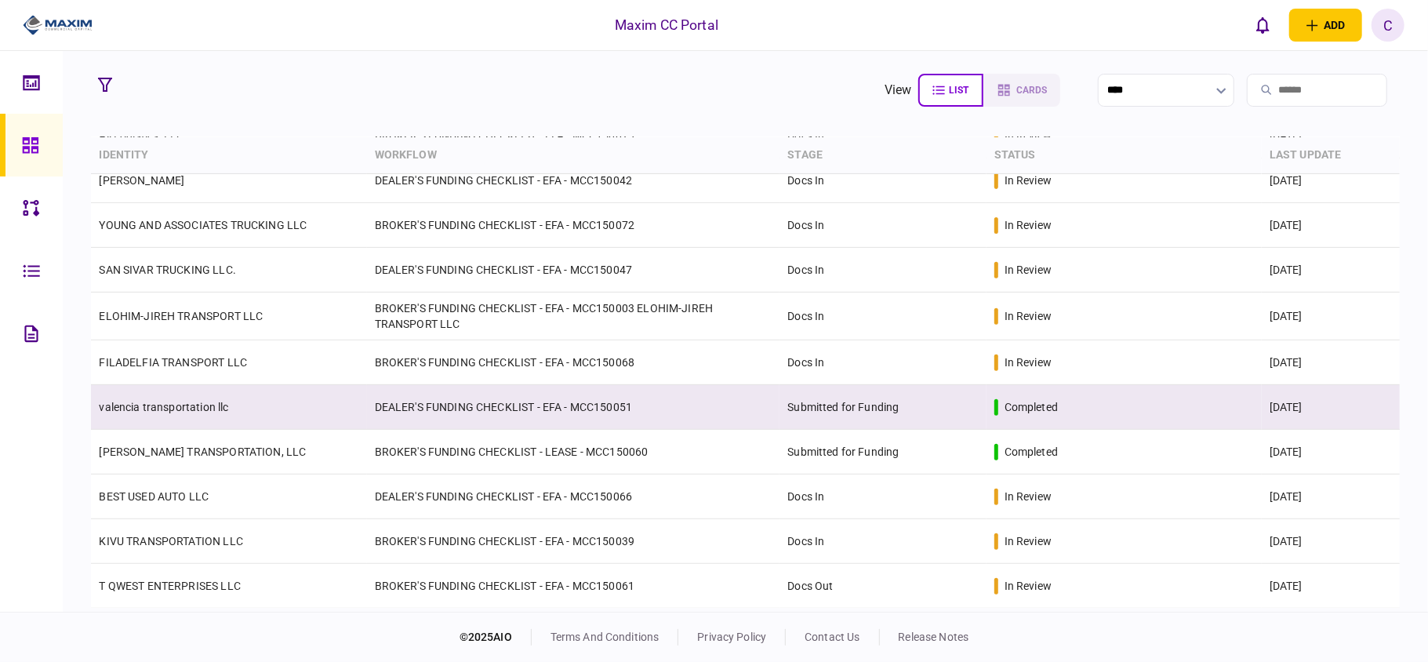
click at [205, 405] on link "valencia transportation llc" at bounding box center [163, 407] width 129 height 13
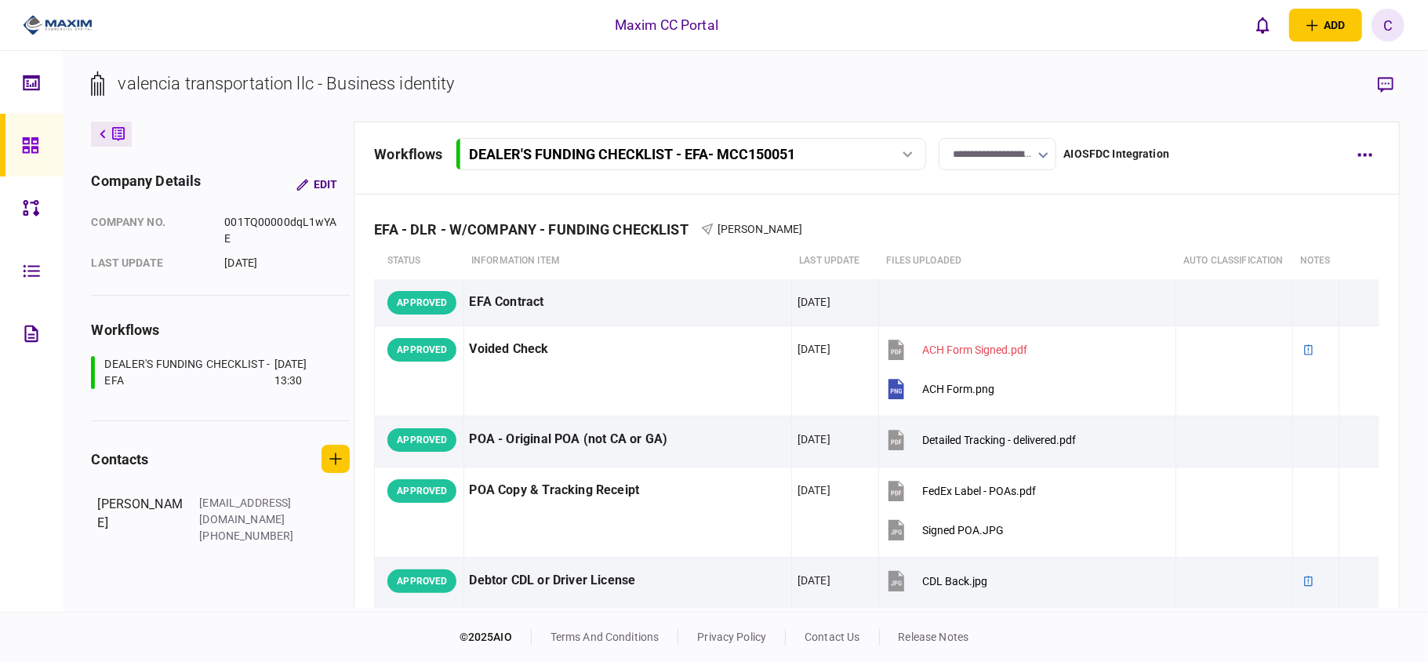
click at [1023, 158] on input "**********" at bounding box center [997, 154] width 118 height 32
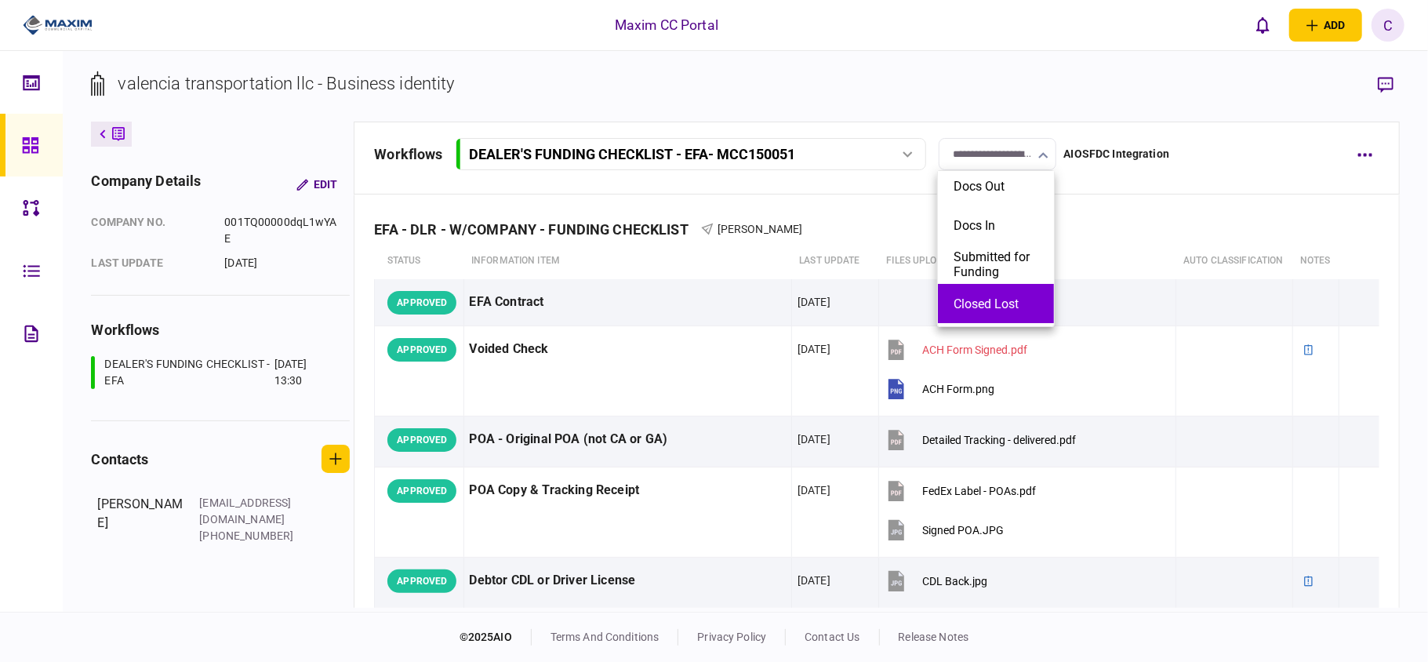
scroll to position [80, 0]
click at [979, 296] on li "Closed Won" at bounding box center [996, 306] width 116 height 39
type input "**********"
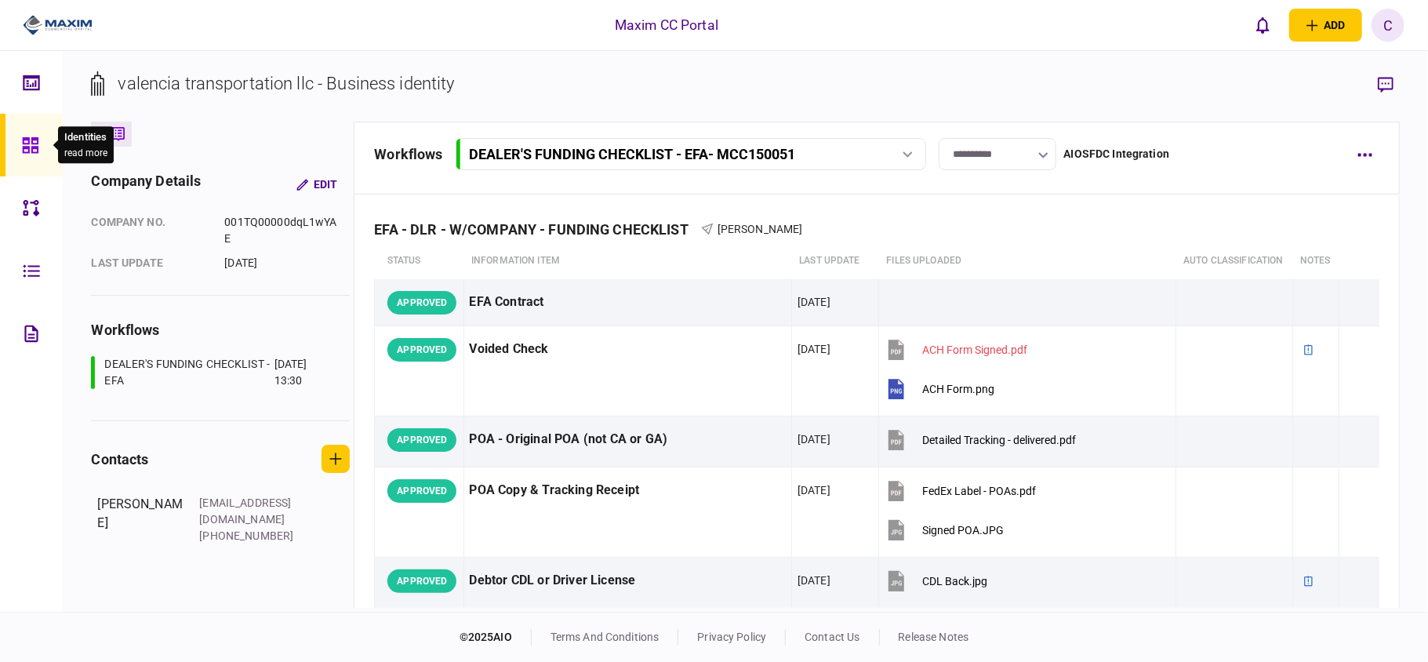
click at [26, 146] on icon at bounding box center [30, 145] width 16 height 16
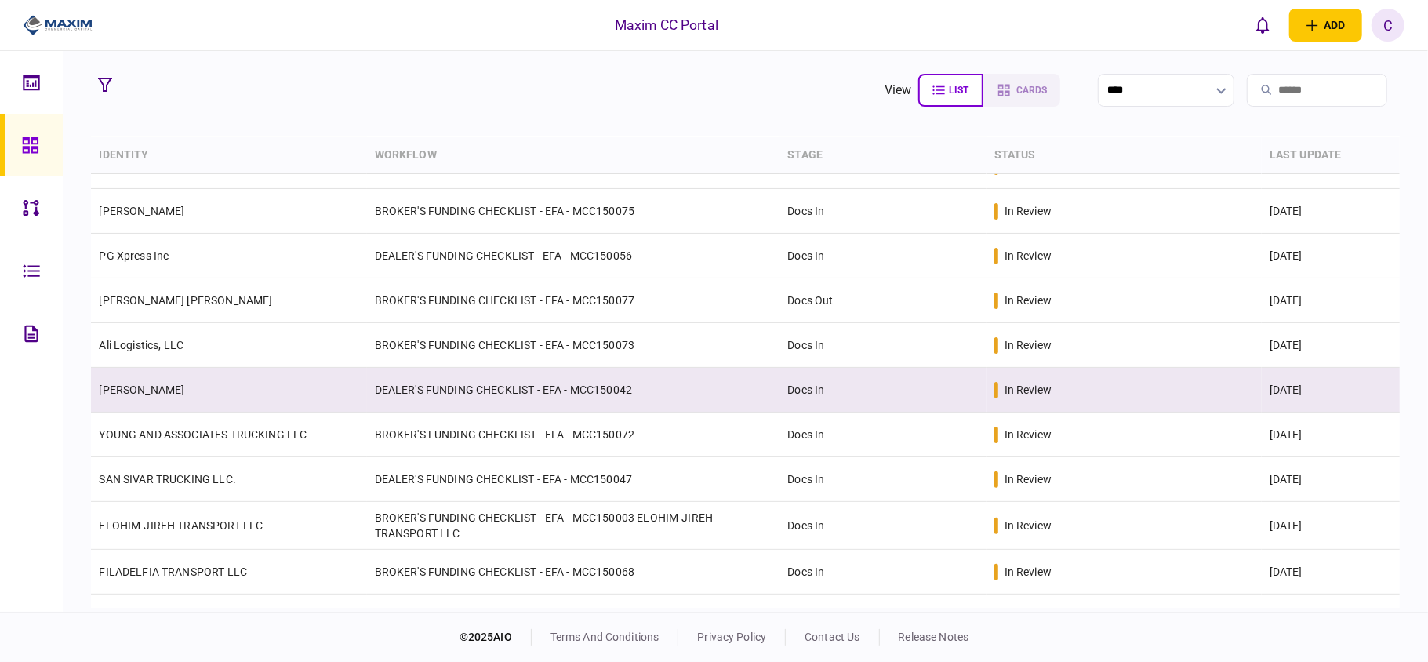
scroll to position [314, 0]
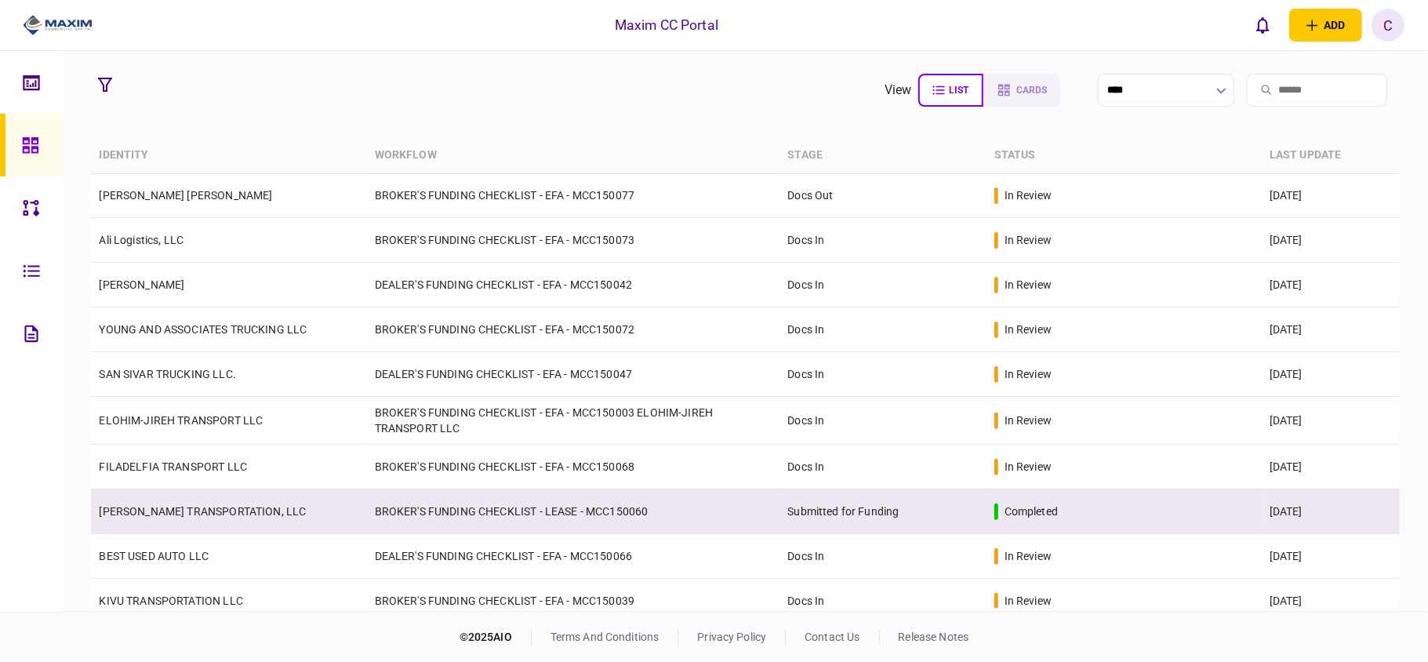
click at [566, 518] on td "BROKER'S FUNDING CHECKLIST - LEASE - MCC150060" at bounding box center [573, 511] width 413 height 45
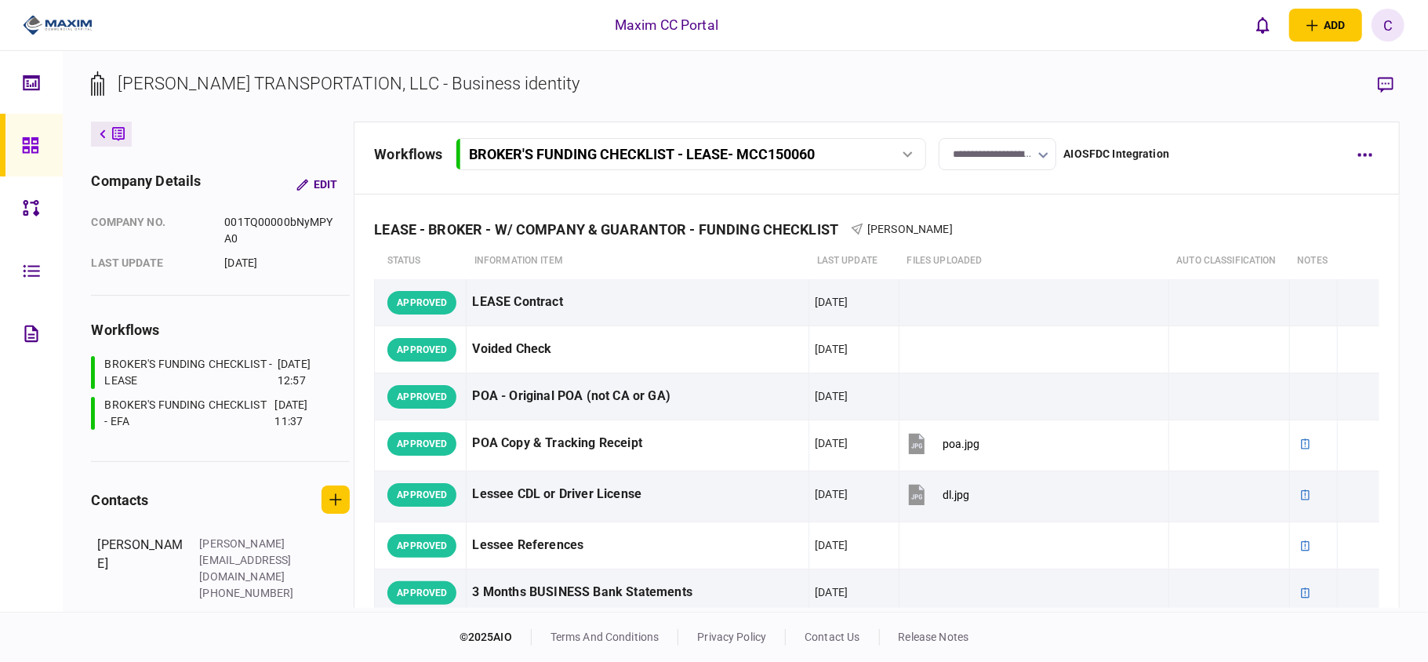
click at [998, 154] on input "**********" at bounding box center [997, 154] width 118 height 32
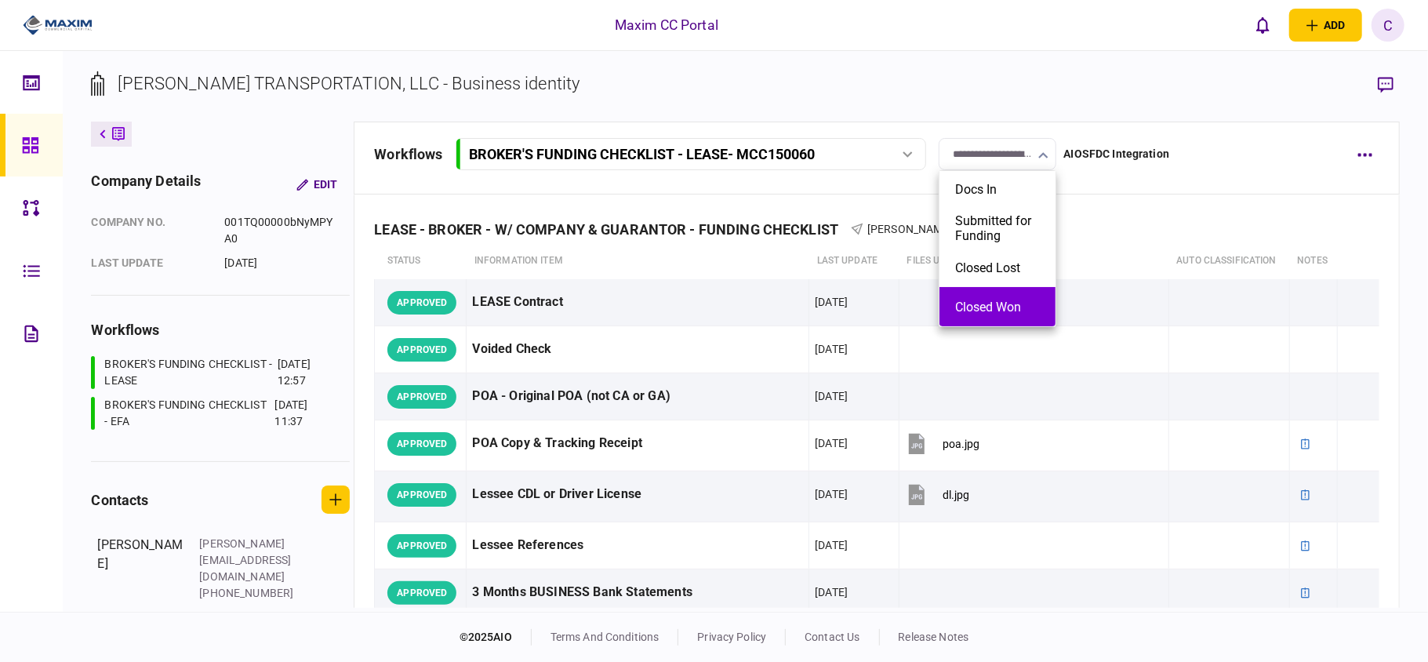
click at [971, 304] on button "Closed Won" at bounding box center [997, 306] width 85 height 15
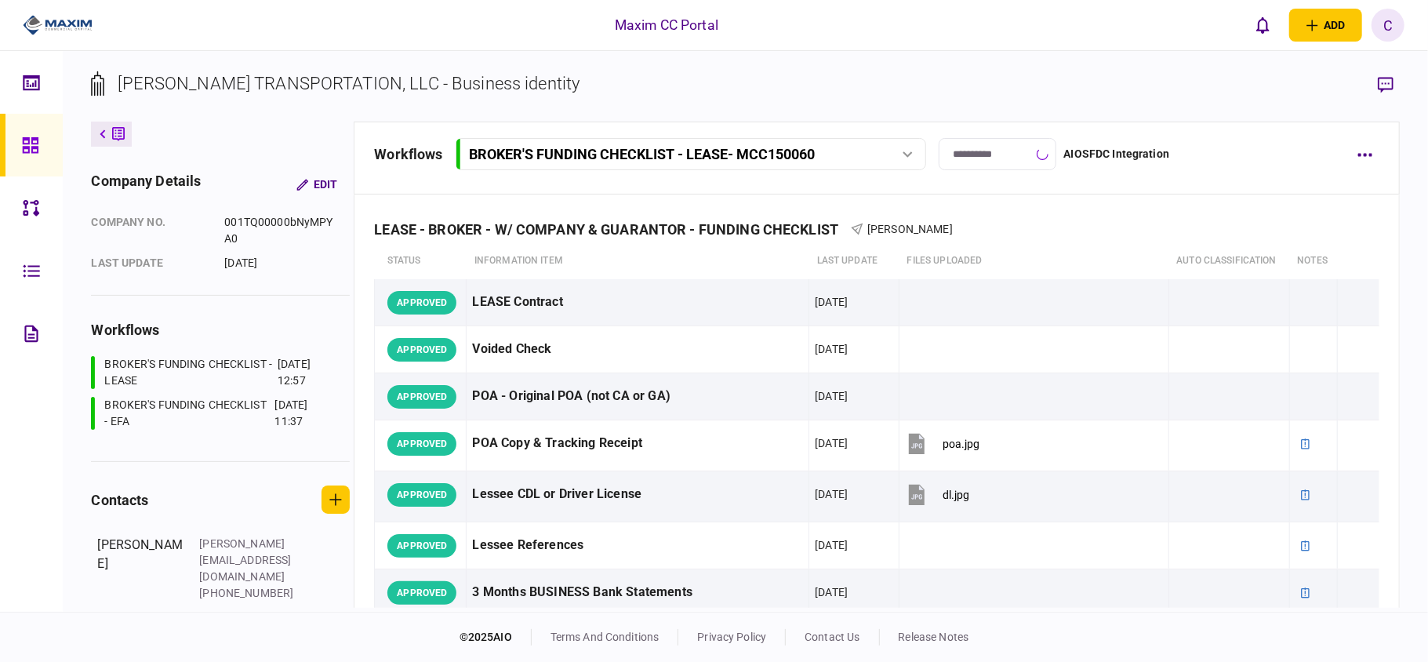
type input "**********"
click at [27, 154] on icon at bounding box center [30, 145] width 17 height 18
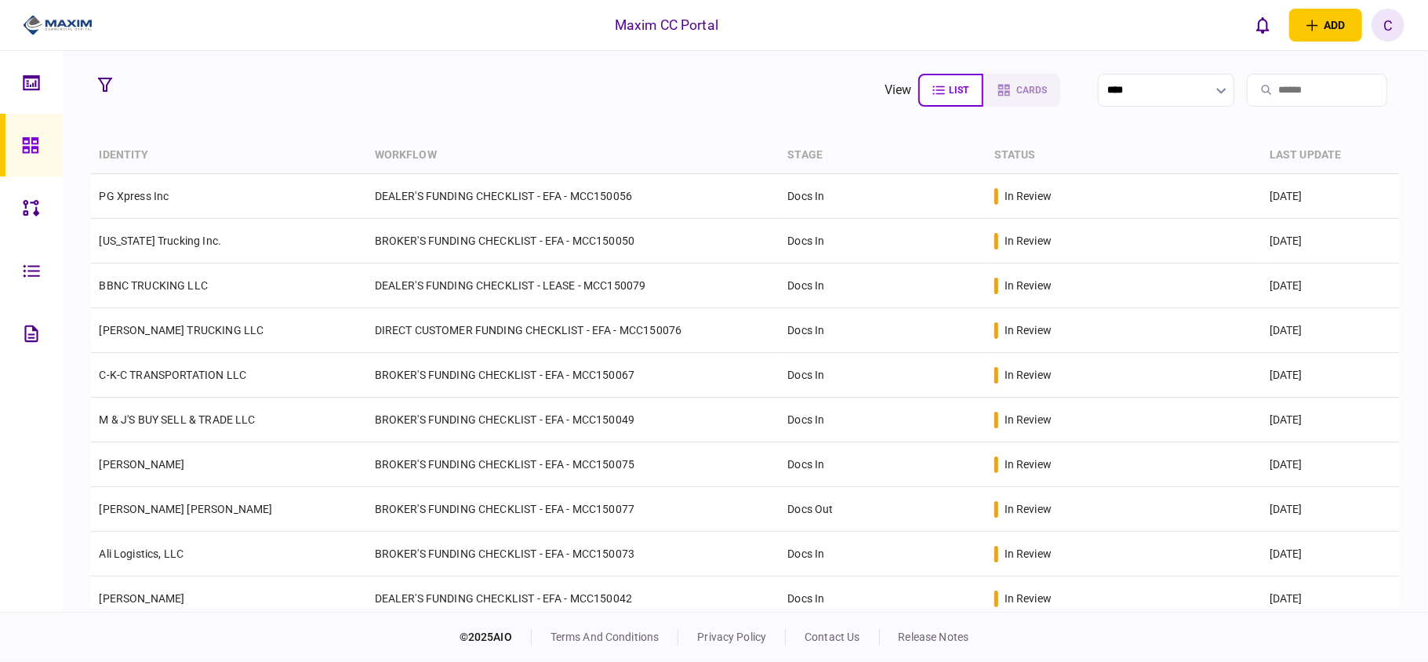
scroll to position [464, 0]
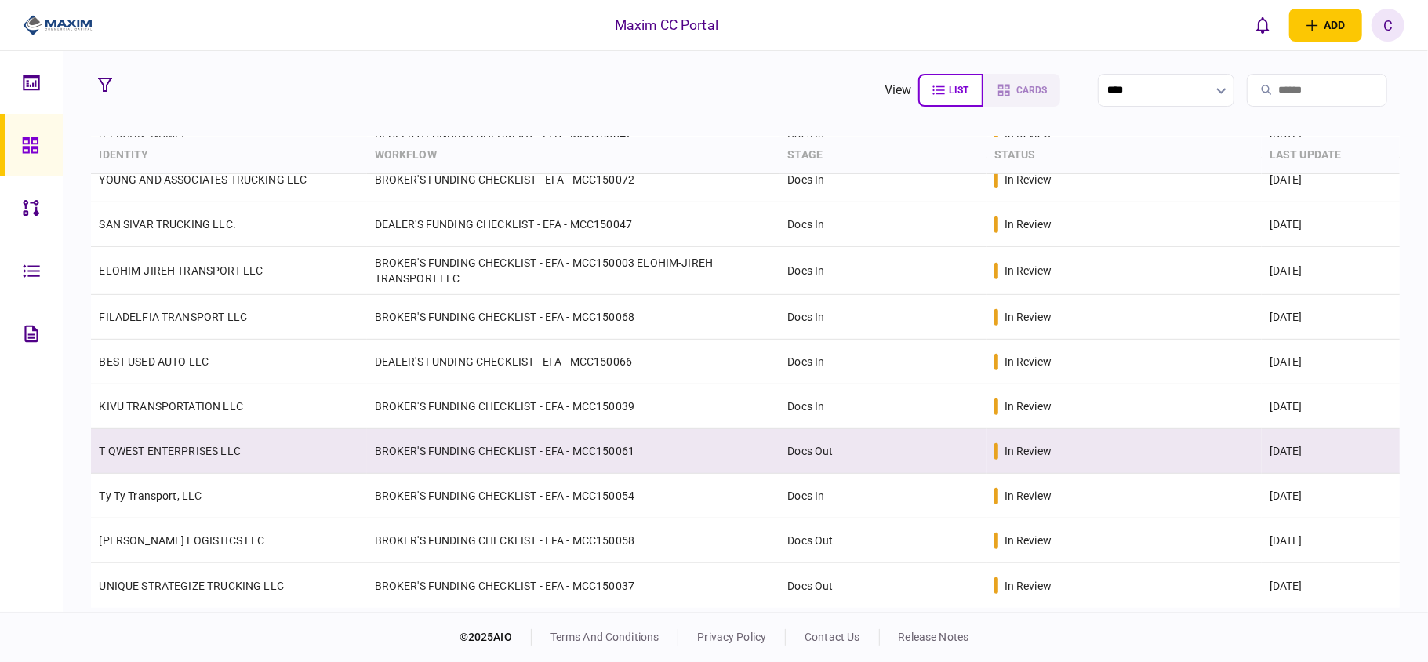
click at [694, 450] on td "BROKER'S FUNDING CHECKLIST - EFA - MCC150061" at bounding box center [573, 451] width 413 height 45
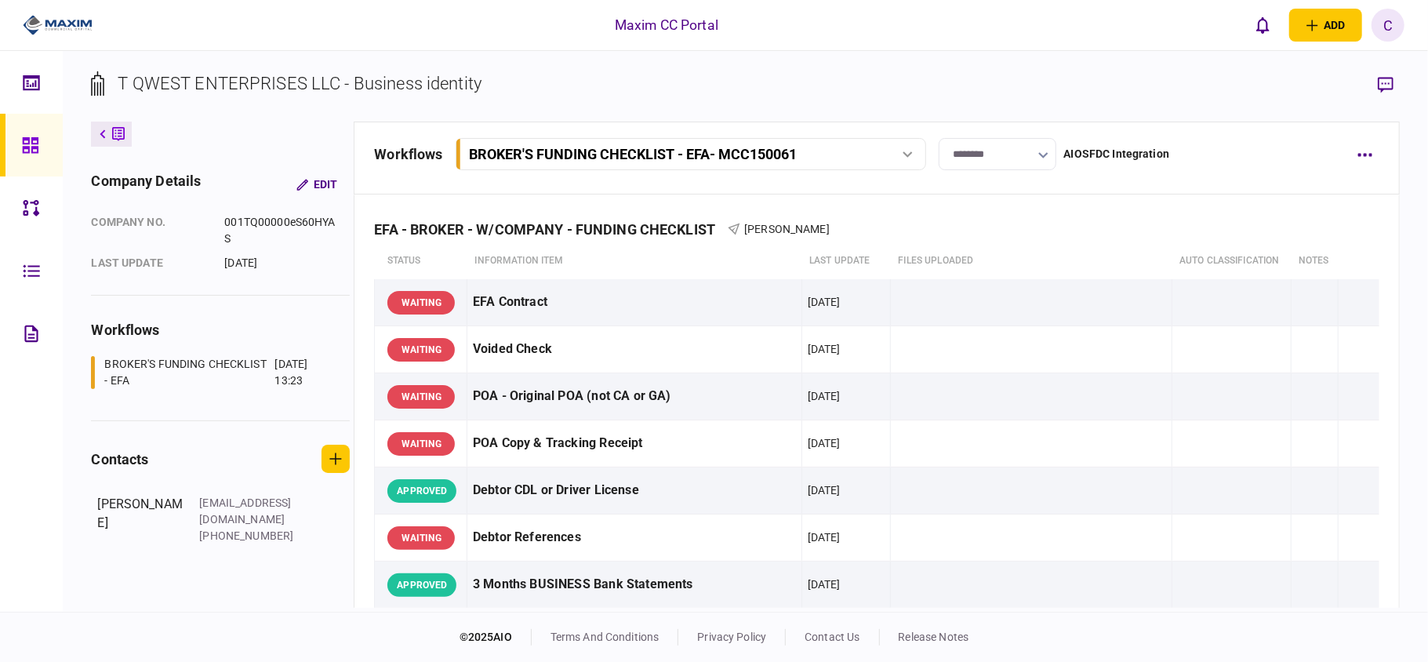
click at [1026, 158] on input "********" at bounding box center [997, 154] width 118 height 32
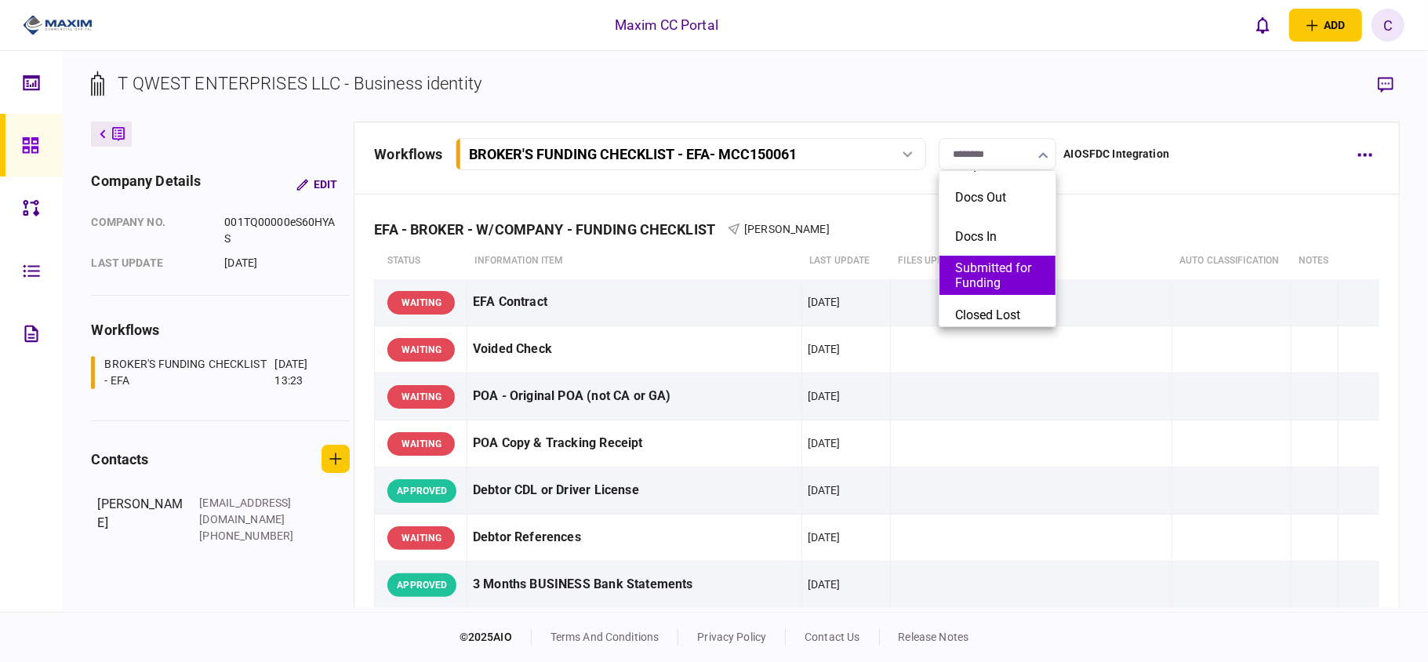
scroll to position [80, 0]
click at [957, 262] on button "Closed Lost" at bounding box center [997, 267] width 85 height 15
type input "**********"
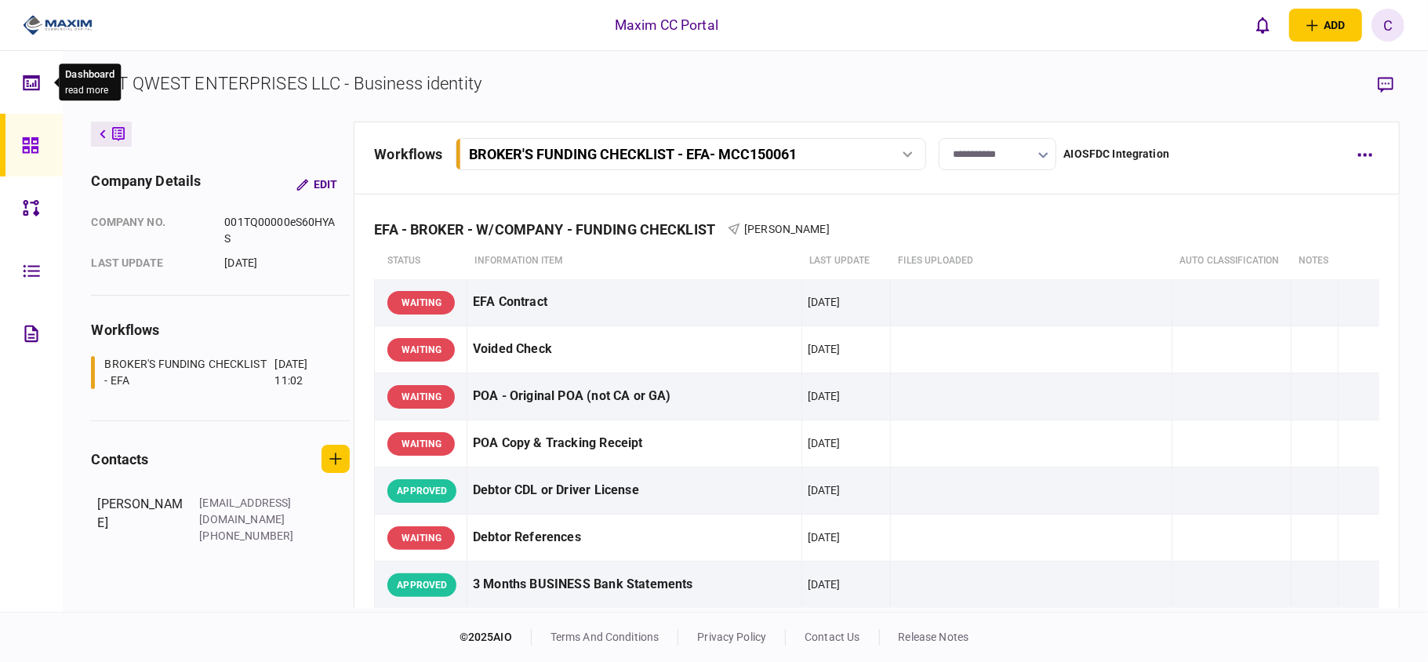
click at [30, 89] on icon at bounding box center [31, 81] width 16 height 15
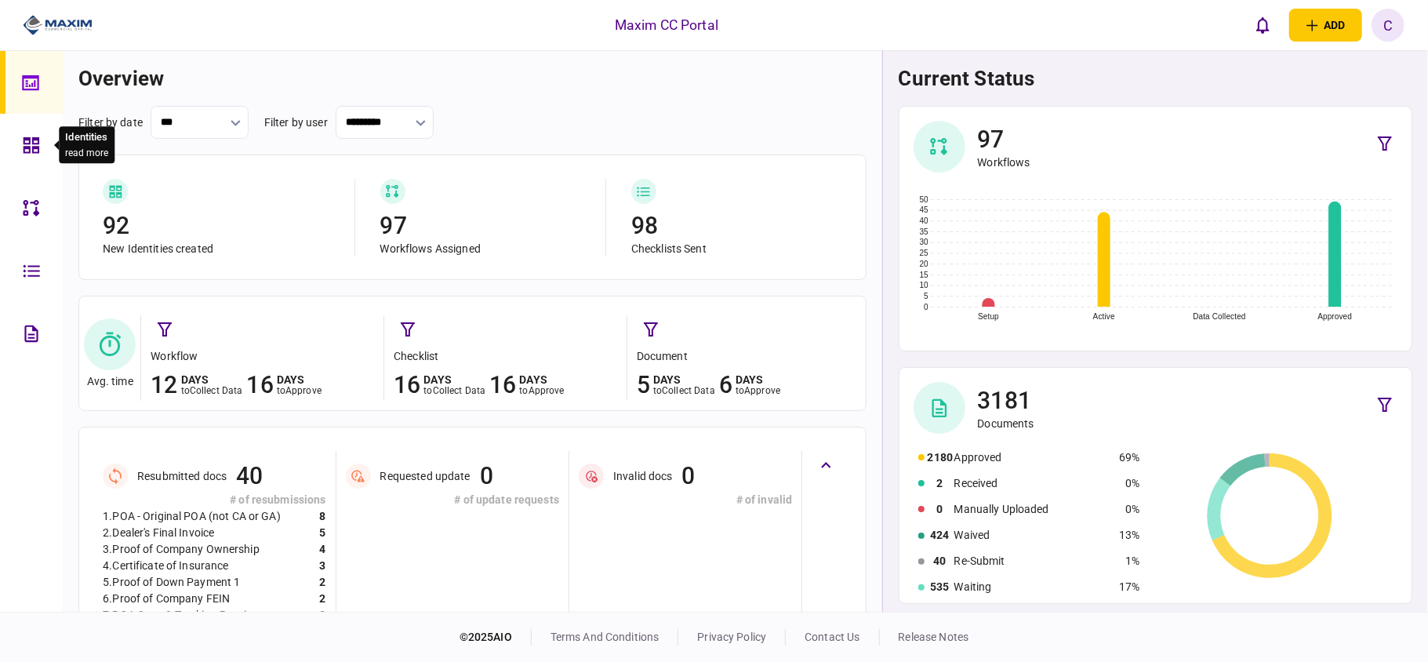
click at [25, 138] on icon at bounding box center [32, 145] width 16 height 16
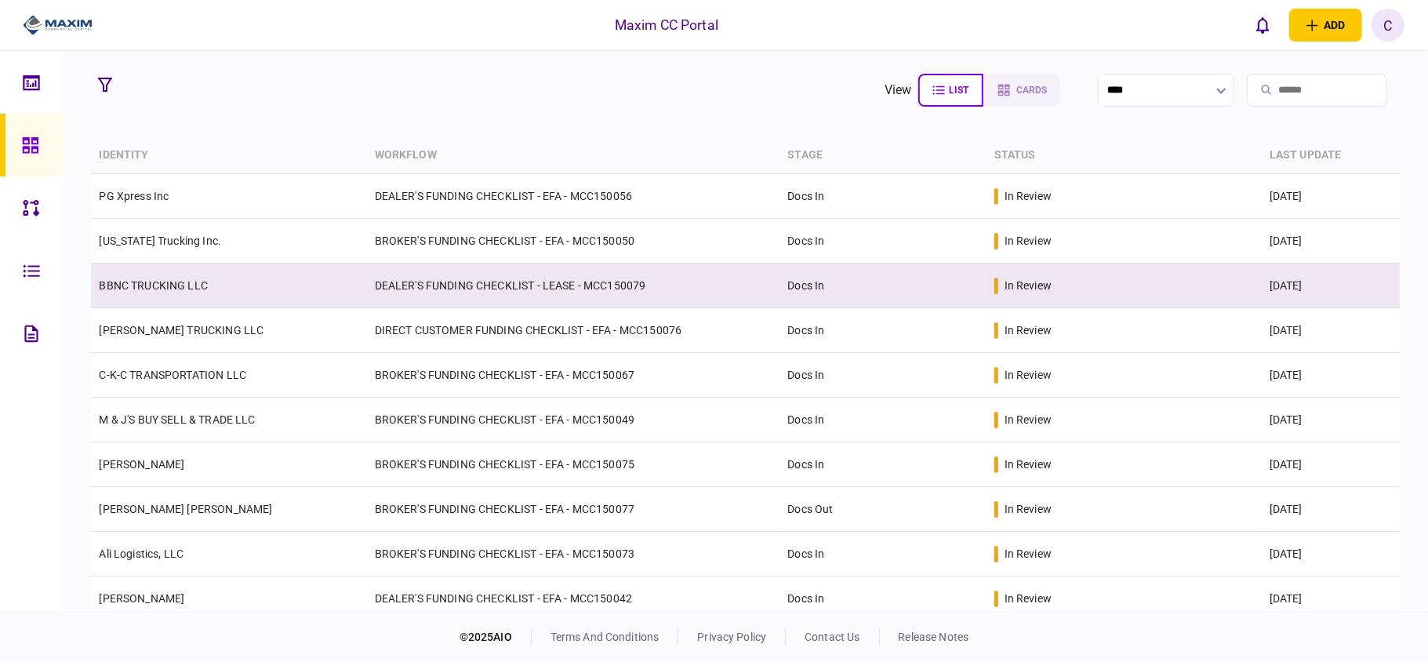
click at [302, 278] on td "BBNC TRUCKING LLC" at bounding box center [228, 285] width 275 height 45
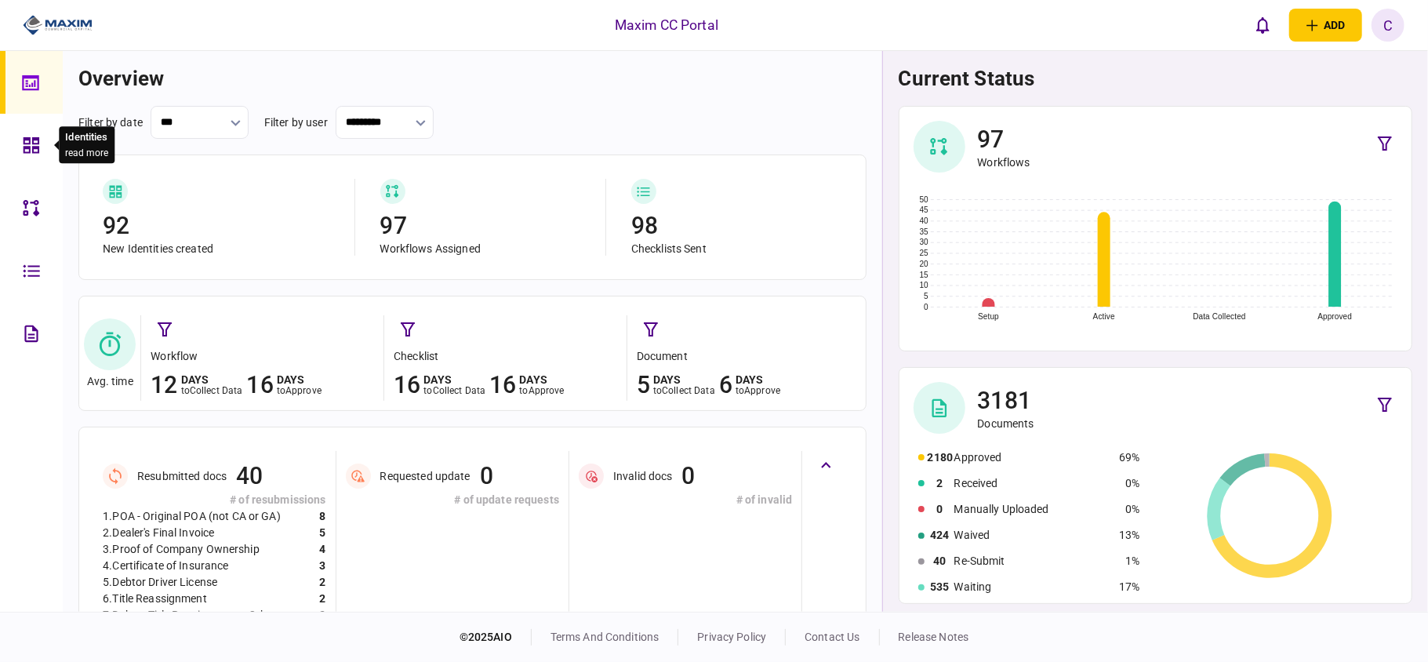
click at [29, 137] on icon at bounding box center [32, 145] width 16 height 16
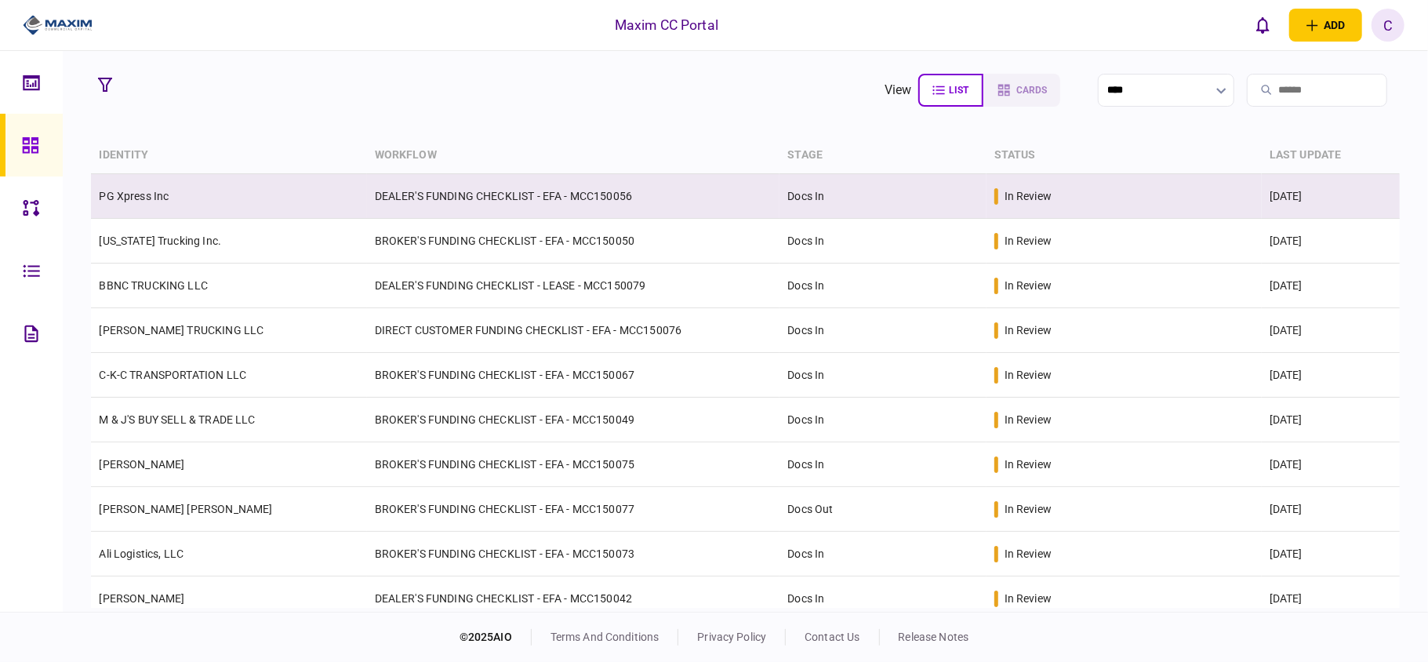
click at [136, 201] on link "PG Xpress Inc" at bounding box center [134, 196] width 70 height 13
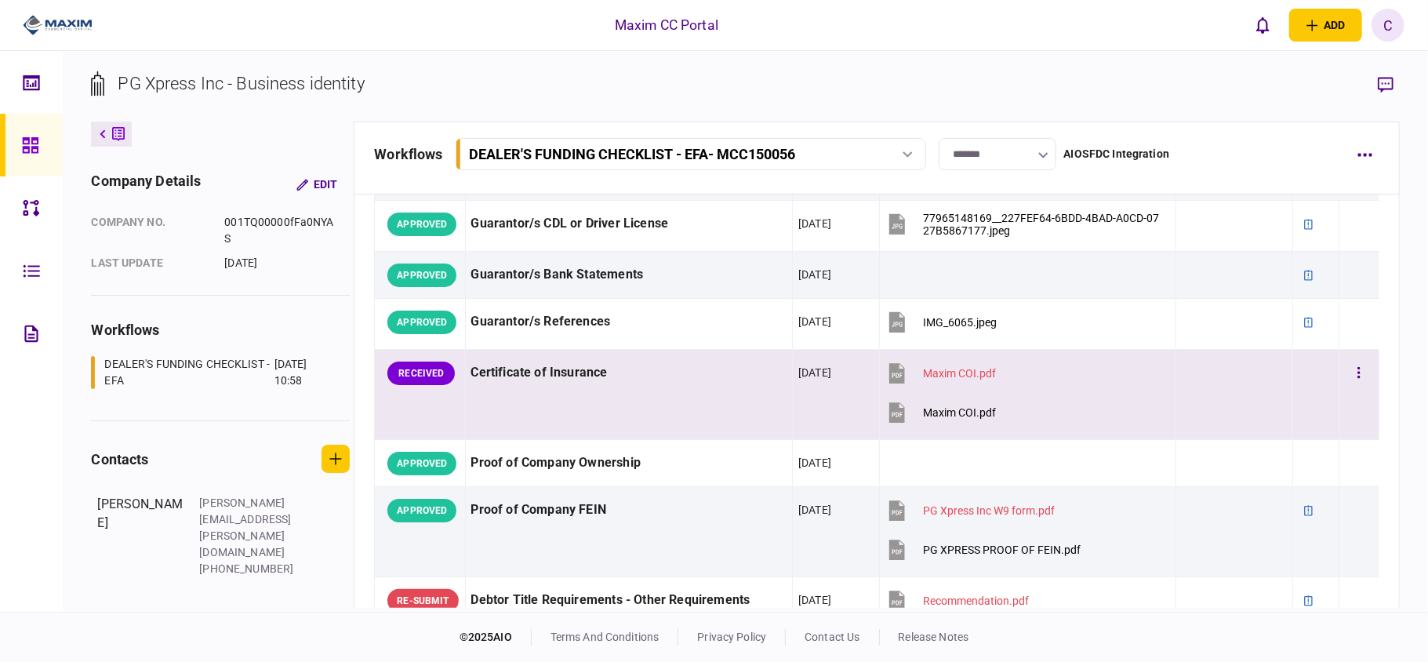
scroll to position [836, 0]
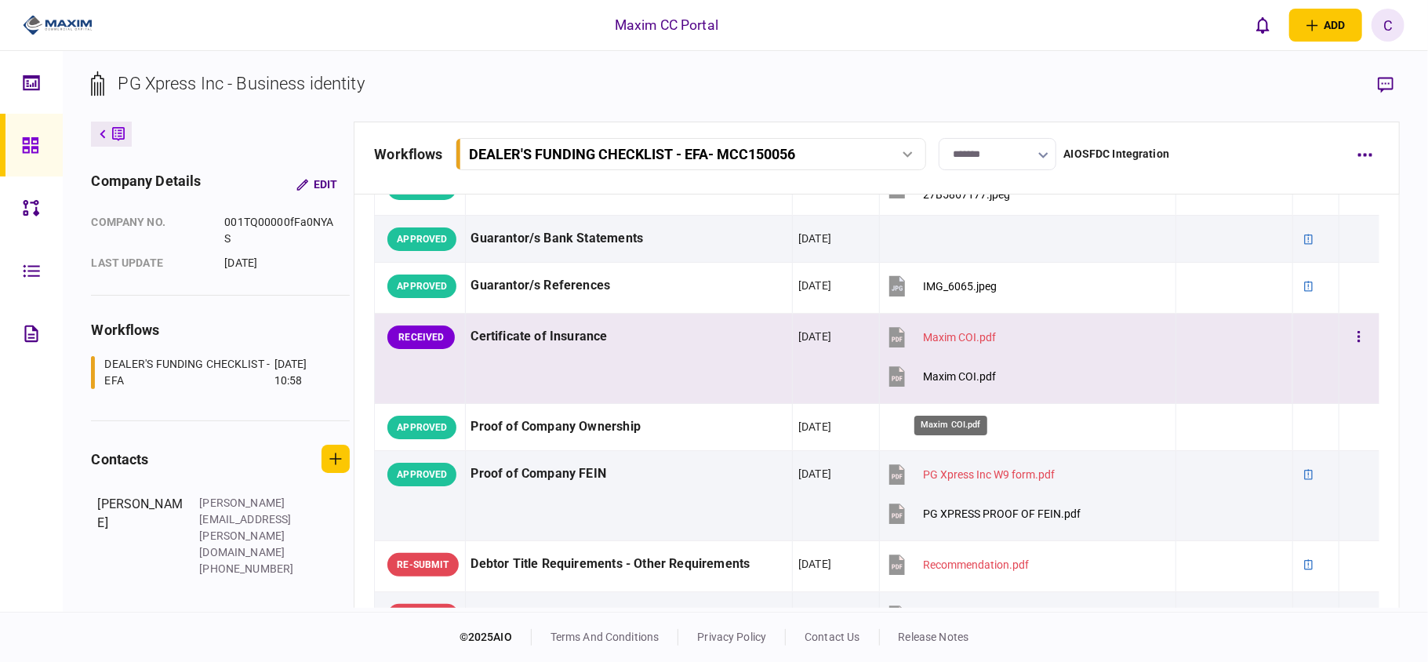
click at [961, 383] on div "Maxim COI.pdf" at bounding box center [959, 376] width 73 height 13
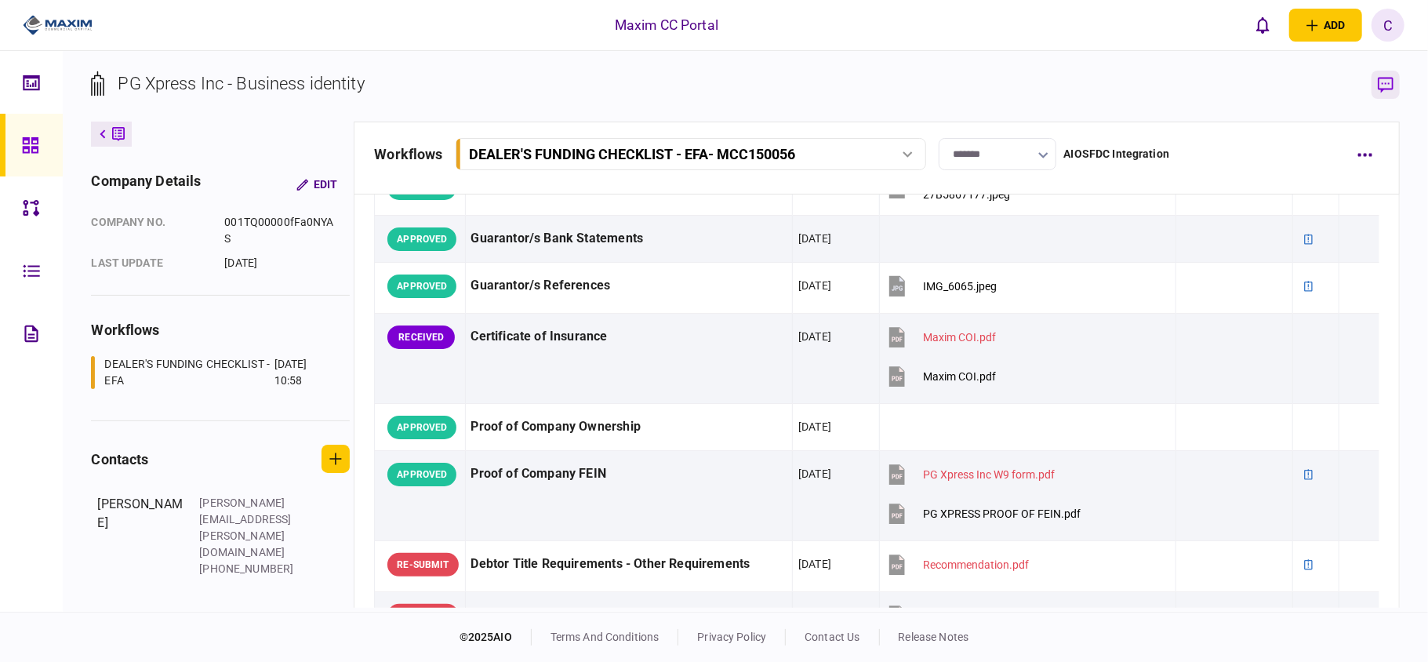
click at [1383, 83] on icon "button" at bounding box center [1386, 85] width 16 height 16
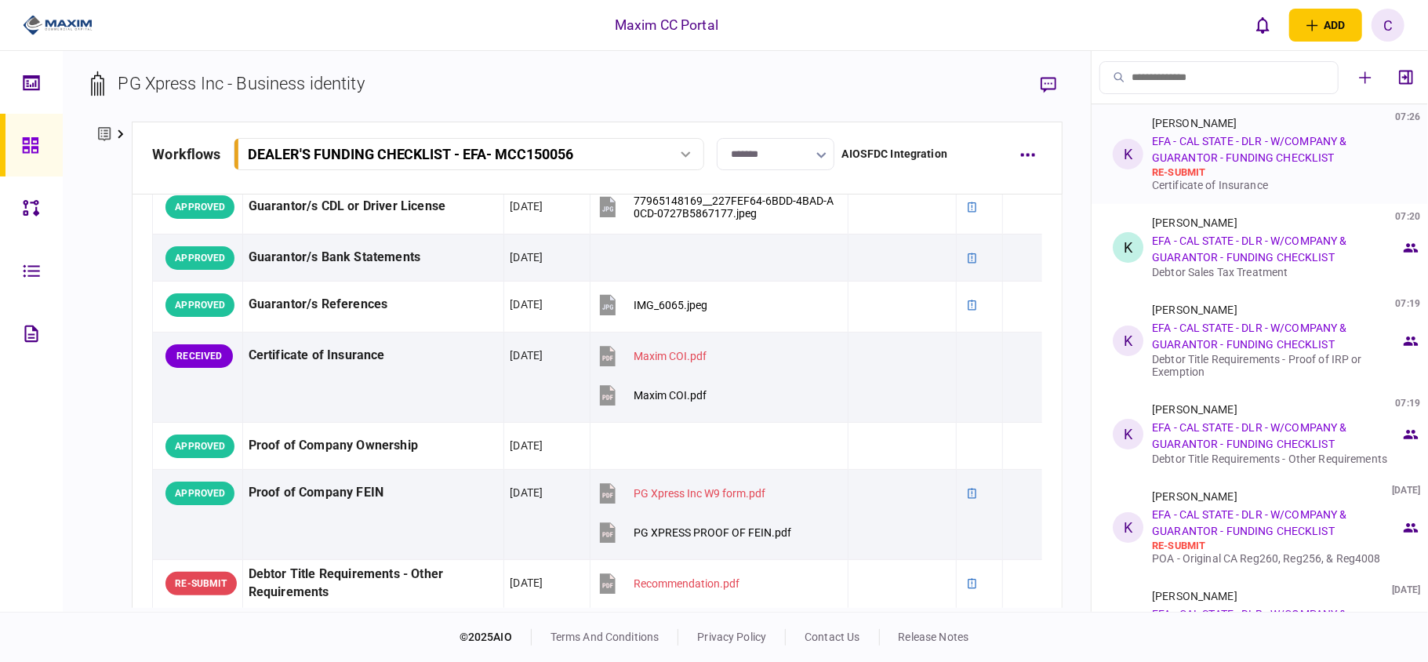
click at [1243, 180] on div "Certificate of Insurance" at bounding box center [1276, 185] width 249 height 13
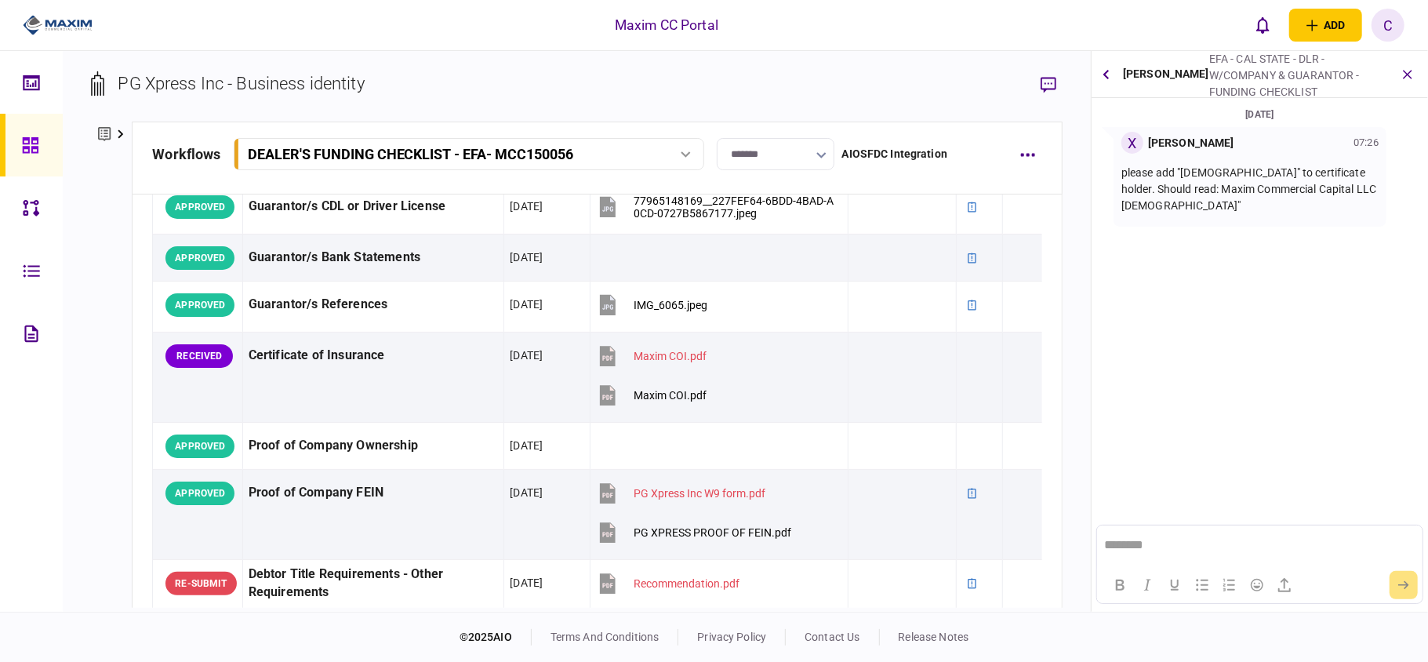
scroll to position [0, 0]
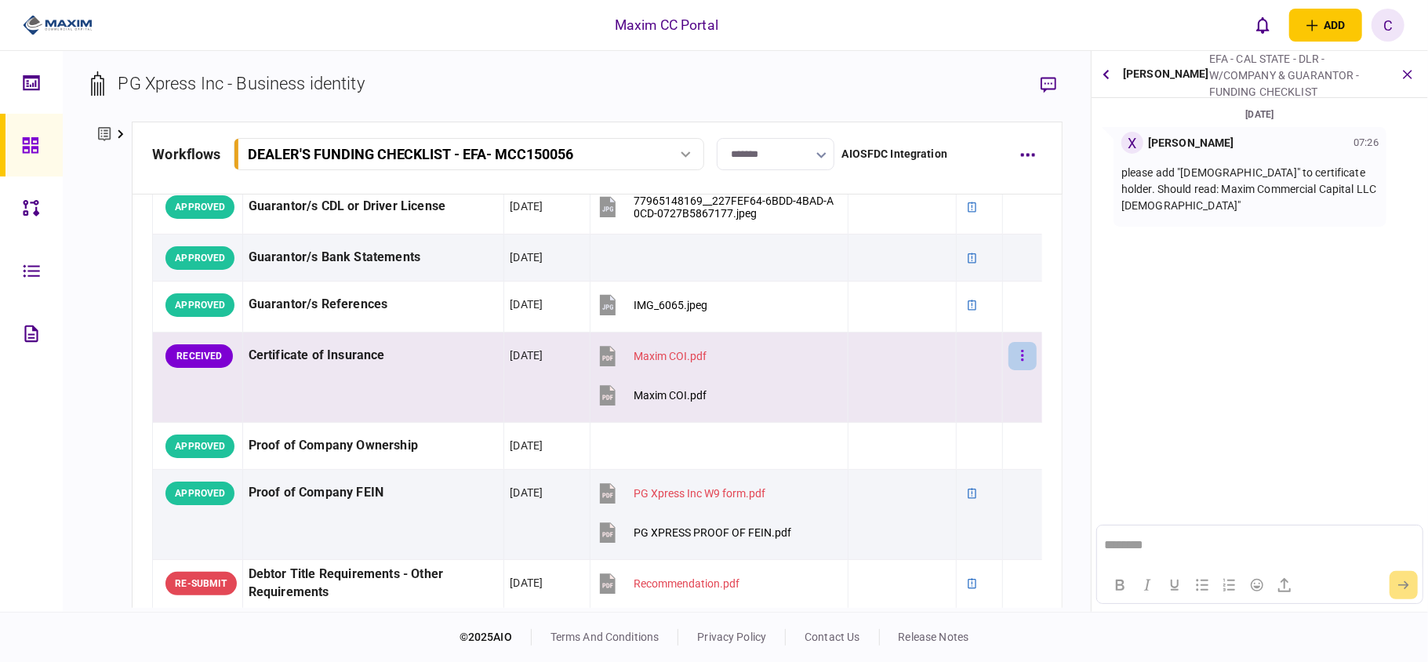
click at [1011, 351] on button "button" at bounding box center [1022, 356] width 28 height 28
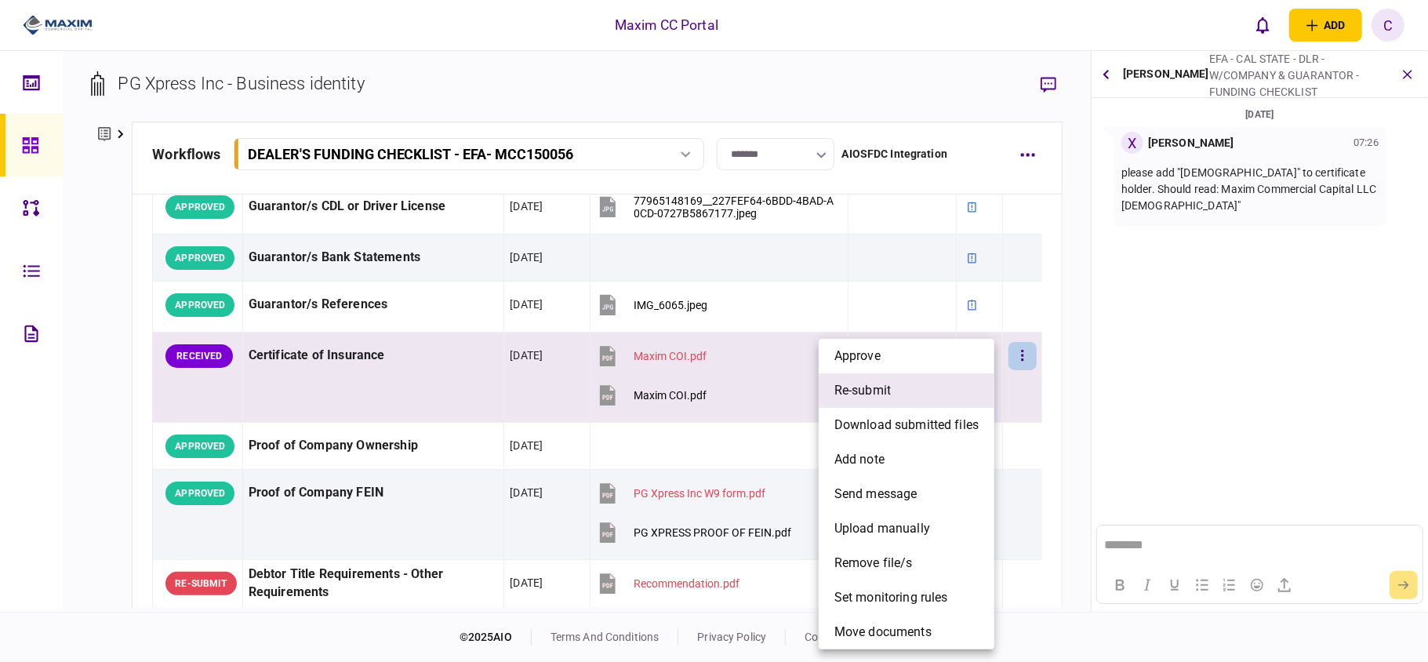
click at [880, 395] on span "re-submit" at bounding box center [862, 390] width 56 height 19
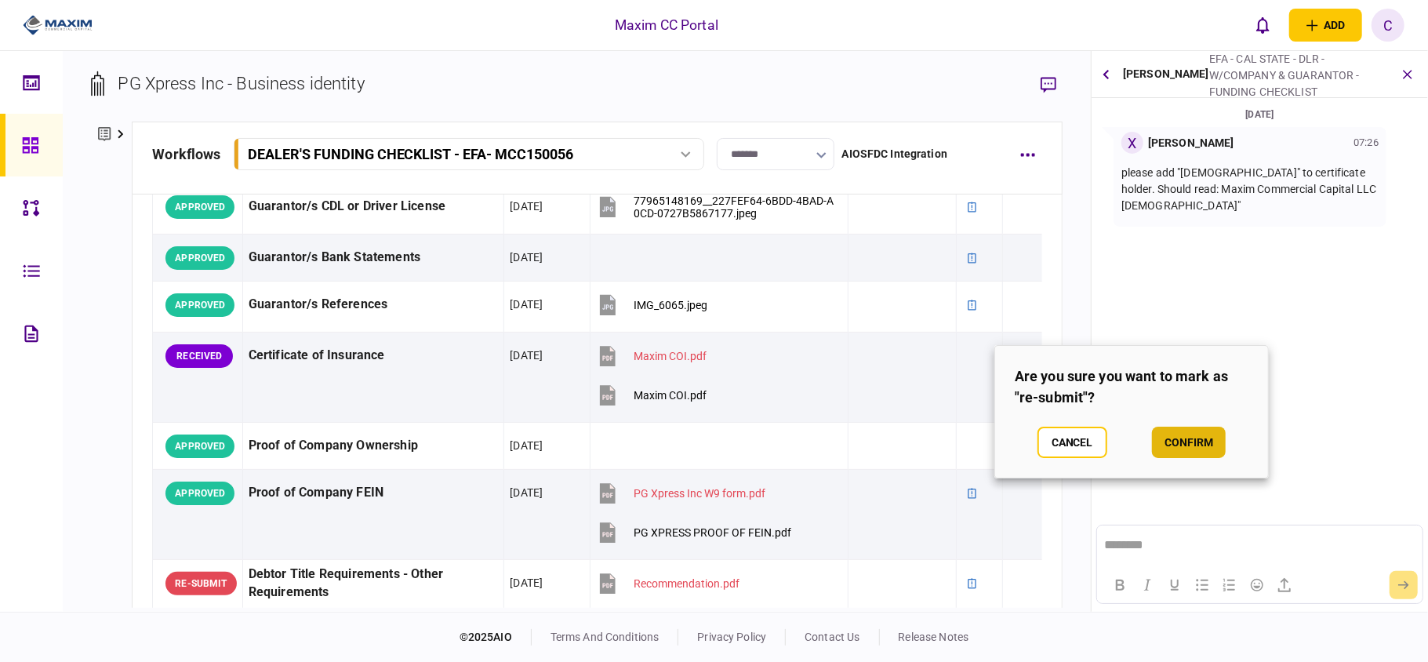
click at [1189, 443] on button "confirm" at bounding box center [1189, 442] width 74 height 31
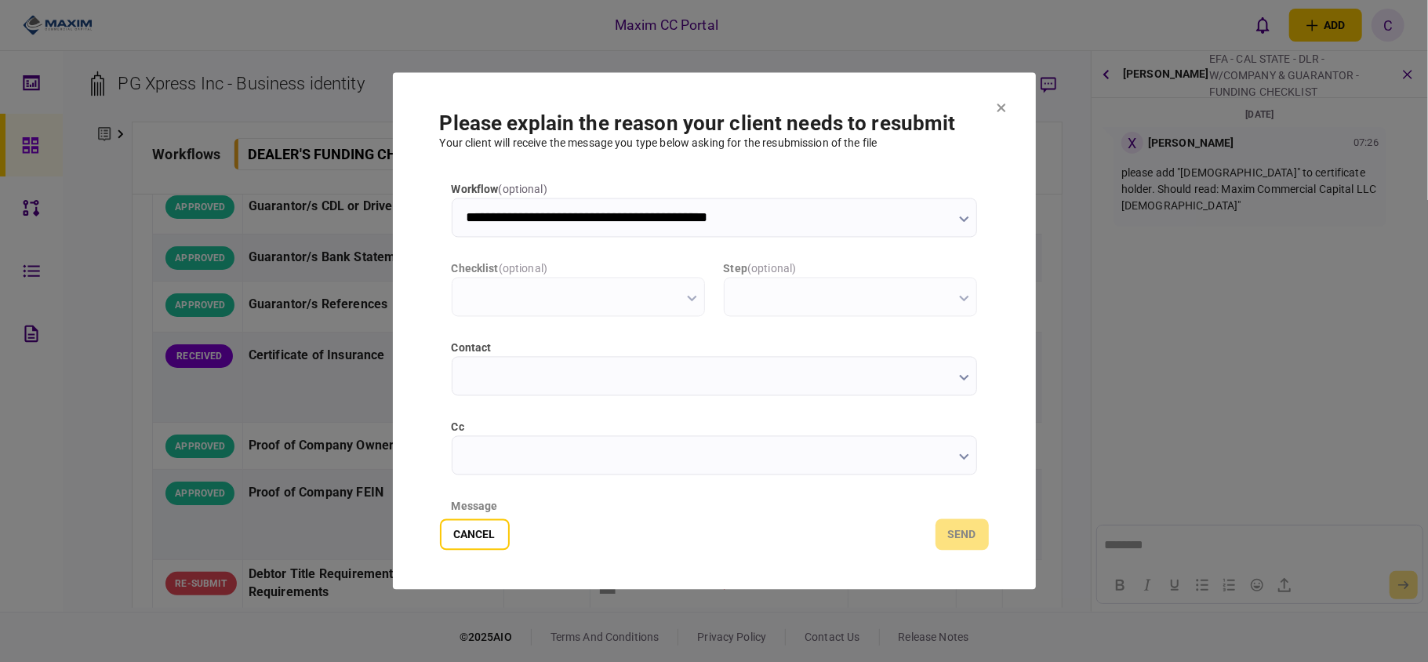
type input "**********"
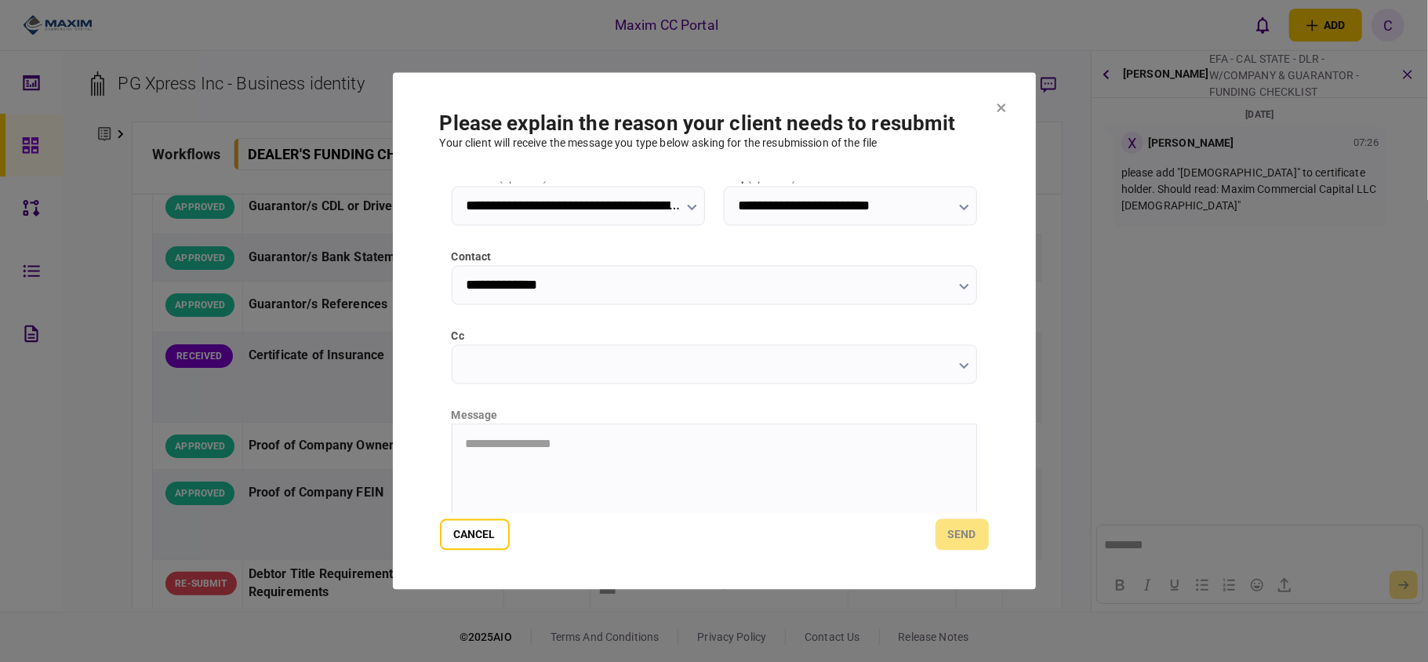
scroll to position [198, 0]
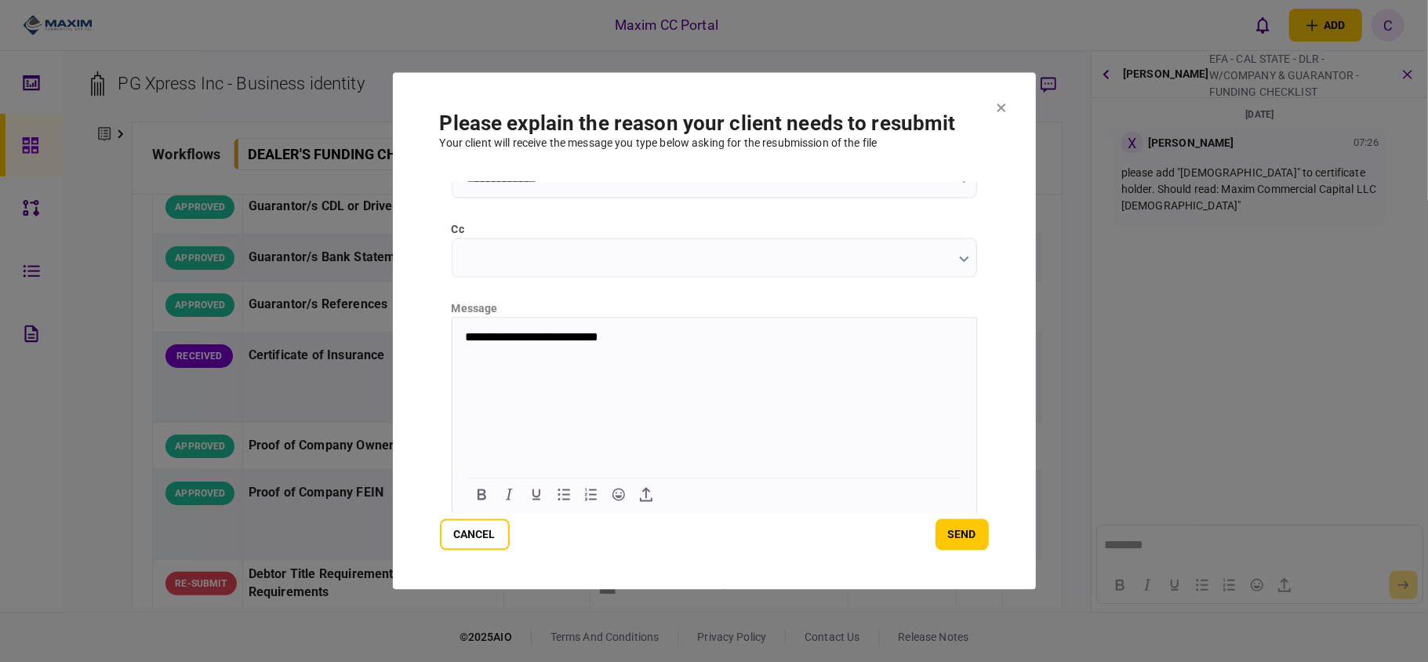
click at [509, 339] on p "**********" at bounding box center [712, 337] width 496 height 15
click at [691, 339] on p "**********" at bounding box center [712, 337] width 496 height 15
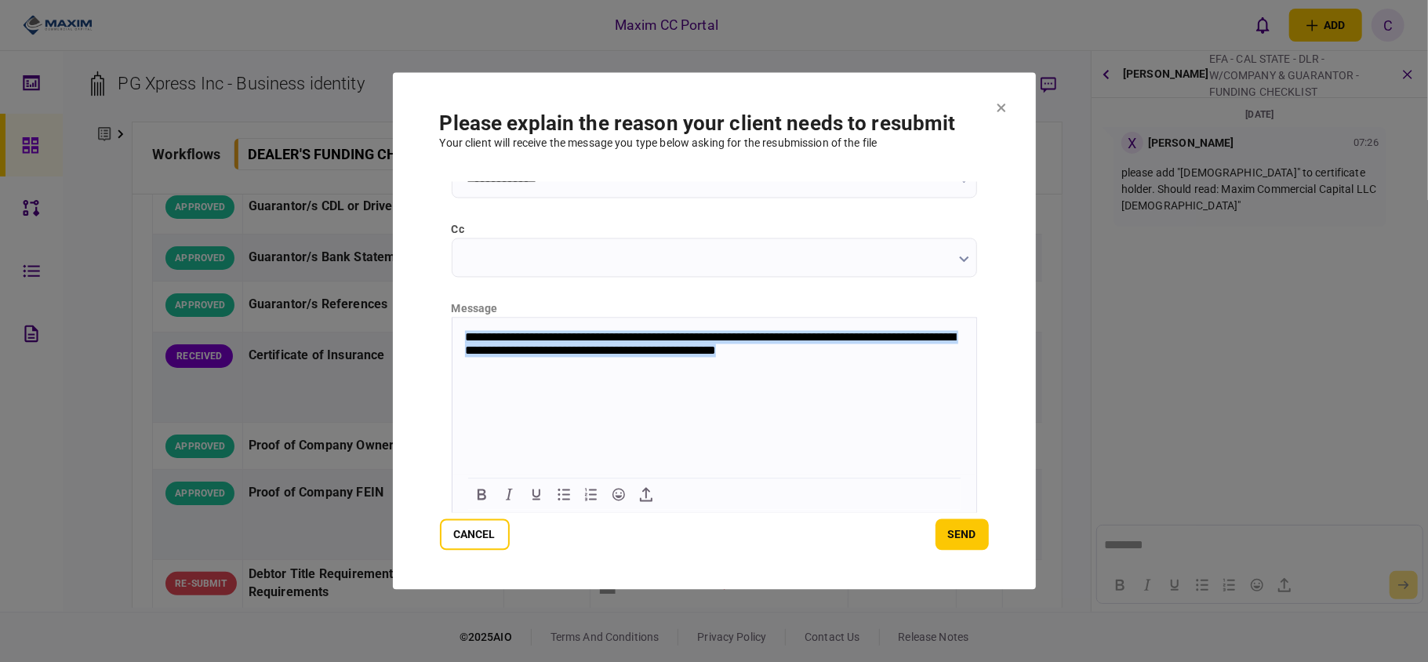
drag, startPoint x: 866, startPoint y: 354, endPoint x: 445, endPoint y: 335, distance: 422.3
click at [452, 335] on html "**********" at bounding box center [714, 345] width 524 height 54
click at [971, 528] on button "send" at bounding box center [961, 534] width 53 height 31
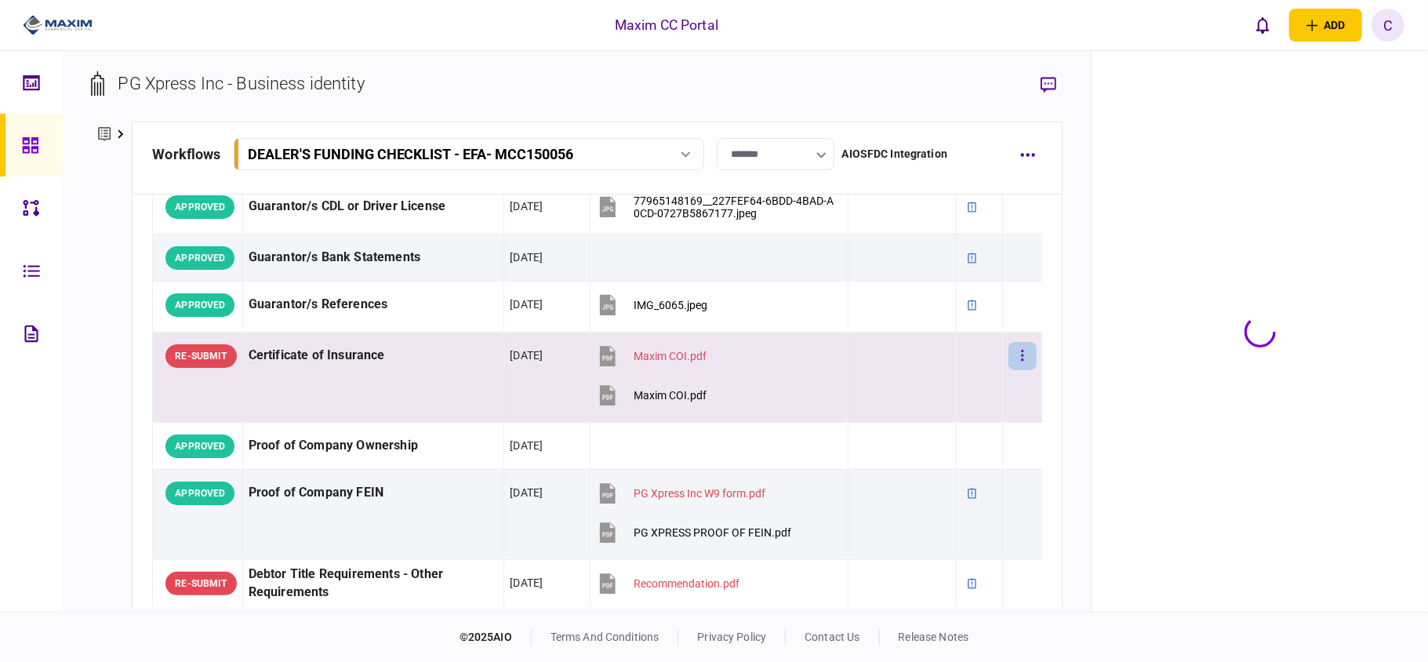
click at [1011, 361] on button "button" at bounding box center [1022, 356] width 28 height 28
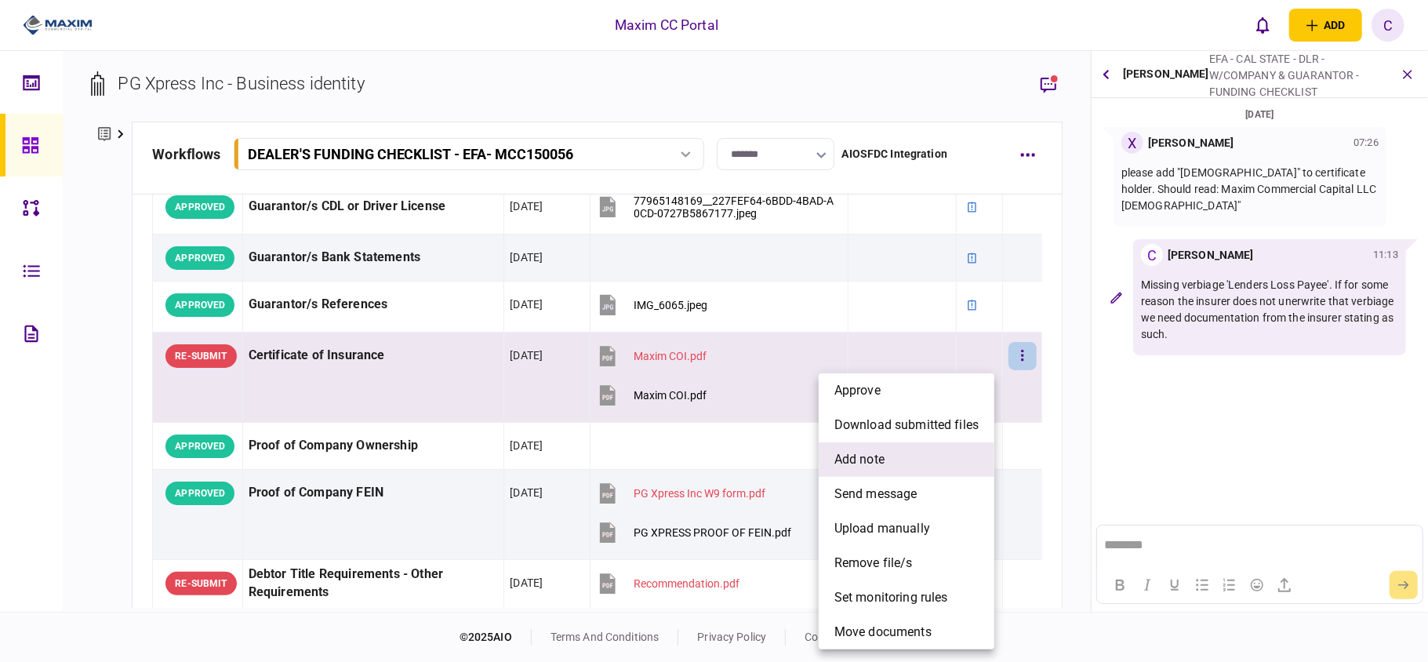
scroll to position [0, 0]
click at [880, 450] on span "add note" at bounding box center [859, 459] width 50 height 19
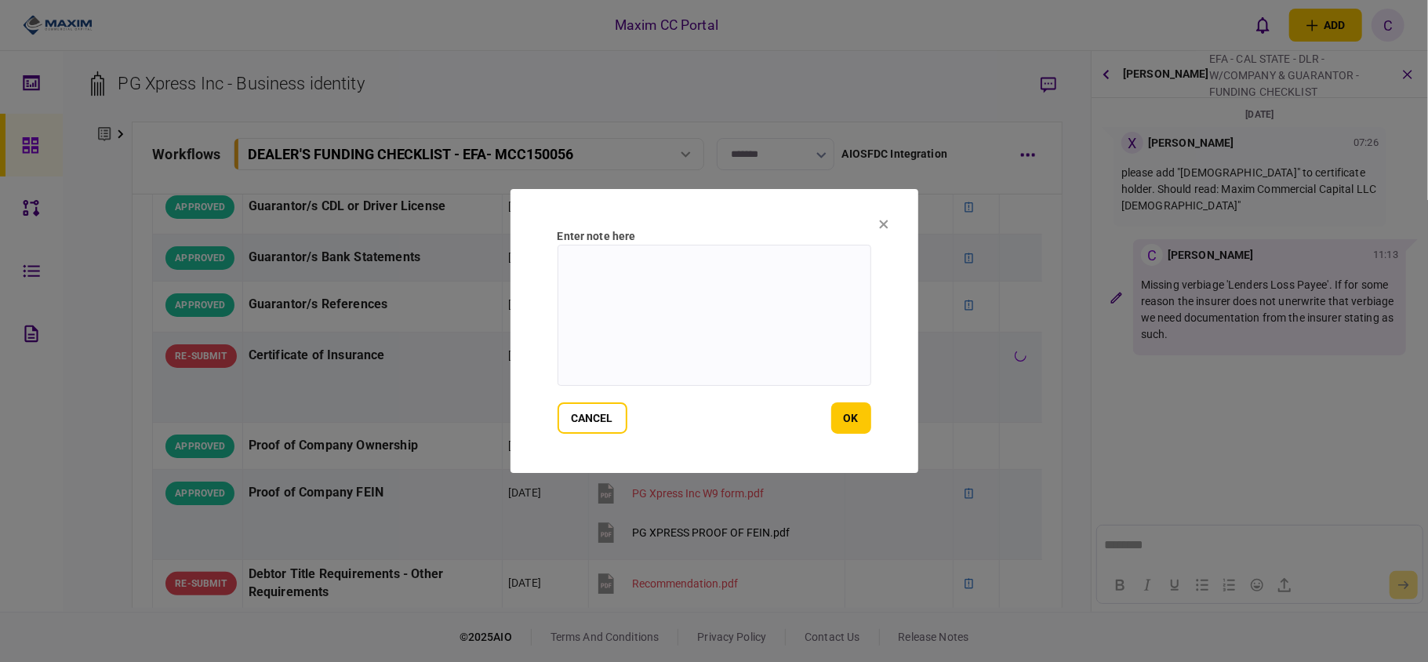
click at [649, 268] on textarea at bounding box center [714, 315] width 314 height 141
paste textarea "**********"
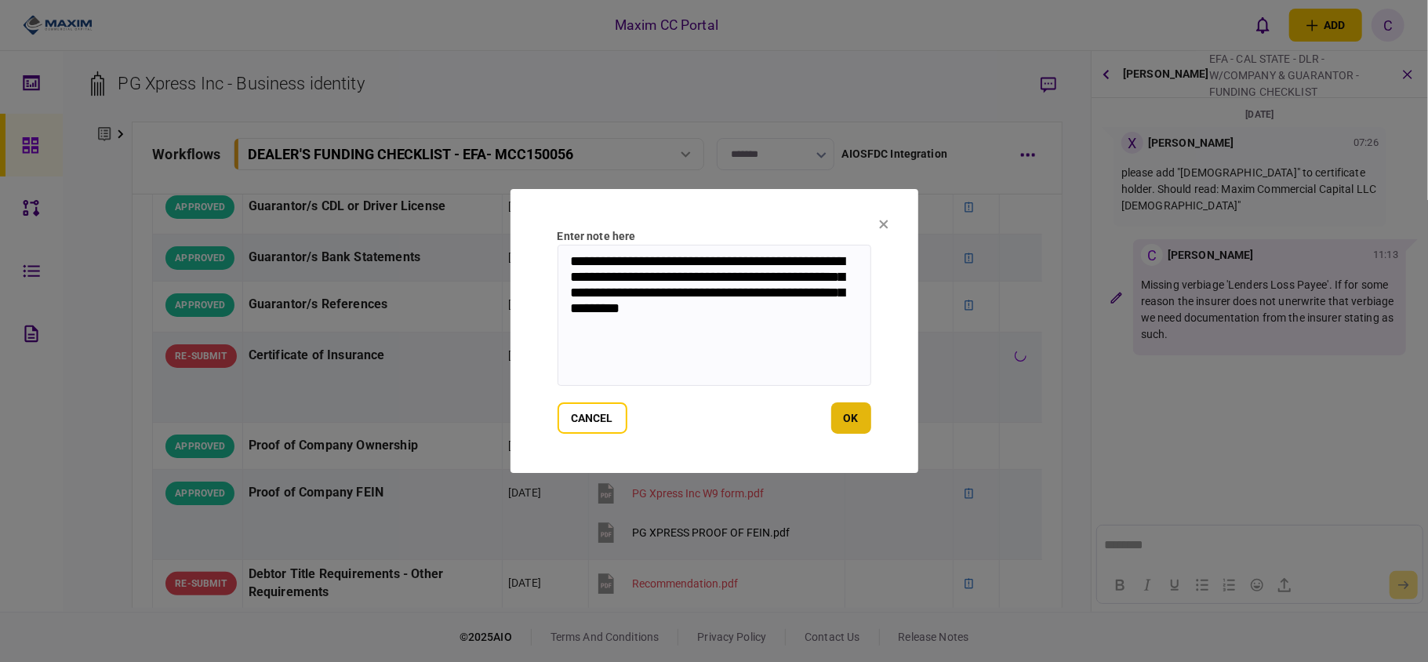
type textarea "**********"
click at [859, 412] on button "ok" at bounding box center [851, 417] width 40 height 31
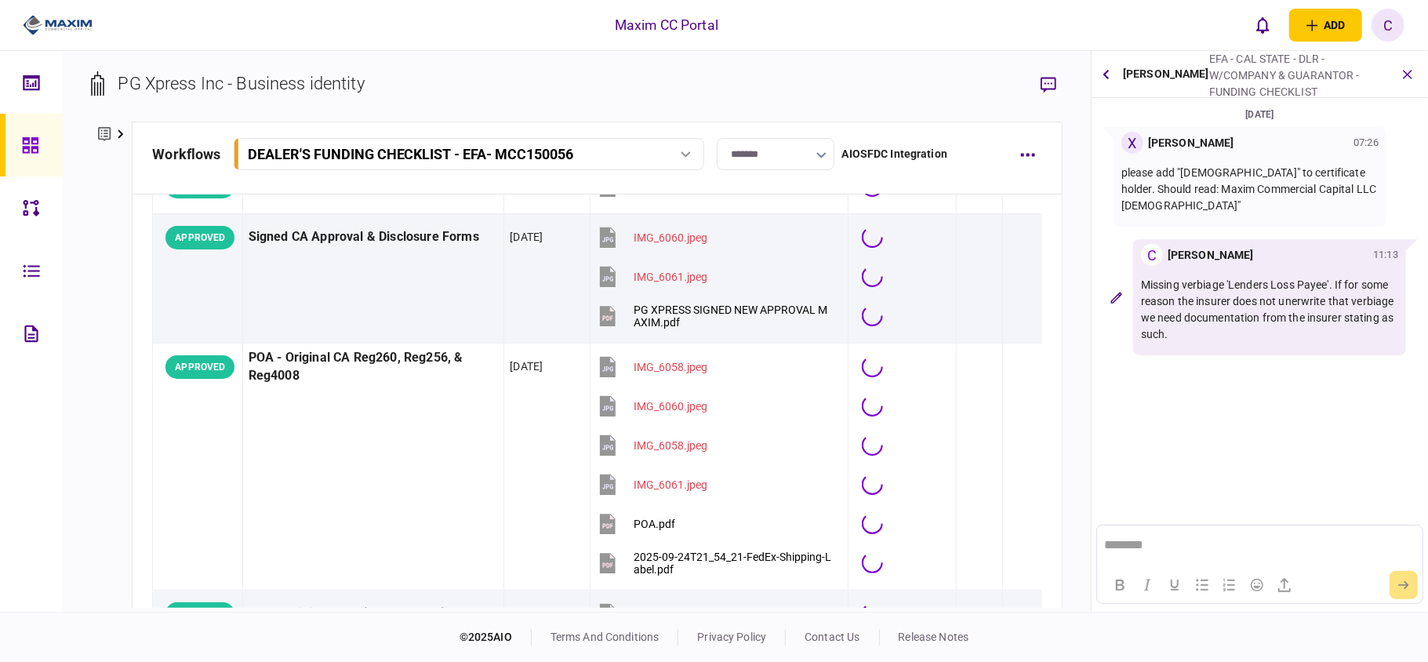
scroll to position [836, 0]
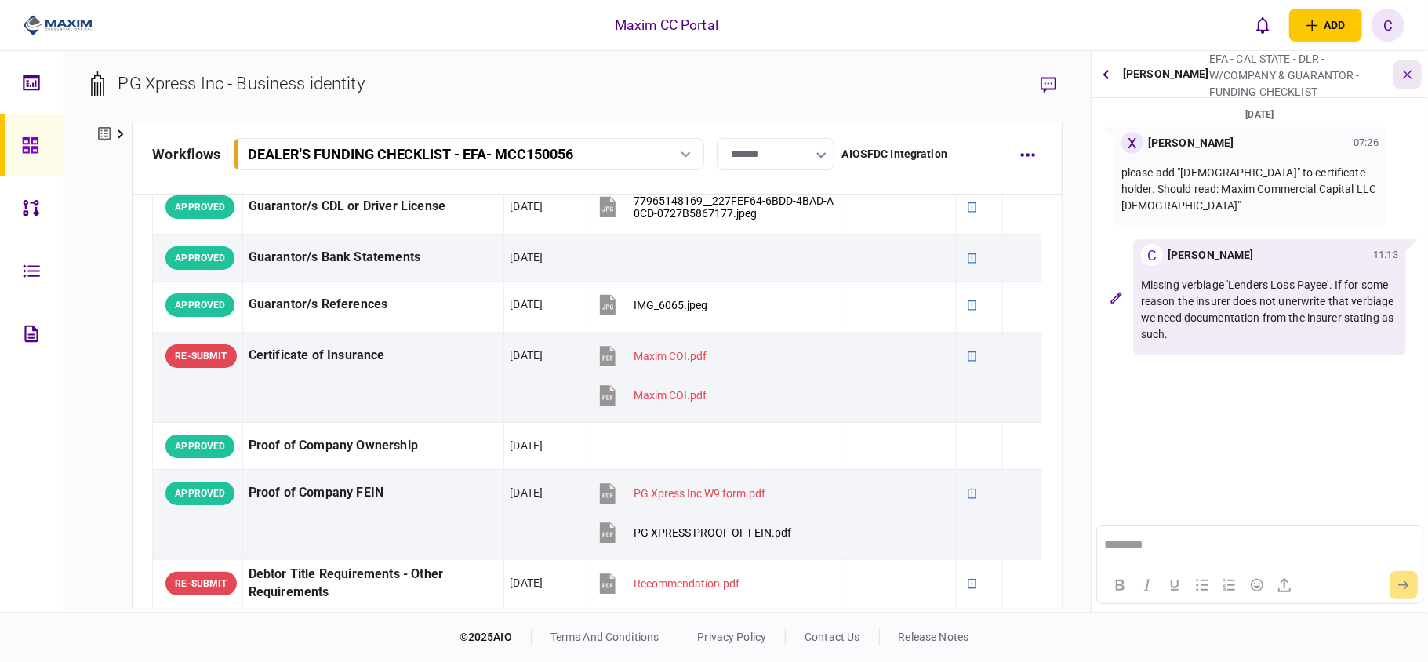
click at [1403, 70] on icon "button" at bounding box center [1408, 74] width 18 height 18
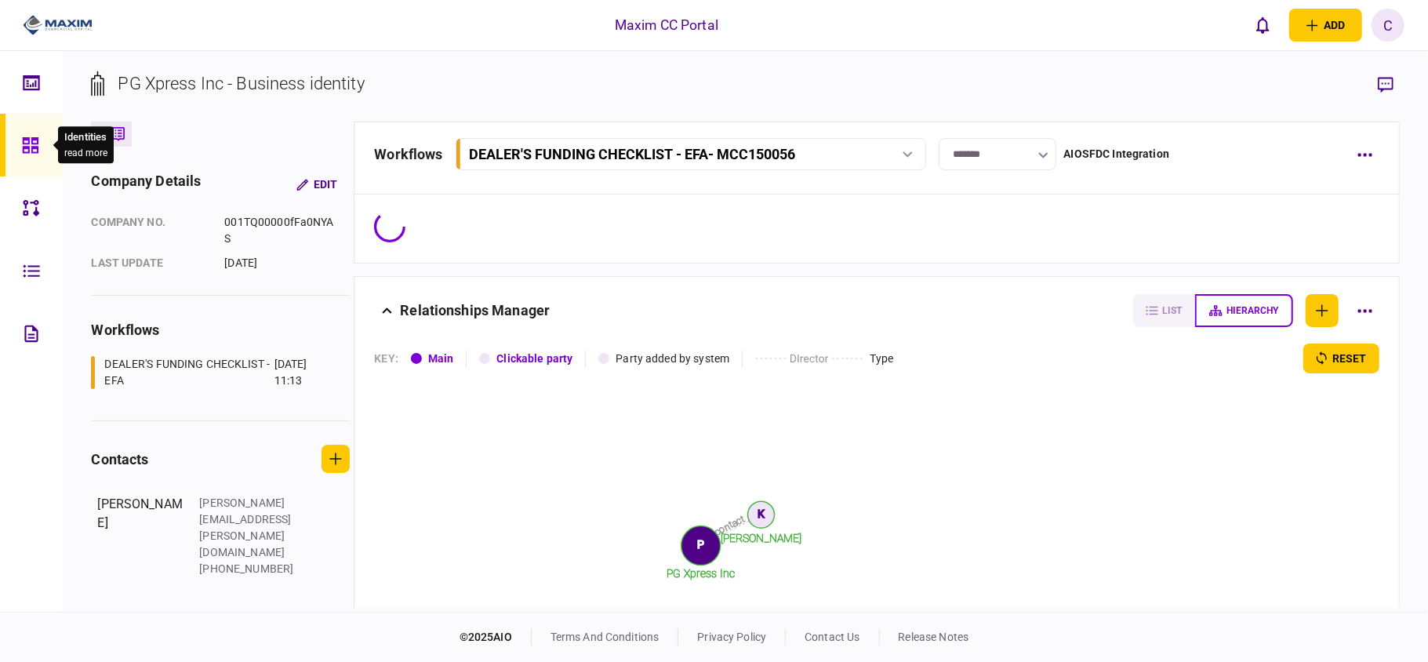
click at [35, 139] on icon at bounding box center [30, 145] width 16 height 16
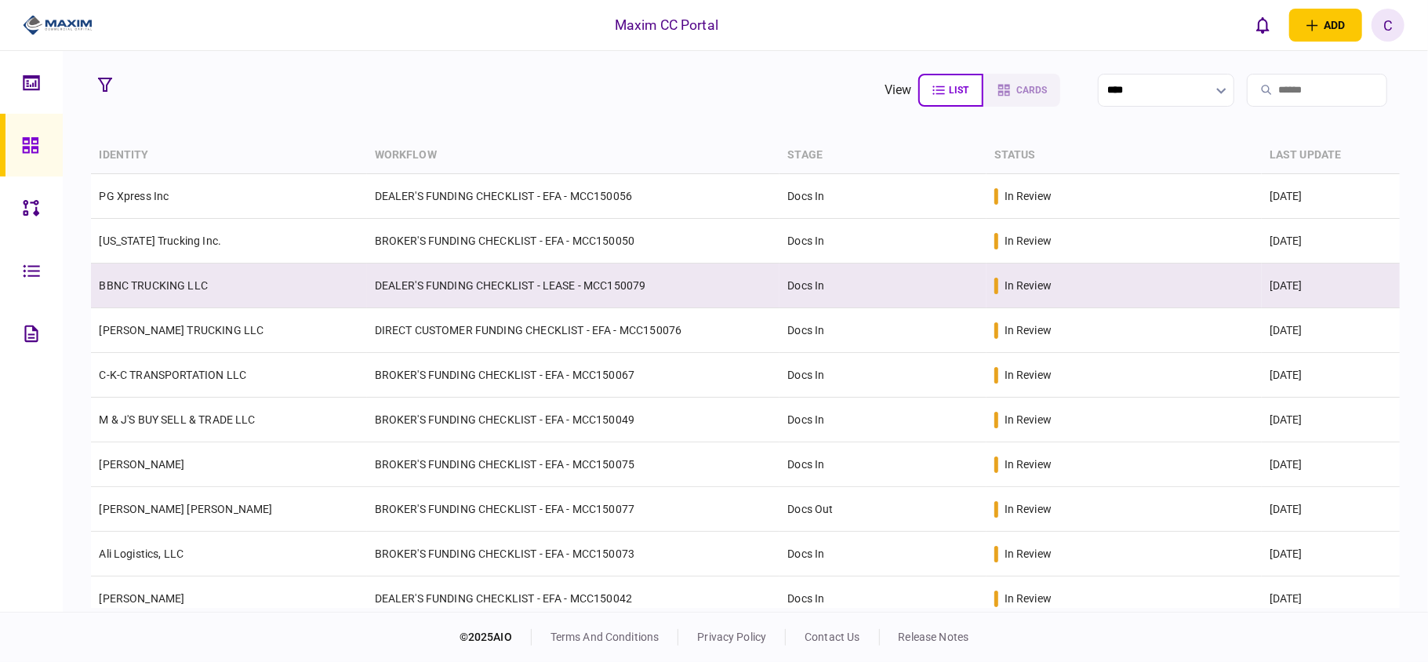
click at [240, 289] on td "BBNC TRUCKING LLC" at bounding box center [228, 285] width 275 height 45
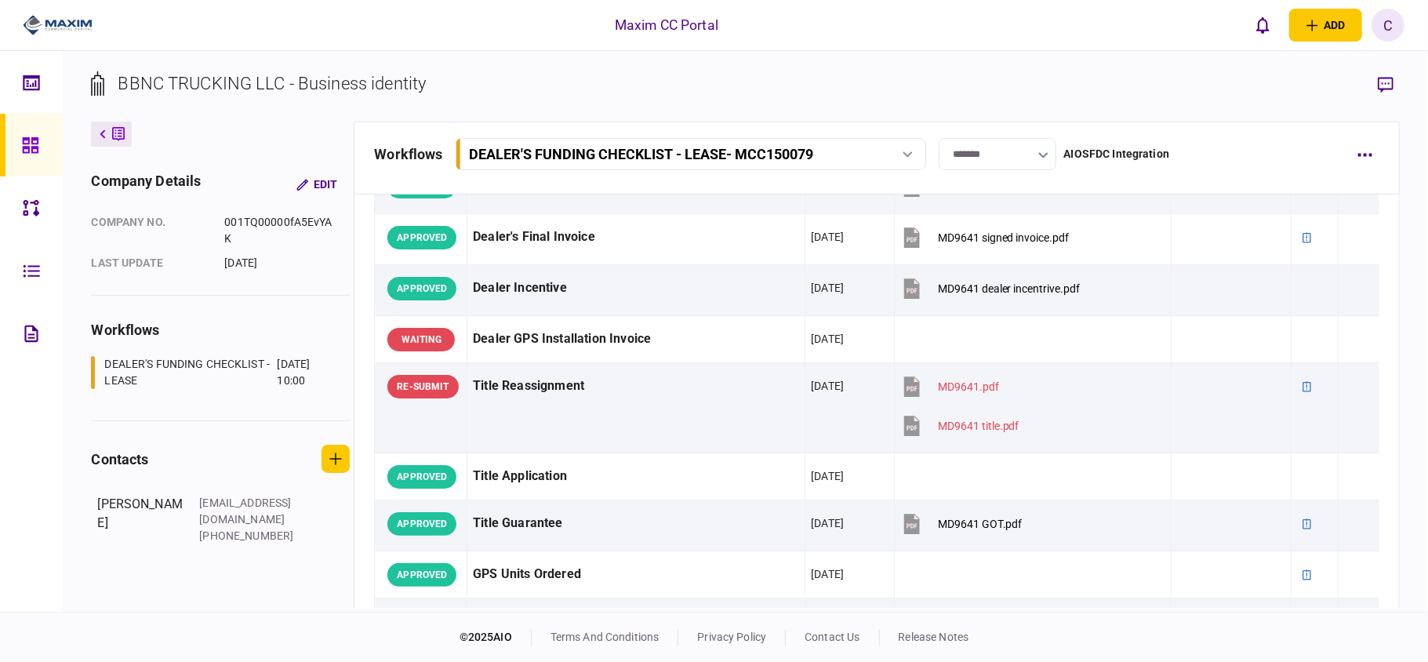
scroll to position [1149, 0]
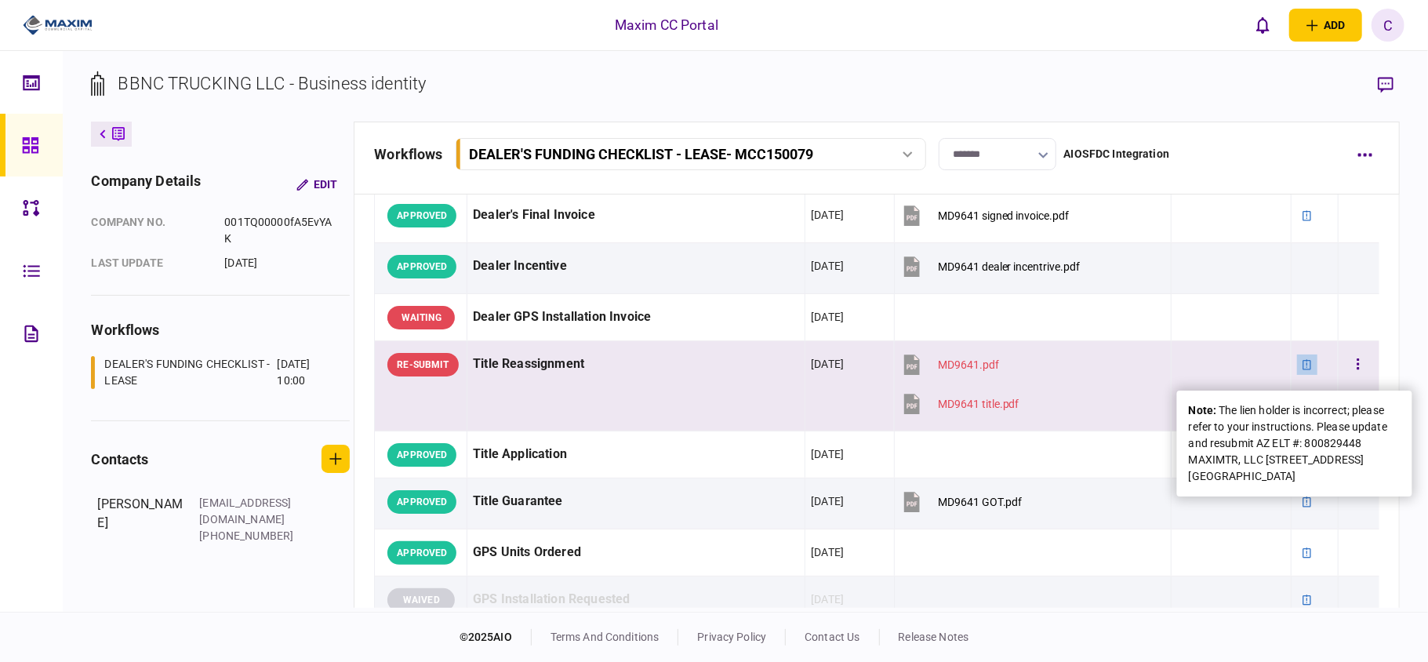
click at [1301, 364] on icon at bounding box center [1306, 364] width 11 height 11
drag, startPoint x: 1367, startPoint y: 471, endPoint x: 1218, endPoint y: 402, distance: 164.2
click at [1218, 402] on div "note : The lien holder is incorrect; please refer to your instructions. Please …" at bounding box center [1295, 443] width 212 height 82
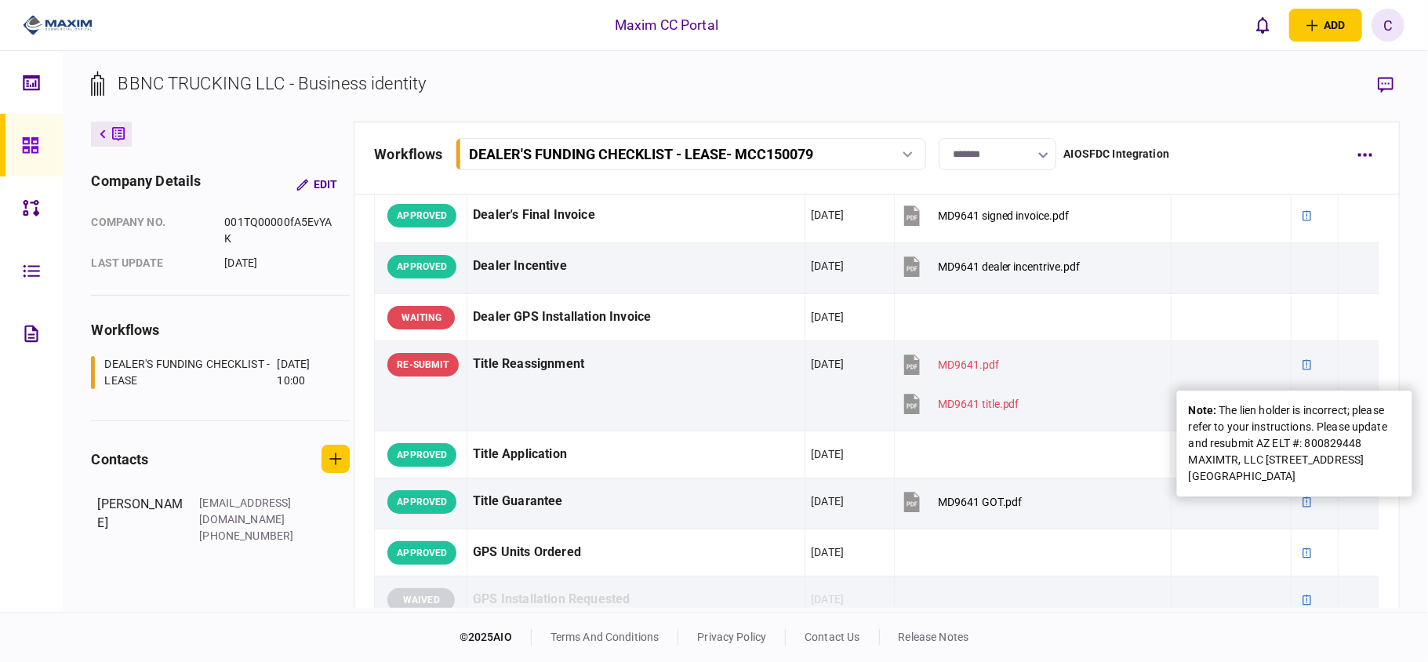
copy div "The lien holder is incorrect; please refer to your instructions. Please update …"
